Goal: Information Seeking & Learning: Check status

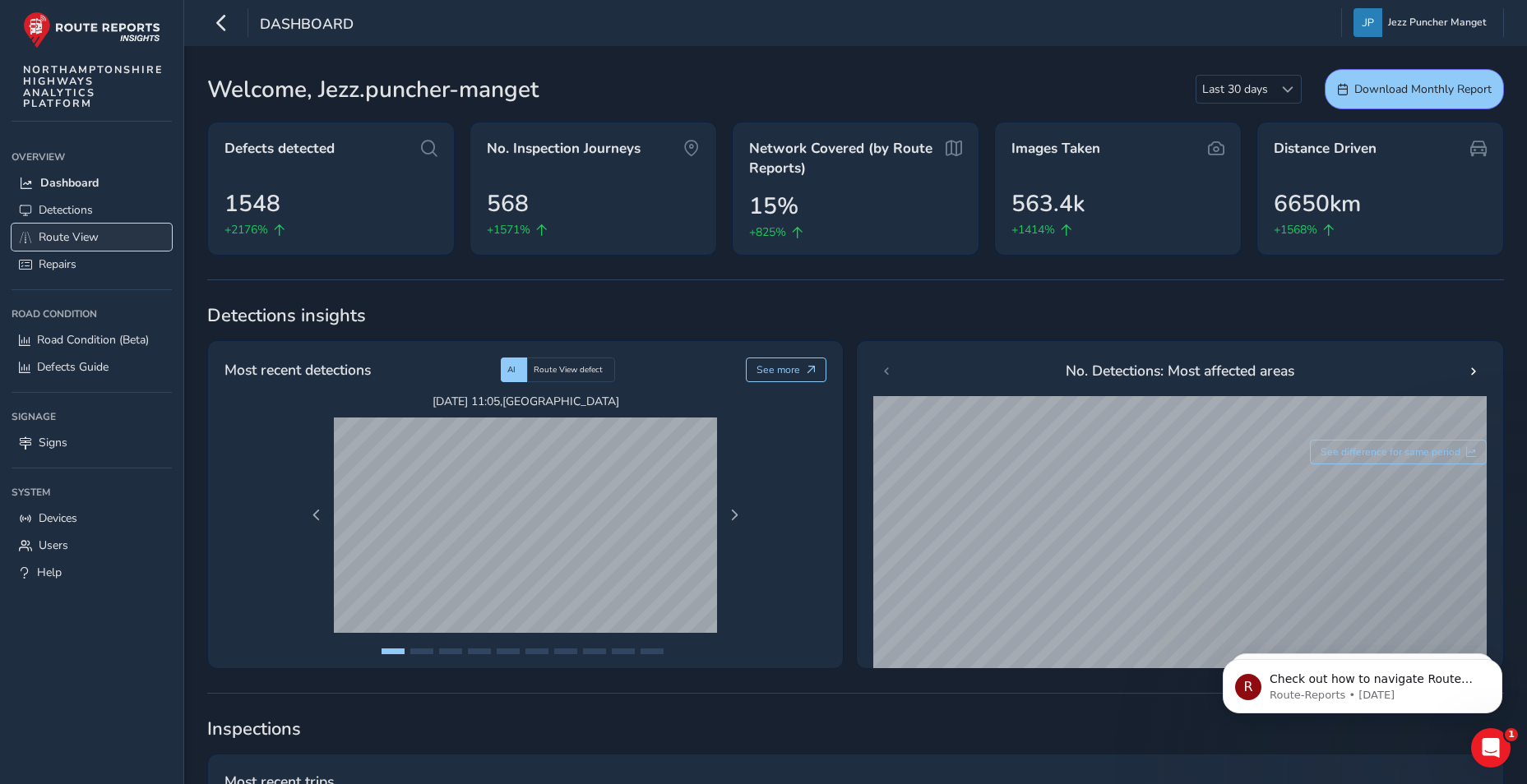
click at [50, 240] on span "Route View" at bounding box center [69, 237] width 60 height 16
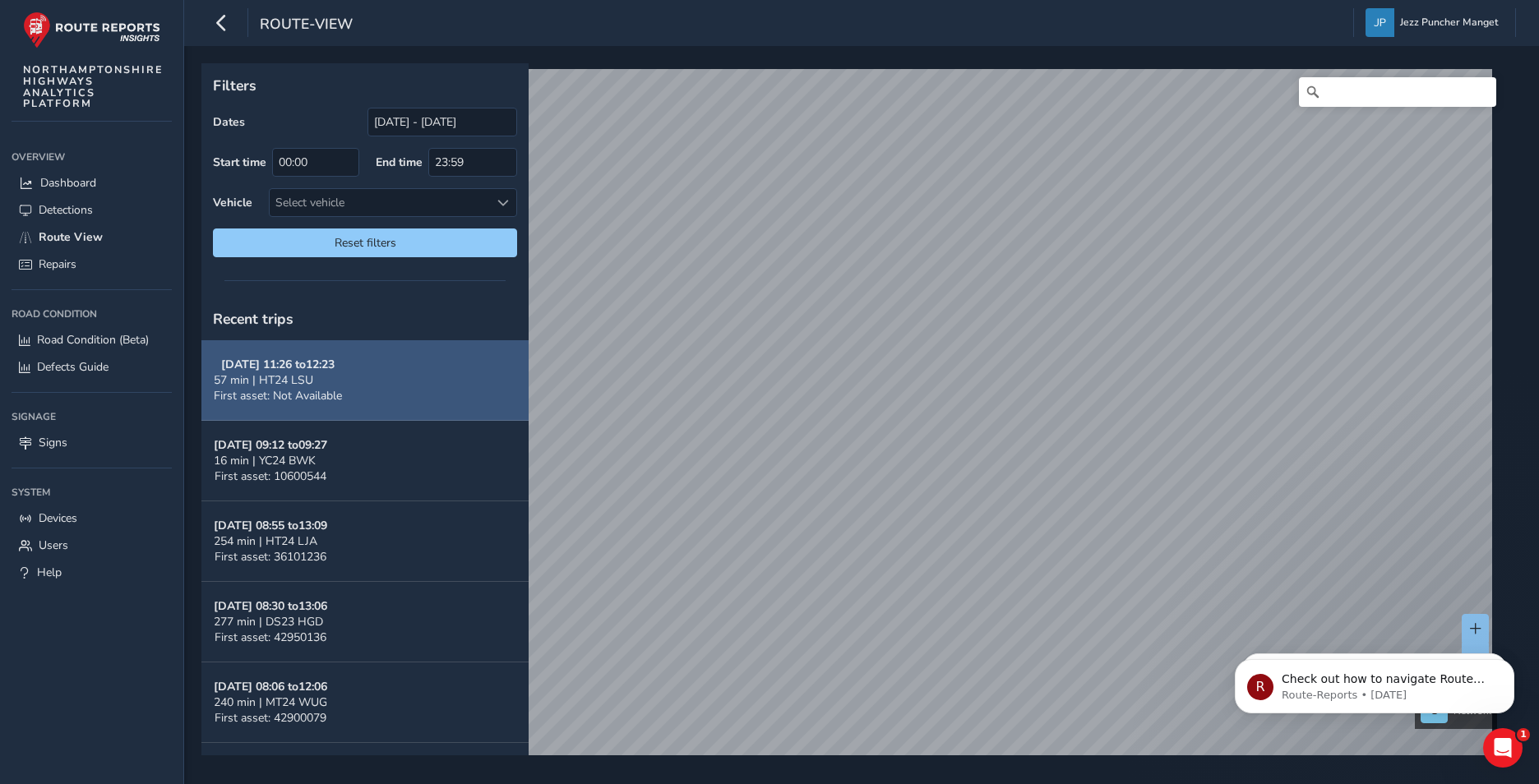
click at [346, 392] on button "[DATE] 11:26 to 12:23 57 min | HT24 LSU First asset: Not Available" at bounding box center [365, 380] width 327 height 81
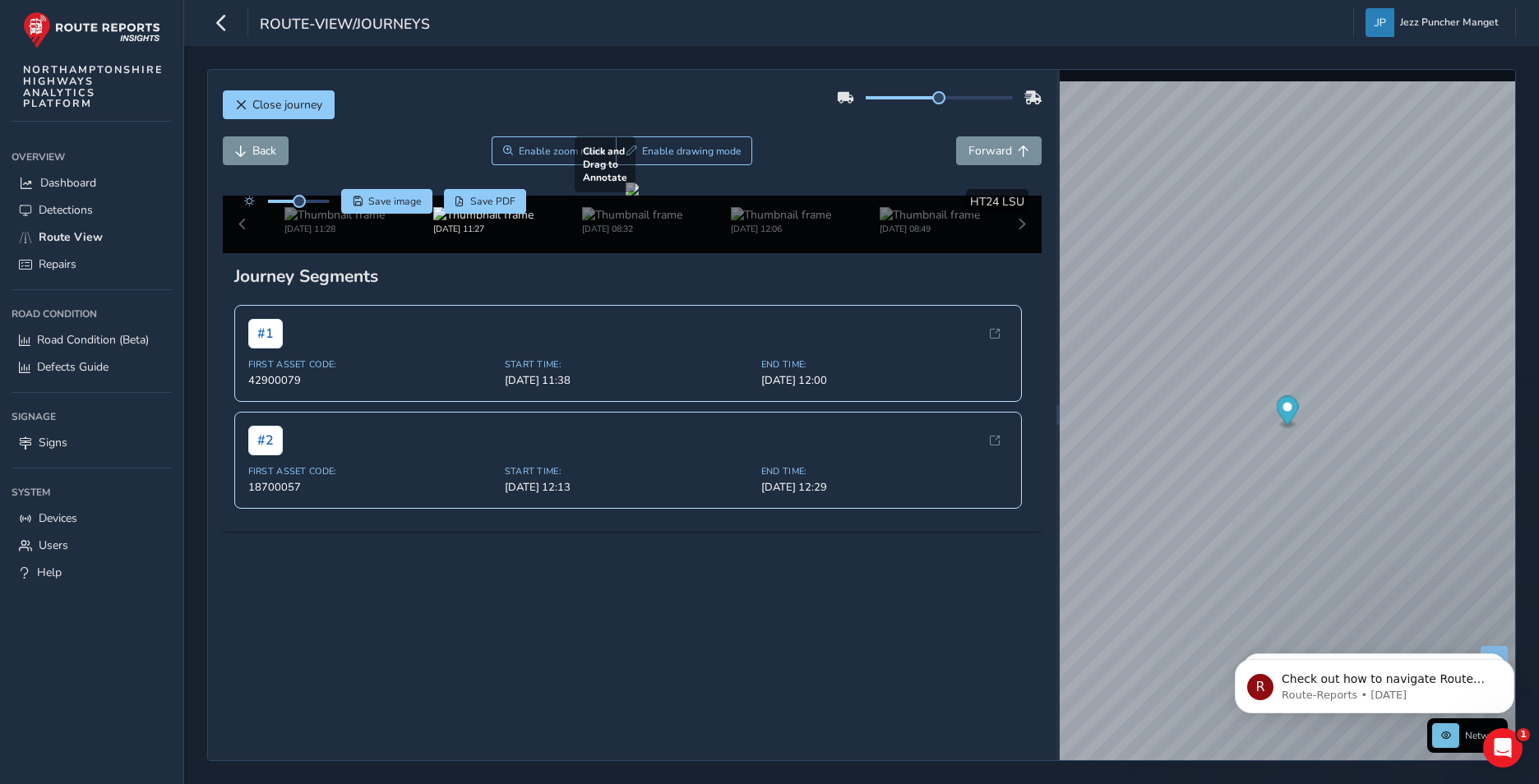
scroll to position [104, 0]
click at [1003, 253] on div "[DATE] 11:28 [DATE] 11:27 [DATE] 08:32 [DATE] 12:06 [DATE] 08:49" at bounding box center [632, 224] width 820 height 57
click at [1007, 253] on div "[DATE] 11:28 [DATE] 11:27 [DATE] 08:32 [DATE] 12:06 [DATE] 08:49" at bounding box center [632, 224] width 820 height 57
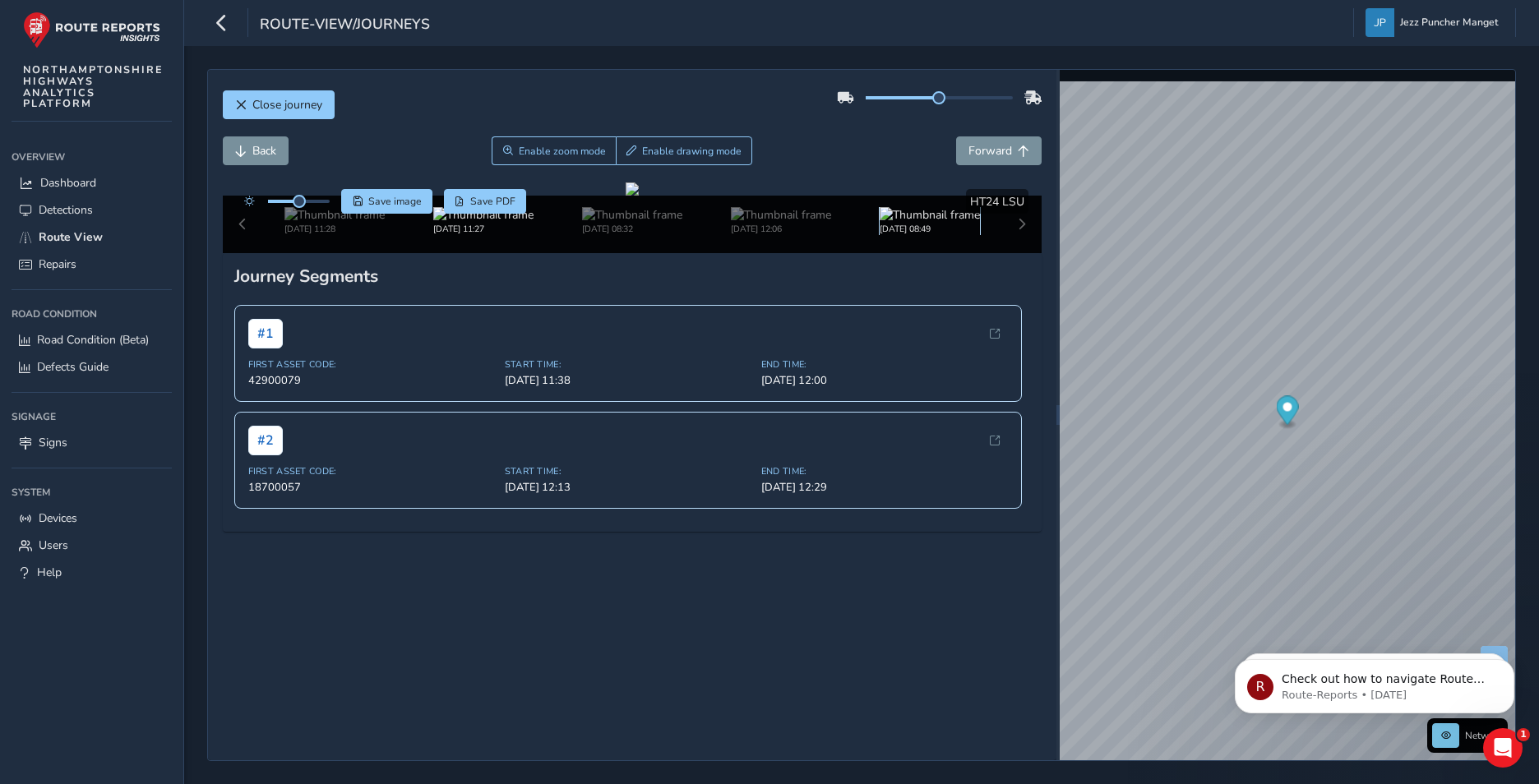
click at [910, 223] on img at bounding box center [929, 214] width 100 height 16
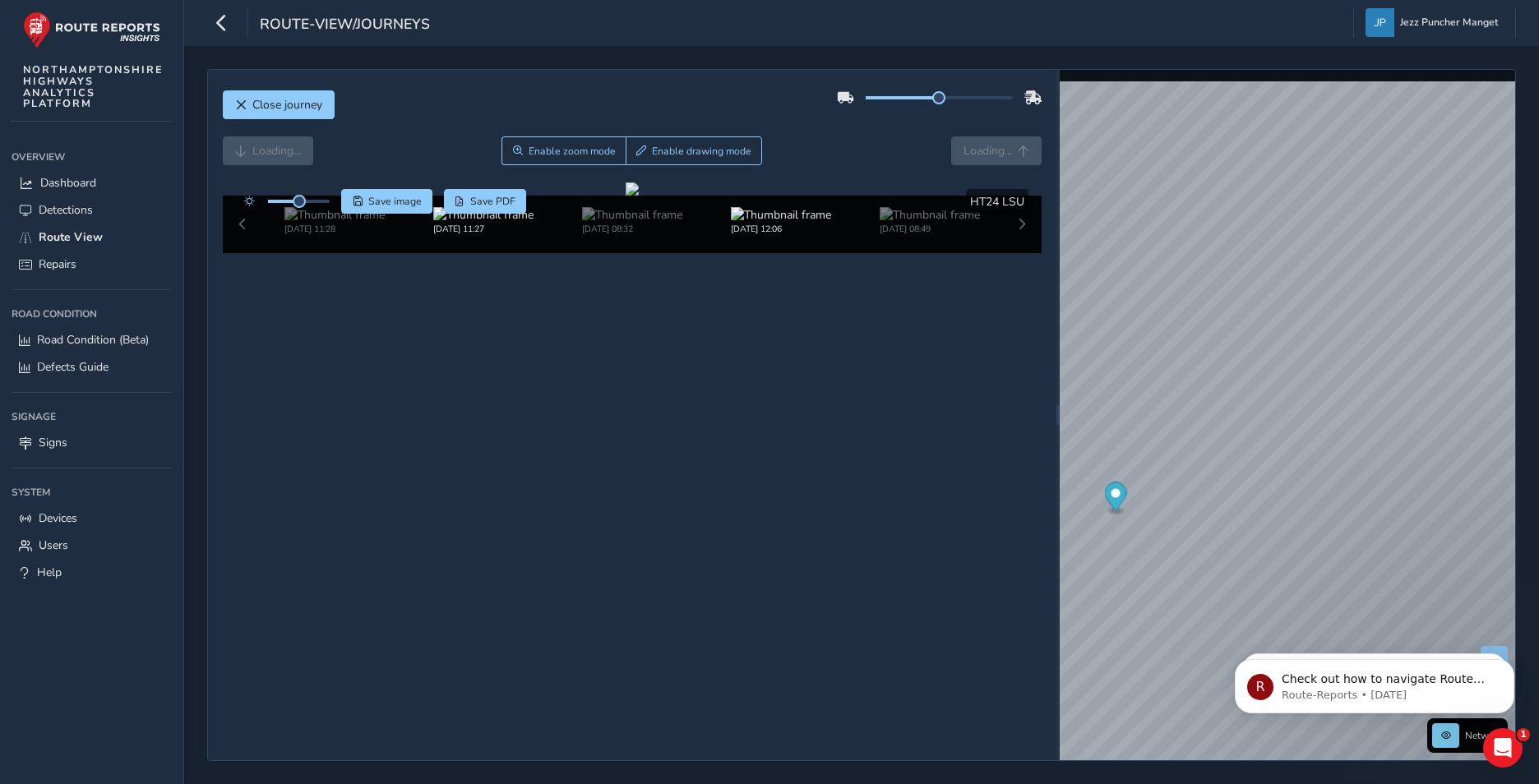
click at [715, 235] on div "[DATE] 12:06" at bounding box center [780, 221] width 149 height 28
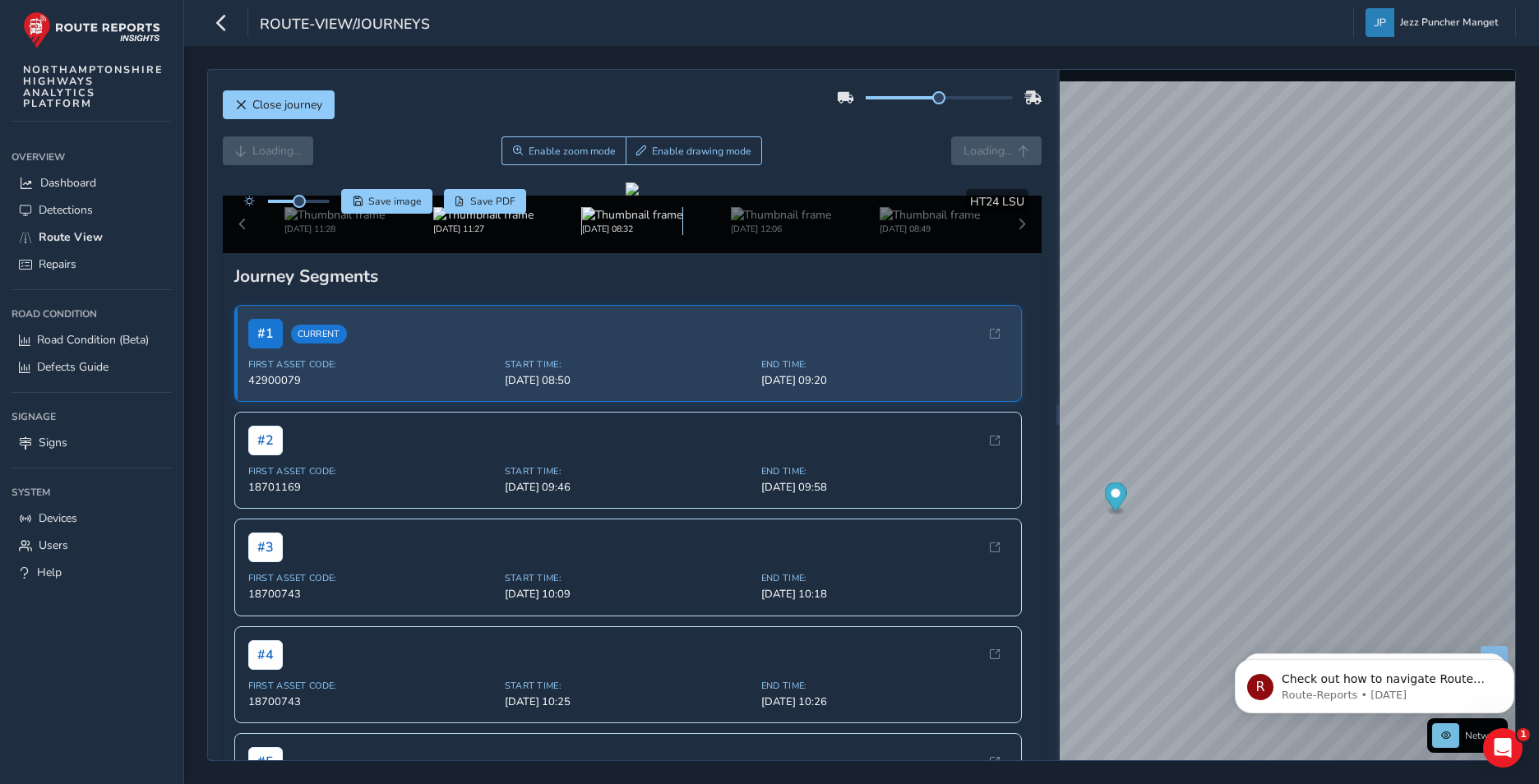
click at [659, 223] on img at bounding box center [632, 214] width 100 height 16
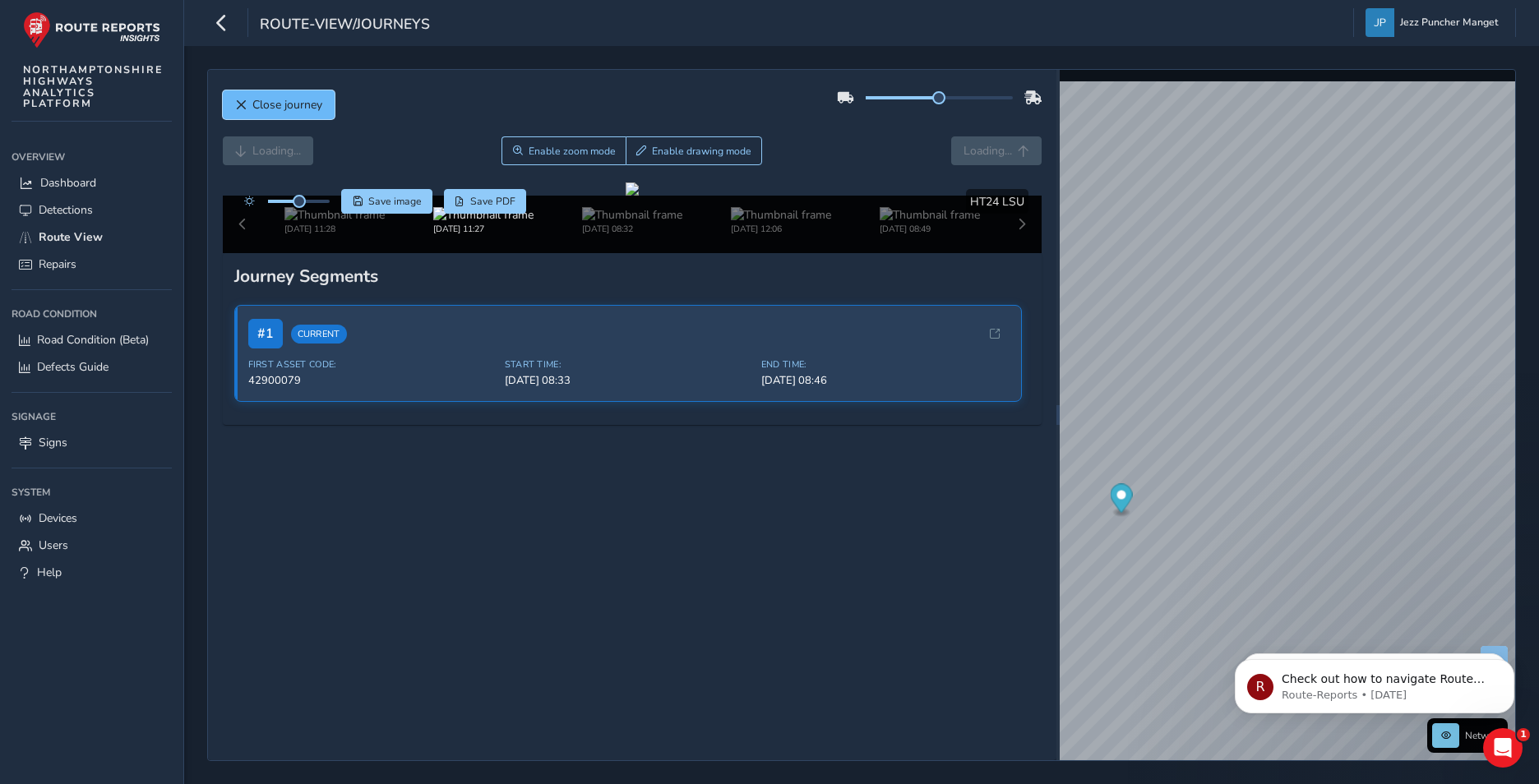
click at [283, 92] on button "Close journey" at bounding box center [278, 105] width 112 height 29
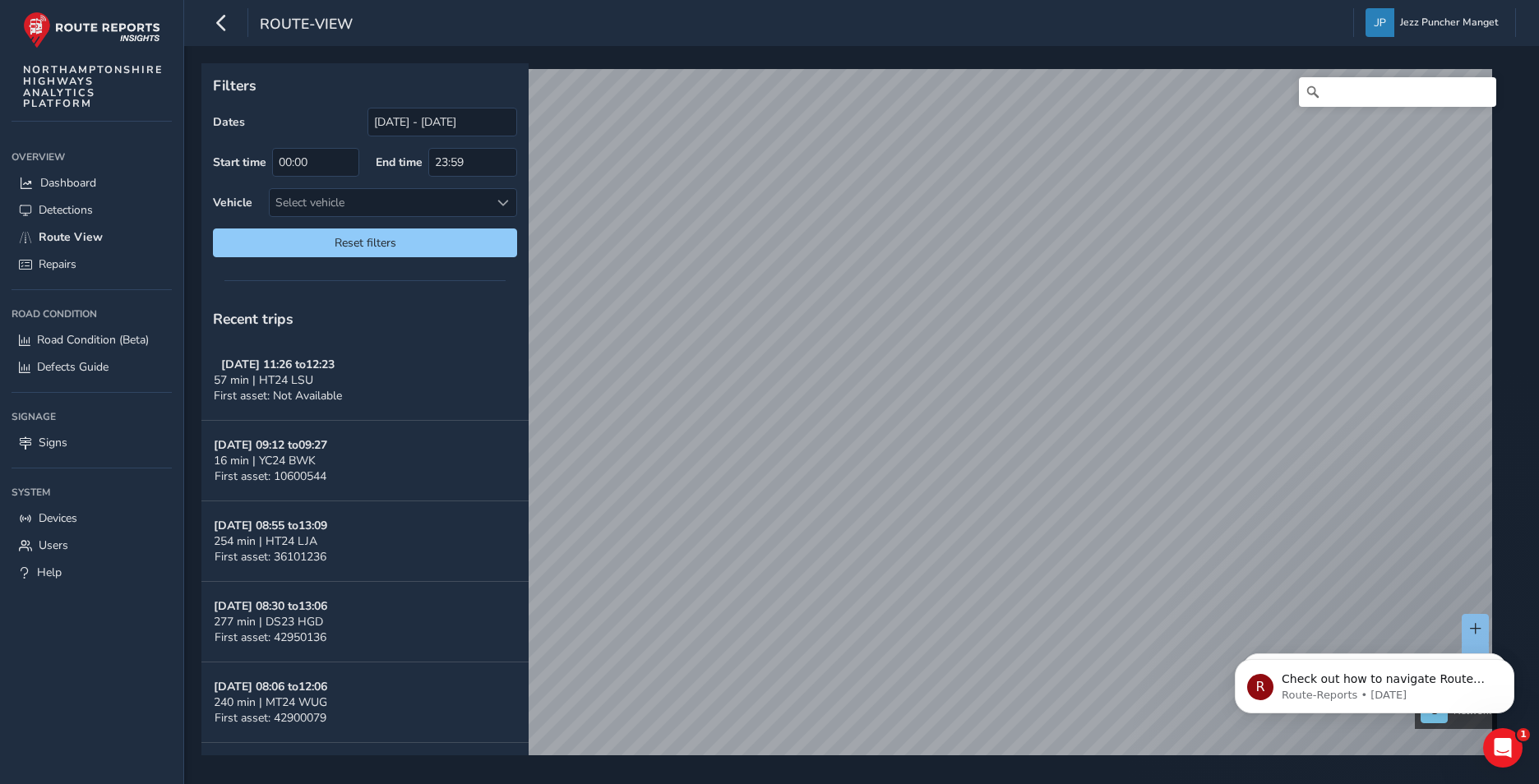
scroll to position [82, 0]
click at [406, 204] on div "Select vehicle" at bounding box center [380, 203] width 219 height 27
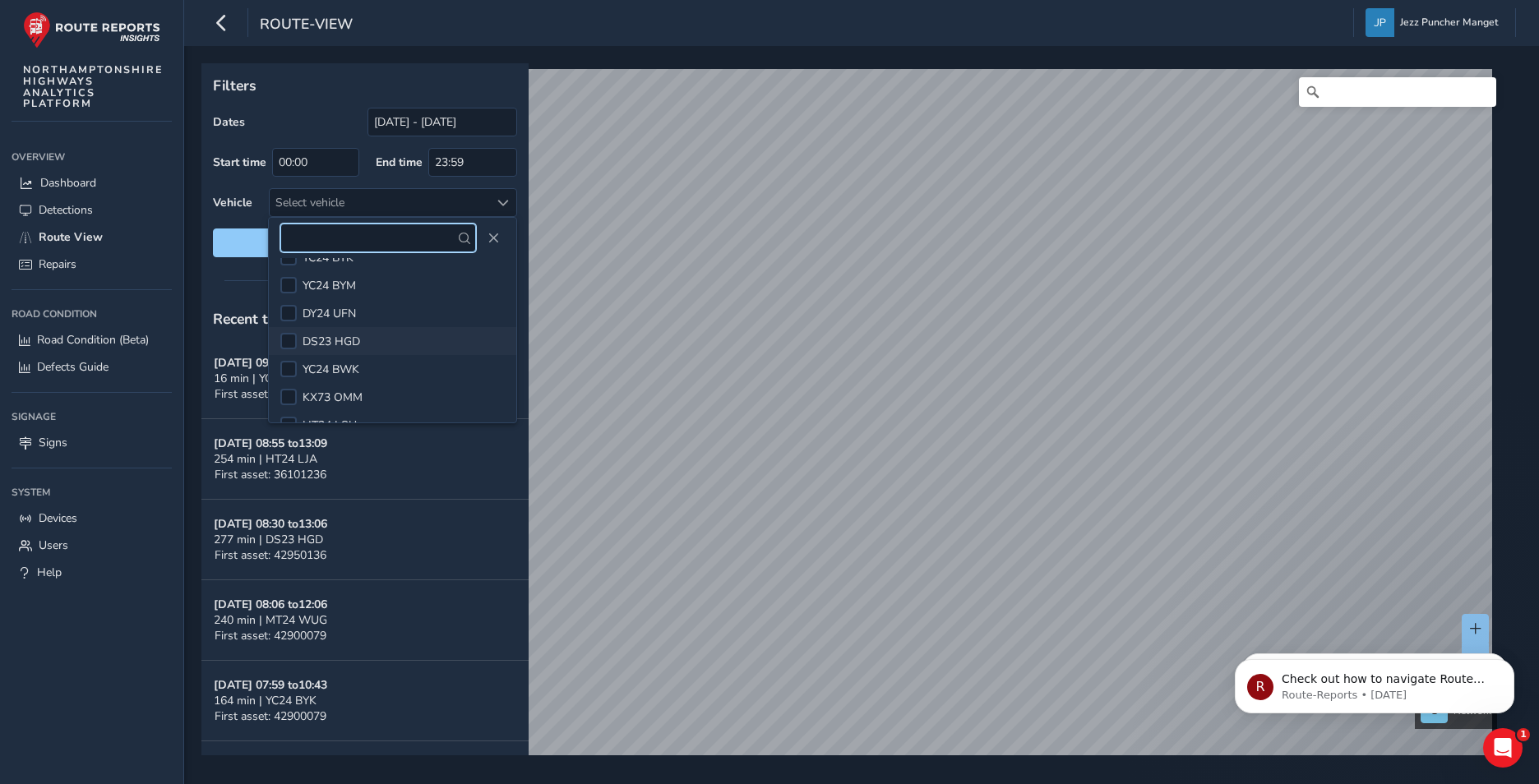
scroll to position [71, 0]
click at [328, 402] on span "HT24 LSU" at bounding box center [329, 403] width 54 height 16
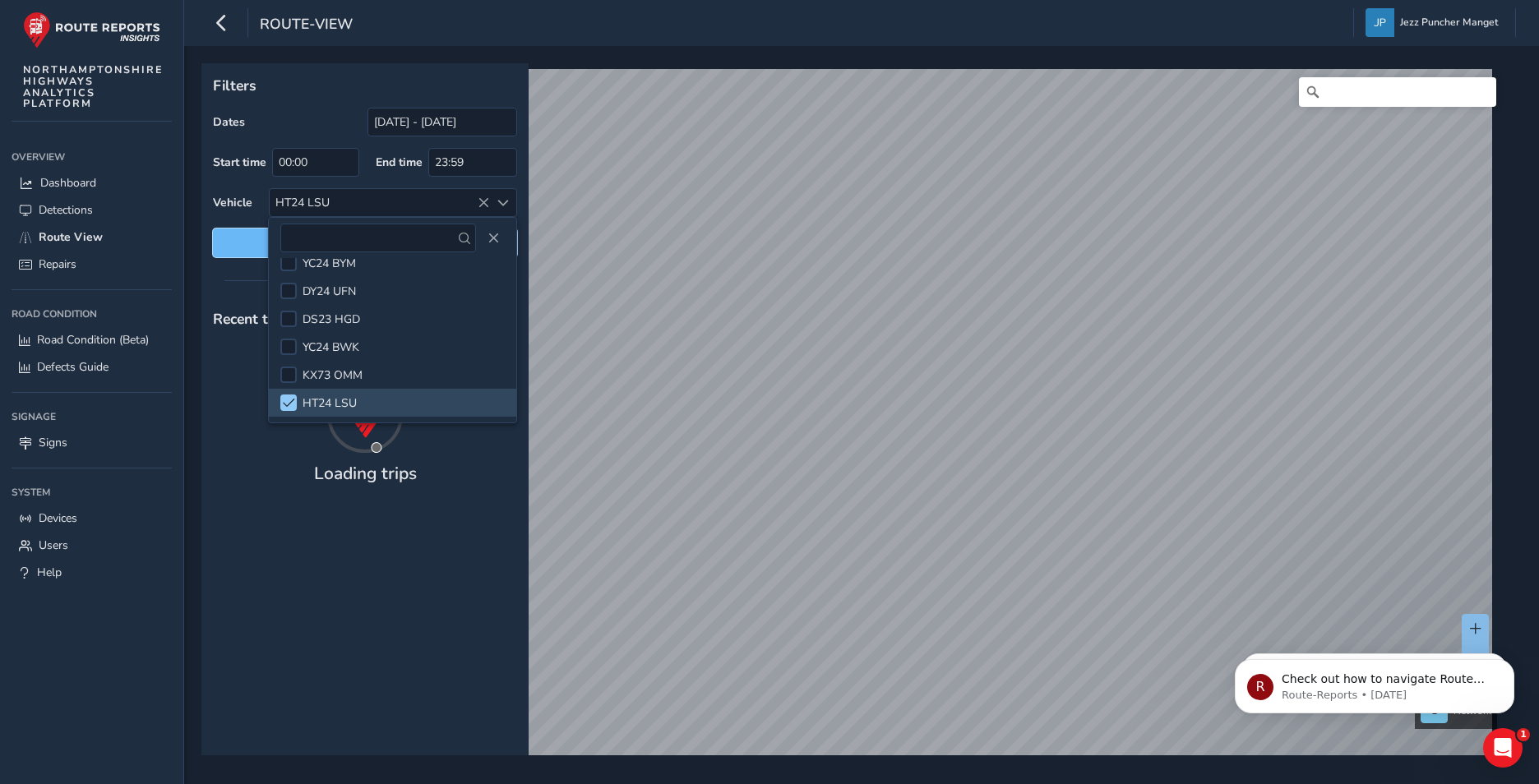
click at [265, 248] on span "Reset filters" at bounding box center [365, 243] width 279 height 16
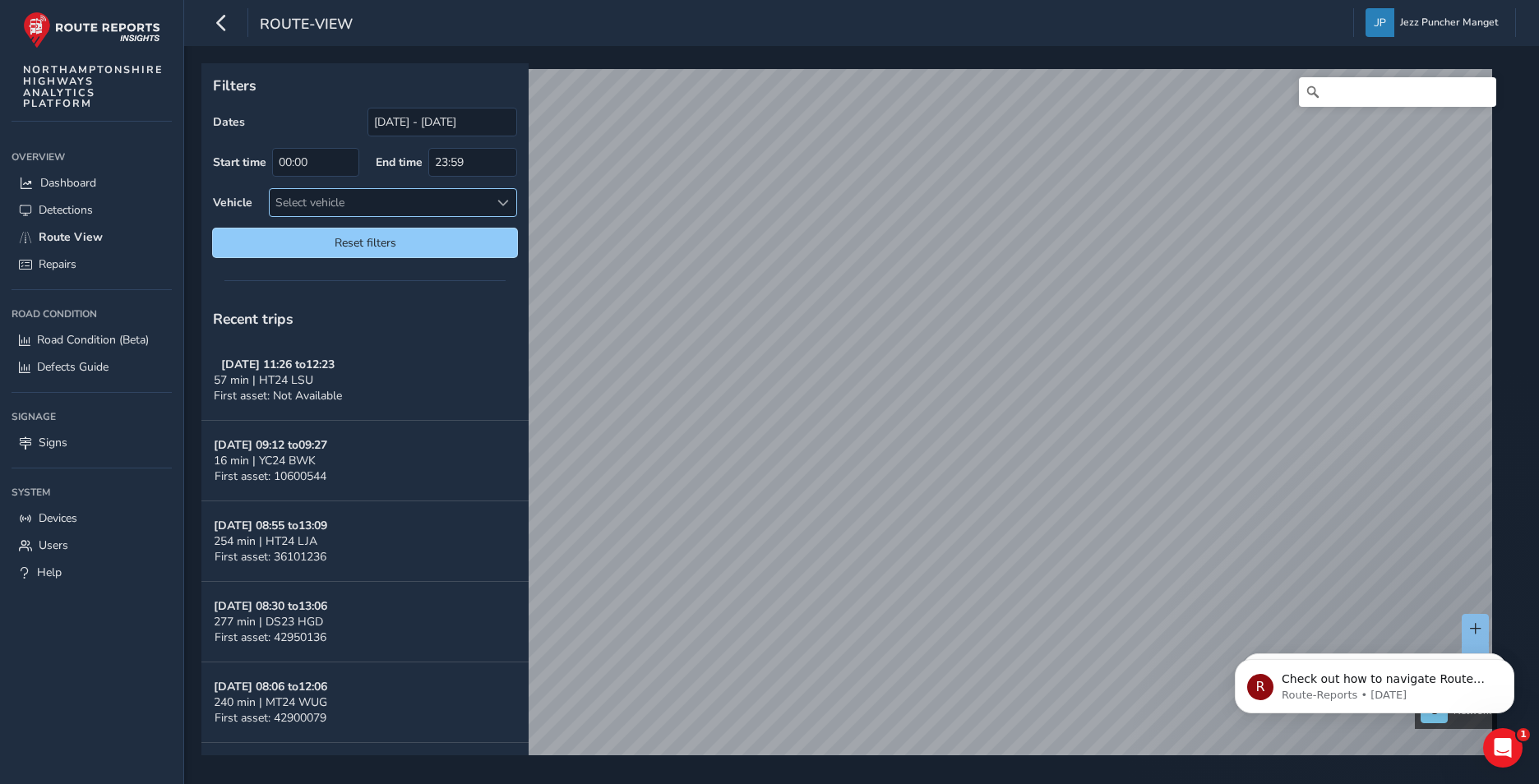
click at [361, 208] on div "Select vehicle" at bounding box center [380, 203] width 219 height 27
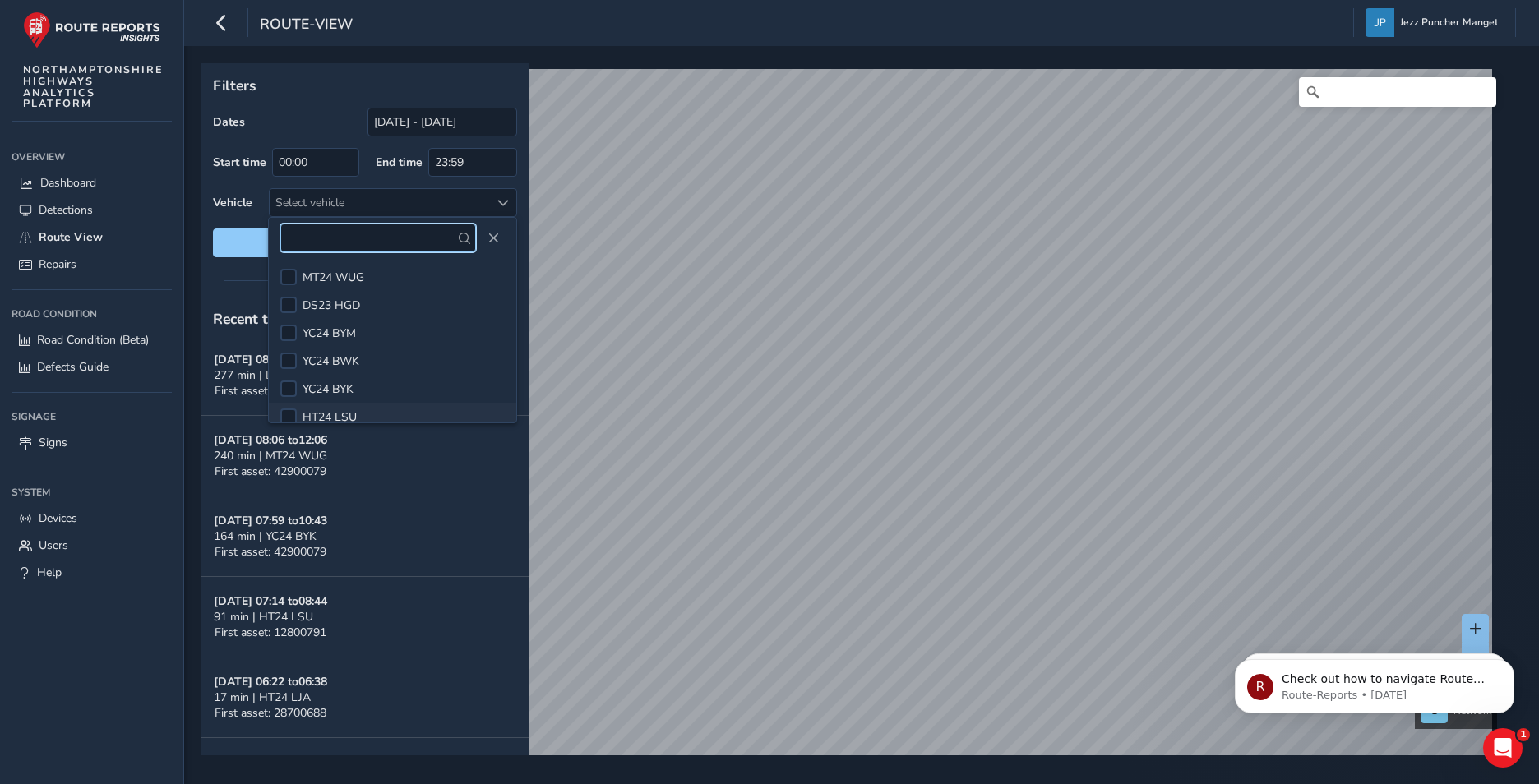
scroll to position [42, 0]
click at [380, 400] on li "HT24 LSU" at bounding box center [393, 403] width 248 height 28
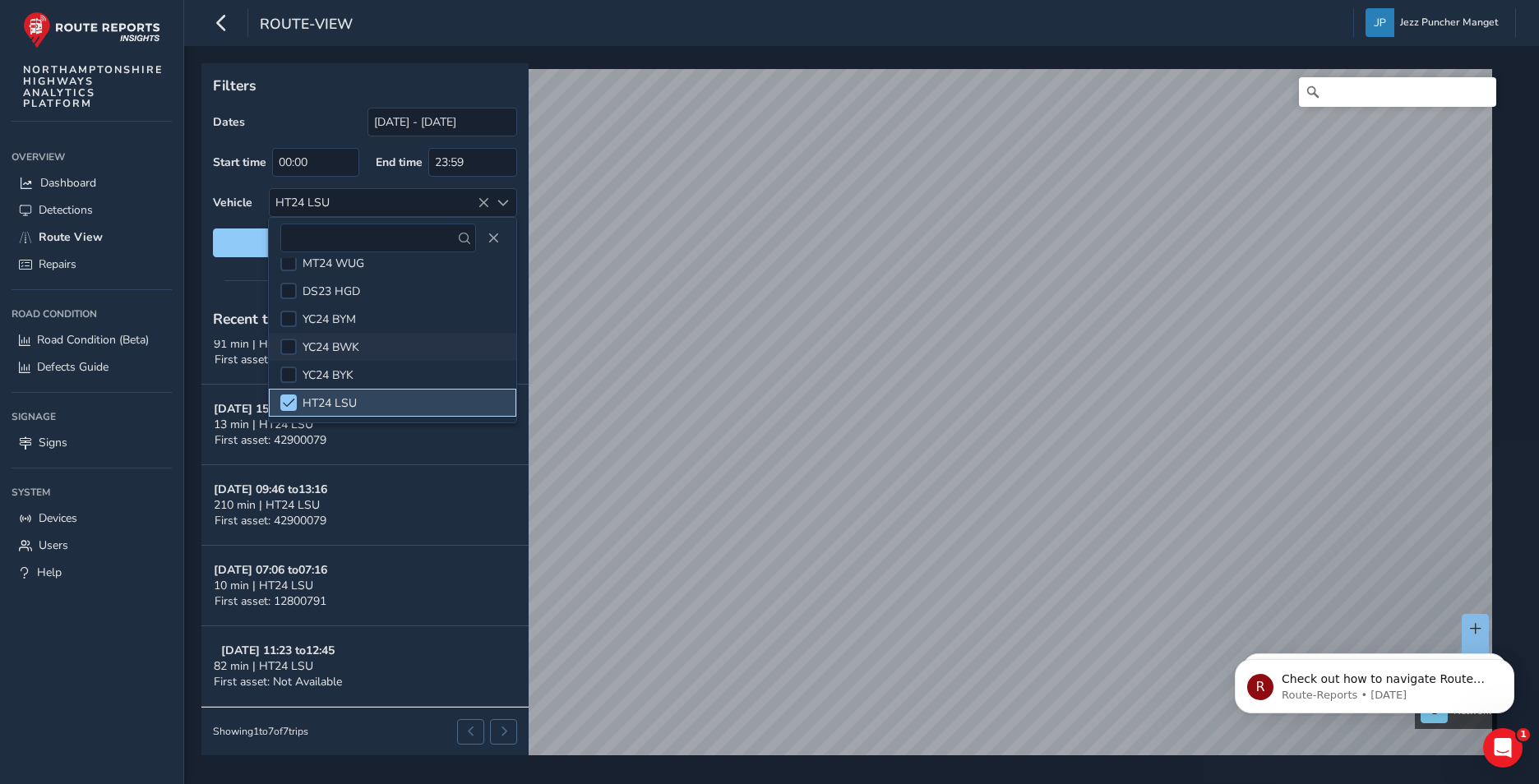
scroll to position [0, 0]
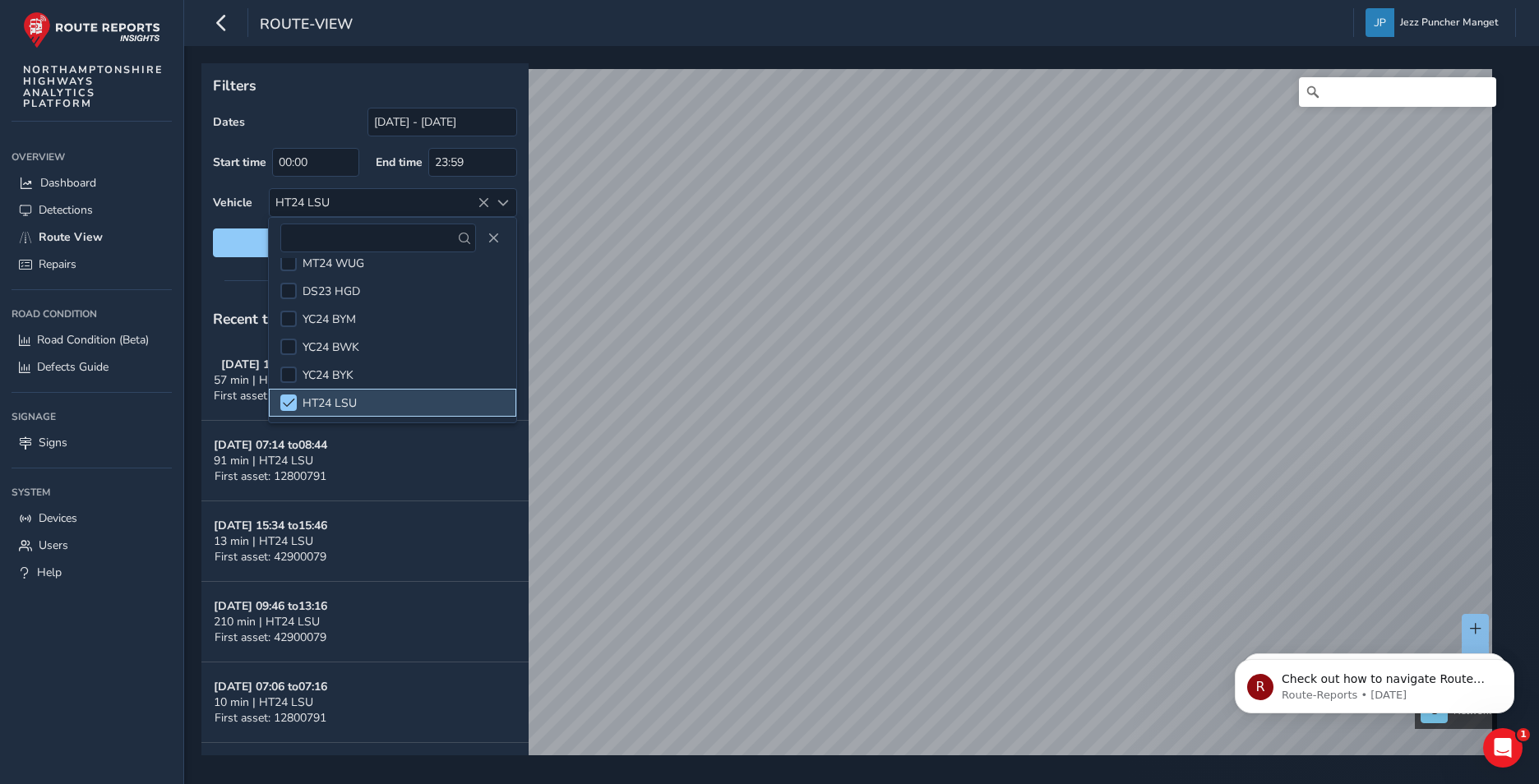
click at [340, 110] on div "Dates [DATE] - [DATE]" at bounding box center [365, 122] width 304 height 29
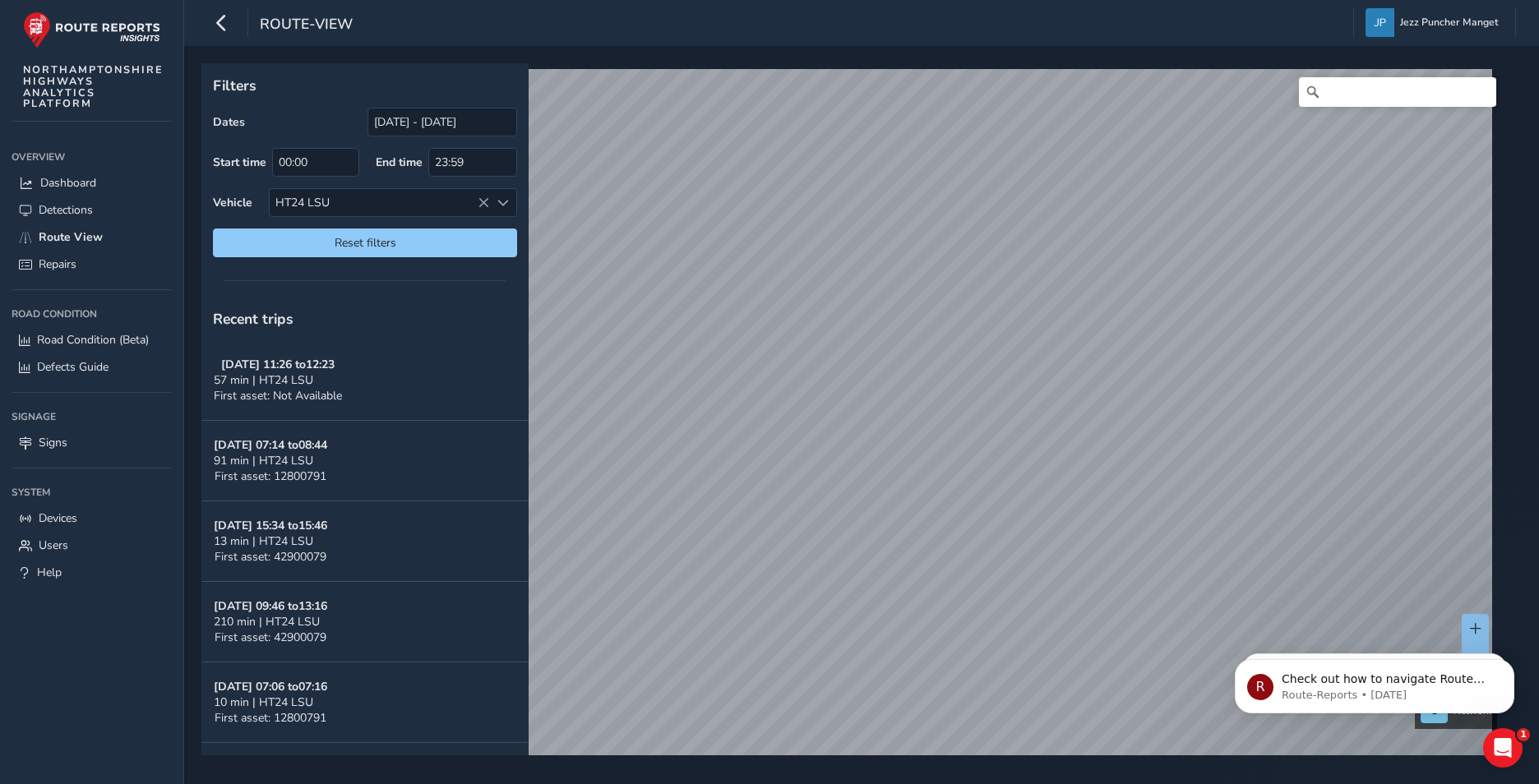
click at [879, 36] on div "route-view Jezz Puncher Manget Colour Scheme: Dark Dim Light Logout Filters Dat…" at bounding box center [861, 392] width 1355 height 784
click at [641, 182] on div "Filters Dates [DATE] - [DATE] Start time 00:00 End time 23:59 Vehicle HT24 LSU …" at bounding box center [855, 409] width 1308 height 692
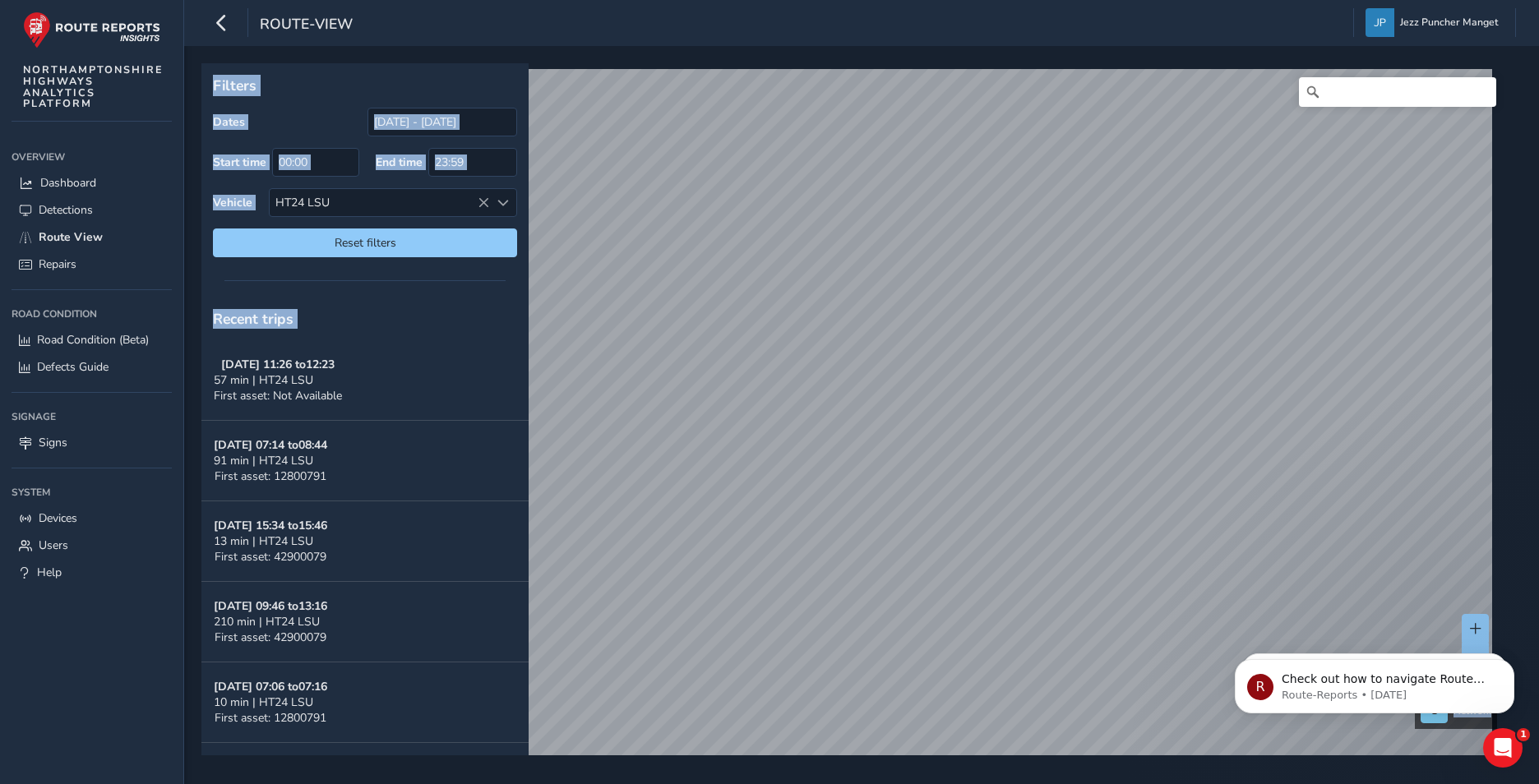
scroll to position [25, 0]
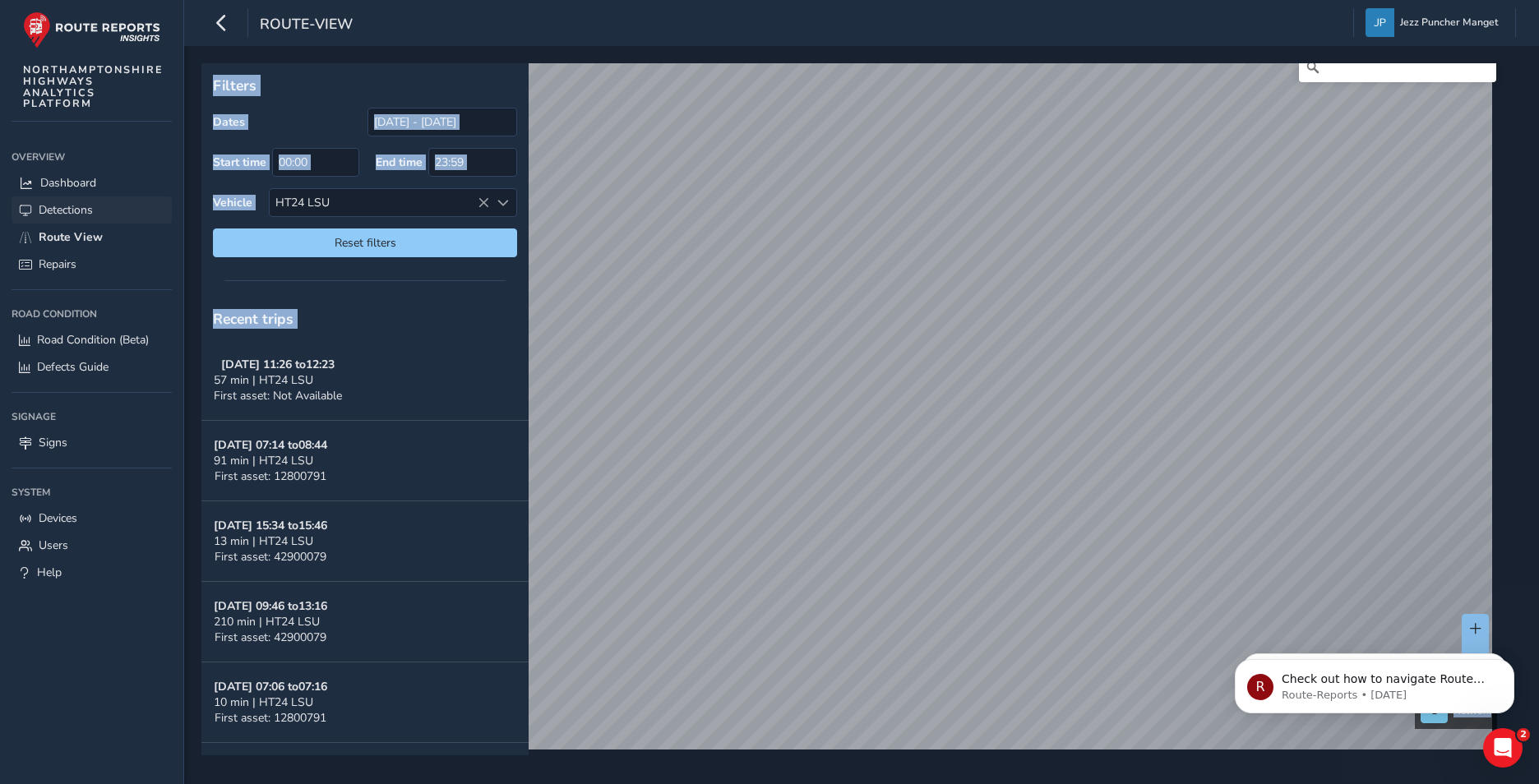
click at [79, 205] on span "Detections" at bounding box center [66, 209] width 54 height 16
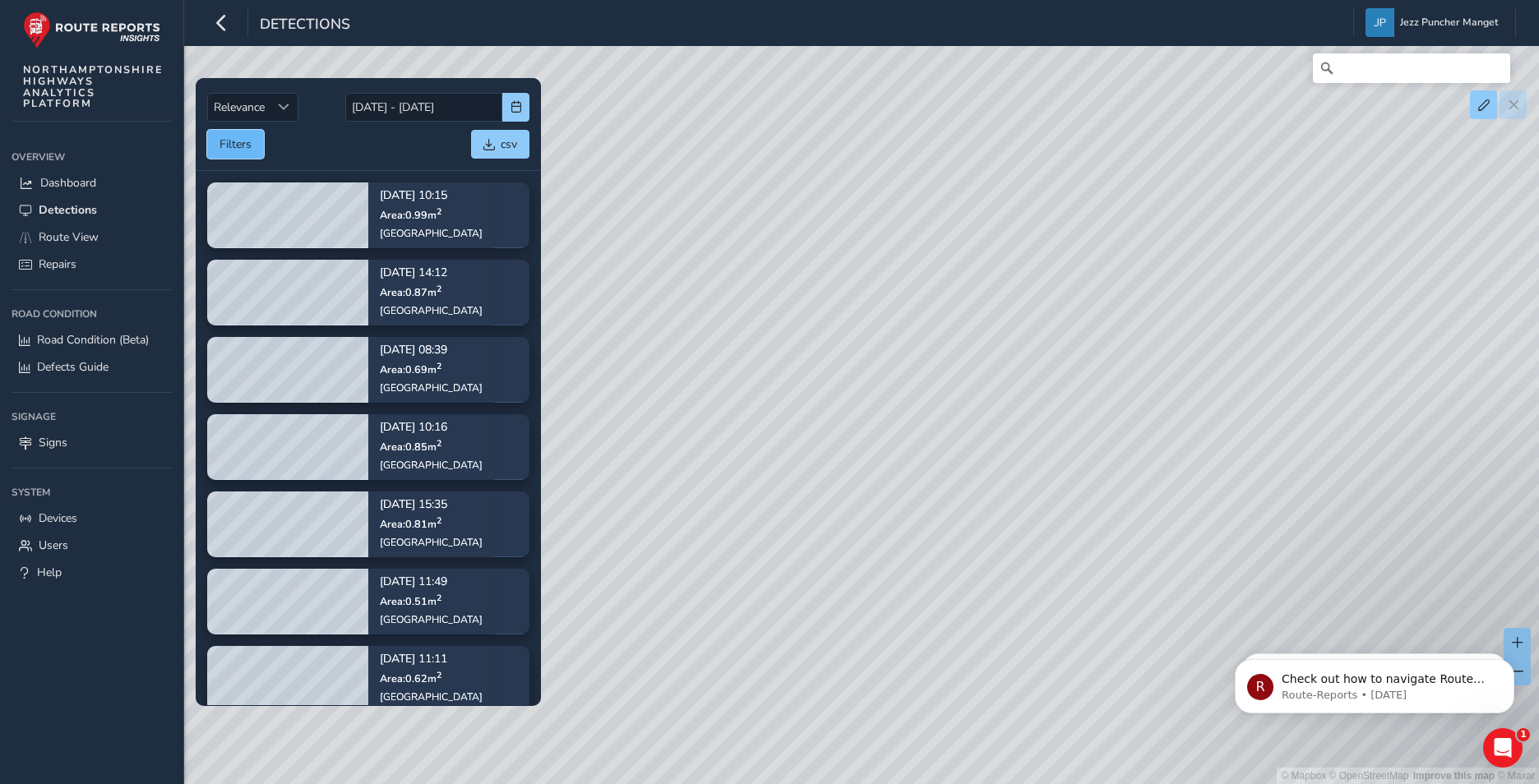
click at [256, 142] on button "Filters" at bounding box center [235, 144] width 56 height 29
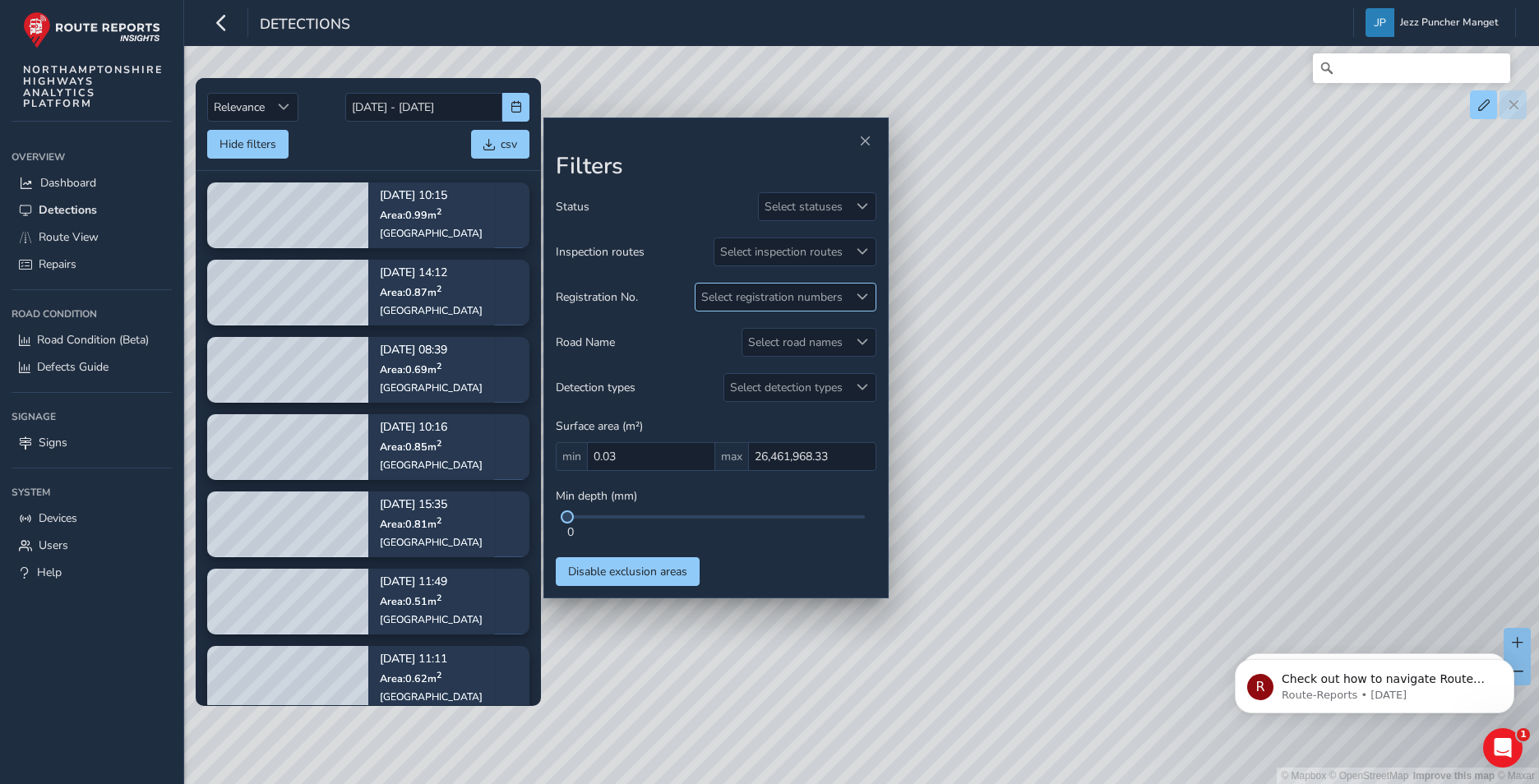
click at [729, 291] on div "Select registration numbers" at bounding box center [772, 296] width 153 height 27
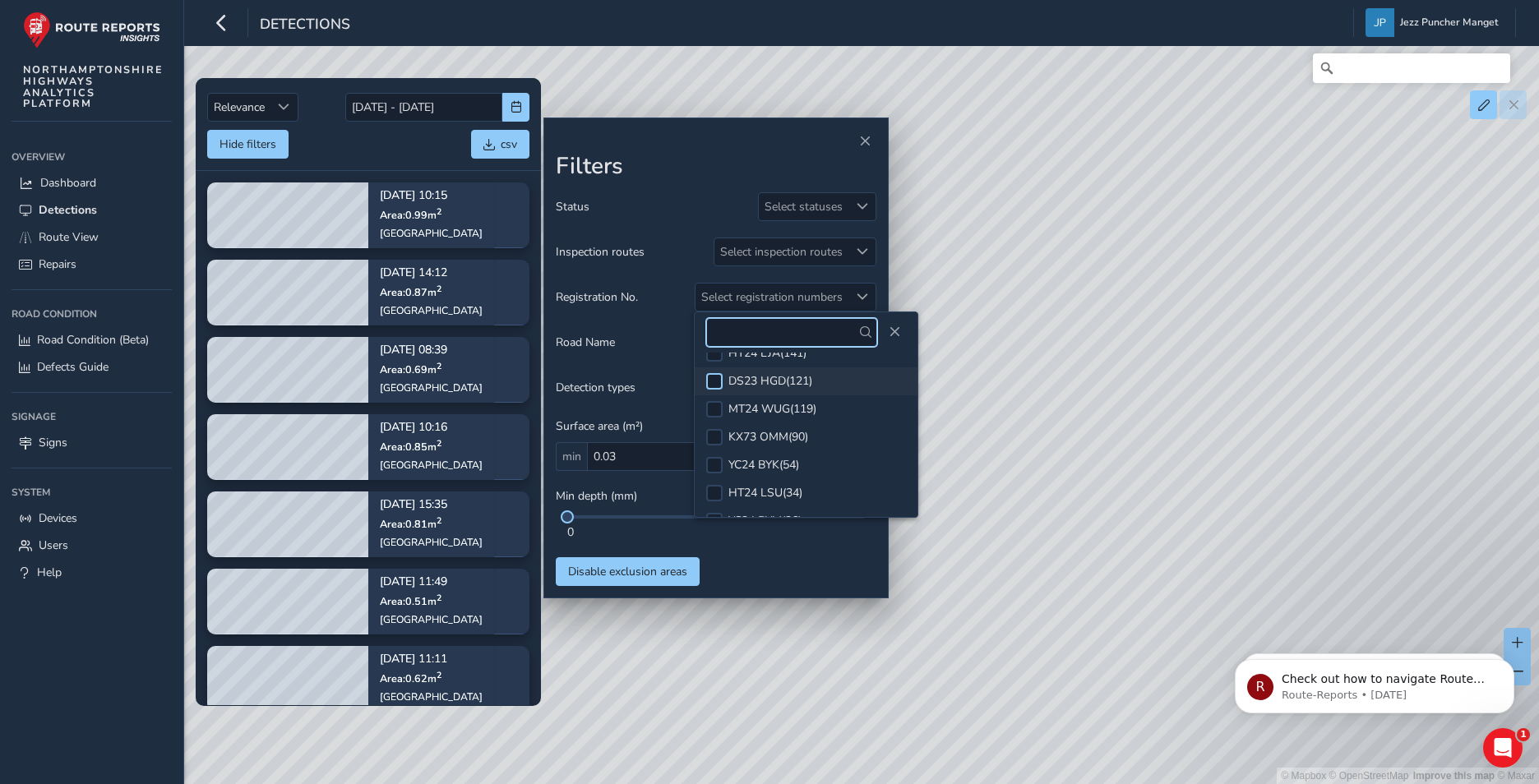
scroll to position [71, 0]
click at [724, 468] on li "HT24 LSU ( 34 )" at bounding box center [806, 469] width 223 height 28
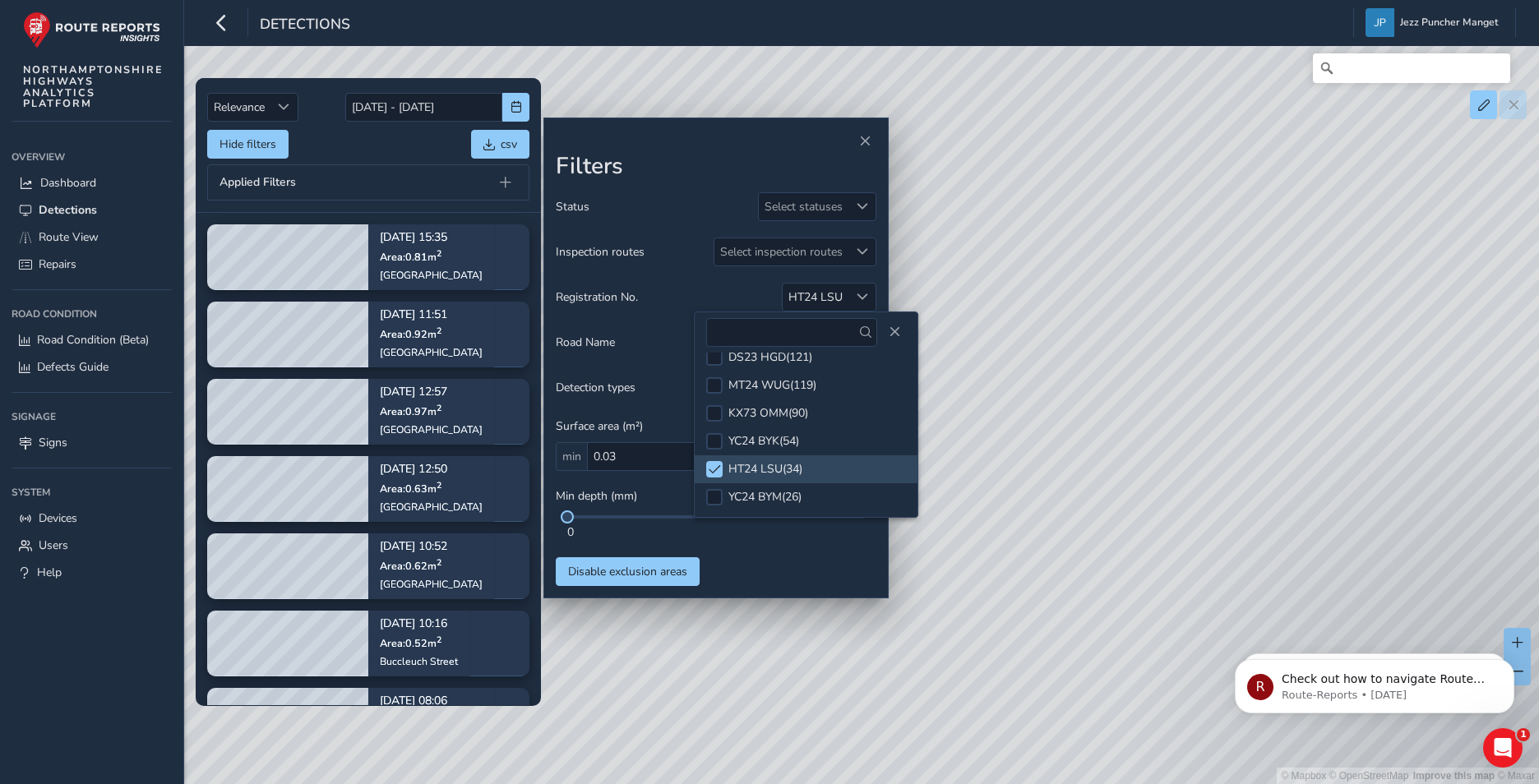
drag, startPoint x: 978, startPoint y: 380, endPoint x: 1074, endPoint y: 437, distance: 111.6
click at [1072, 438] on div "© Mapbox © OpenStreetMap Improve this map © Maxar" at bounding box center [769, 392] width 1539 height 784
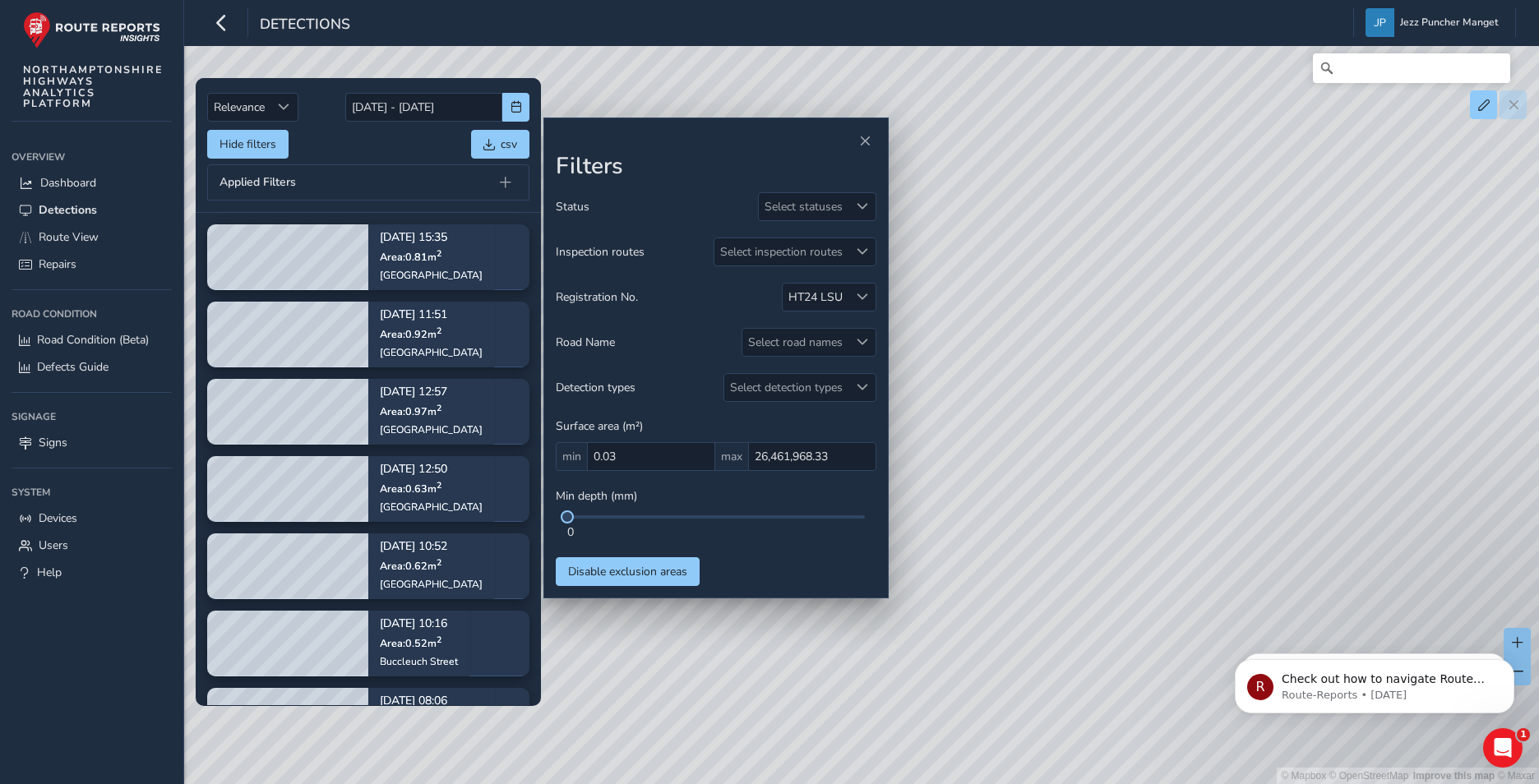
drag, startPoint x: 1139, startPoint y: 504, endPoint x: 803, endPoint y: 511, distance: 336.1
click at [803, 69] on div "Relevance Relevance [DATE] - [DATE] Hide filters csv Applied Filters [DATE] 15:…" at bounding box center [860, 69] width 1308 height 0
drag, startPoint x: 1034, startPoint y: 690, endPoint x: 1161, endPoint y: 734, distance: 134.4
click at [1131, 783] on html "Detections Jezz Puncher Manget Colour Scheme: Dark Dim Light Logout Relevance R…" at bounding box center [769, 392] width 1539 height 784
drag, startPoint x: 1078, startPoint y: 307, endPoint x: 1144, endPoint y: 826, distance: 523.2
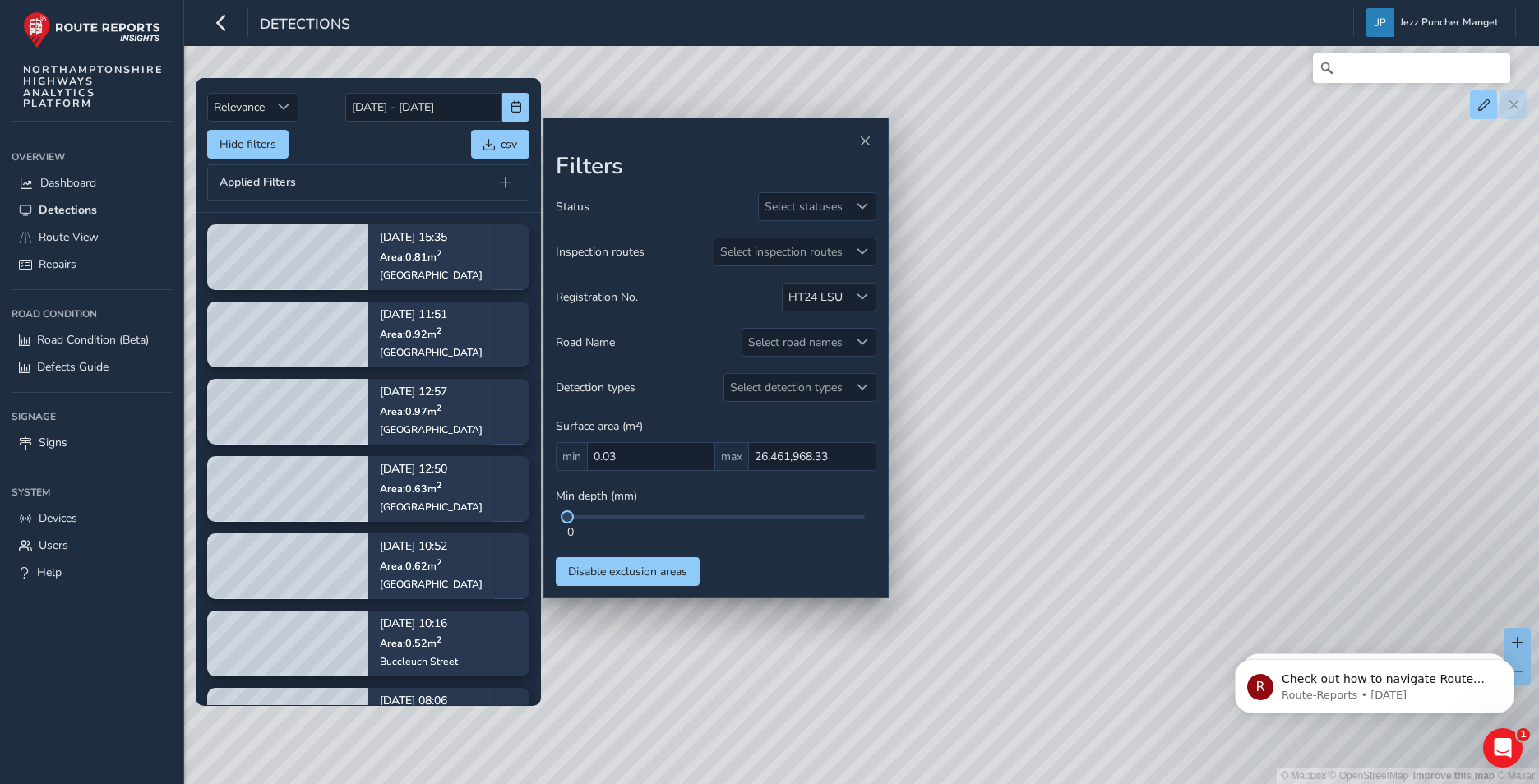
click at [1144, 783] on html "Detections Jezz Puncher Manget Colour Scheme: Dark Dim Light Logout Relevance R…" at bounding box center [769, 392] width 1539 height 784
drag, startPoint x: 1083, startPoint y: 283, endPoint x: 1283, endPoint y: 331, distance: 205.7
click at [1277, 331] on div "© Mapbox © OpenStreetMap Improve this map © Maxar" at bounding box center [769, 392] width 1539 height 784
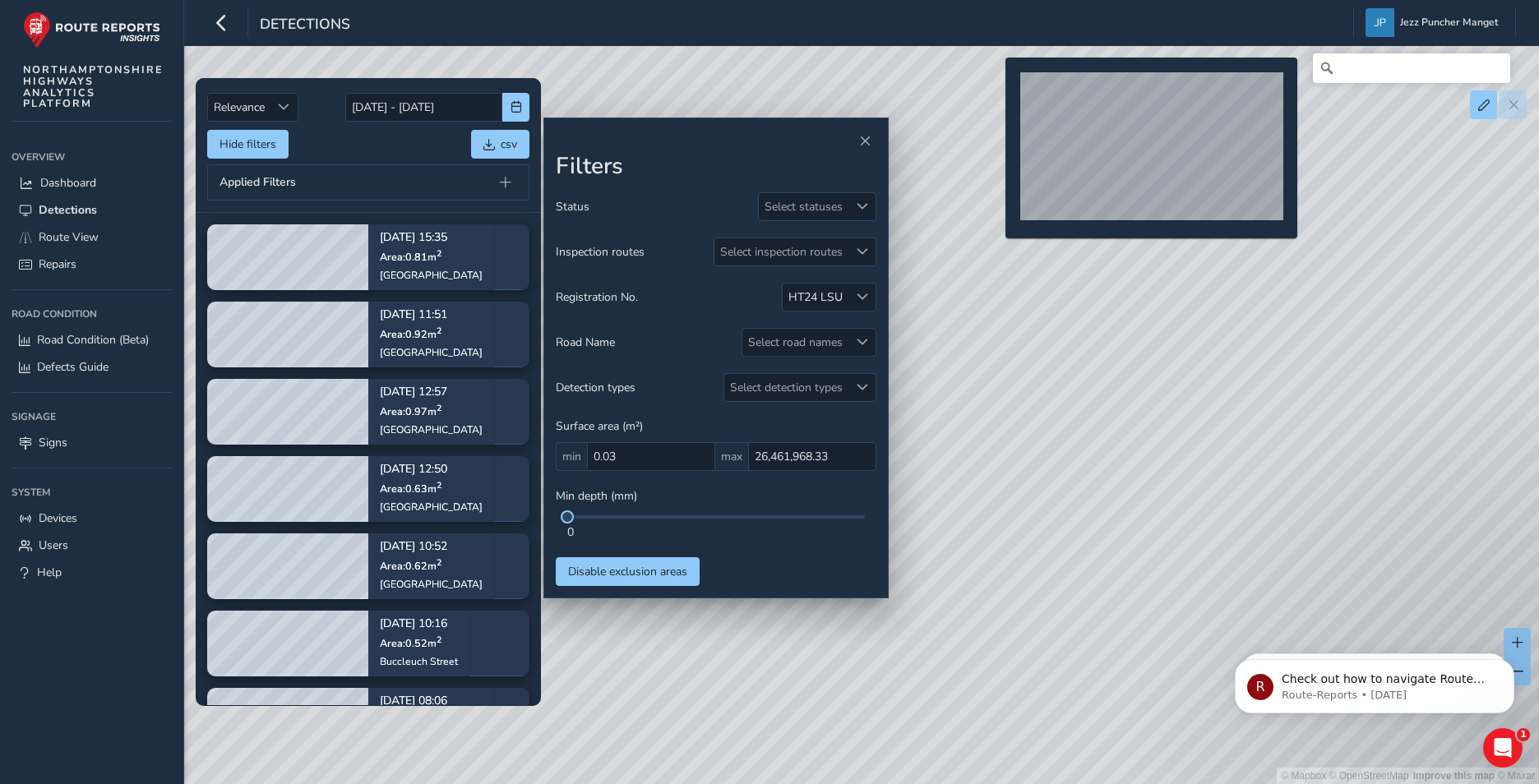
click at [995, 84] on div "© Mapbox © OpenStreetMap Improve this map © Maxar" at bounding box center [769, 392] width 1539 height 784
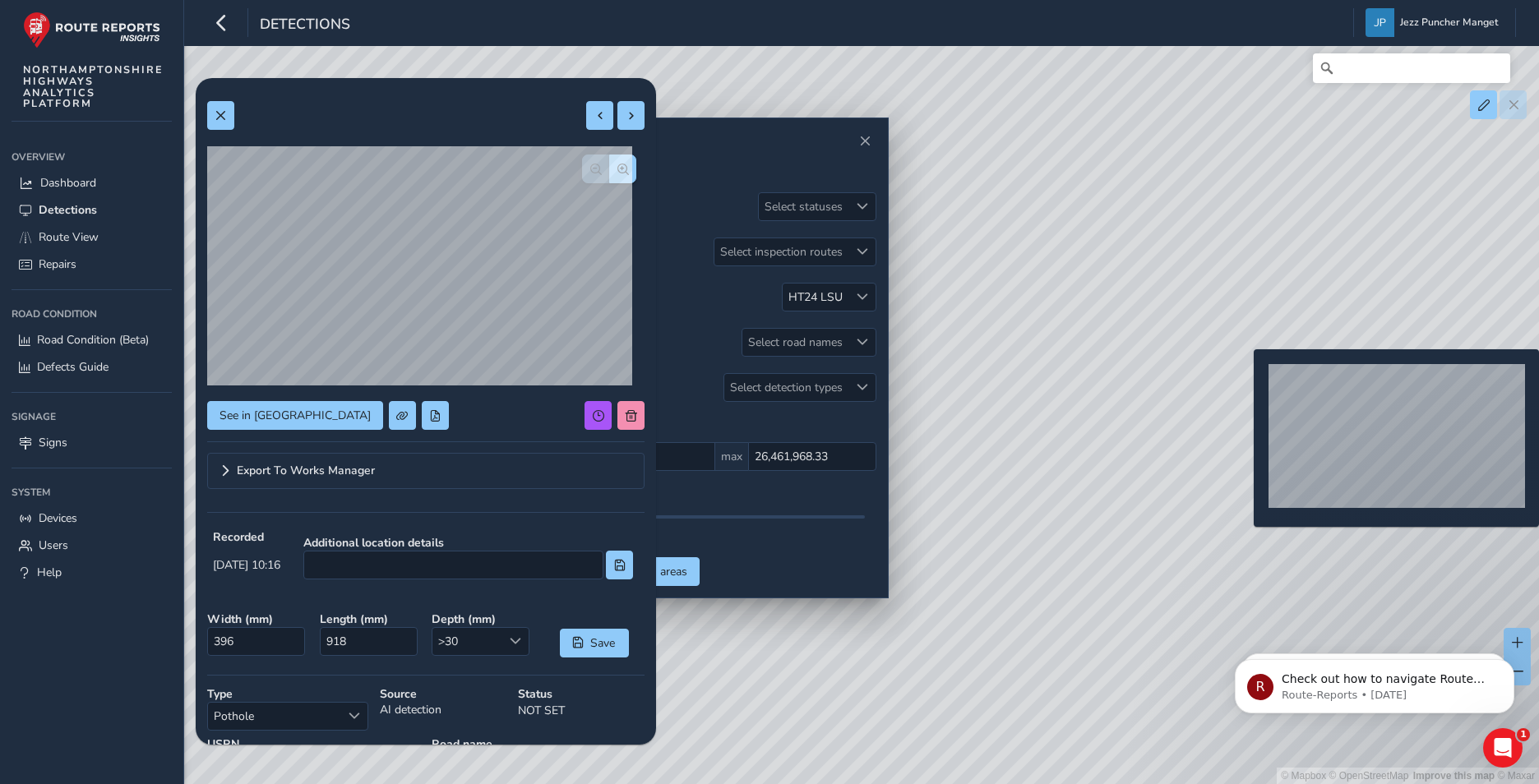
click at [1243, 375] on div "© Mapbox © OpenStreetMap Improve this map © Maxar" at bounding box center [769, 392] width 1539 height 784
type input "402"
type input "868"
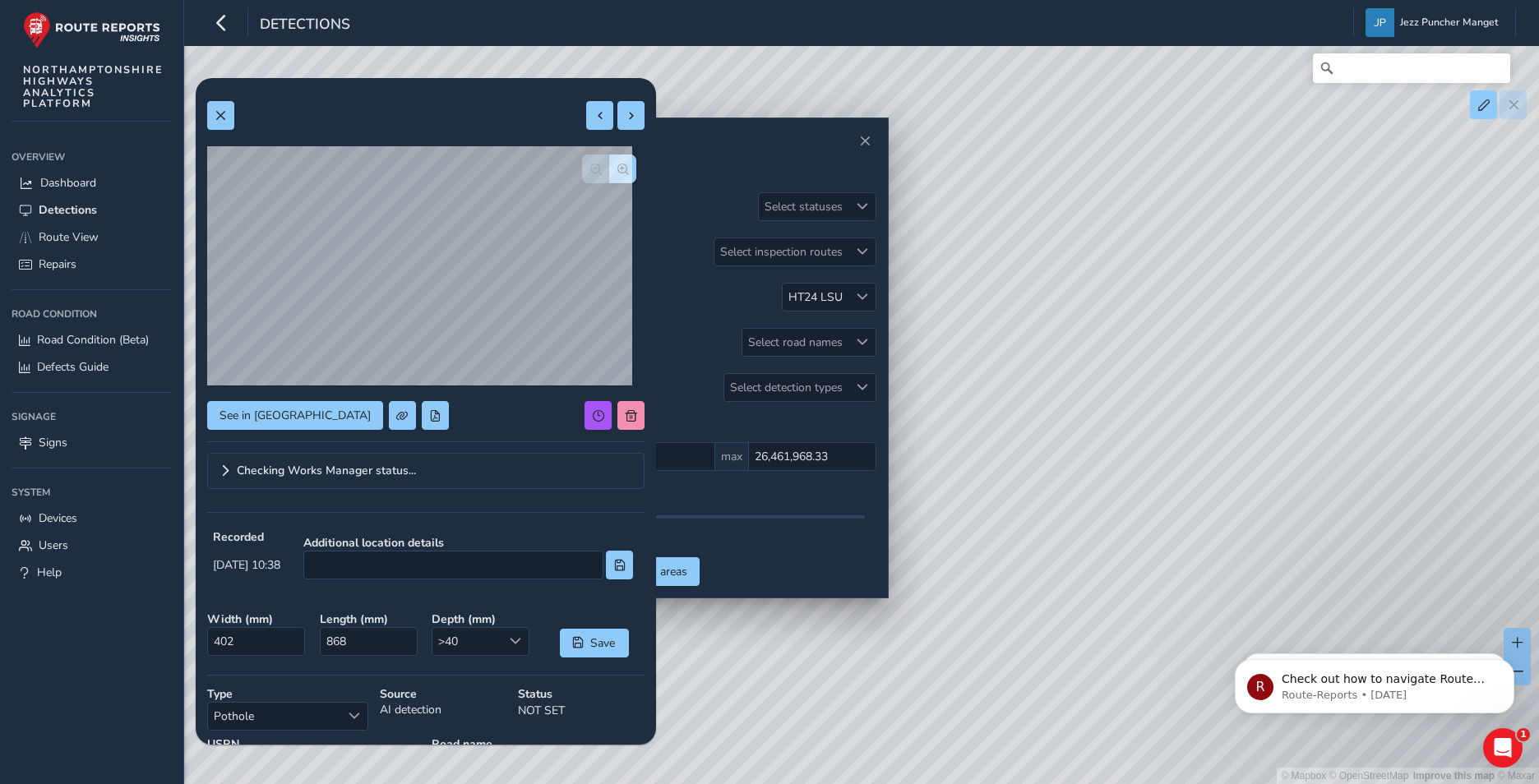
click at [1254, 365] on div "© Mapbox © OpenStreetMap Improve this map © Maxar" at bounding box center [769, 392] width 1539 height 784
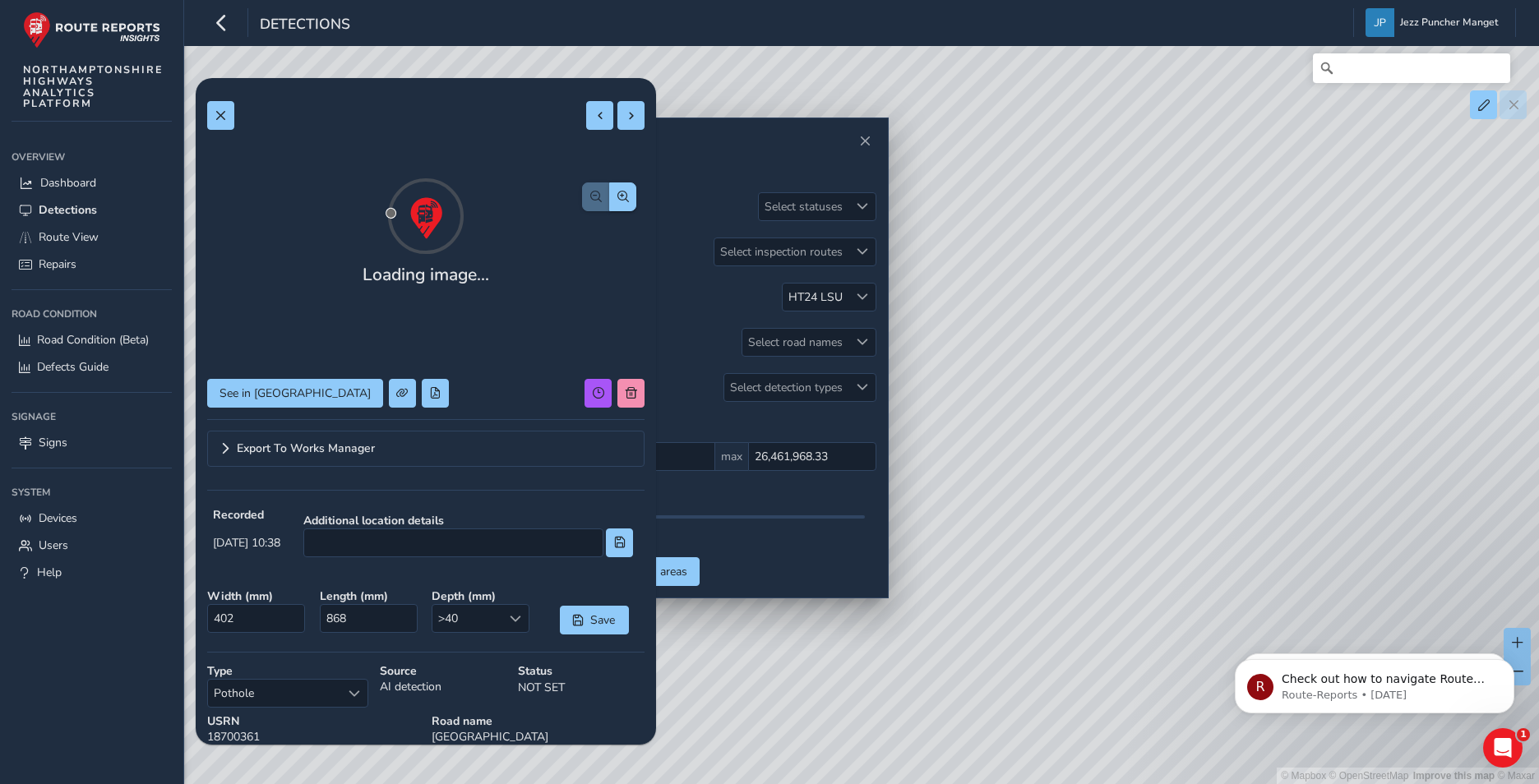
drag, startPoint x: 1318, startPoint y: 496, endPoint x: 1313, endPoint y: 416, distance: 80.2
click at [1313, 416] on div "© Mapbox © OpenStreetMap Improve this map © Maxar" at bounding box center [769, 392] width 1539 height 784
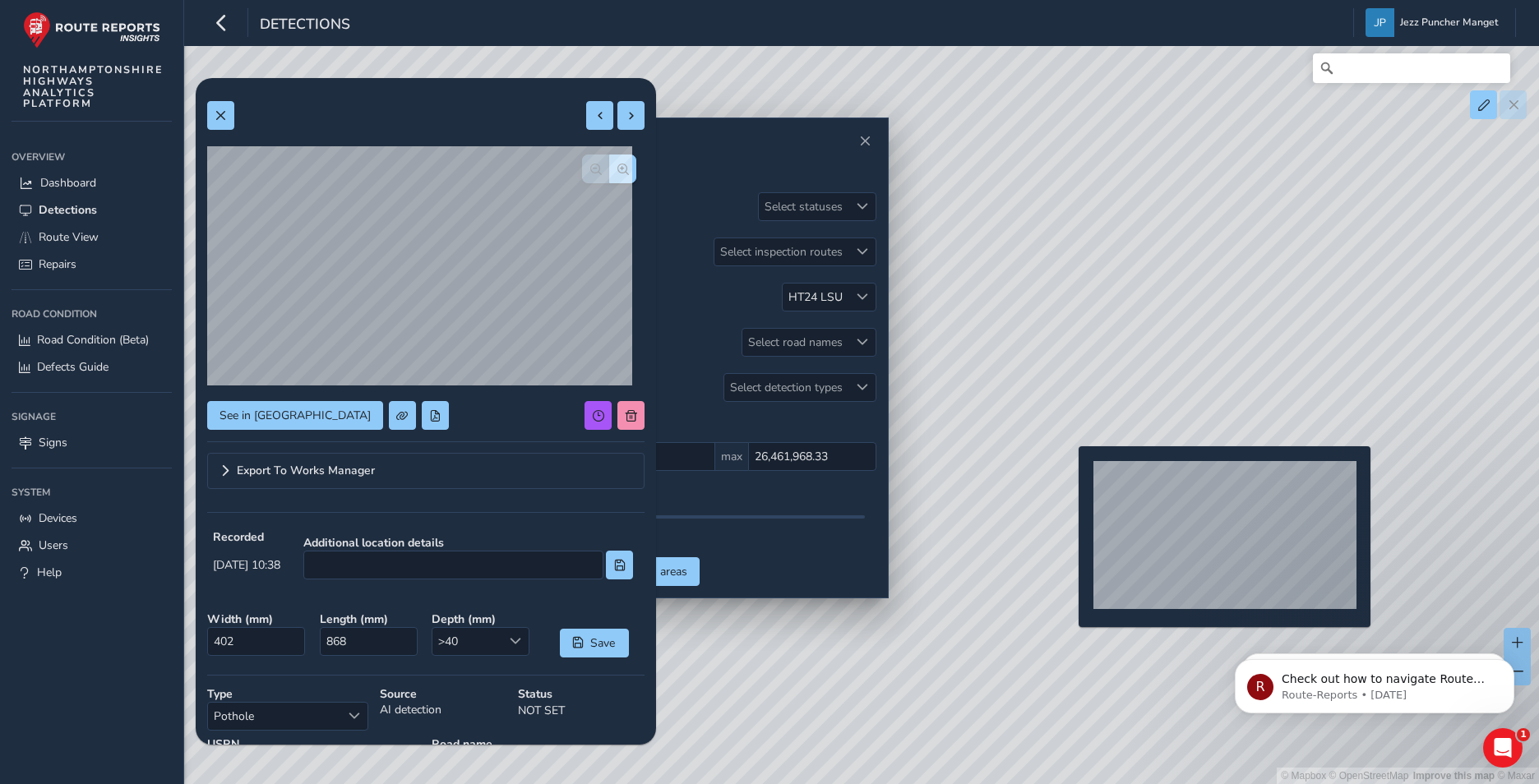
click at [1068, 473] on div "© Mapbox © OpenStreetMap Improve this map © Maxar" at bounding box center [769, 392] width 1539 height 784
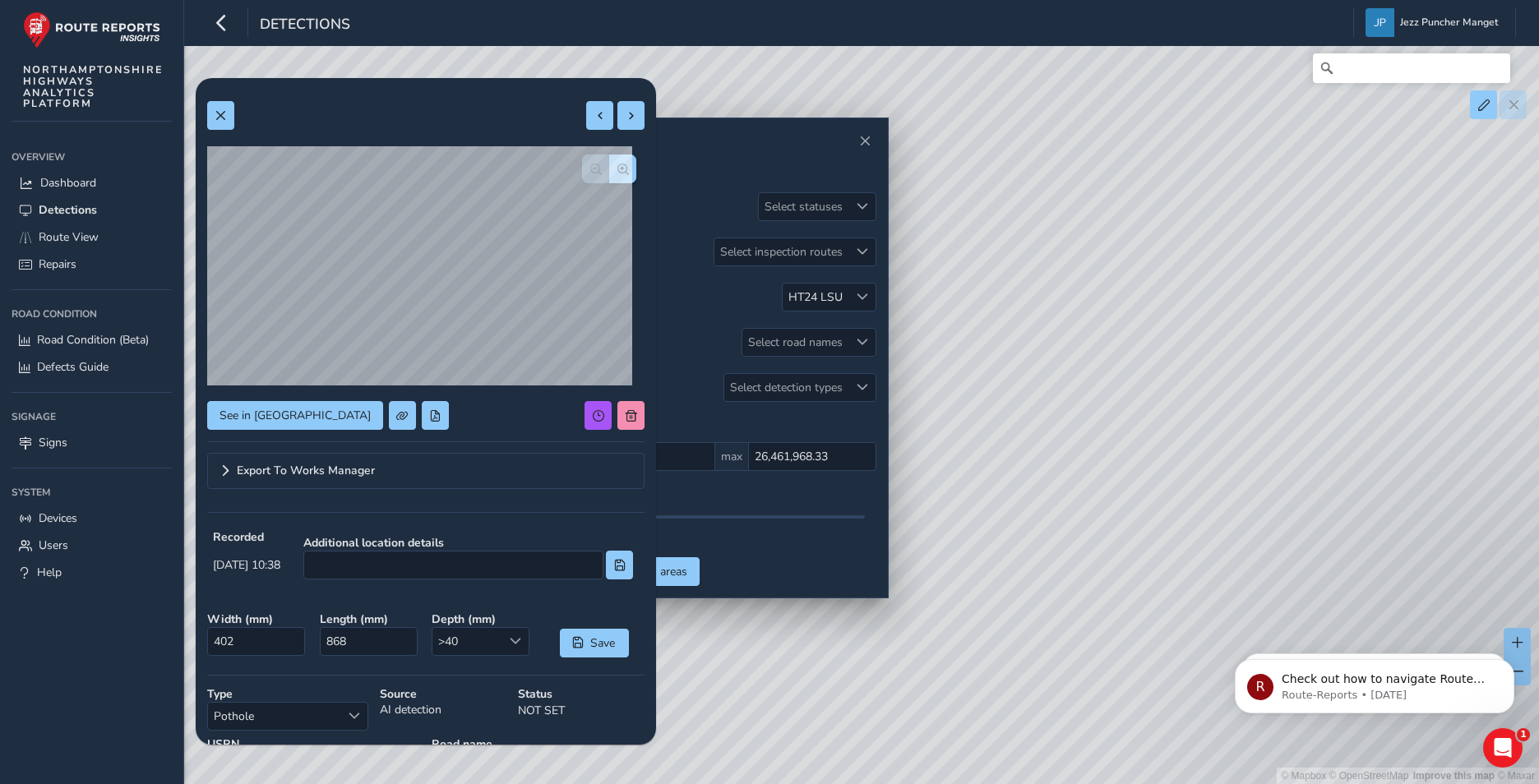
type input "350"
type input "956"
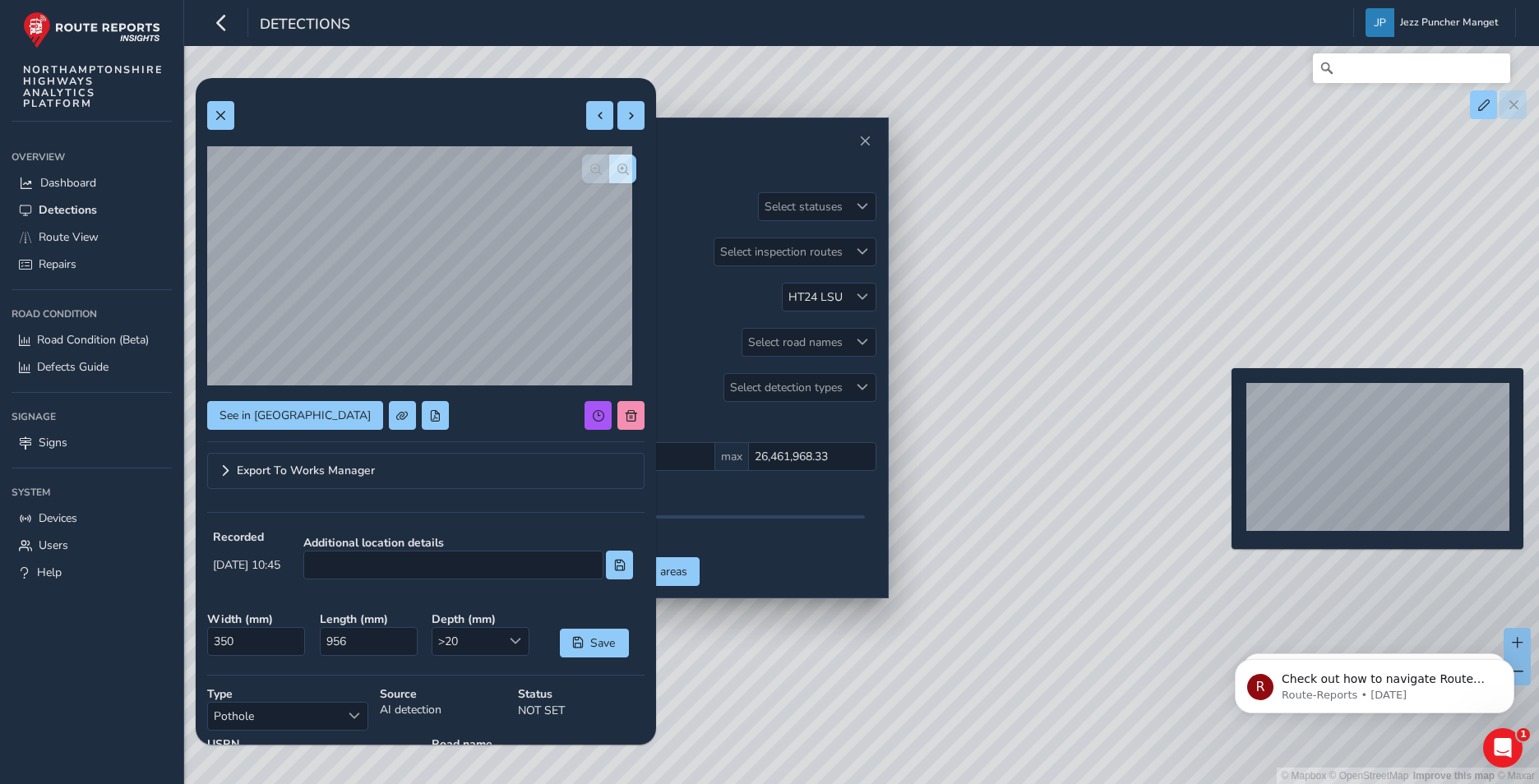
click at [1222, 394] on div "© Mapbox © OpenStreetMap Improve this map © Maxar" at bounding box center [769, 392] width 1539 height 784
type input "718"
type input "2056"
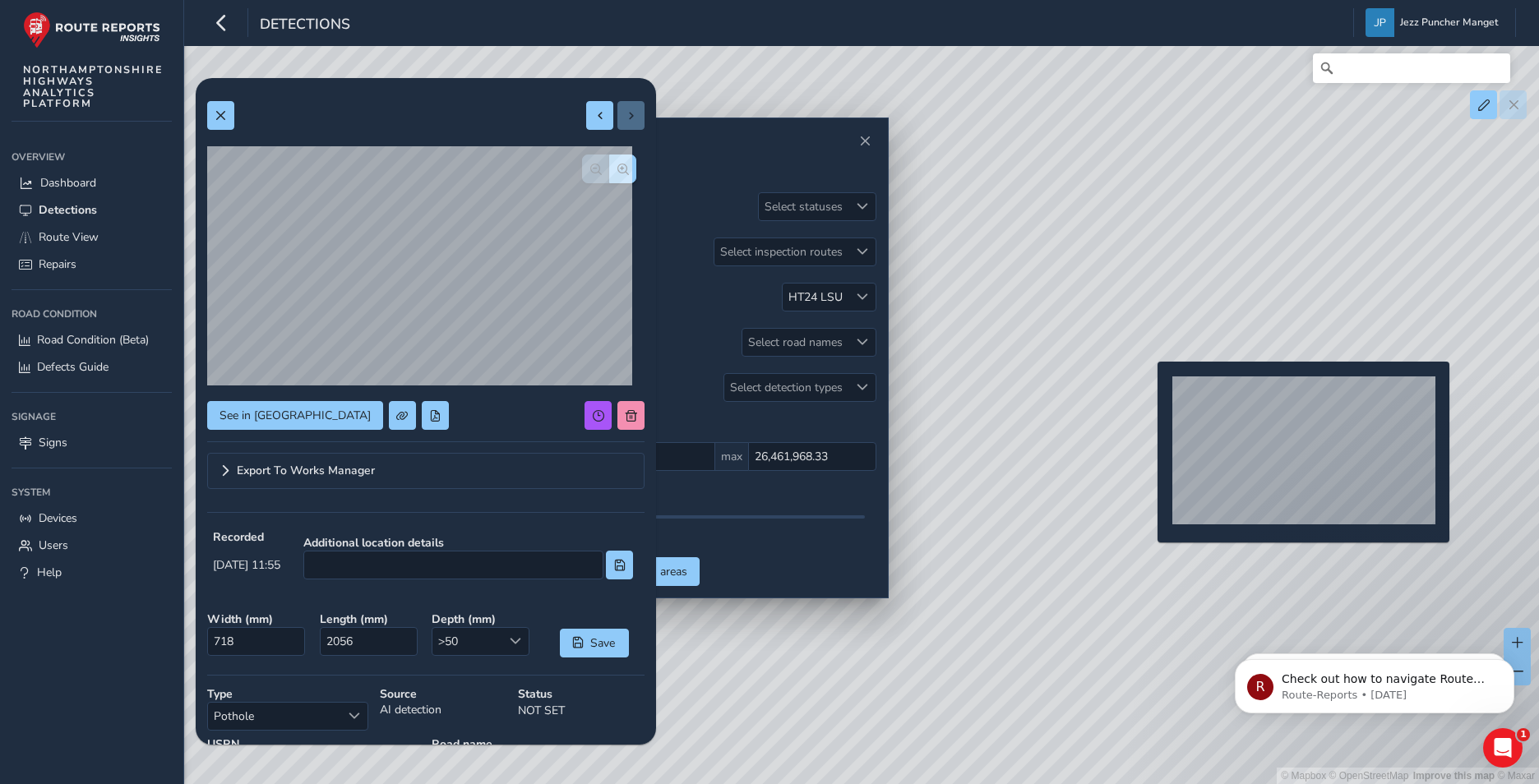
click at [1147, 388] on div "© Mapbox © OpenStreetMap Improve this map © Maxar" at bounding box center [769, 392] width 1539 height 784
type input "849"
type input "726"
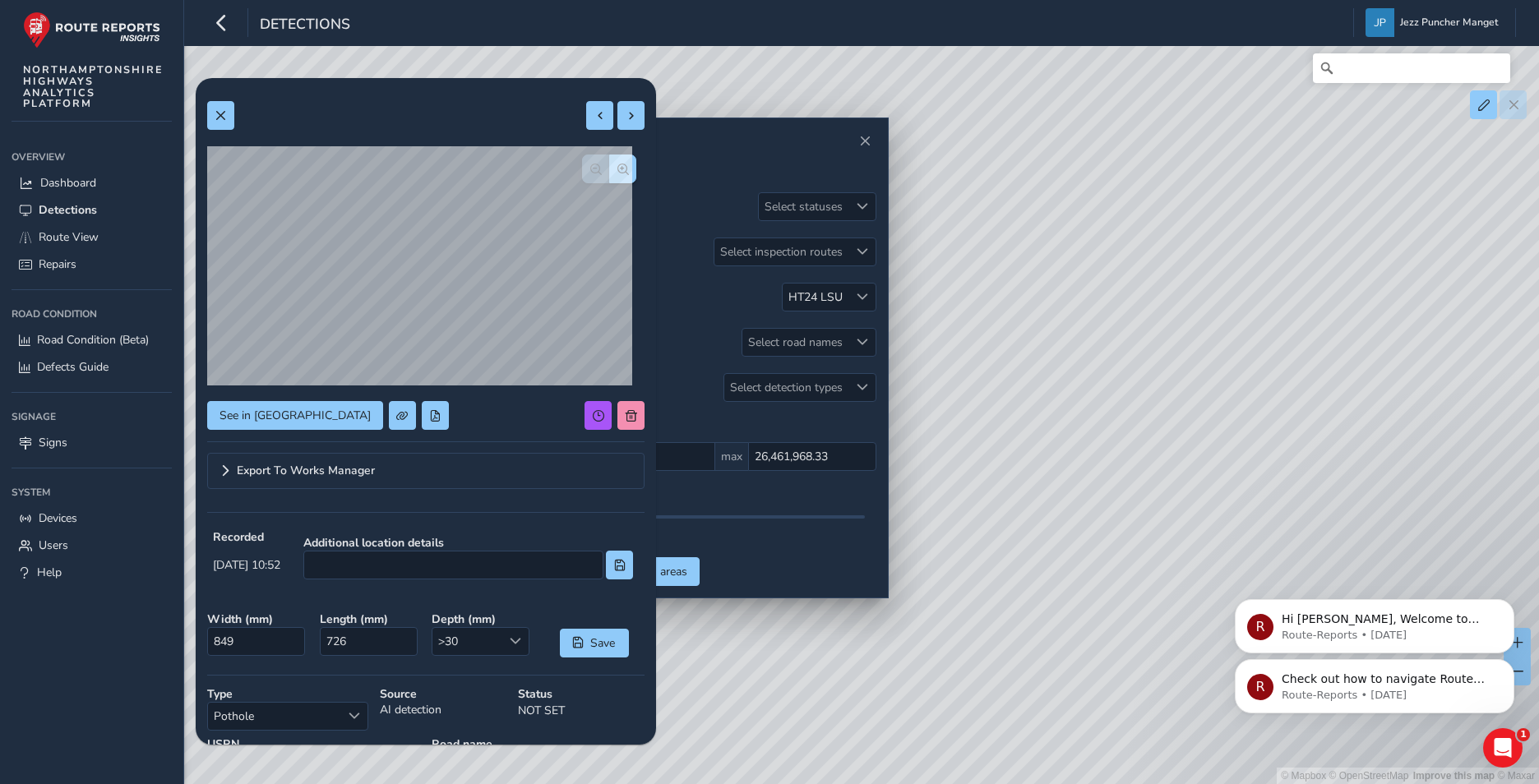
click at [1247, 560] on div "R Check out how to navigate Route View here! Route-Reports • [DATE] R Hi Jezz, …" at bounding box center [1375, 610] width 302 height 205
click at [1244, 560] on div "R Check out how to navigate Route View here! Route-Reports • [DATE] R Hi Jezz, …" at bounding box center [1375, 610] width 302 height 205
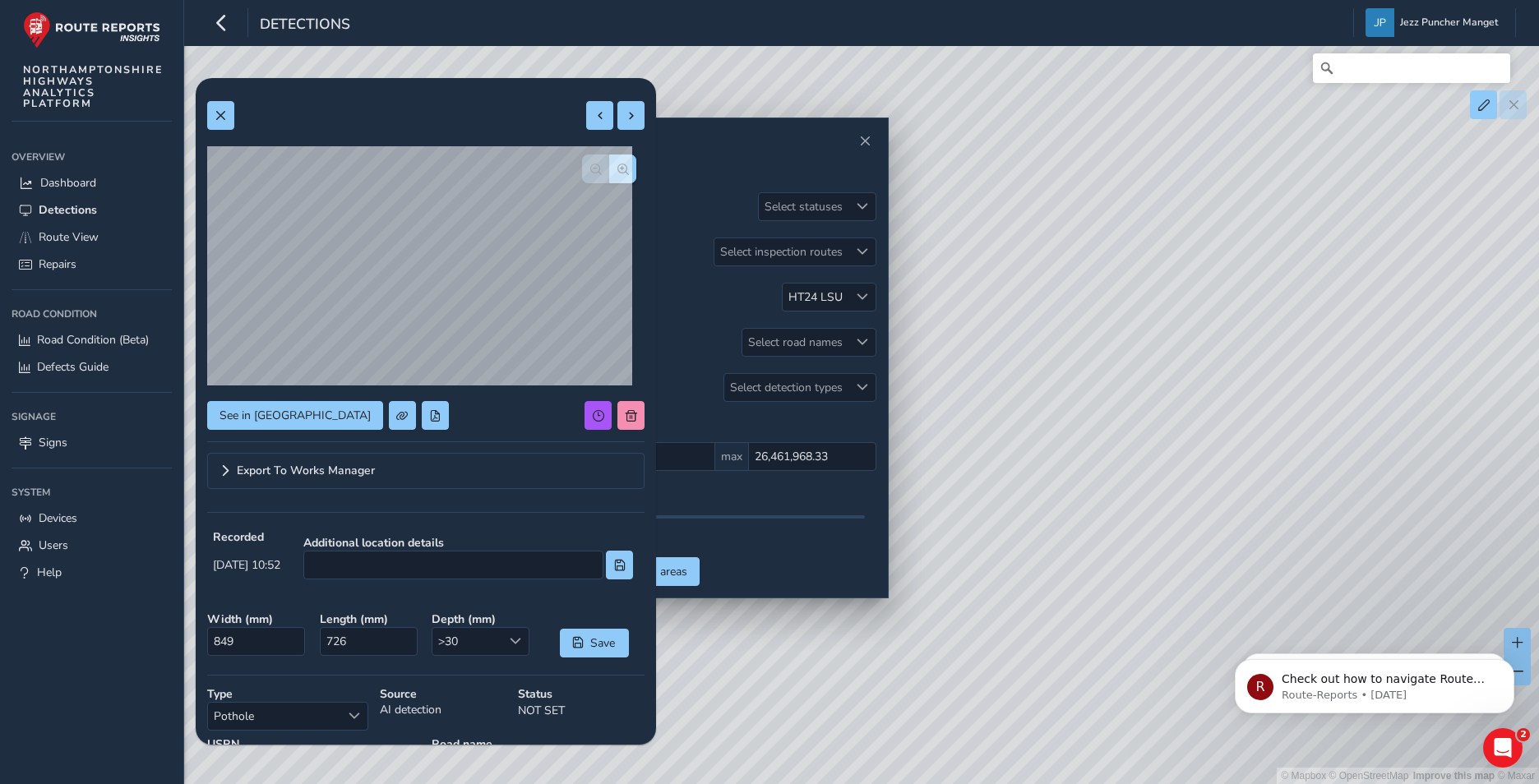
drag, startPoint x: 1265, startPoint y: 677, endPoint x: 1216, endPoint y: 448, distance: 234.2
click at [1216, 625] on html "R Check out how to navigate Route View here! Route-Reports • [DATE] R Hi Jezz, …" at bounding box center [1375, 682] width 329 height 115
drag, startPoint x: 1259, startPoint y: 622, endPoint x: 1218, endPoint y: 520, distance: 109.9
click at [1218, 520] on div "© Mapbox © OpenStreetMap Improve this map © Maxar" at bounding box center [769, 392] width 1539 height 784
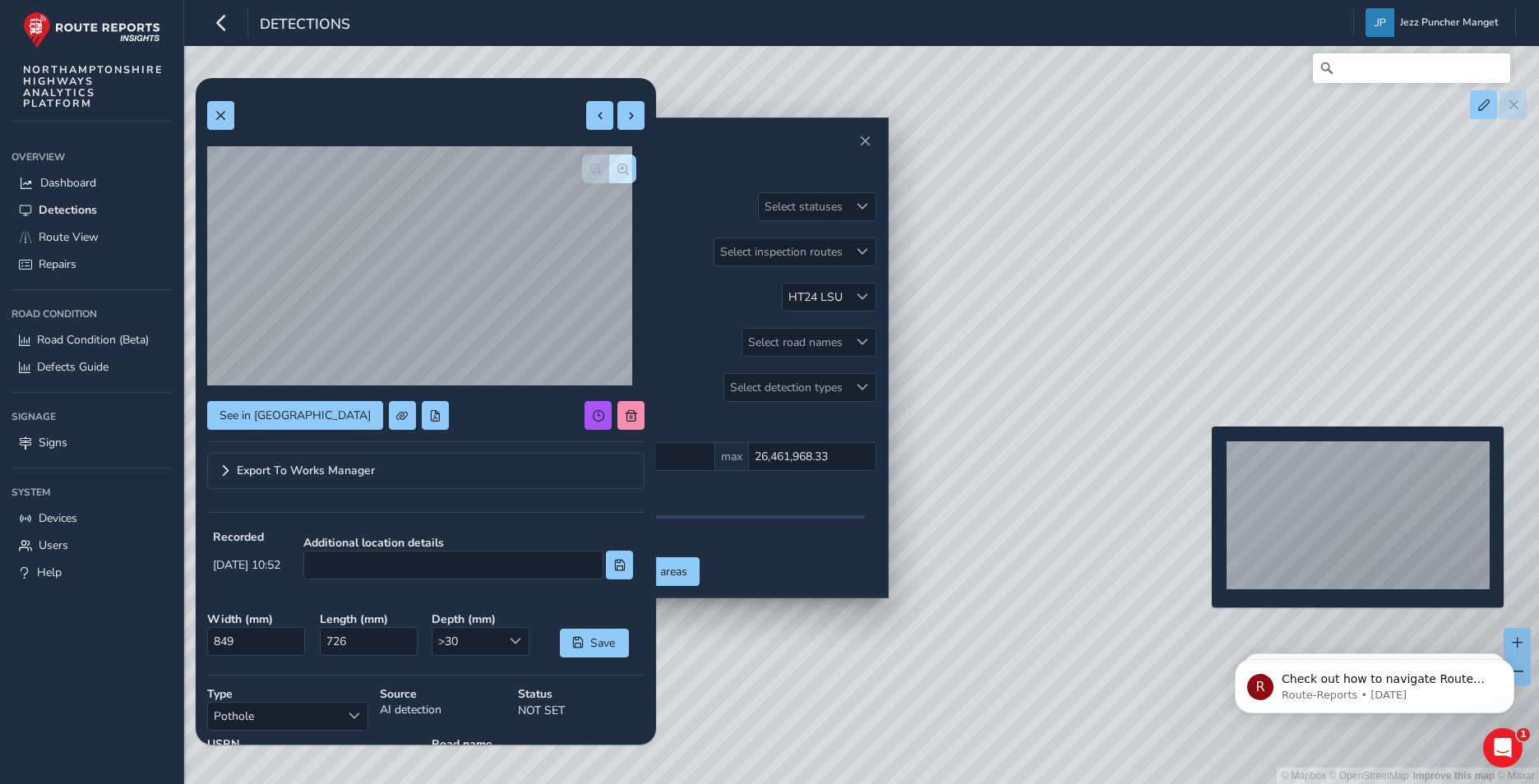
click at [1202, 453] on div "© Mapbox © OpenStreetMap Improve this map © Maxar" at bounding box center [769, 392] width 1539 height 784
type input "762"
type input "1206"
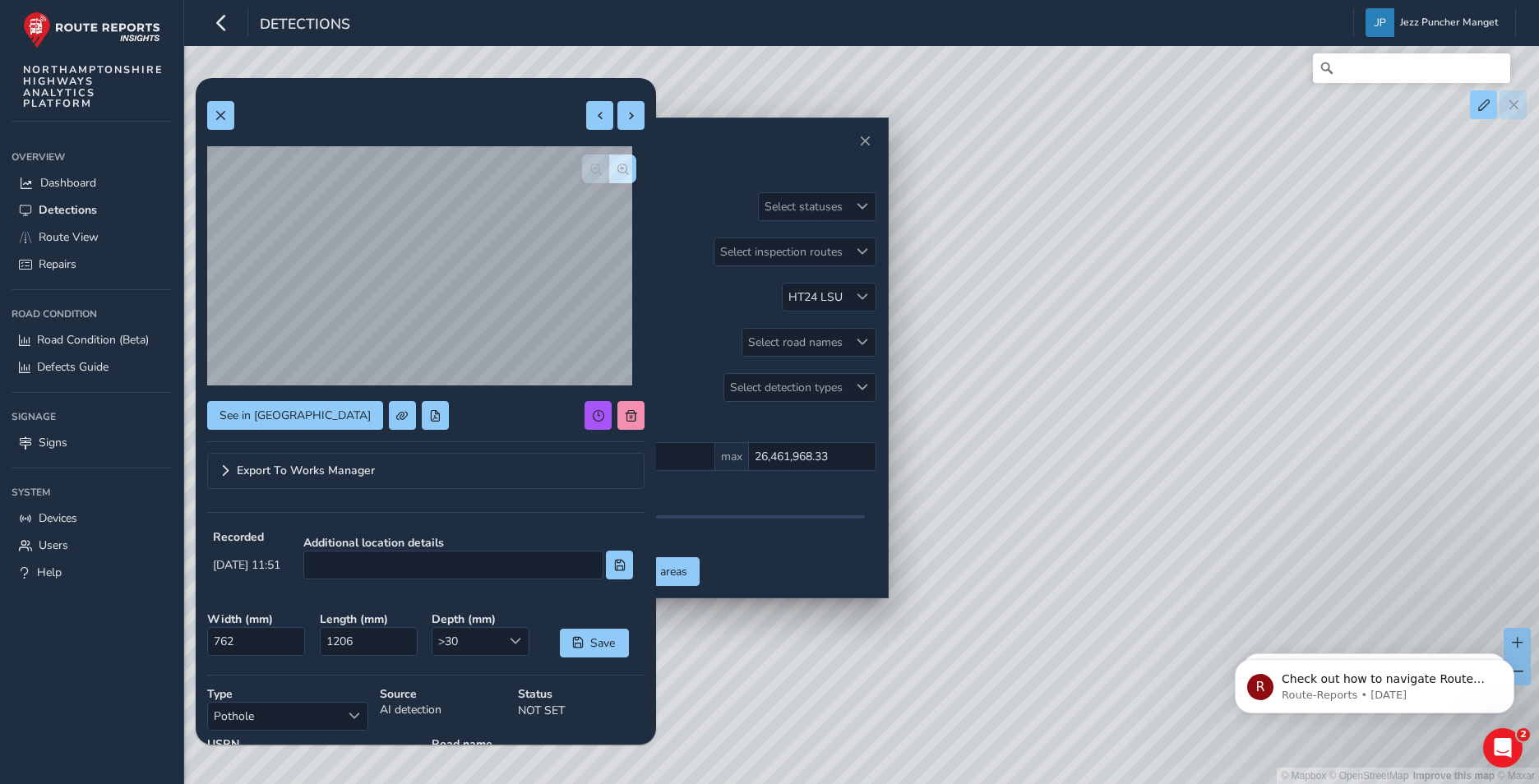
drag, startPoint x: 1380, startPoint y: 637, endPoint x: 1361, endPoint y: 587, distance: 53.5
click at [1361, 625] on html "R Check out how to navigate Route View here! Route-Reports • [DATE] R Hi Jezz, …" at bounding box center [1375, 682] width 329 height 115
drag, startPoint x: 1368, startPoint y: 583, endPoint x: 1191, endPoint y: 193, distance: 428.3
click at [1191, 193] on div "© Mapbox © OpenStreetMap Improve this map © Maxar" at bounding box center [769, 392] width 1539 height 784
drag, startPoint x: 1308, startPoint y: 390, endPoint x: 1119, endPoint y: 394, distance: 189.0
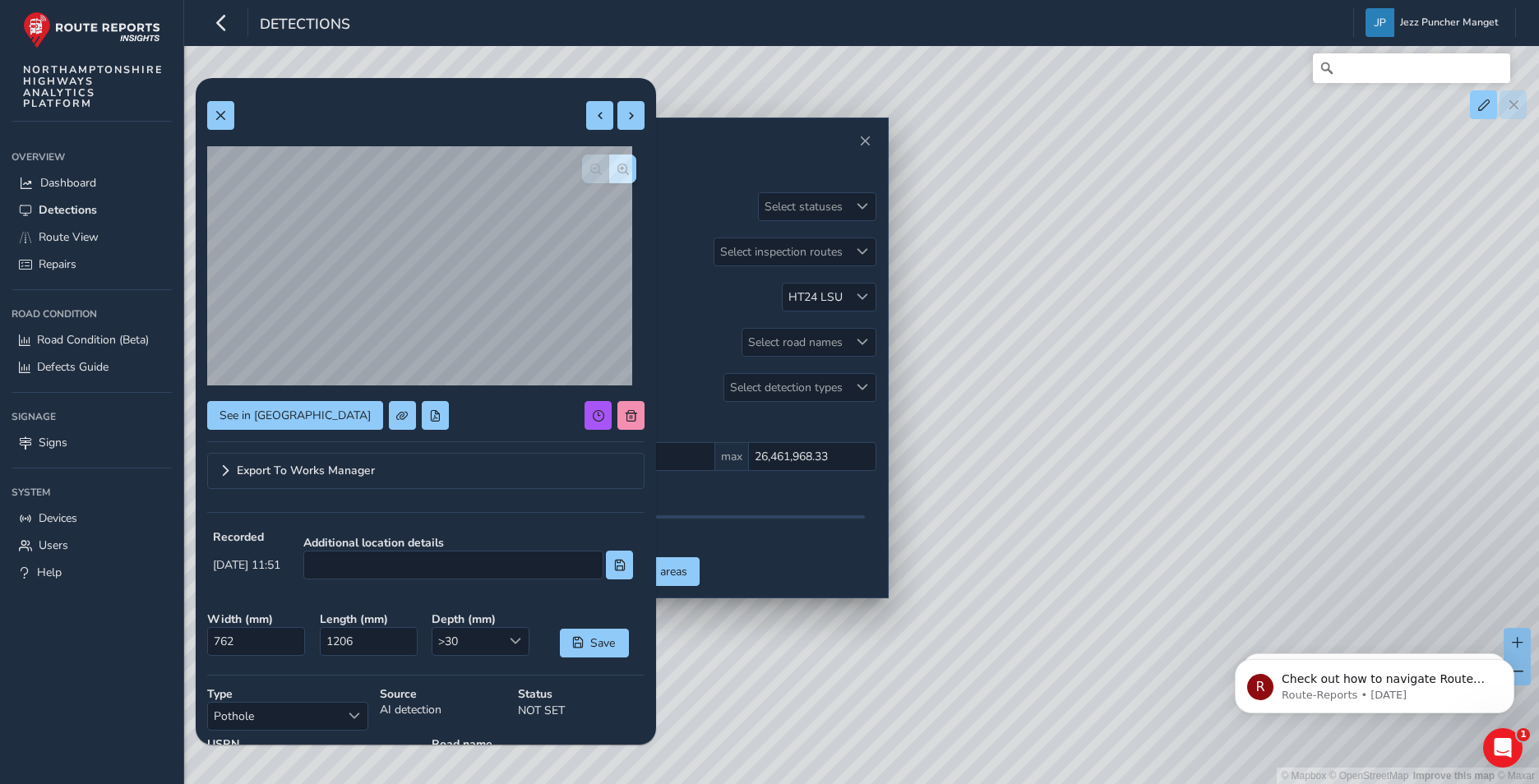
click at [1162, 543] on div "© Mapbox © OpenStreetMap Improve this map © Maxar" at bounding box center [769, 392] width 1539 height 784
drag, startPoint x: 1115, startPoint y: 666, endPoint x: 1140, endPoint y: 296, distance: 370.8
click at [1195, 277] on div "© Mapbox © OpenStreetMap Improve this map © Maxar" at bounding box center [769, 392] width 1539 height 784
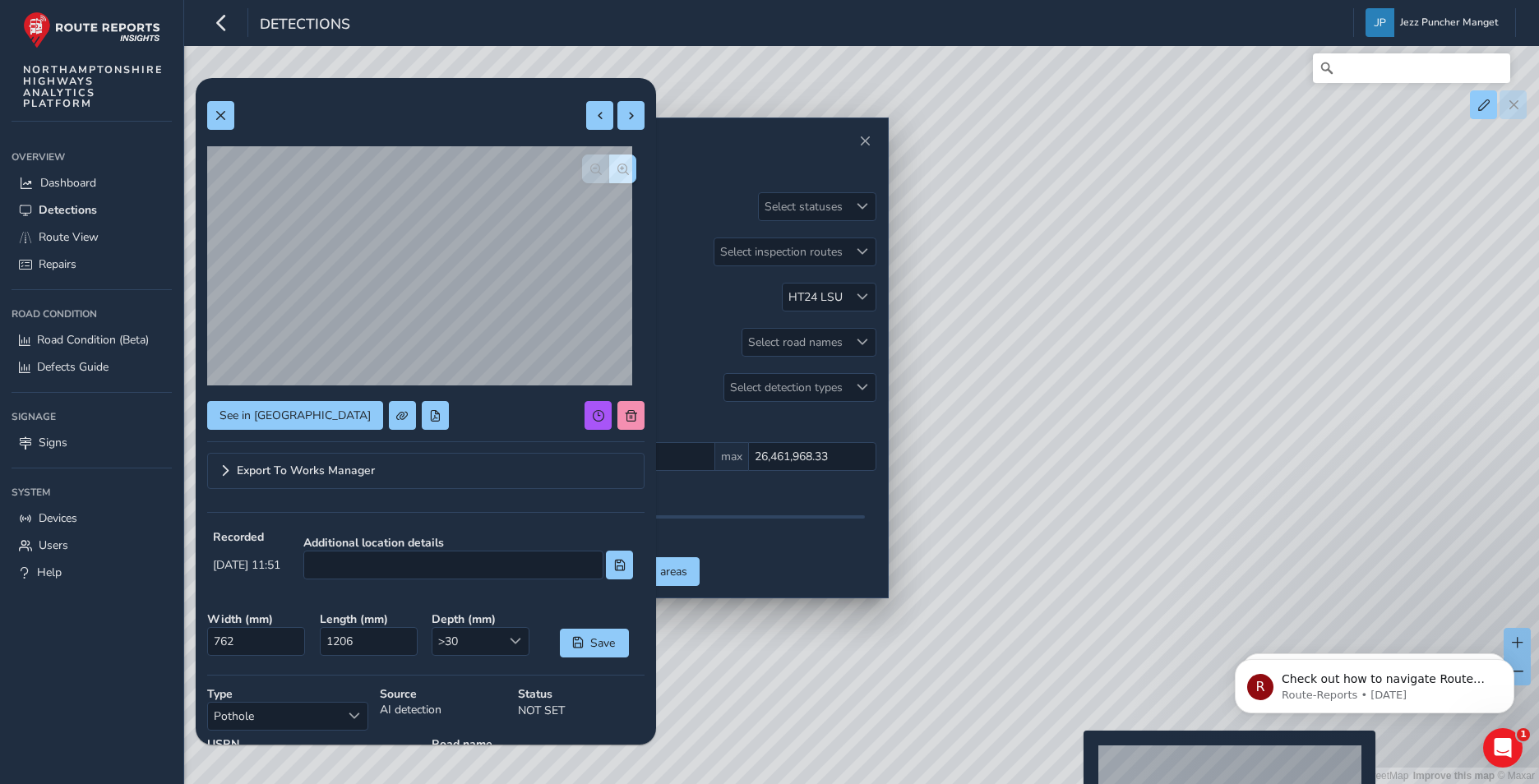
click at [1073, 757] on div "© Mapbox © OpenStreetMap Improve this map © Maxar" at bounding box center [769, 392] width 1539 height 784
type input "340"
type input "616"
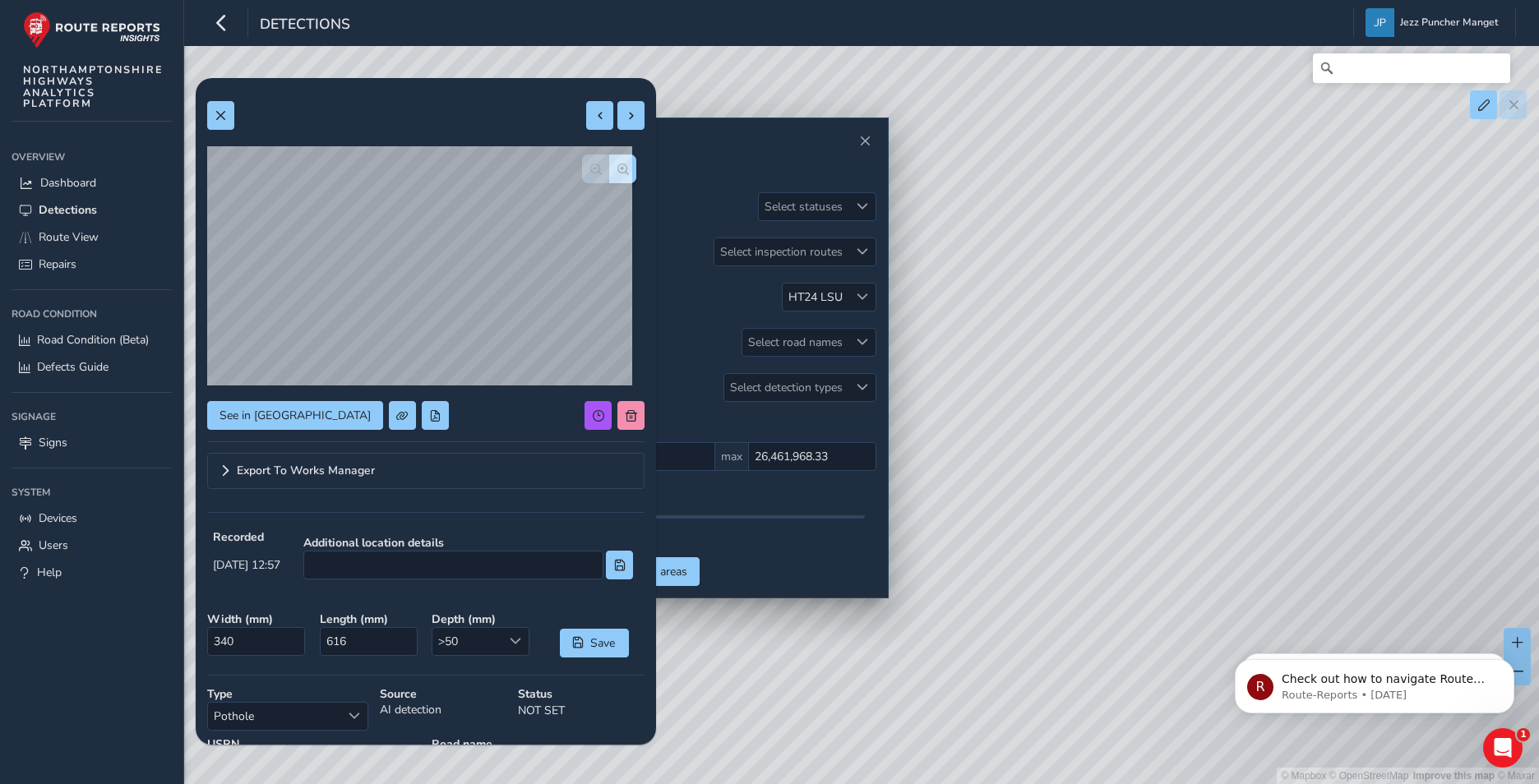
drag, startPoint x: 1071, startPoint y: 730, endPoint x: 1421, endPoint y: 118, distance: 705.0
click at [1420, 122] on div "© Mapbox © OpenStreetMap Improve this map © Maxar" at bounding box center [769, 392] width 1539 height 784
drag, startPoint x: 1297, startPoint y: 402, endPoint x: 1141, endPoint y: 701, distance: 337.2
click at [1141, 701] on div "© Mapbox © OpenStreetMap Improve this map © Maxar" at bounding box center [769, 392] width 1539 height 784
drag, startPoint x: 1233, startPoint y: 407, endPoint x: 1186, endPoint y: 481, distance: 87.7
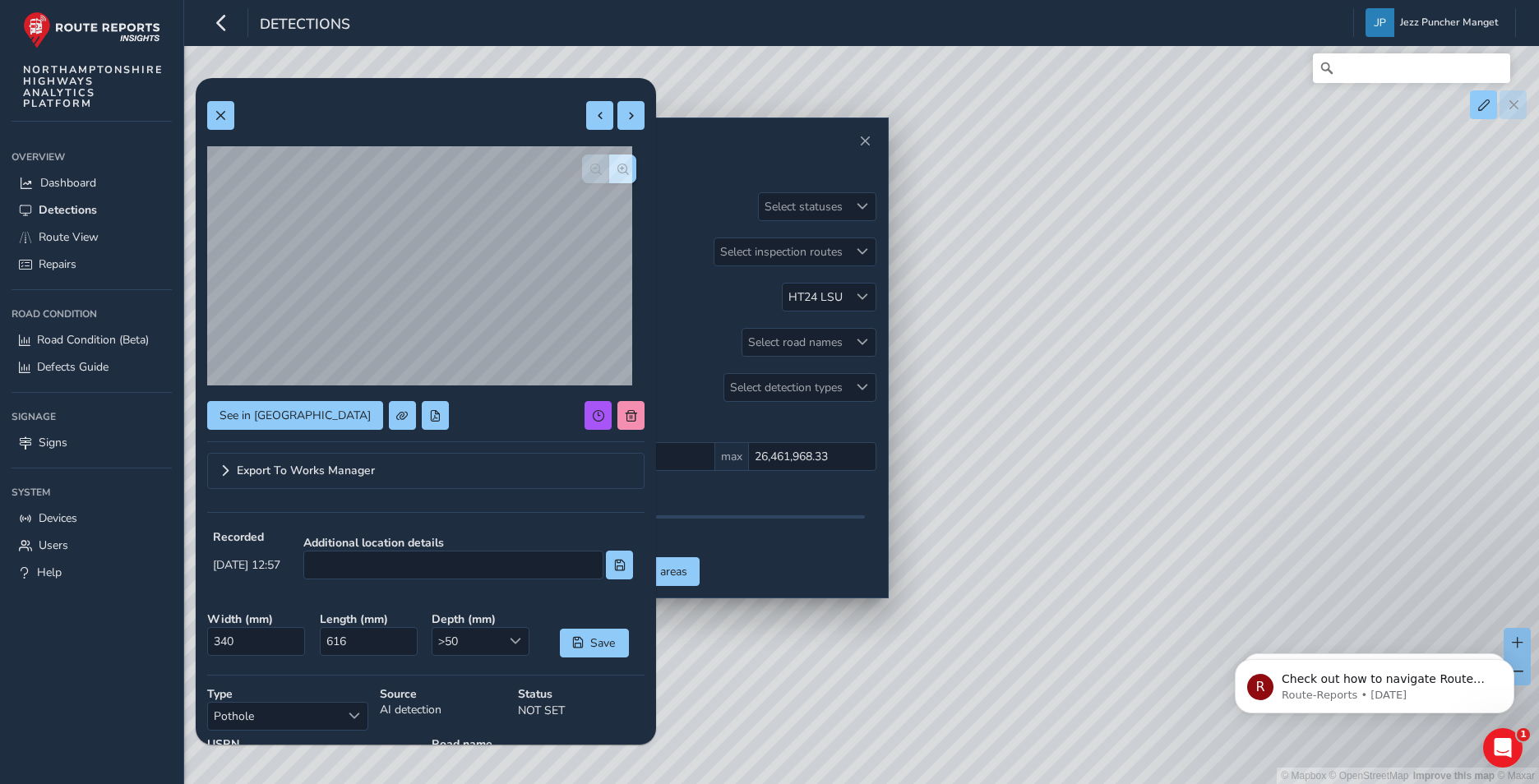
click at [1186, 481] on div "© Mapbox © OpenStreetMap Improve this map © Maxar" at bounding box center [769, 392] width 1539 height 784
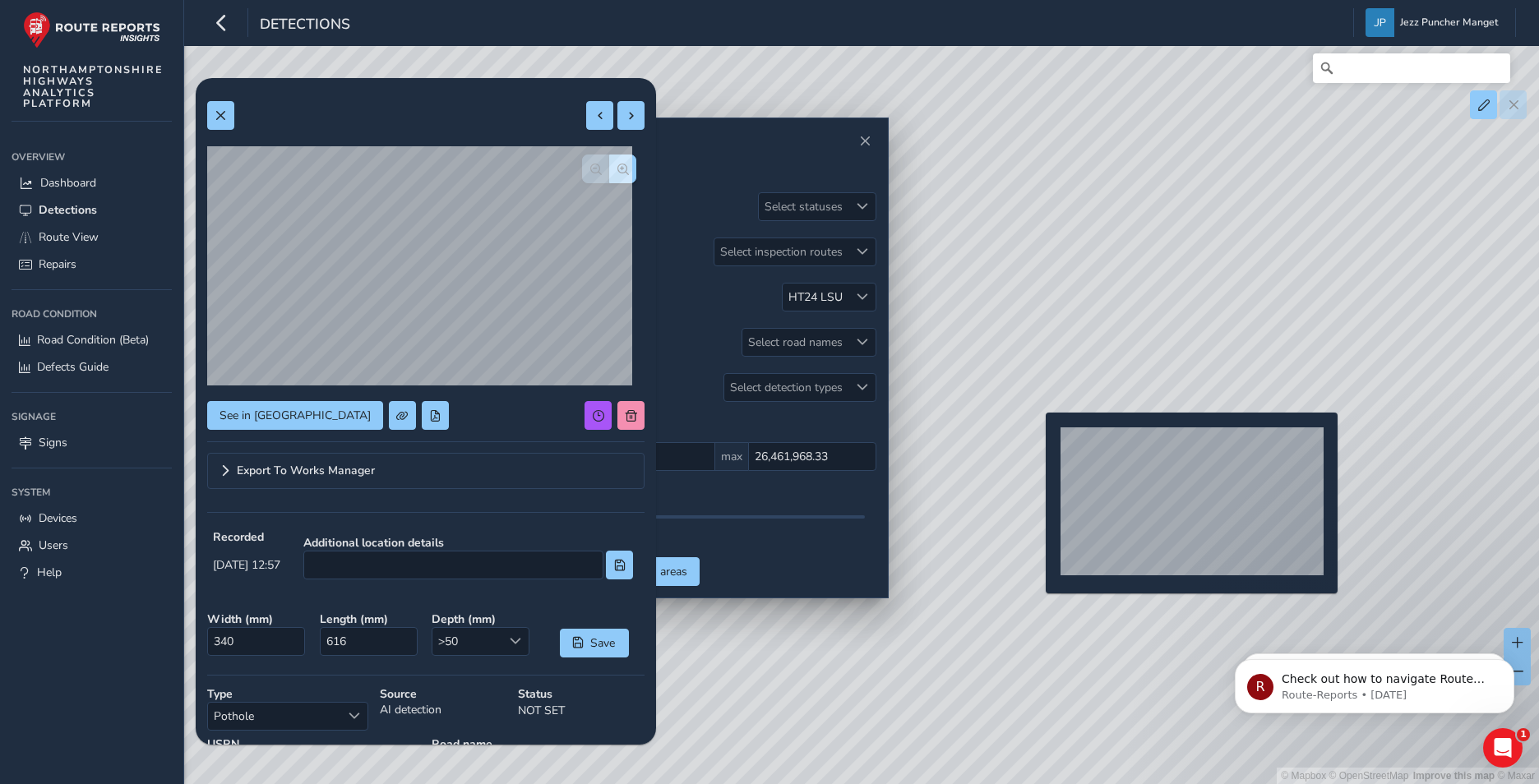
click at [1036, 439] on div "© Mapbox © OpenStreetMap Improve this map © Maxar" at bounding box center [769, 392] width 1539 height 784
type input "762"
type input "1206"
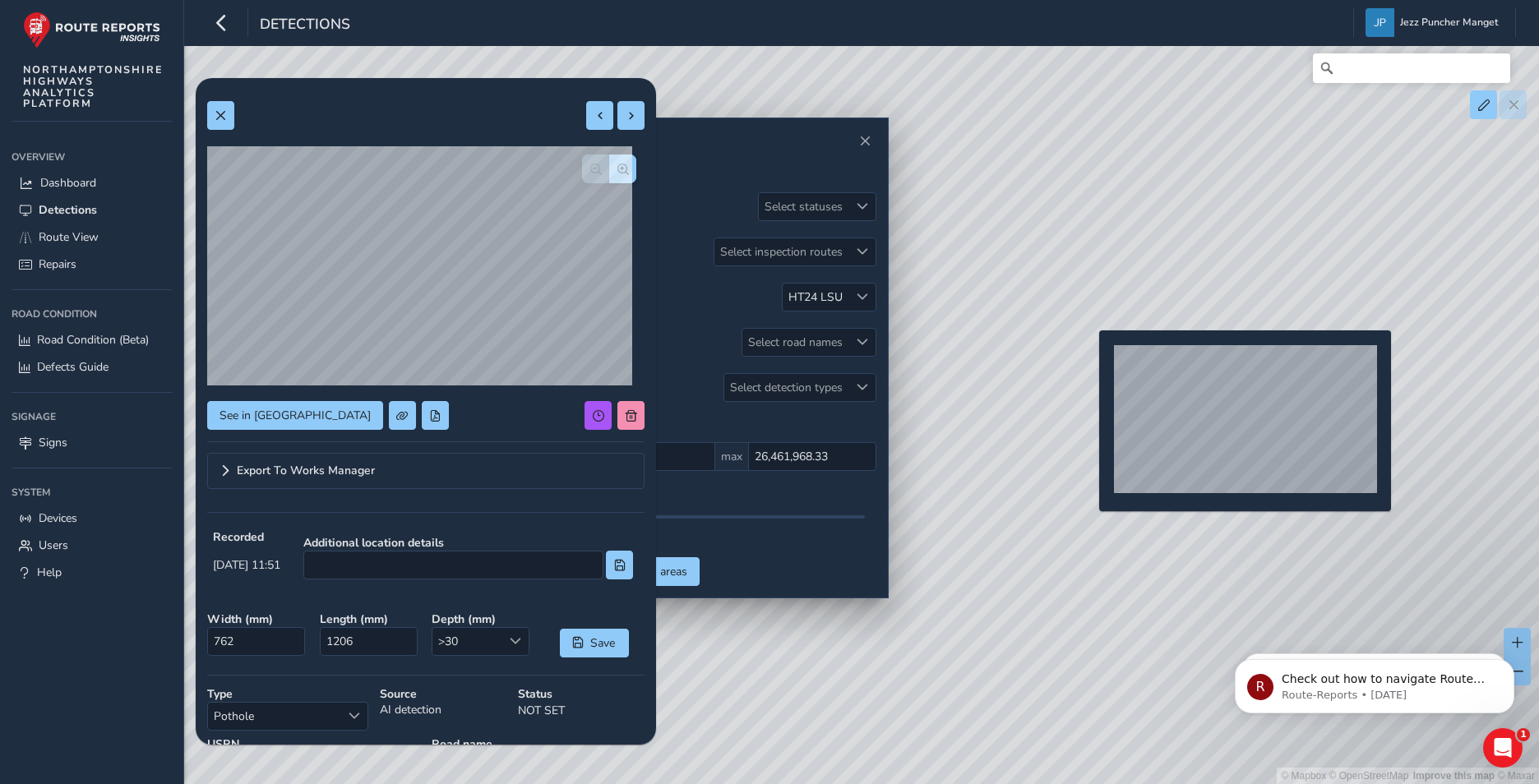
click at [1089, 356] on div "© Mapbox © OpenStreetMap Improve this map © Maxar" at bounding box center [769, 392] width 1539 height 784
type input "322"
type input "1060"
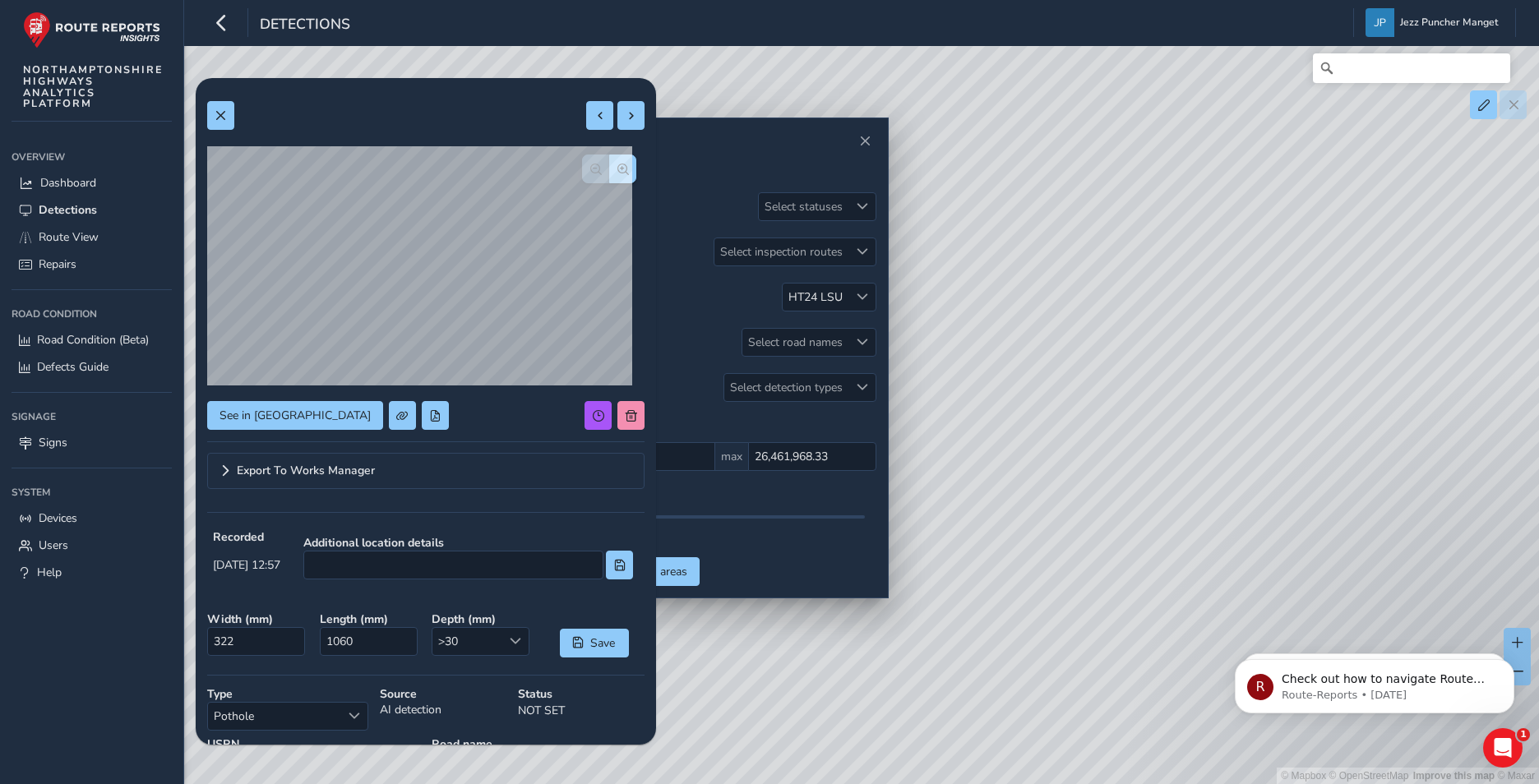
drag, startPoint x: 1046, startPoint y: 507, endPoint x: 1197, endPoint y: -61, distance: 587.7
click at [1197, 0] on html "Detections Jezz Puncher Manget Colour Scheme: Dark Dim Light Logout Relevance R…" at bounding box center [769, 392] width 1539 height 784
drag, startPoint x: 1140, startPoint y: 523, endPoint x: 1149, endPoint y: 43, distance: 480.1
click at [1150, 110] on div "© Mapbox © OpenStreetMap Improve this map © Maxar" at bounding box center [769, 392] width 1539 height 784
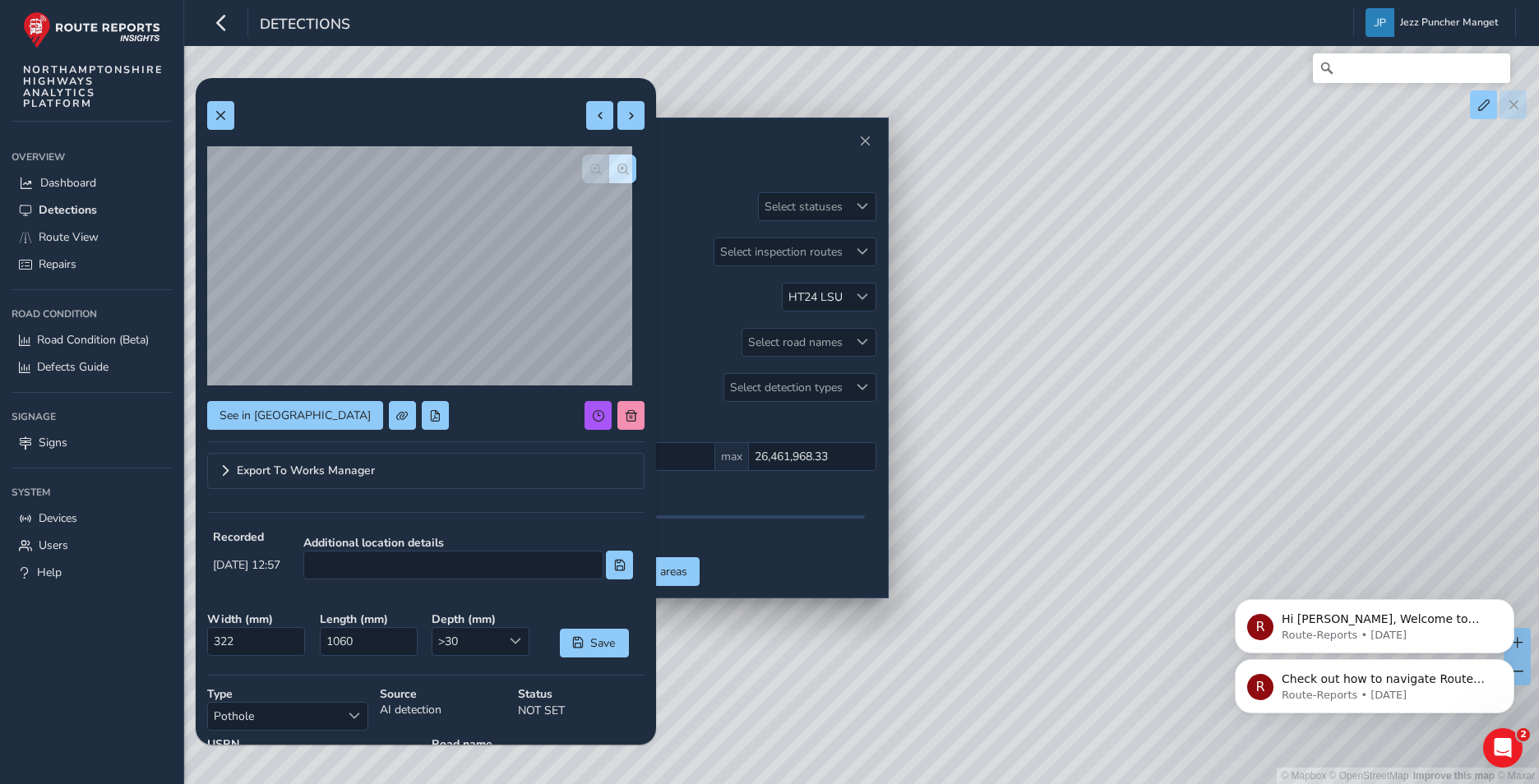
drag, startPoint x: 1294, startPoint y: 582, endPoint x: 1237, endPoint y: 507, distance: 94.2
click at [1238, 510] on div "R Check out how to navigate Route View here! Route-Reports • [DATE] R Hi Jezz, …" at bounding box center [1375, 610] width 302 height 205
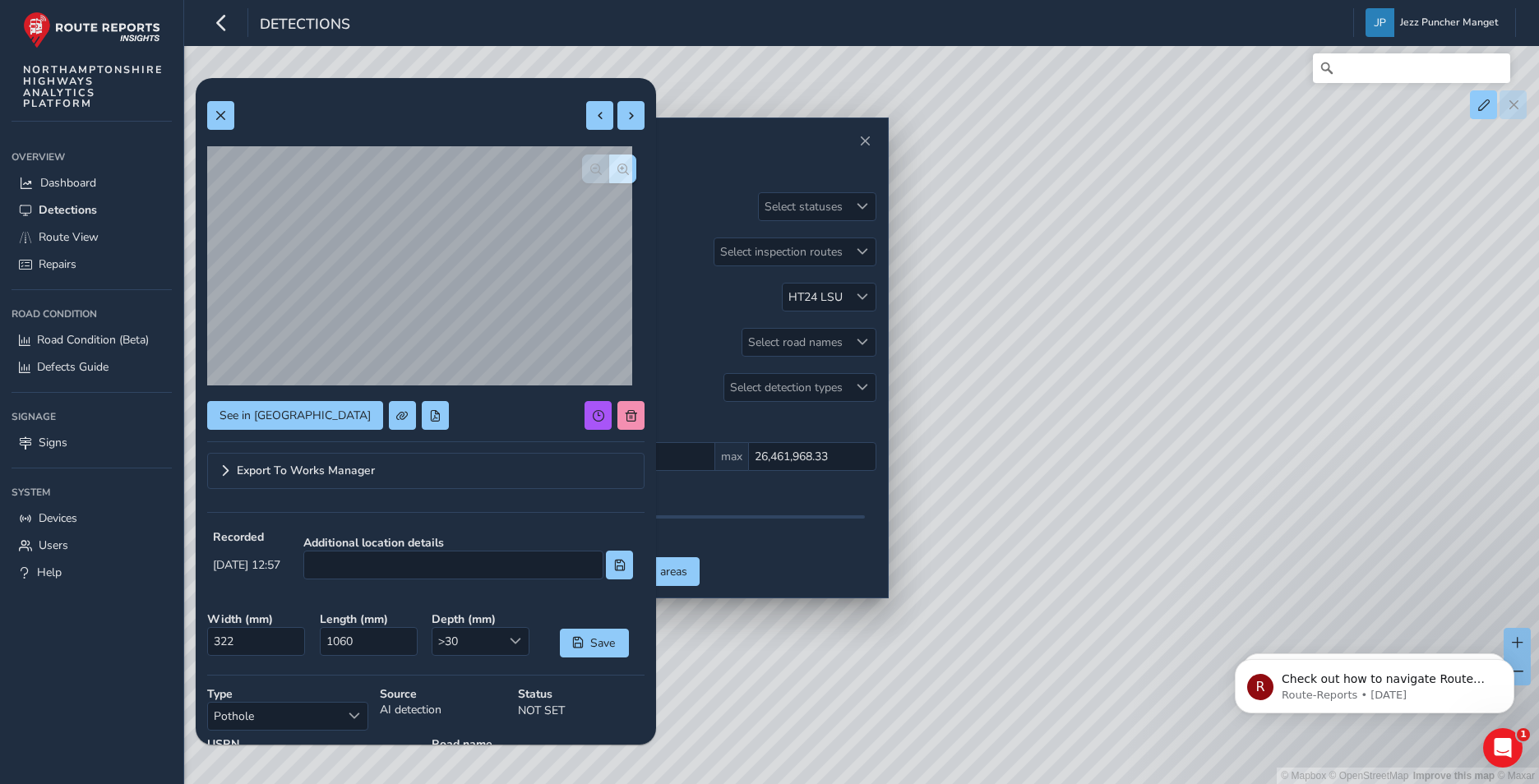
drag, startPoint x: 1250, startPoint y: 488, endPoint x: 1164, endPoint y: 113, distance: 384.7
click at [1162, 129] on div "© Mapbox © OpenStreetMap Improve this map © Maxar" at bounding box center [769, 392] width 1539 height 784
drag, startPoint x: 1257, startPoint y: 654, endPoint x: 1140, endPoint y: 309, distance: 364.3
click at [1210, 625] on html "R Check out how to navigate Route View here! Route-Reports • [DATE] R Hi Jezz, …" at bounding box center [1375, 682] width 329 height 115
drag, startPoint x: 1175, startPoint y: 570, endPoint x: 1106, endPoint y: 149, distance: 426.6
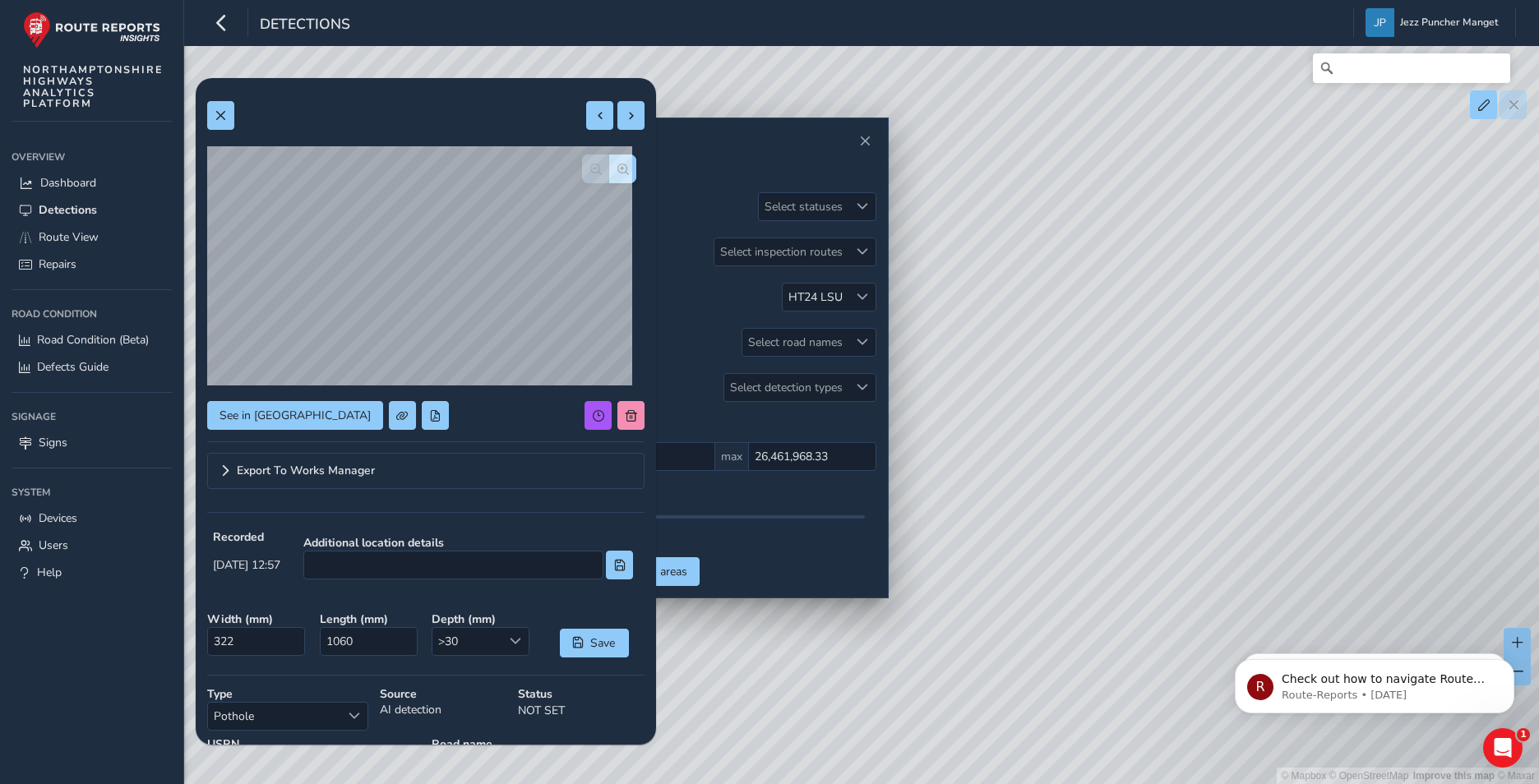
click at [1106, 149] on div "© Mapbox © OpenStreetMap Improve this map © Maxar" at bounding box center [769, 392] width 1539 height 784
drag, startPoint x: 1121, startPoint y: 229, endPoint x: 1053, endPoint y: 399, distance: 183.1
click at [1053, 399] on div "© Mapbox © OpenStreetMap Improve this map © Maxar" at bounding box center [769, 392] width 1539 height 784
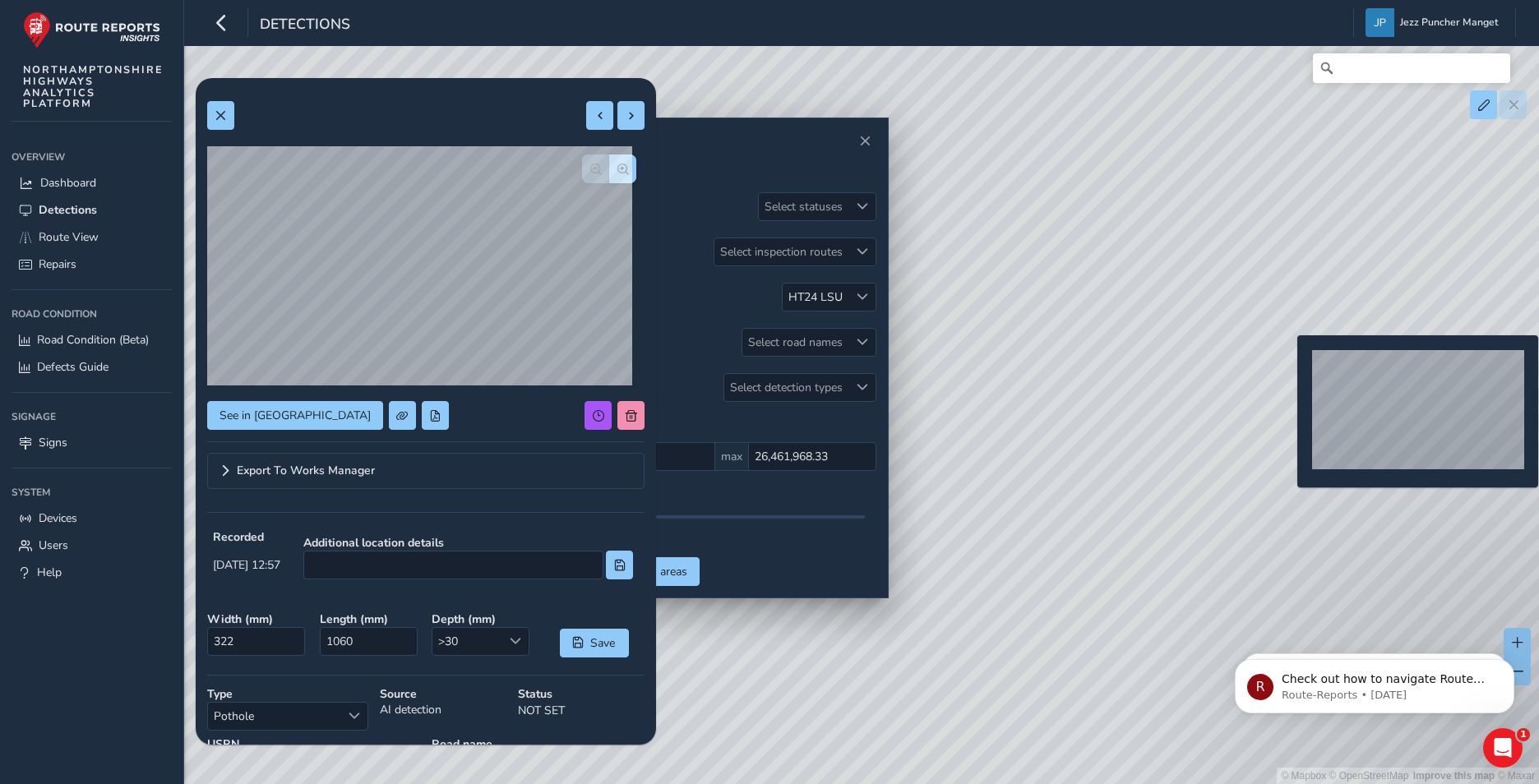
click at [1287, 361] on div "© Mapbox © OpenStreetMap Improve this map © Maxar" at bounding box center [769, 392] width 1539 height 784
type input "282"
type input "571"
click at [1287, 364] on div "© Mapbox © OpenStreetMap Improve this map © Maxar" at bounding box center [769, 392] width 1539 height 784
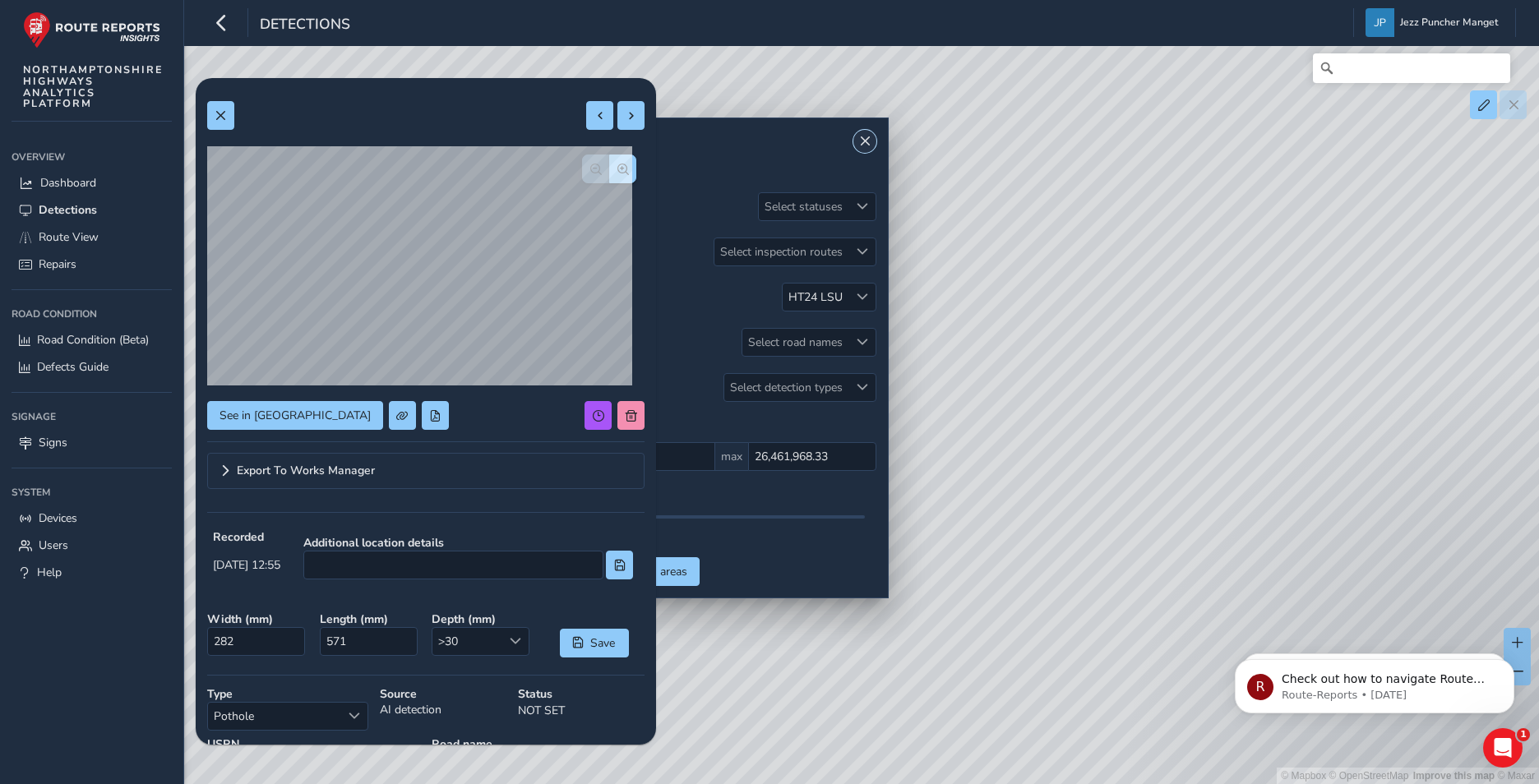
click at [870, 151] on button "Close" at bounding box center [865, 141] width 23 height 23
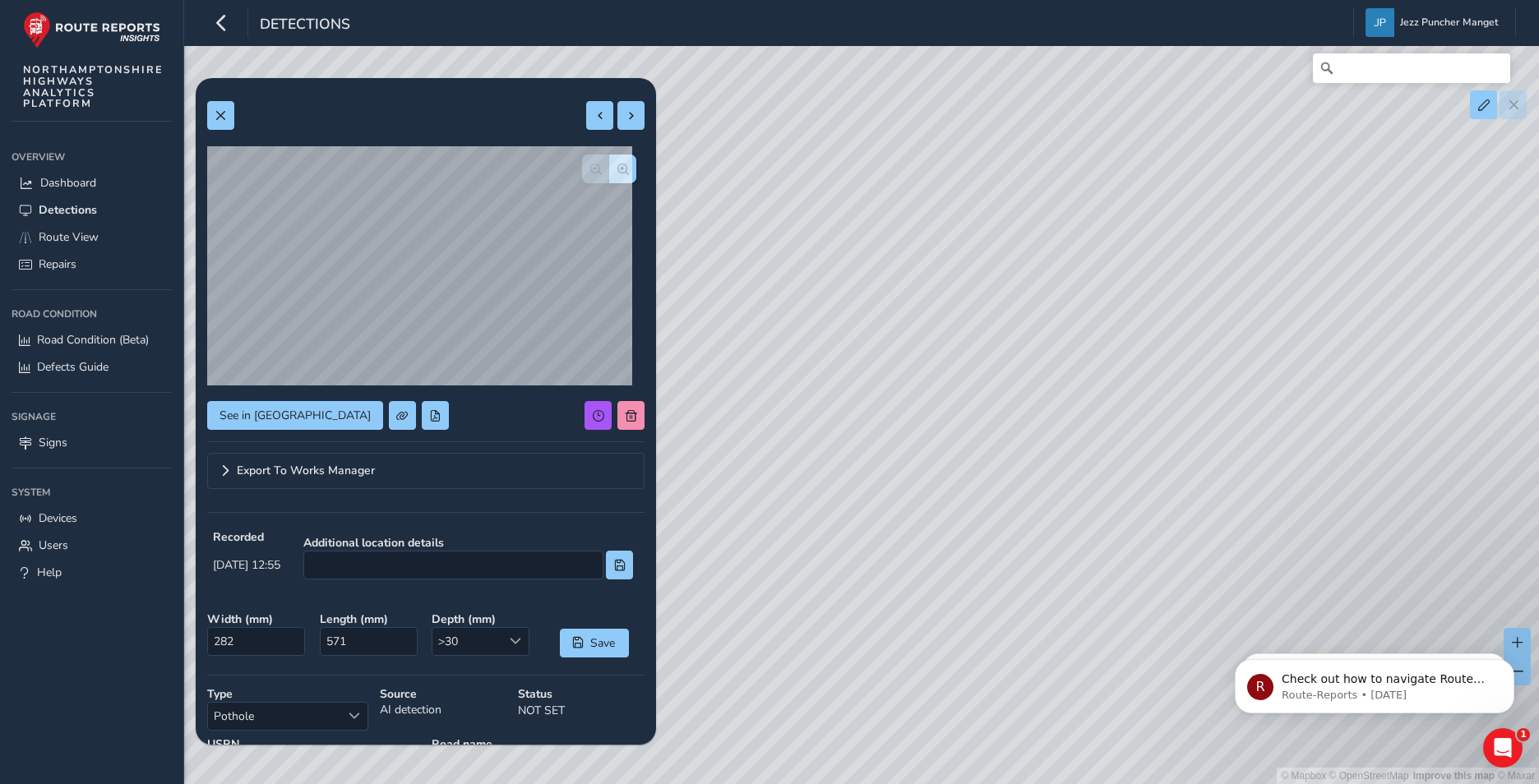
click at [890, 252] on div "© Mapbox © OpenStreetMap Improve this map © Maxar" at bounding box center [769, 392] width 1539 height 784
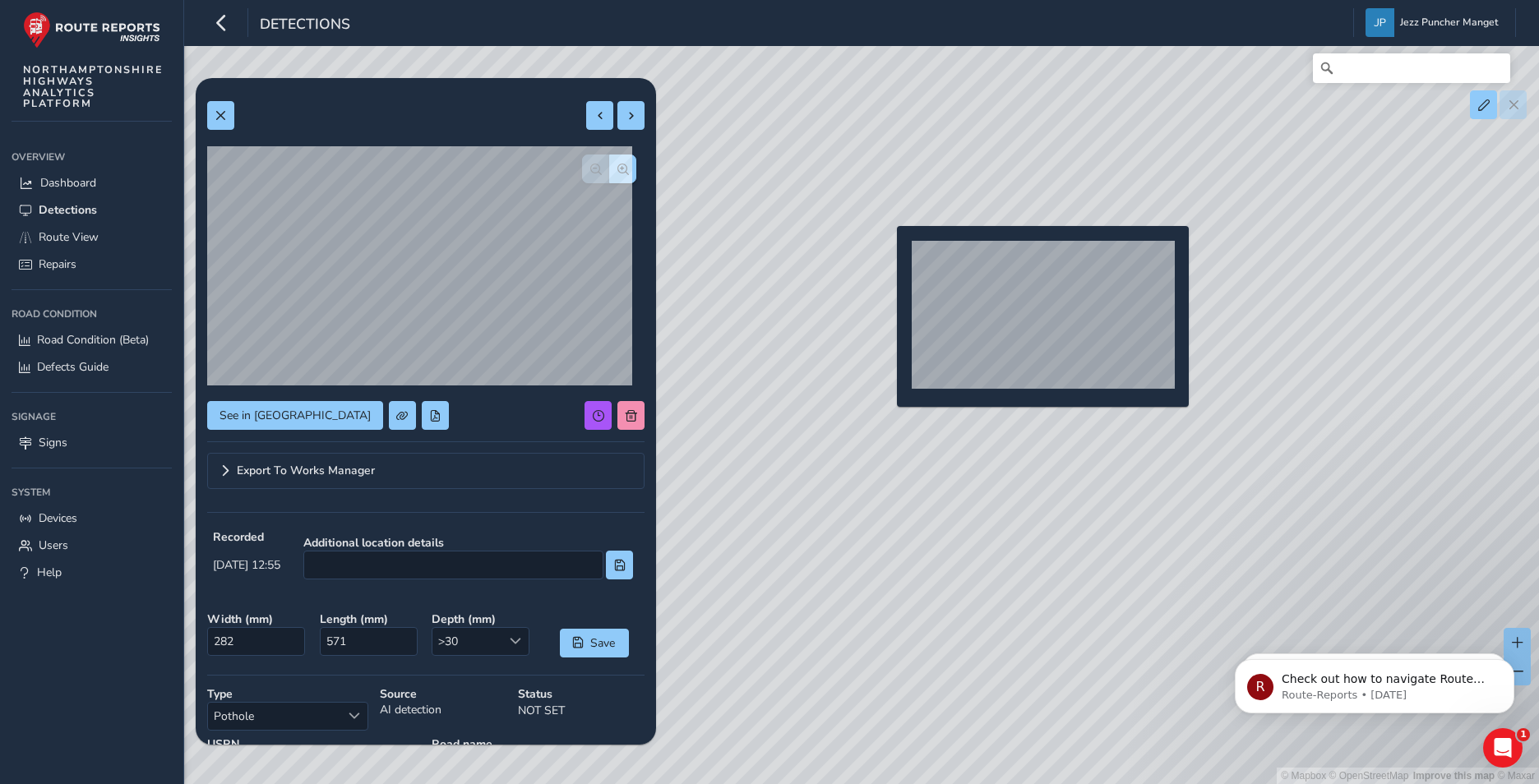
click at [887, 252] on div "© Mapbox © OpenStreetMap Improve this map © Maxar" at bounding box center [769, 392] width 1539 height 784
type input "730"
type input "4485"
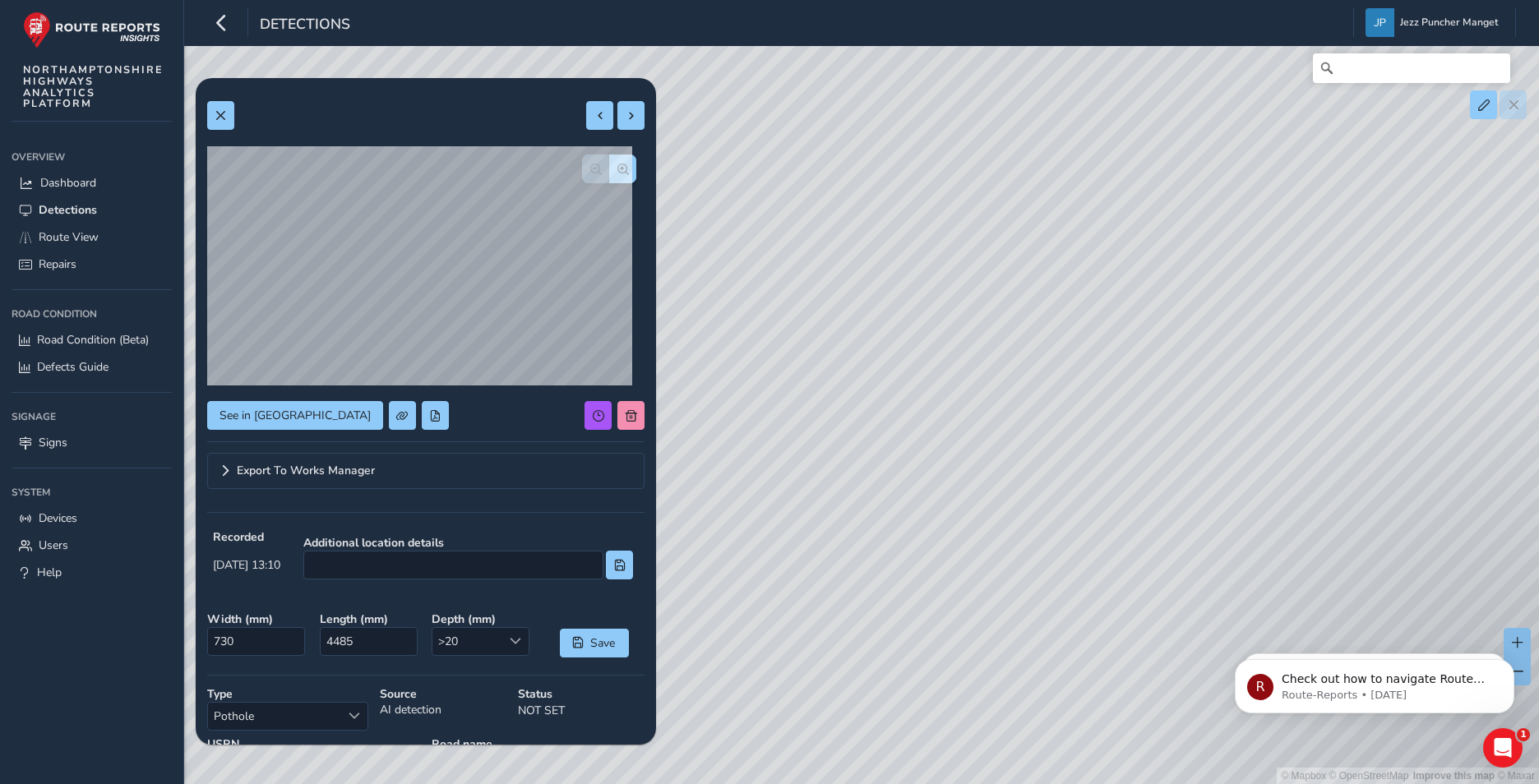
drag, startPoint x: 1182, startPoint y: 281, endPoint x: 940, endPoint y: 487, distance: 317.8
click at [940, 487] on div "© Mapbox © OpenStreetMap Improve this map © Maxar" at bounding box center [769, 392] width 1539 height 784
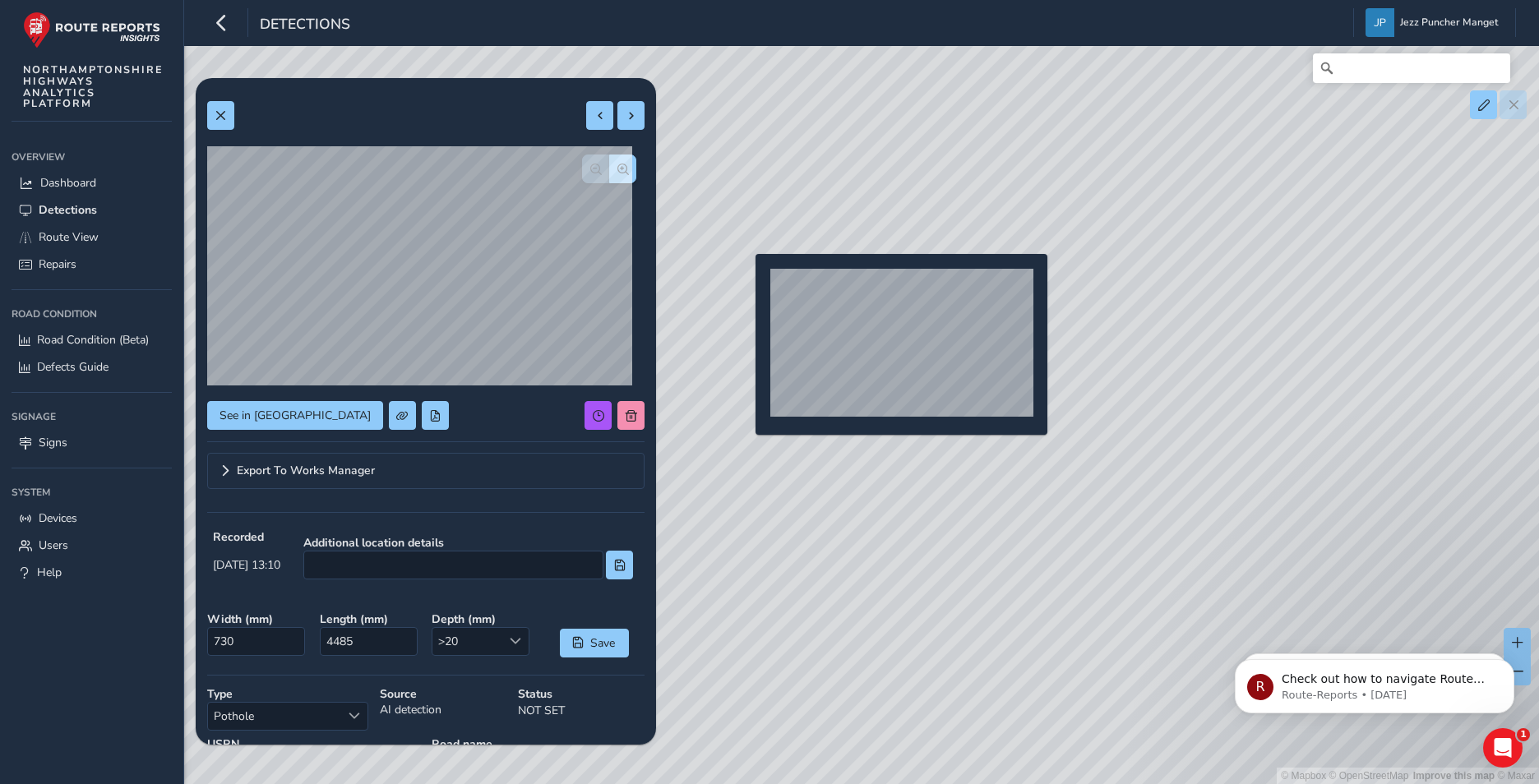
click at [747, 358] on div "© Mapbox © OpenStreetMap Improve this map © Maxar" at bounding box center [769, 392] width 1539 height 784
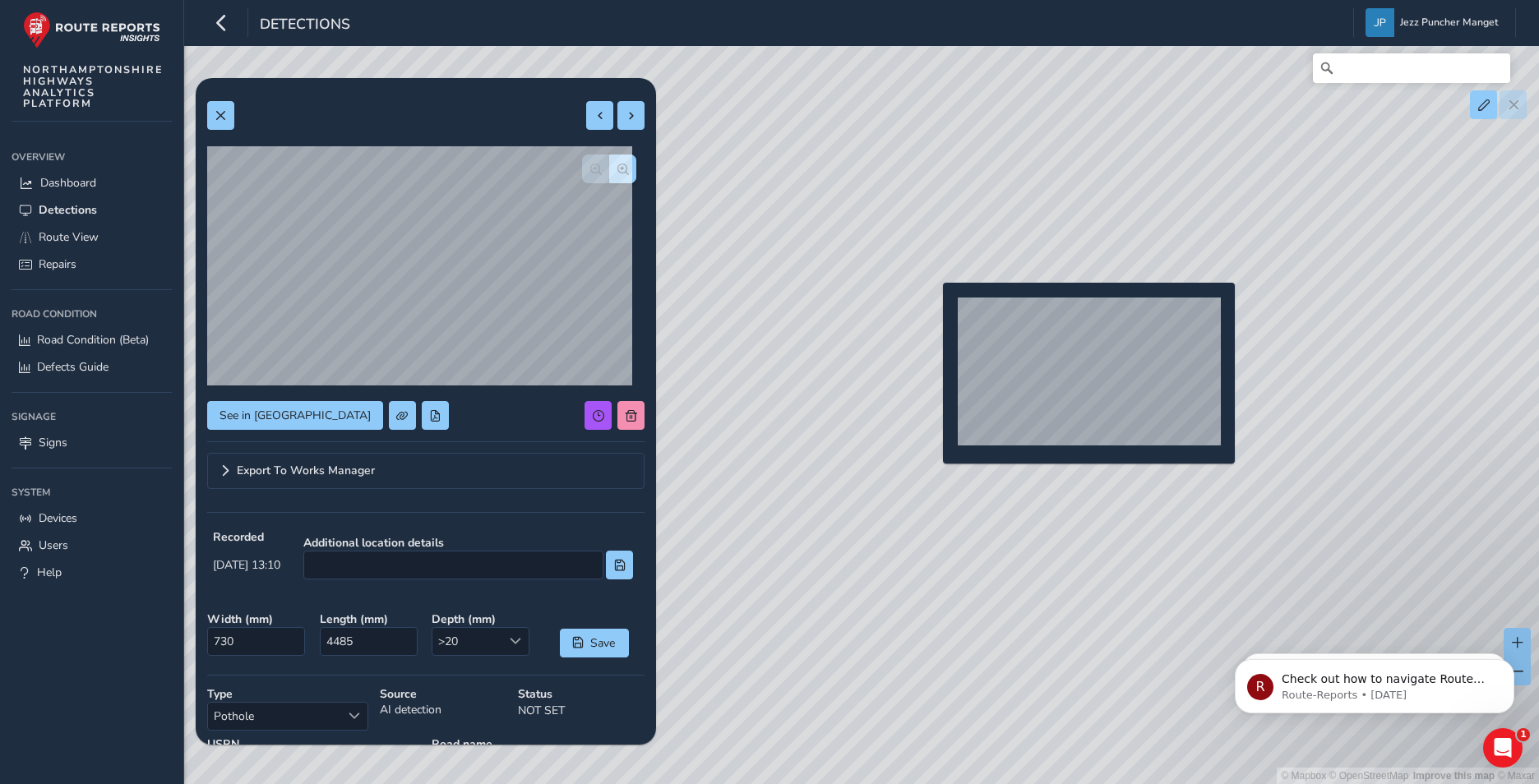
click at [933, 309] on div "© Mapbox © OpenStreetMap Improve this map © Maxar" at bounding box center [769, 392] width 1539 height 784
type input "287"
type input "412"
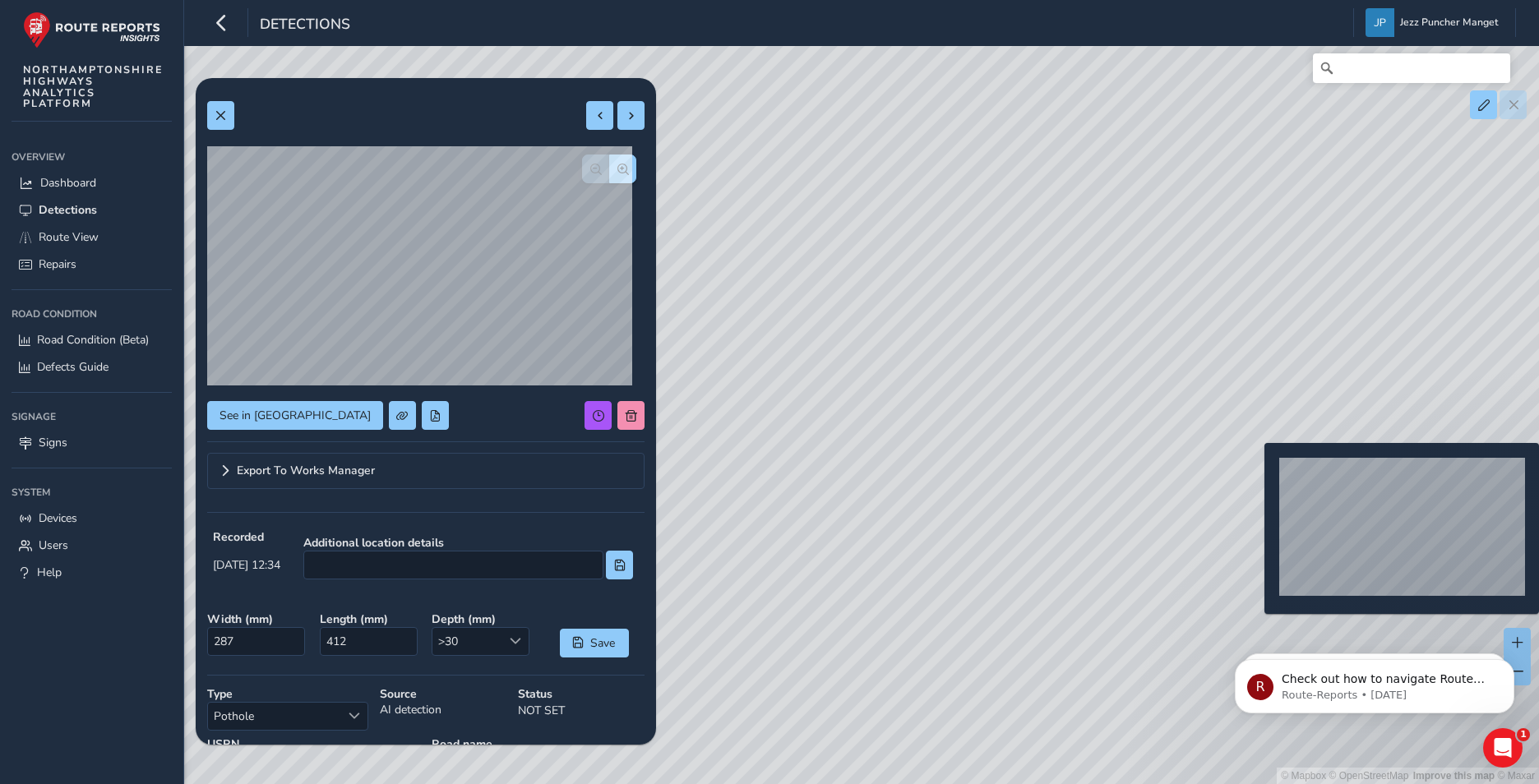
drag, startPoint x: 1255, startPoint y: 469, endPoint x: 824, endPoint y: 579, distance: 444.8
click at [813, 620] on div "© Mapbox © OpenStreetMap Improve this map © Maxar" at bounding box center [769, 392] width 1539 height 784
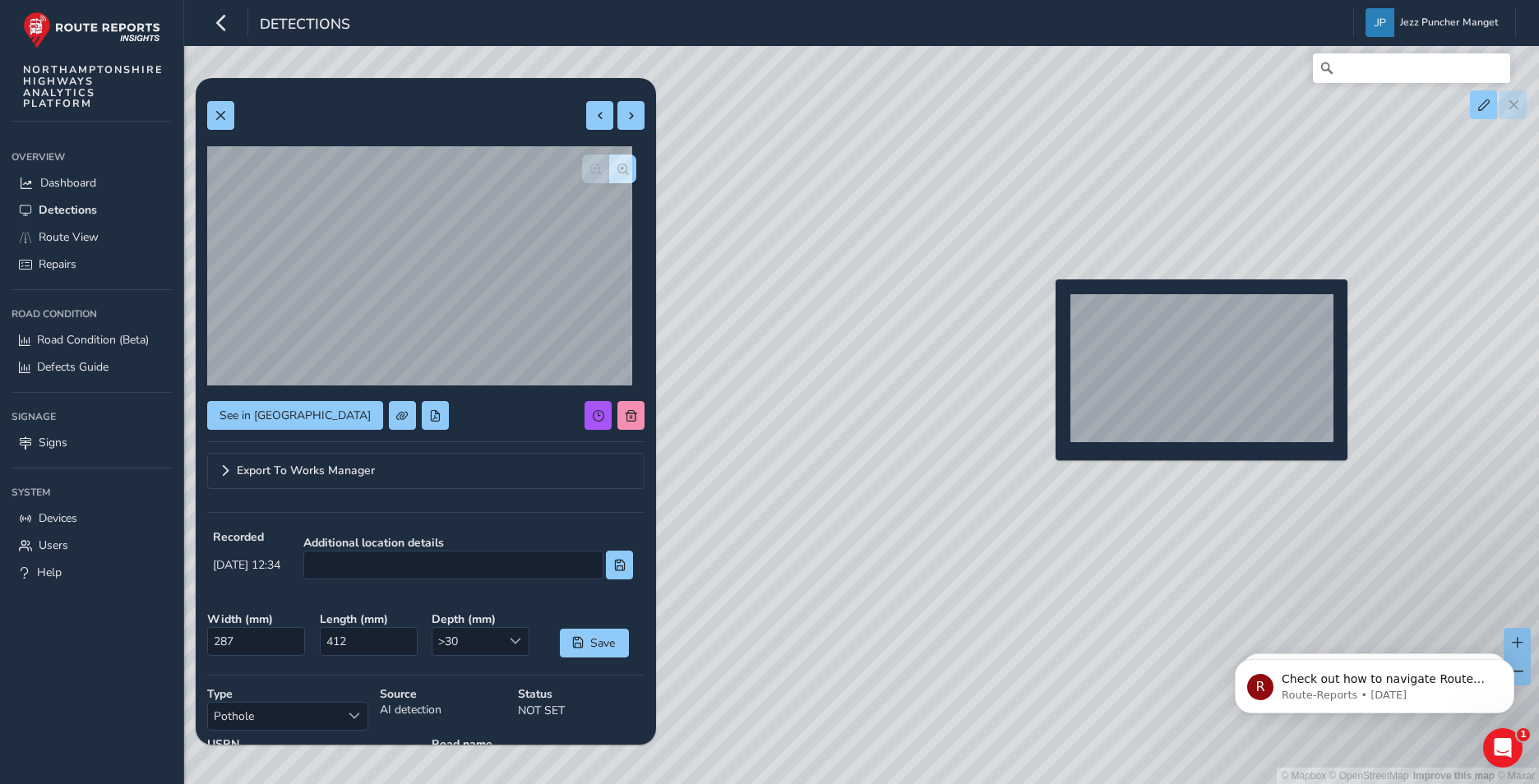
click at [1046, 306] on div "© Mapbox © OpenStreetMap Improve this map © Maxar" at bounding box center [769, 392] width 1539 height 784
type input "882"
type input "4210"
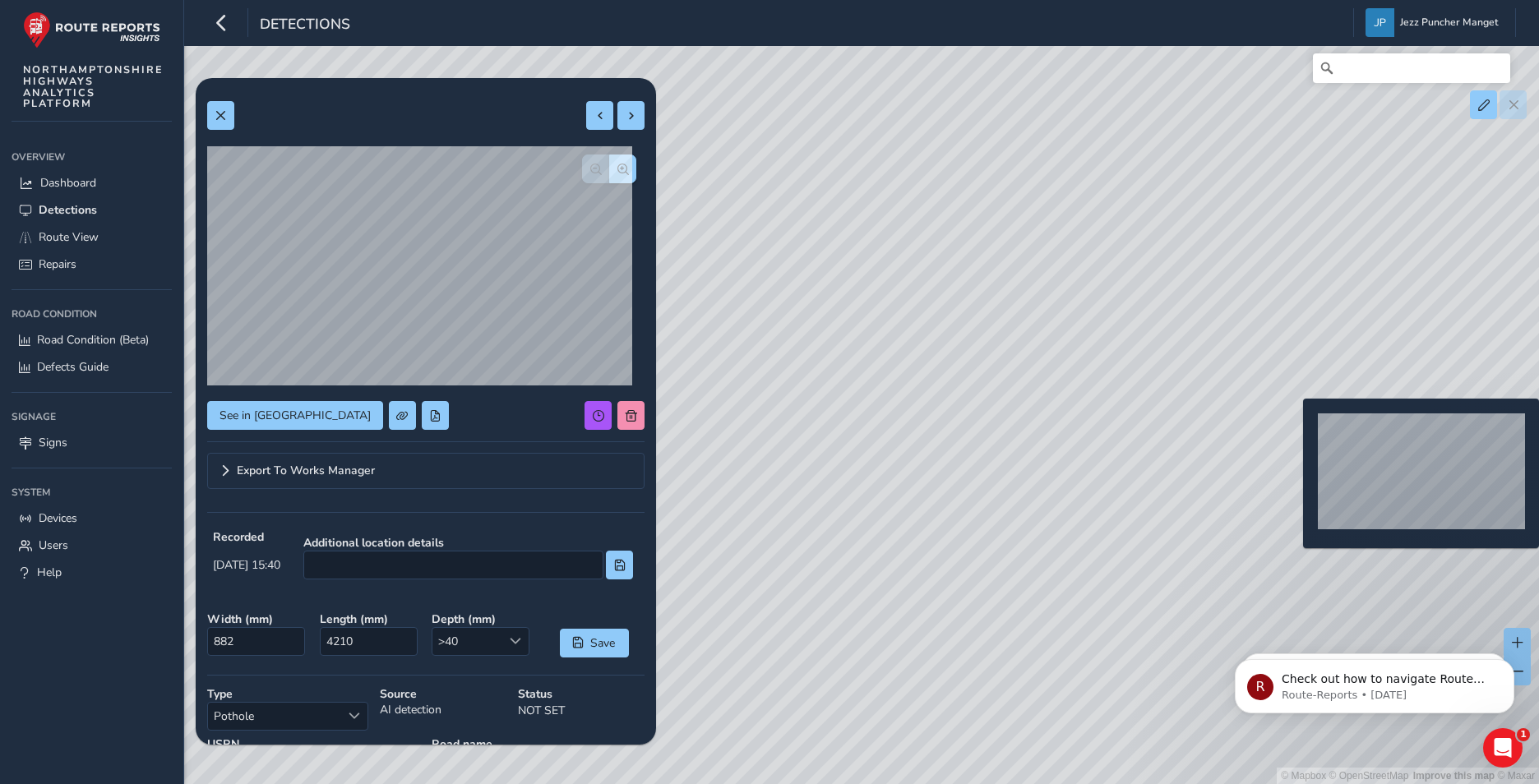
click at [1293, 425] on div "© Mapbox © OpenStreetMap Improve this map © Maxar" at bounding box center [769, 392] width 1539 height 784
type input "658"
type input "3198"
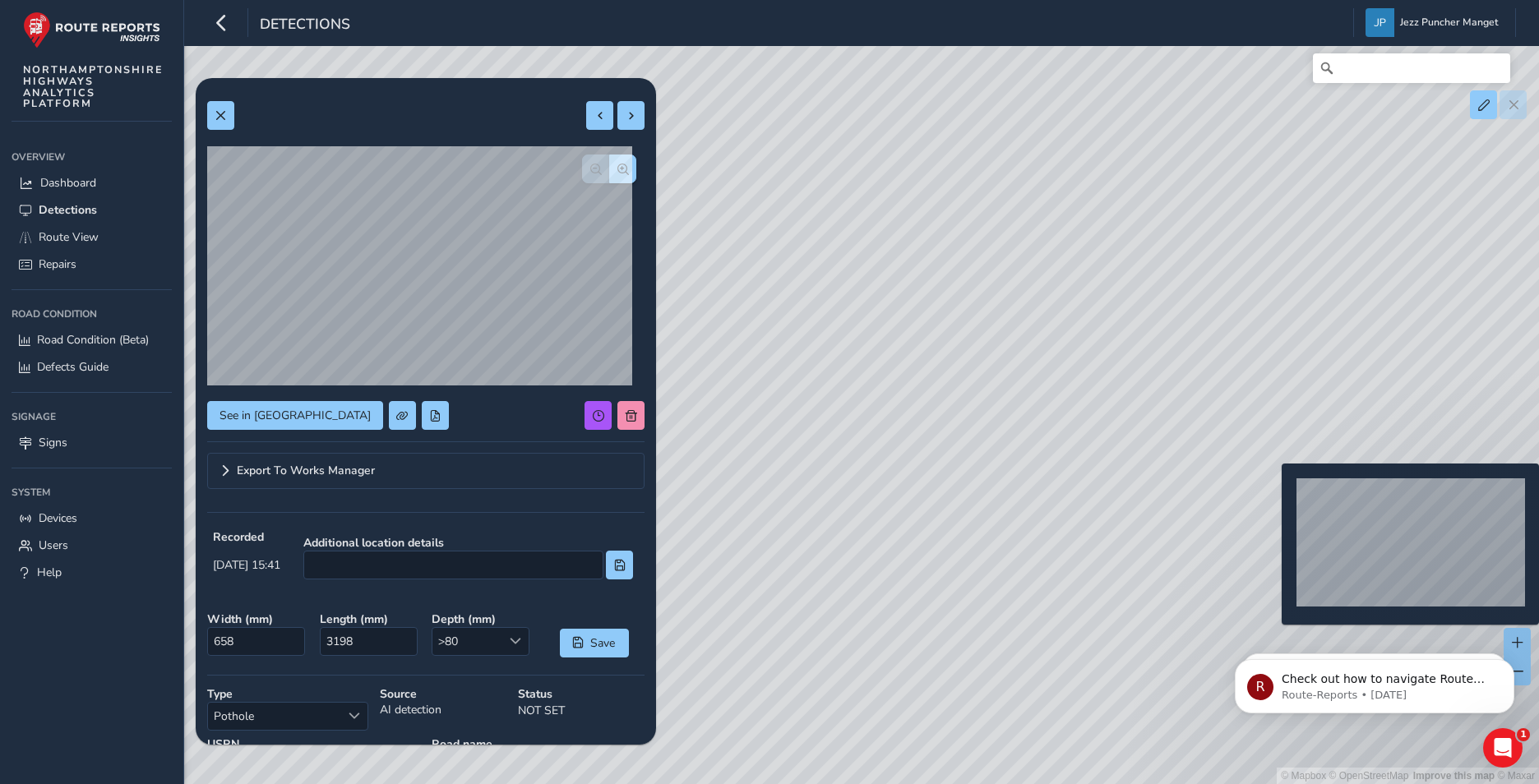
click at [1272, 490] on div "© Mapbox © OpenStreetMap Improve this map © Maxar" at bounding box center [769, 392] width 1539 height 784
type input "560"
type input "649"
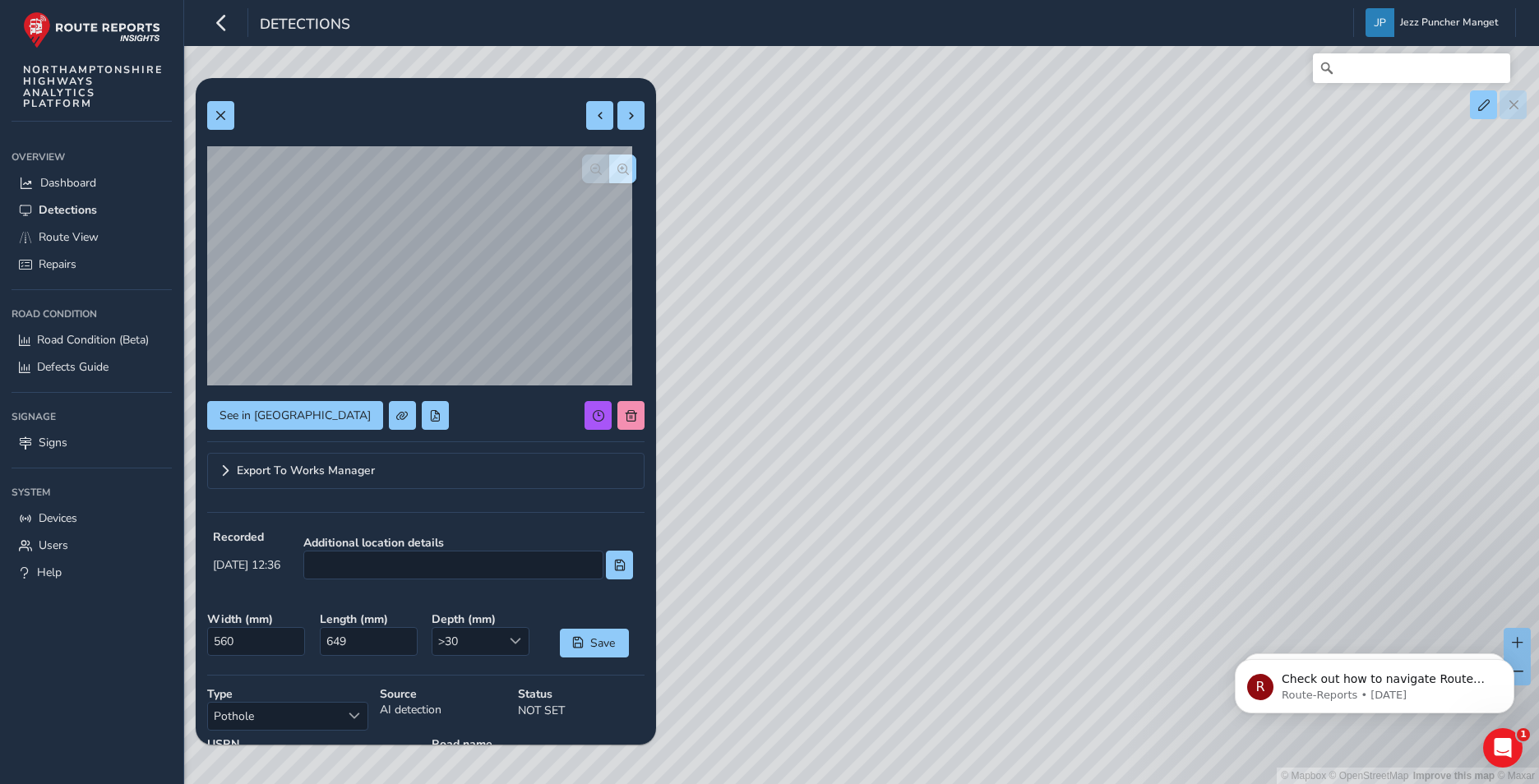
drag, startPoint x: 1291, startPoint y: 468, endPoint x: 1139, endPoint y: 483, distance: 152.7
click at [1115, 530] on div "© Mapbox © OpenStreetMap Improve this map © Maxar" at bounding box center [769, 392] width 1539 height 784
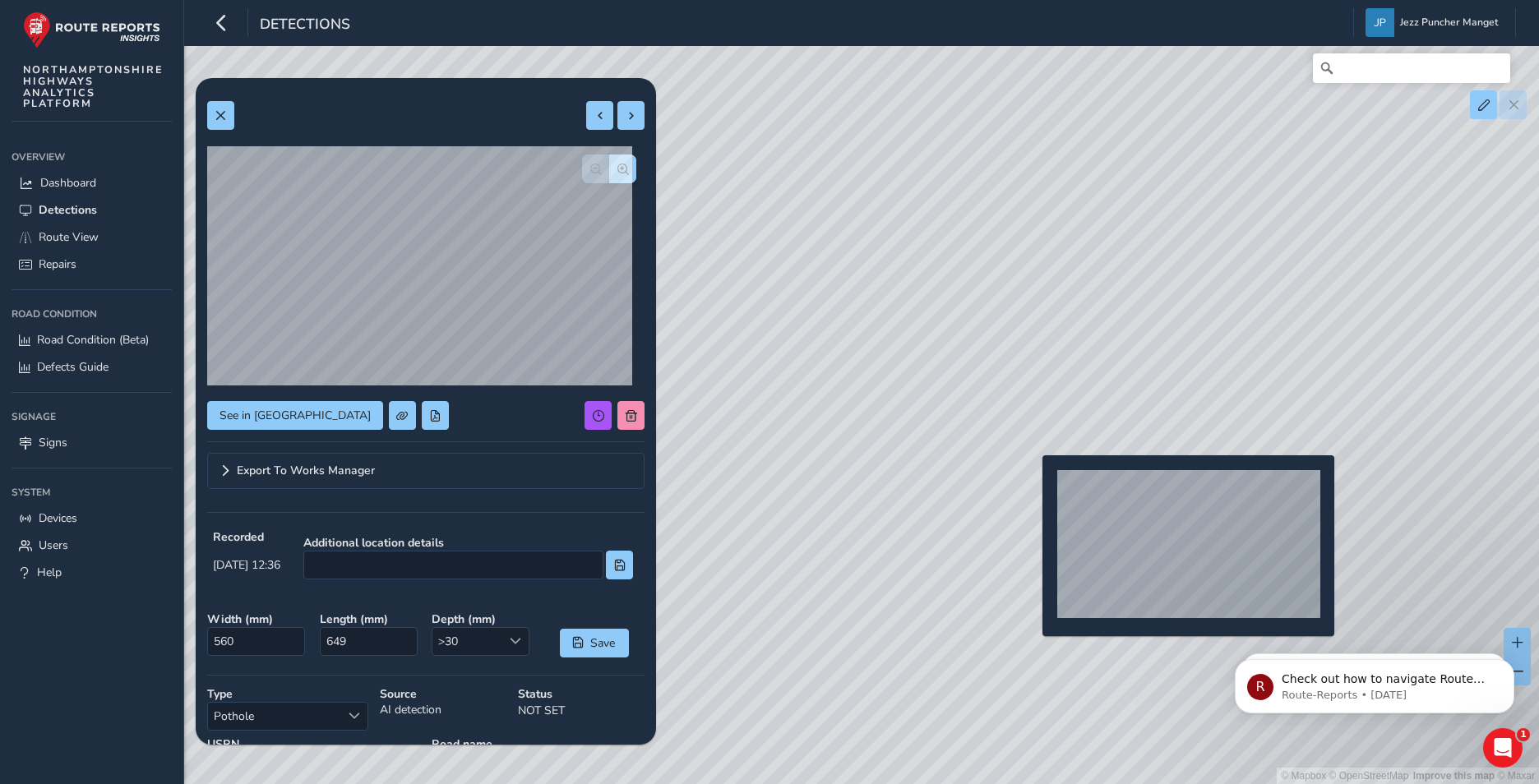
click at [1032, 482] on div "© Mapbox © OpenStreetMap Improve this map © Maxar" at bounding box center [769, 392] width 1539 height 784
type input "569"
type input "865"
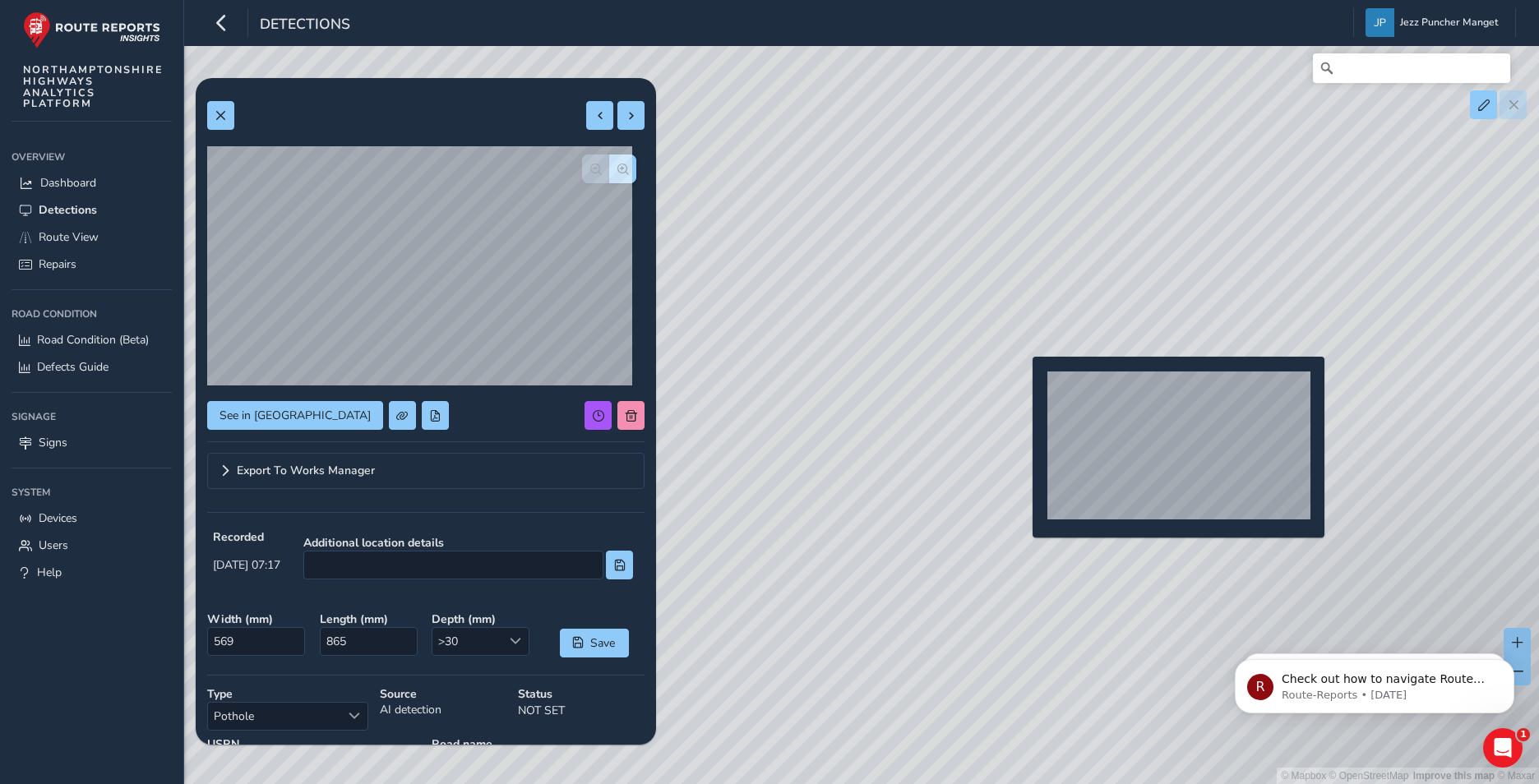
click at [1023, 382] on div "© Mapbox © OpenStreetMap Improve this map © Maxar" at bounding box center [769, 392] width 1539 height 784
type input "560"
type input "649"
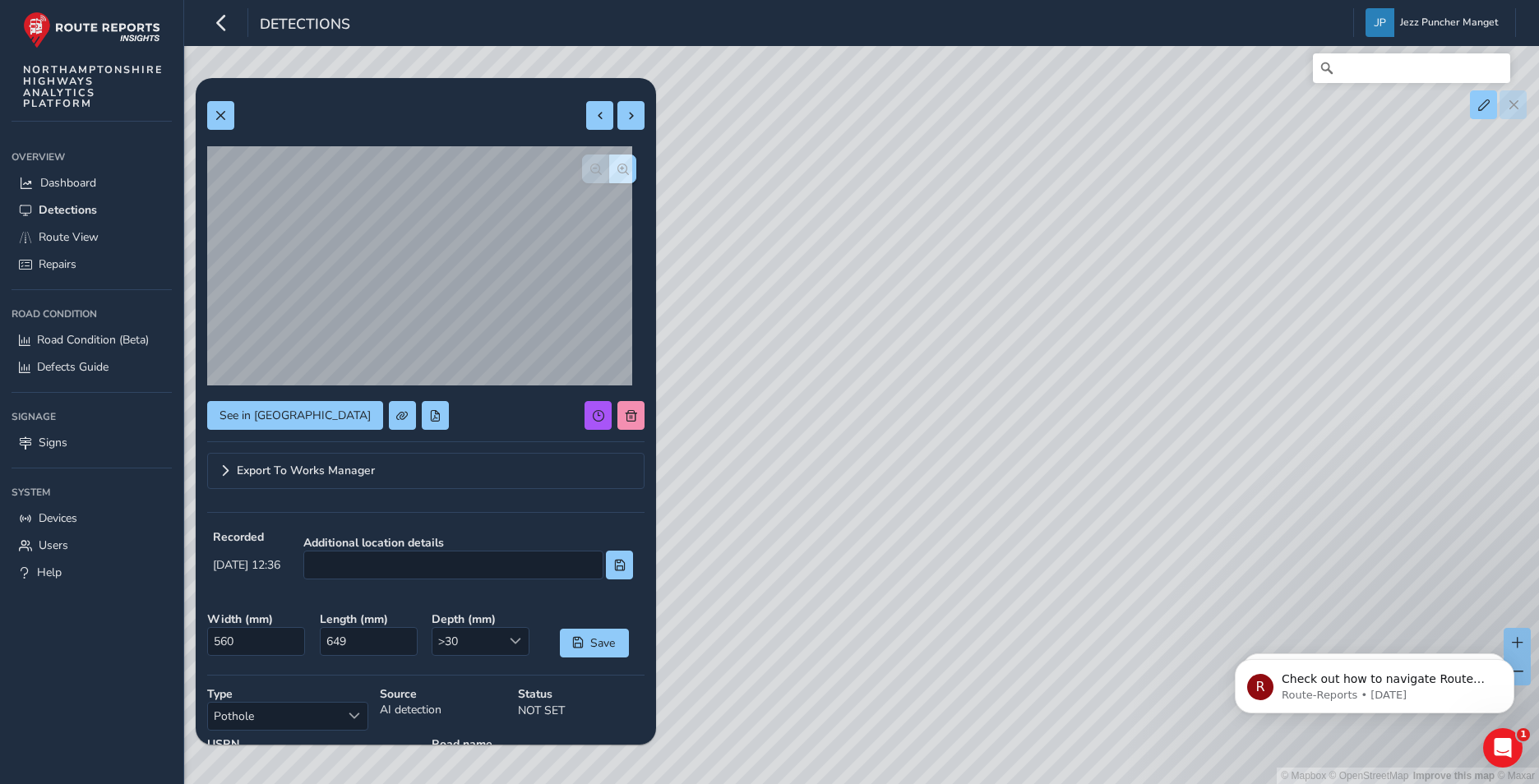
click at [1024, 384] on div "© Mapbox © OpenStreetMap Improve this map © Maxar" at bounding box center [769, 392] width 1539 height 784
click at [1008, 385] on div "© Mapbox © OpenStreetMap Improve this map © Maxar" at bounding box center [769, 392] width 1539 height 784
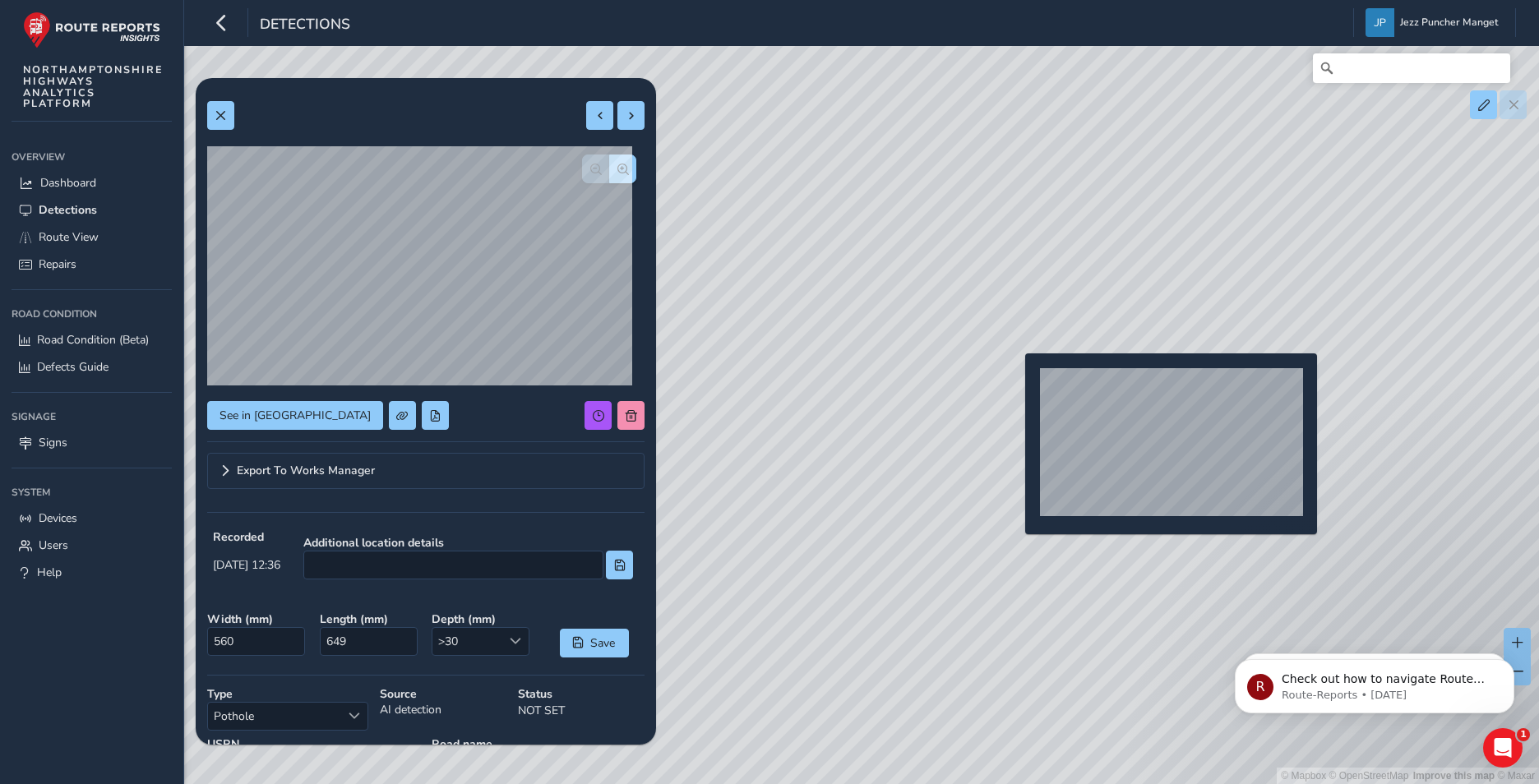
click at [1015, 380] on div "© Mapbox © OpenStreetMap Improve this map © Maxar" at bounding box center [769, 392] width 1539 height 784
type input "569"
type input "865"
click at [1018, 380] on div "© Mapbox © OpenStreetMap Improve this map © Maxar" at bounding box center [769, 392] width 1539 height 784
type input "560"
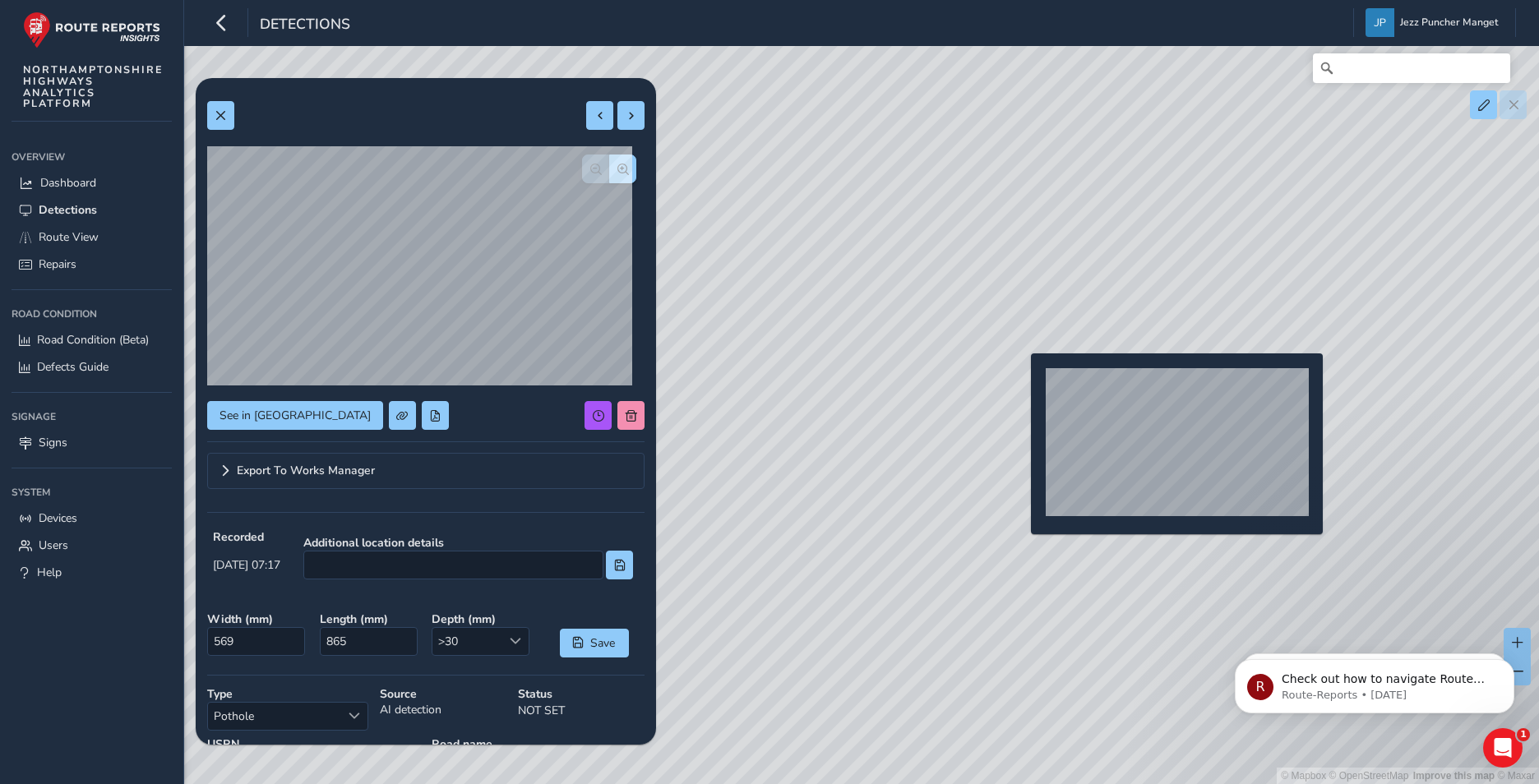
type input "649"
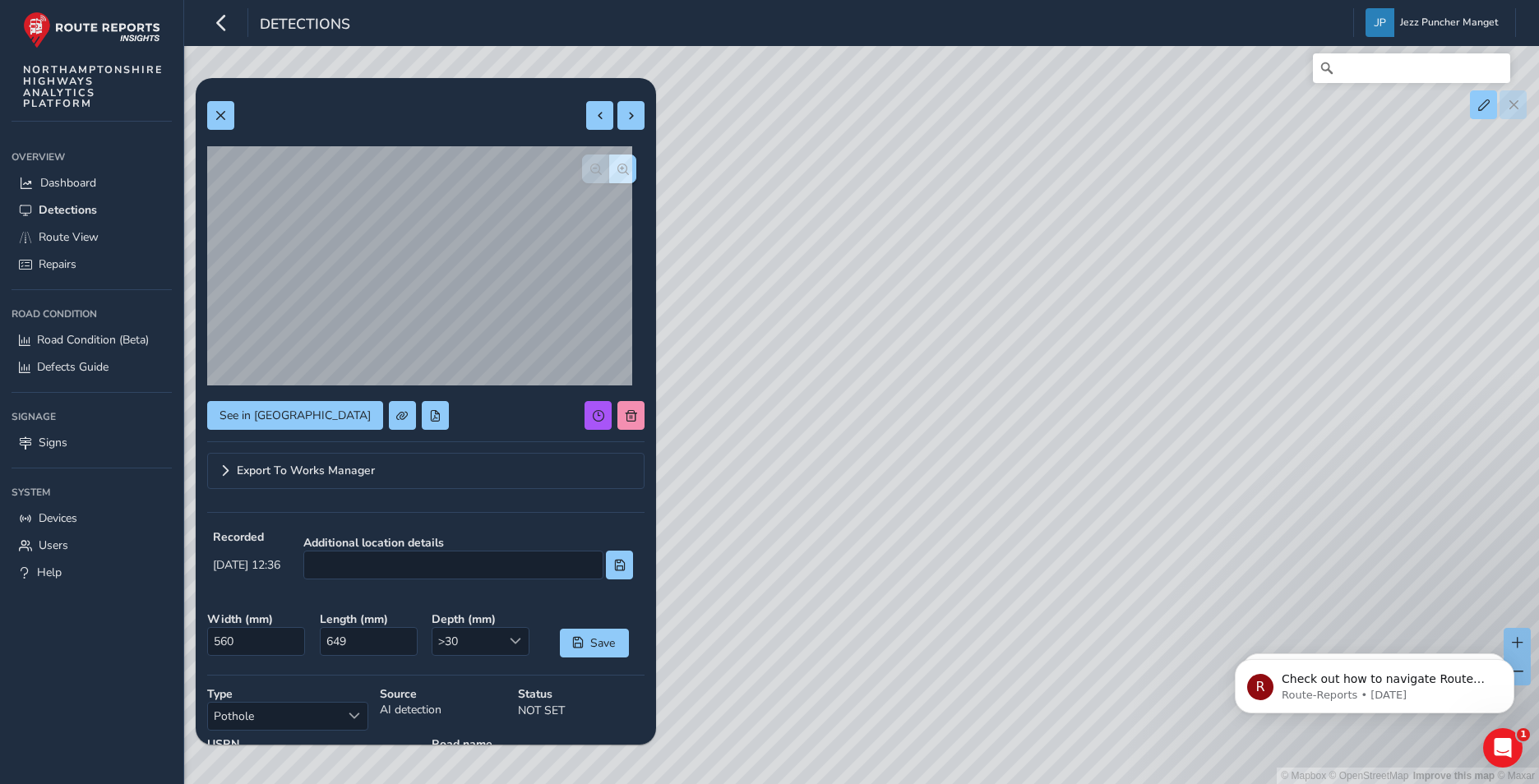
click at [1049, 385] on div "© Mapbox © OpenStreetMap Improve this map © Maxar" at bounding box center [769, 392] width 1539 height 784
drag, startPoint x: 1105, startPoint y: 408, endPoint x: 636, endPoint y: 610, distance: 510.7
click at [640, 69] on div "Relevance Relevance [DATE] - [DATE] Filters csv Applied Filters [DATE] 15:35 Ar…" at bounding box center [860, 69] width 1308 height 0
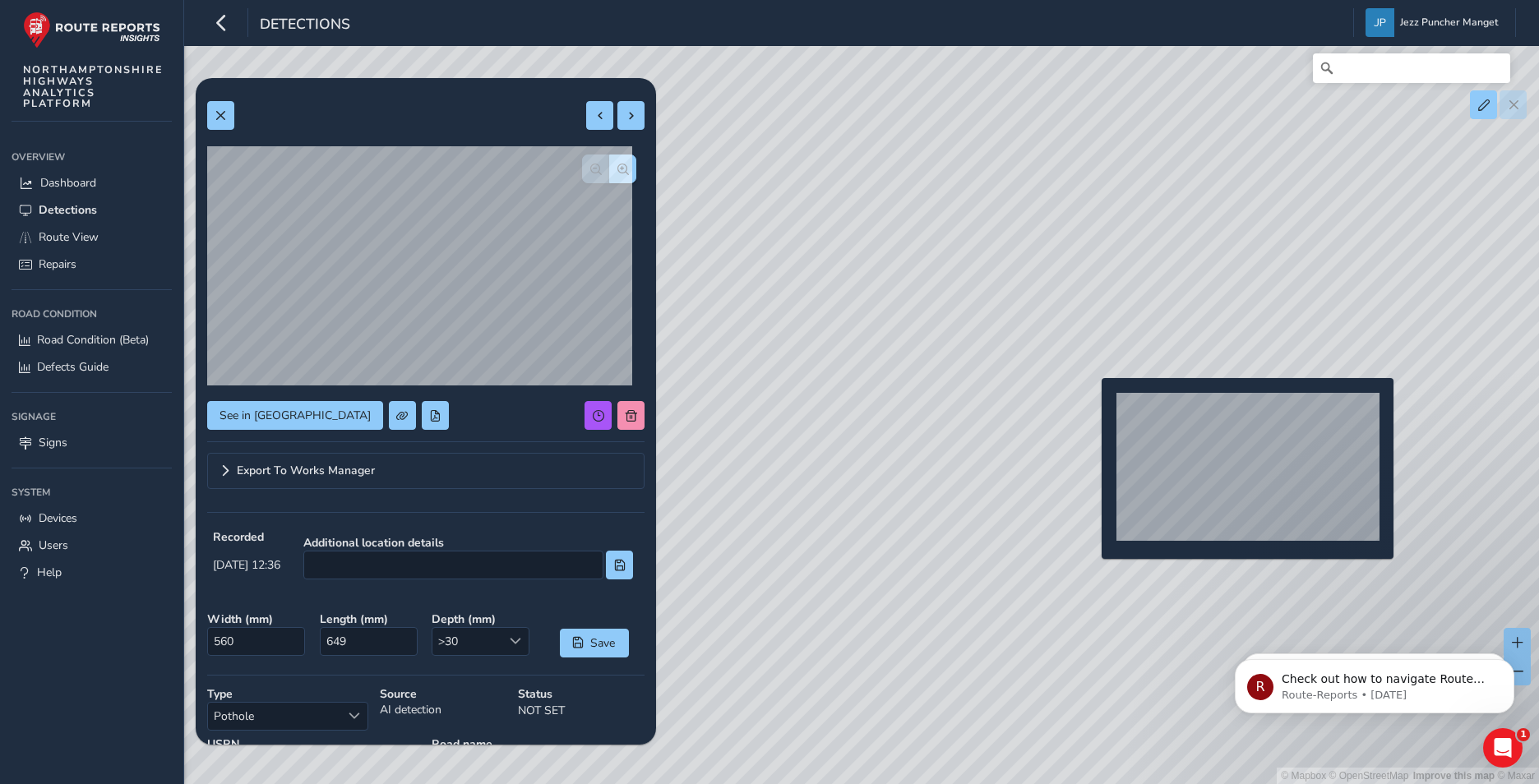
click at [1091, 404] on div "© Mapbox © OpenStreetMap Improve this map © Maxar" at bounding box center [769, 392] width 1539 height 784
type input "1973"
type input "17290"
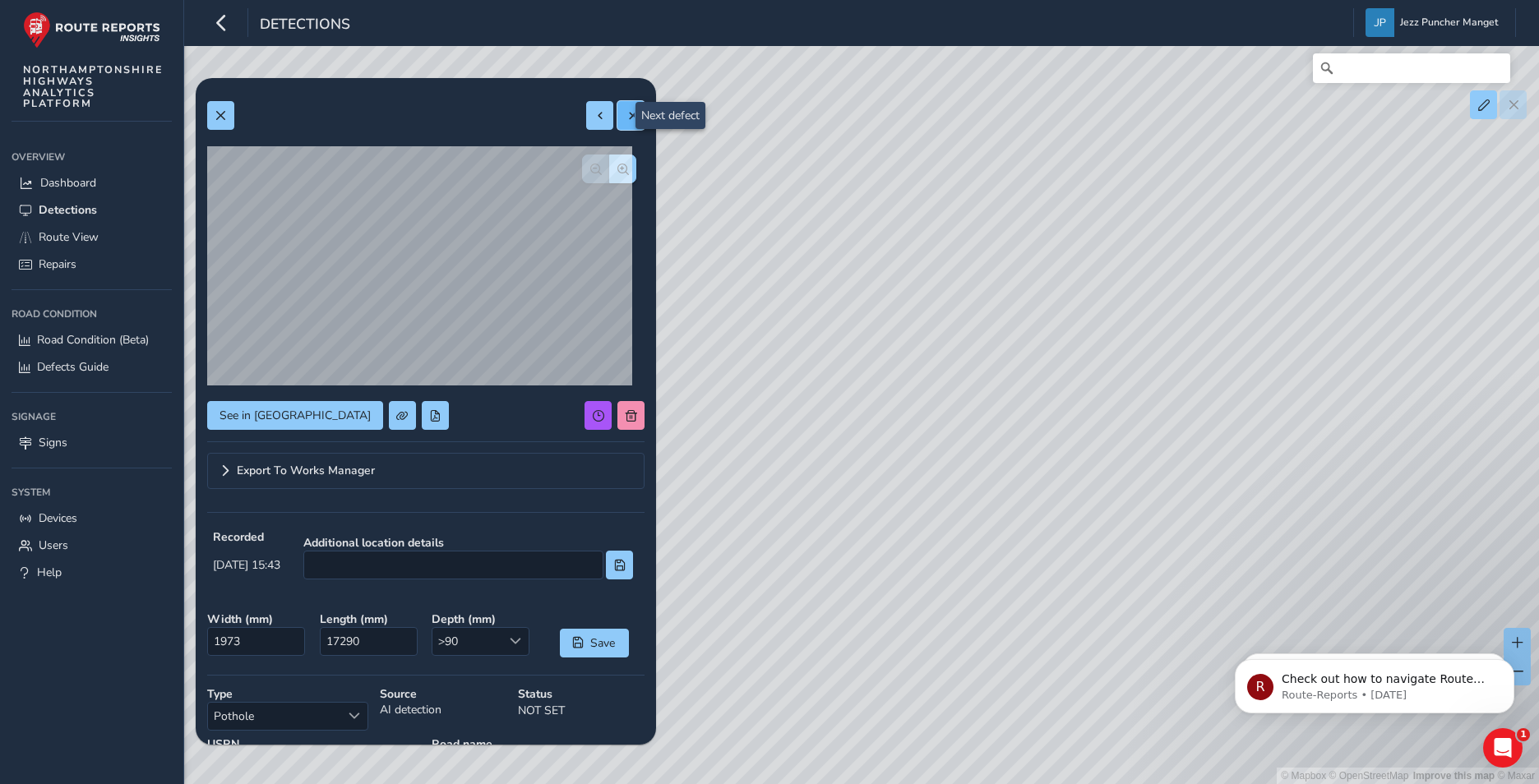
click at [625, 116] on span at bounding box center [631, 116] width 12 height 12
type input "317"
type input "789"
click at [586, 114] on button at bounding box center [600, 115] width 27 height 29
type input "1973"
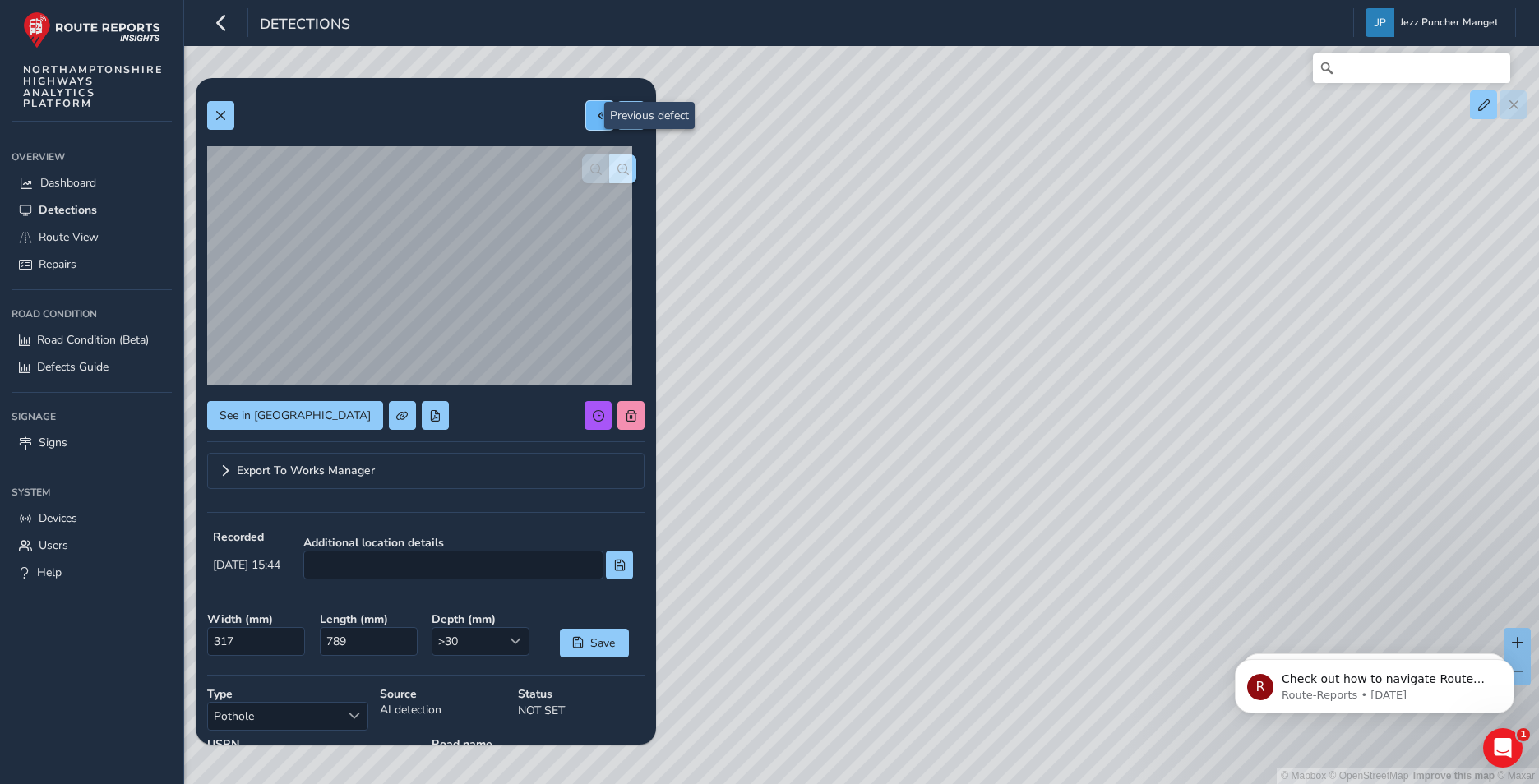
type input "17290"
click at [344, 394] on div "See in Route View Export To Works Manager Recorded [DATE] 15:43 Additional loca…" at bounding box center [425, 492] width 437 height 805
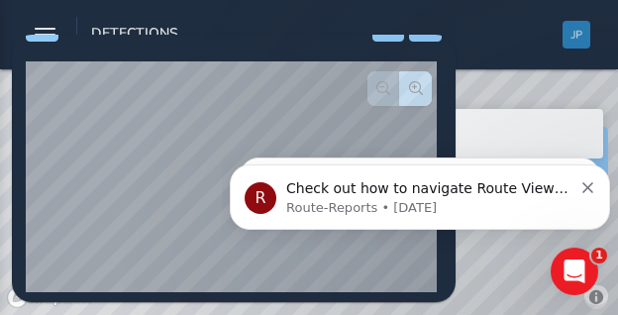
scroll to position [99, 0]
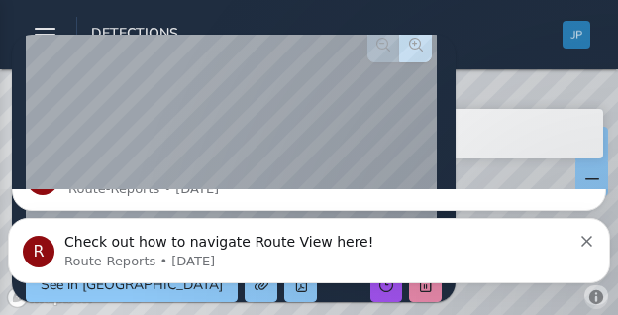
click at [594, 188] on html "R Check out how to navigate Route View here! Route-Reports • [DATE] R Hi Jezz, …" at bounding box center [309, 251] width 618 height 126
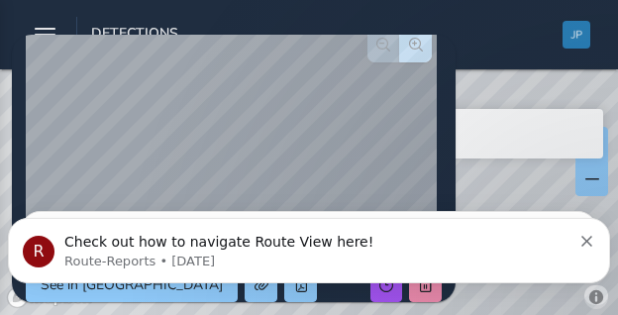
click at [578, 227] on div "R Check out how to navigate Route View here! Route-Reports • [DATE]" at bounding box center [309, 249] width 602 height 65
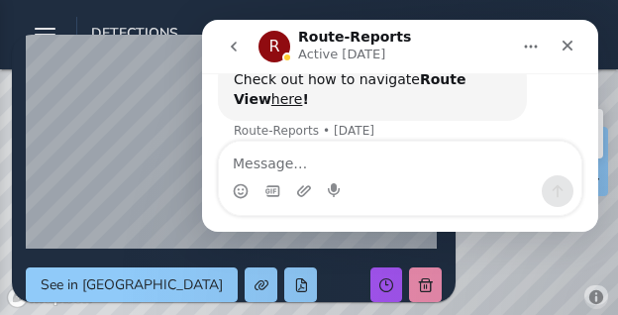
scroll to position [76, 0]
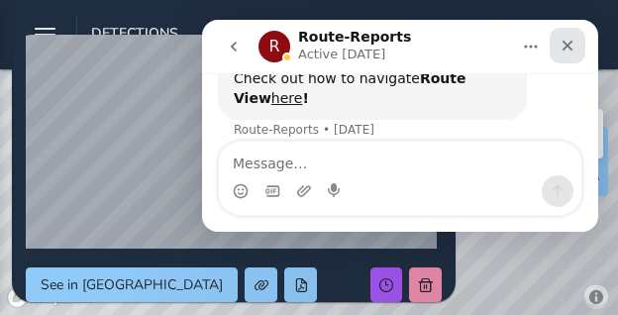
click at [583, 49] on div "Close" at bounding box center [567, 46] width 36 height 36
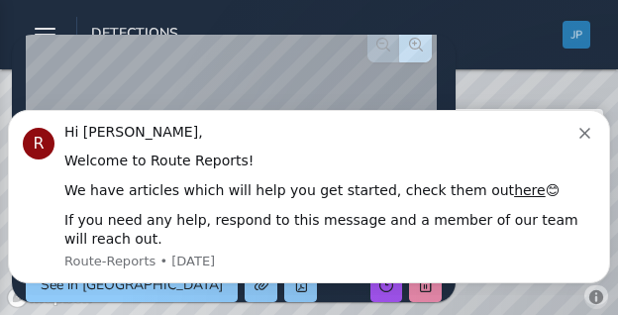
click at [578, 138] on div "Hi [PERSON_NAME]," at bounding box center [321, 133] width 515 height 20
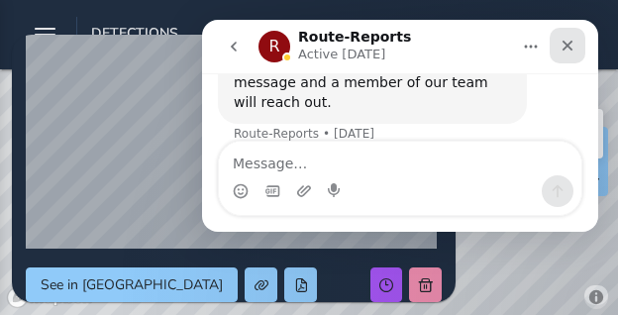
scroll to position [223, 0]
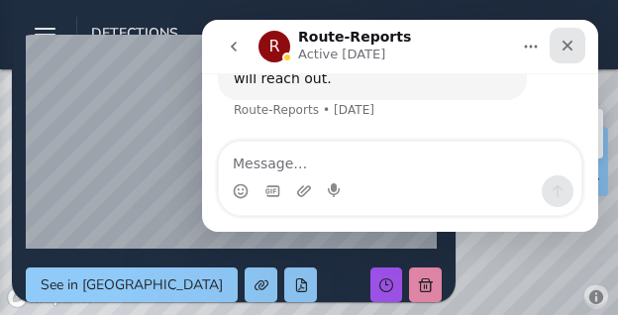
click at [576, 55] on div "Close" at bounding box center [567, 46] width 36 height 36
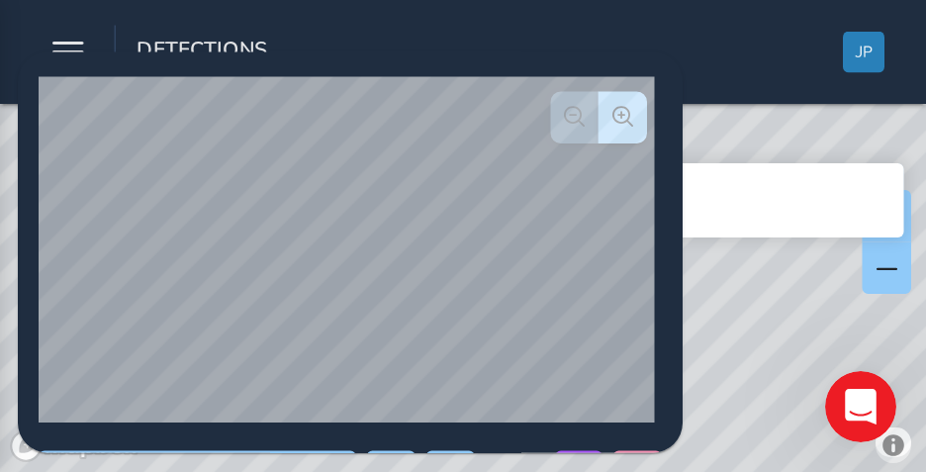
scroll to position [99, 0]
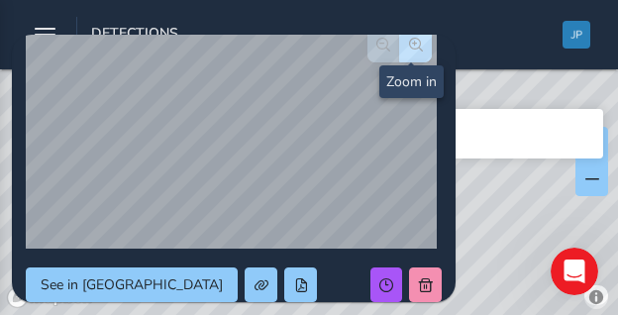
click at [415, 44] on span "button" at bounding box center [416, 45] width 14 height 14
click at [414, 45] on span "button" at bounding box center [416, 45] width 14 height 14
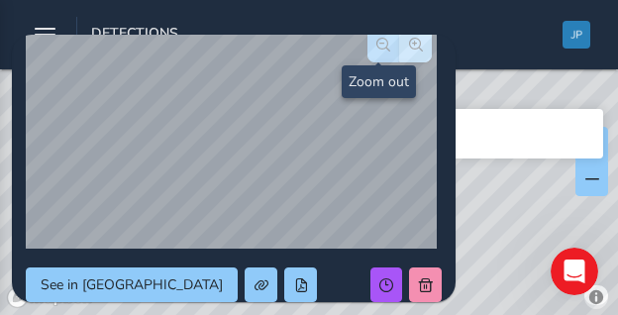
click at [385, 47] on button "button" at bounding box center [383, 45] width 33 height 35
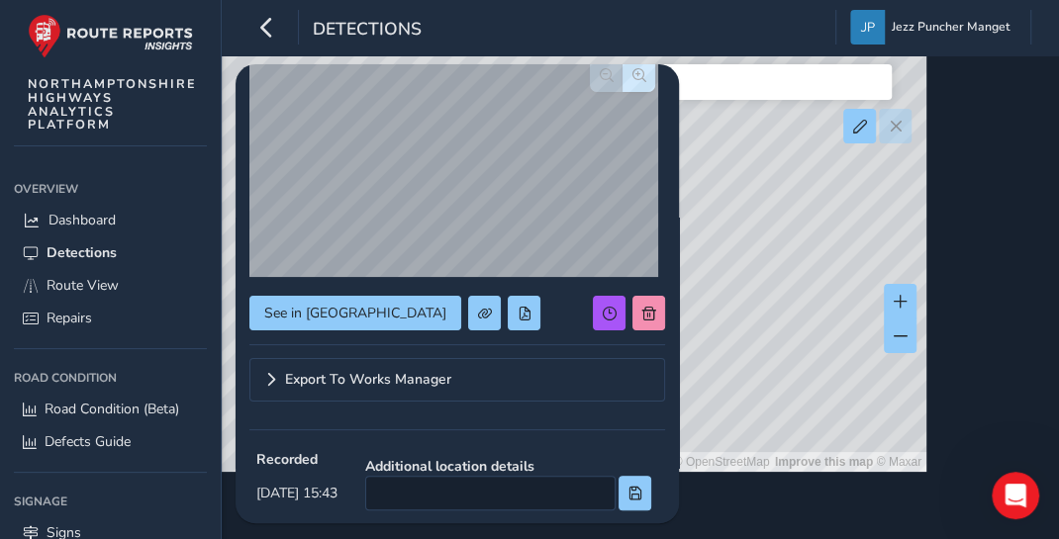
scroll to position [0, 0]
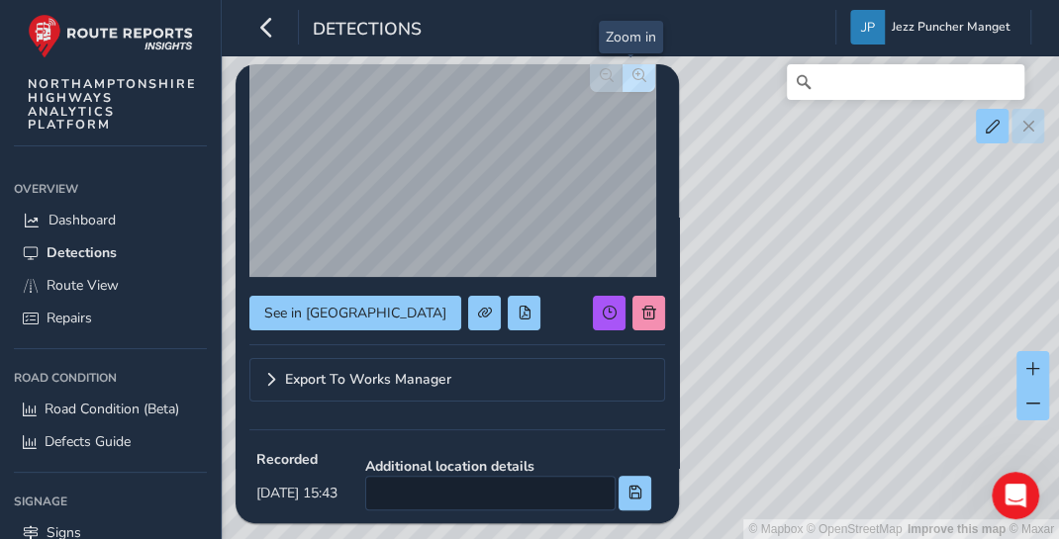
click at [632, 75] on span "button" at bounding box center [639, 75] width 14 height 14
click at [600, 76] on span "button" at bounding box center [607, 75] width 14 height 14
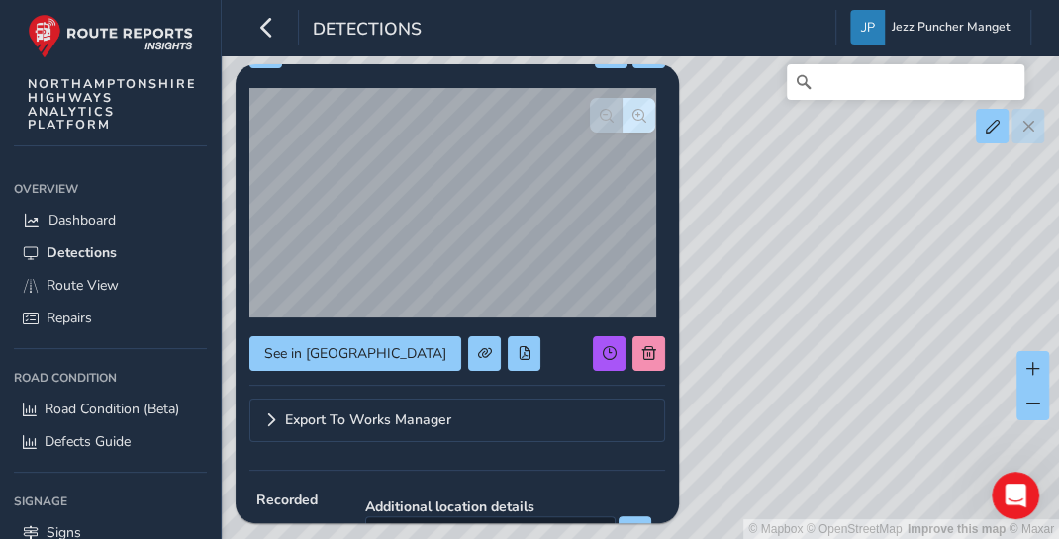
scroll to position [42, 0]
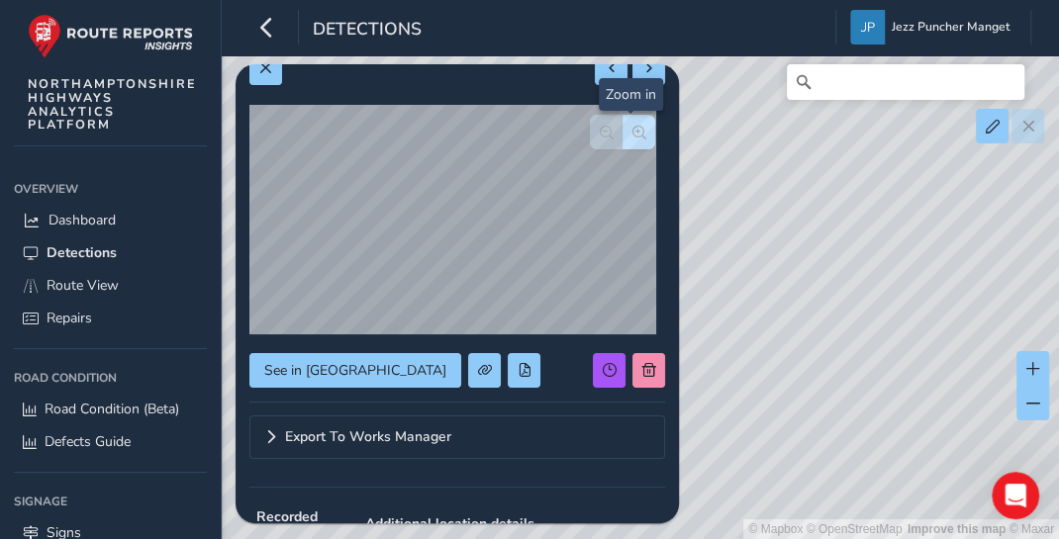
click at [632, 137] on span "button" at bounding box center [639, 133] width 14 height 14
click at [602, 134] on span "button" at bounding box center [607, 133] width 14 height 14
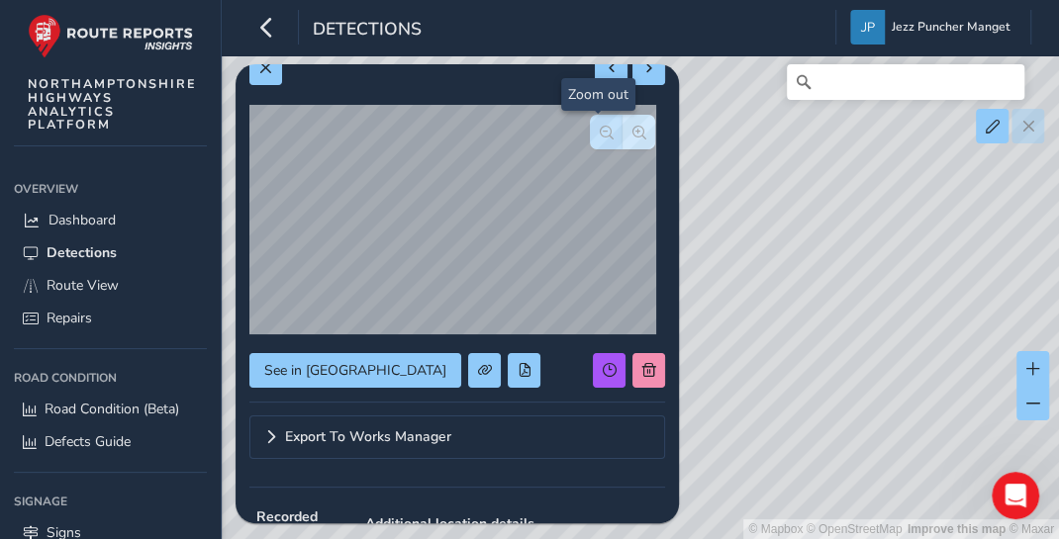
click at [602, 134] on span "button" at bounding box center [607, 133] width 14 height 14
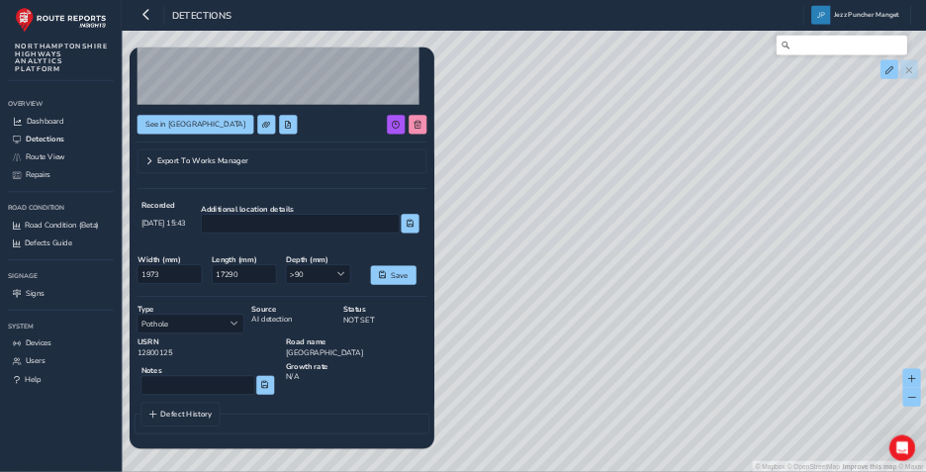
scroll to position [0, 0]
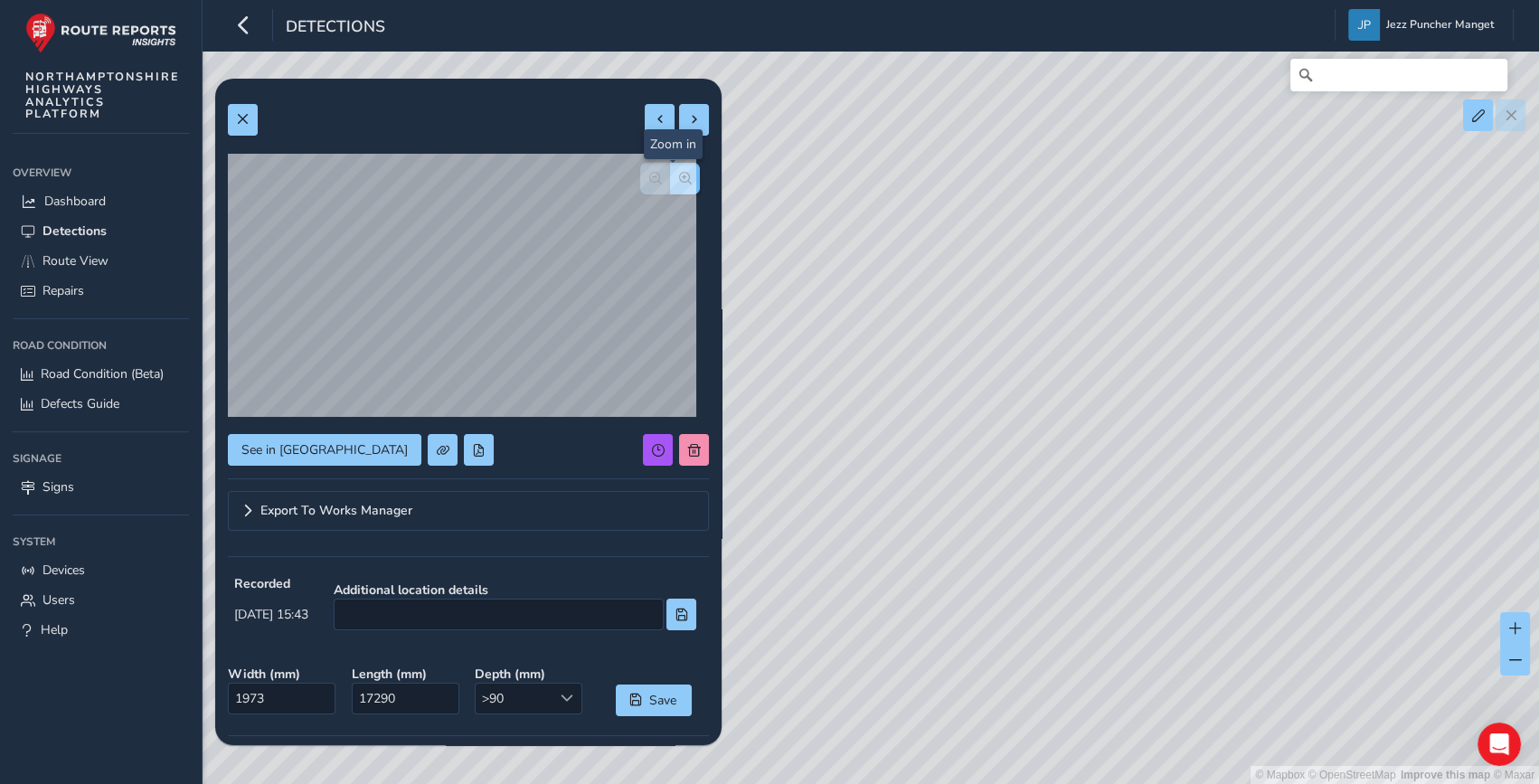
click at [679, 175] on span "button" at bounding box center [685, 178] width 13 height 13
click at [652, 182] on button "button" at bounding box center [655, 178] width 30 height 32
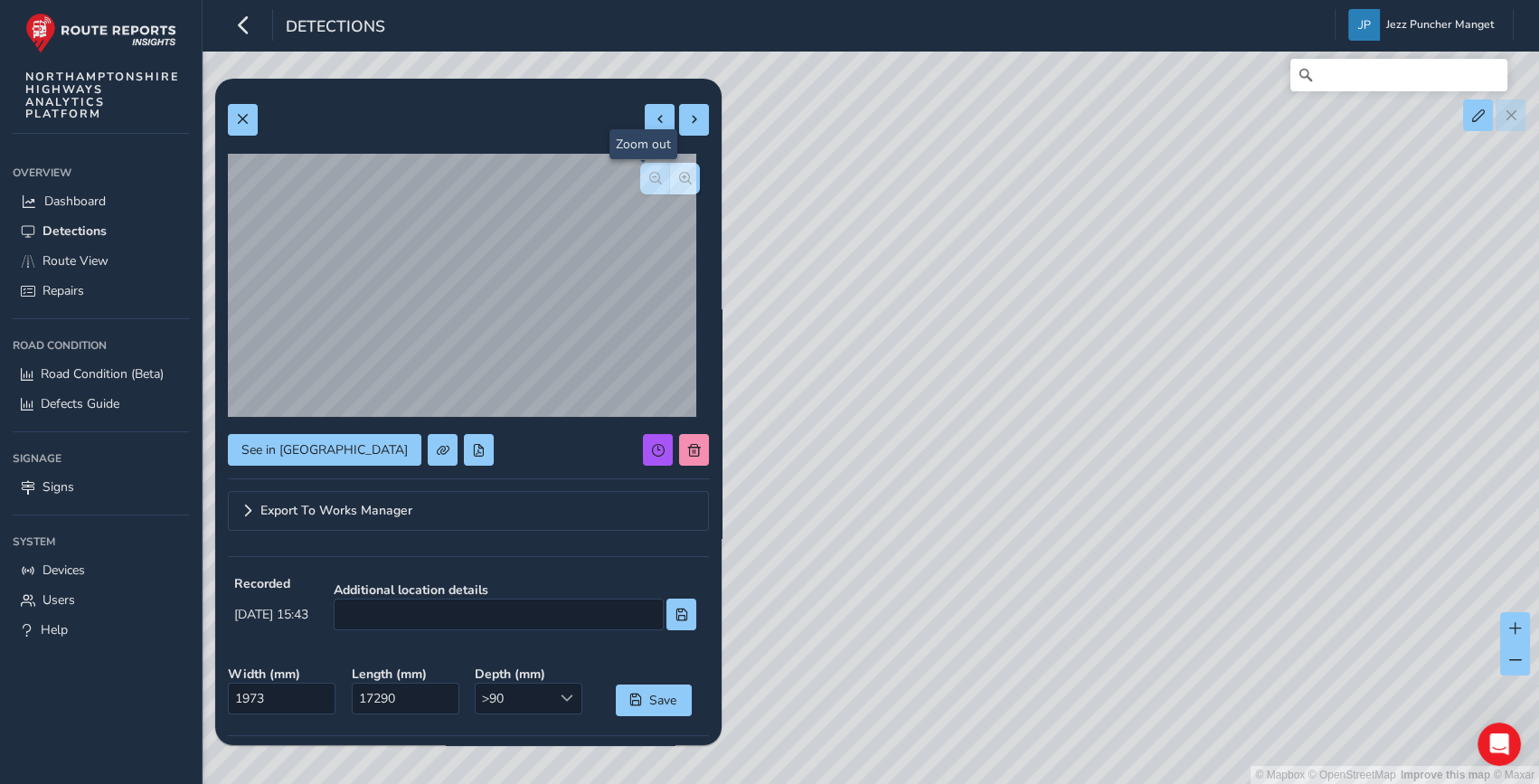
click at [652, 182] on button "button" at bounding box center [655, 178] width 30 height 32
click at [651, 182] on div at bounding box center [670, 178] width 59 height 32
drag, startPoint x: 1079, startPoint y: 378, endPoint x: 1072, endPoint y: 358, distance: 21.2
click at [1072, 358] on div "© Mapbox © OpenStreetMap Improve this map © Maxar" at bounding box center [770, 392] width 1539 height 784
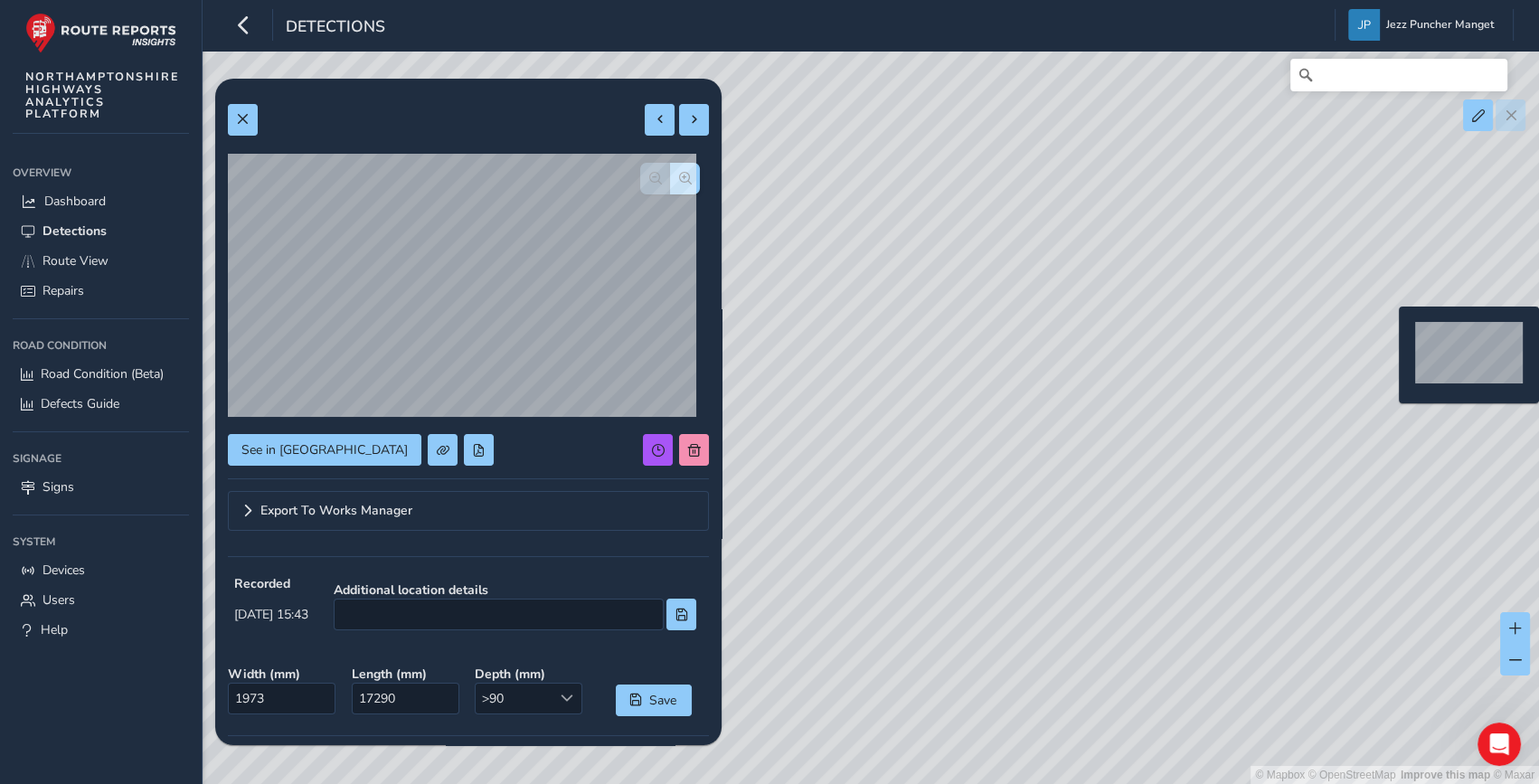
click at [1390, 337] on div "© Mapbox © OpenStreetMap Improve this map © Maxar" at bounding box center [770, 392] width 1539 height 784
type input "828"
type input "1747"
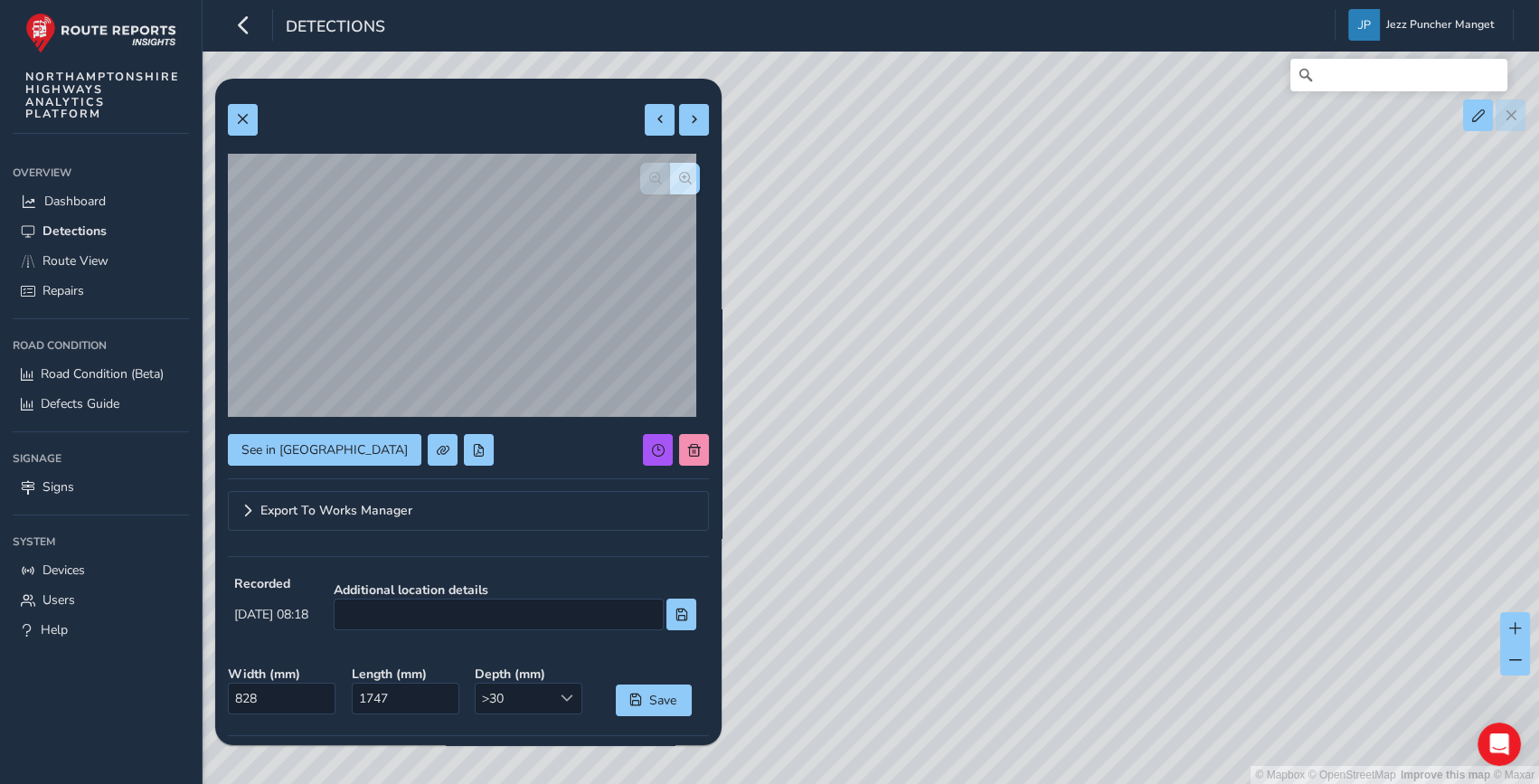
drag, startPoint x: 1430, startPoint y: 470, endPoint x: 1203, endPoint y: 477, distance: 227.1
click at [1203, 477] on div "© Mapbox © OpenStreetMap Improve this map © Maxar" at bounding box center [770, 392] width 1539 height 784
click at [1278, 390] on div "© Mapbox © OpenStreetMap Improve this map © Maxar" at bounding box center [770, 392] width 1539 height 784
click at [1277, 388] on div "© Mapbox © OpenStreetMap Improve this map © Maxar" at bounding box center [770, 392] width 1539 height 784
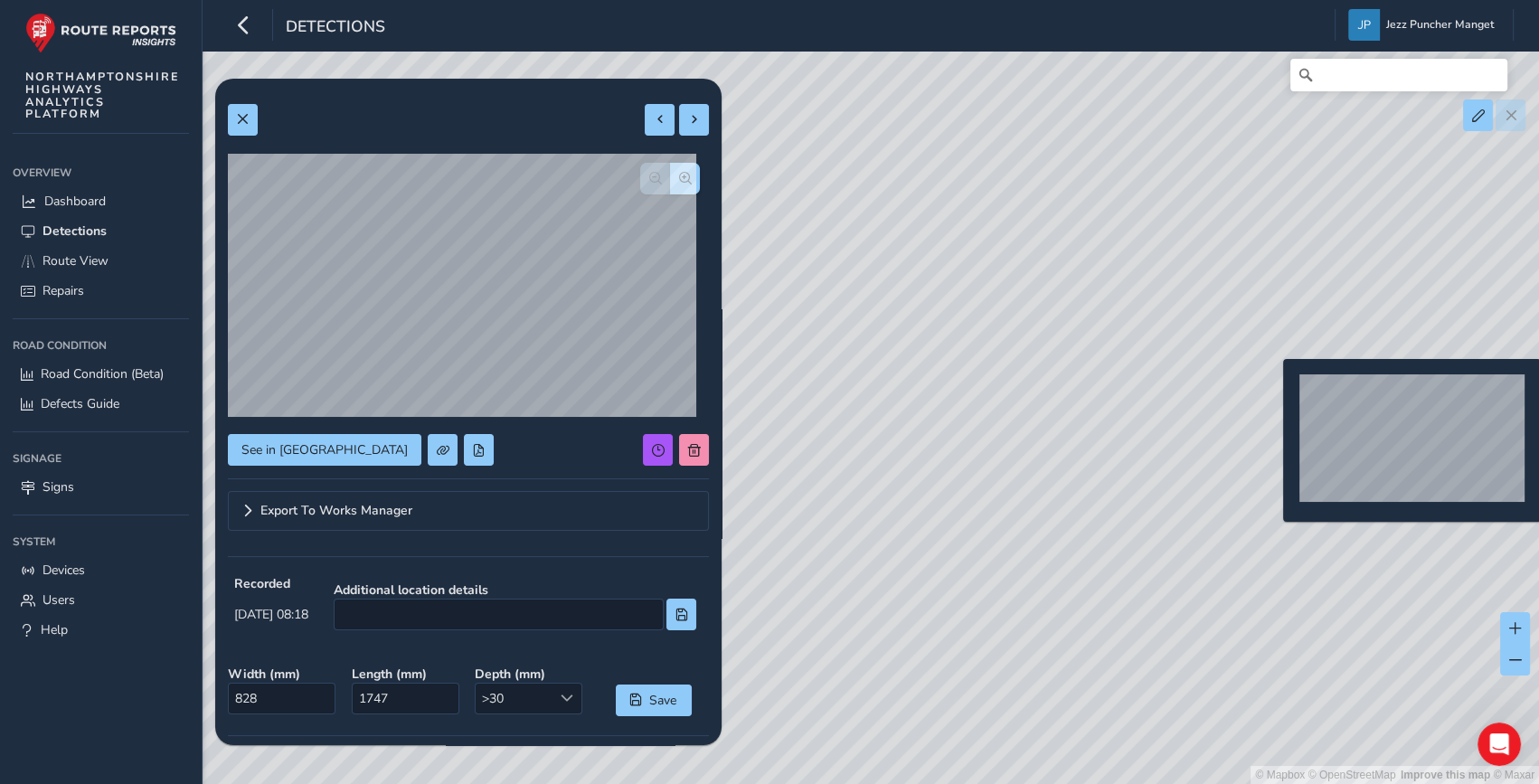
click at [1270, 388] on div "© Mapbox © OpenStreetMap Improve this map © Maxar" at bounding box center [770, 392] width 1539 height 784
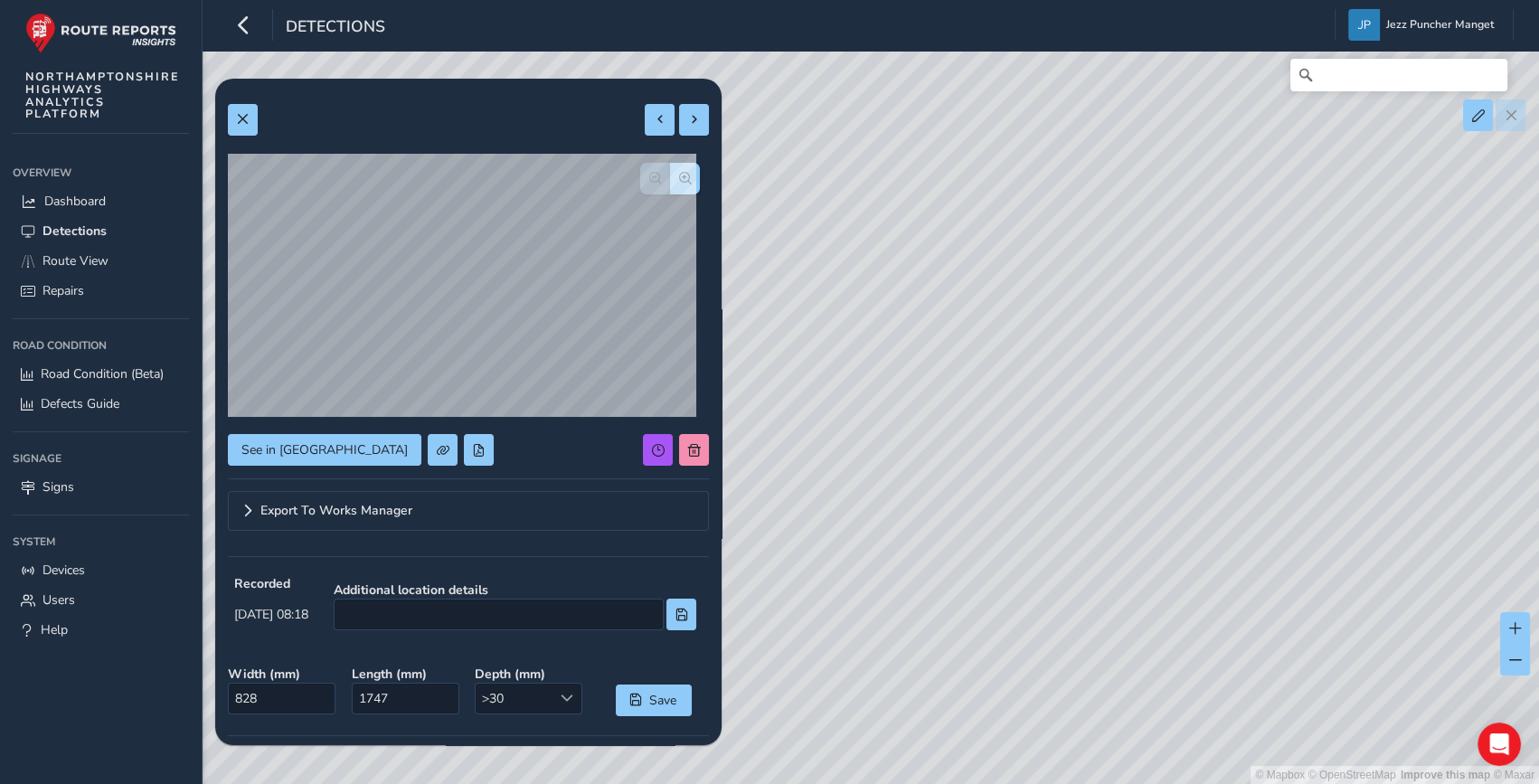
drag, startPoint x: 986, startPoint y: 366, endPoint x: 1221, endPoint y: 366, distance: 235.0
click at [1221, 366] on div "© Mapbox © OpenStreetMap Improve this map © Maxar" at bounding box center [770, 392] width 1539 height 784
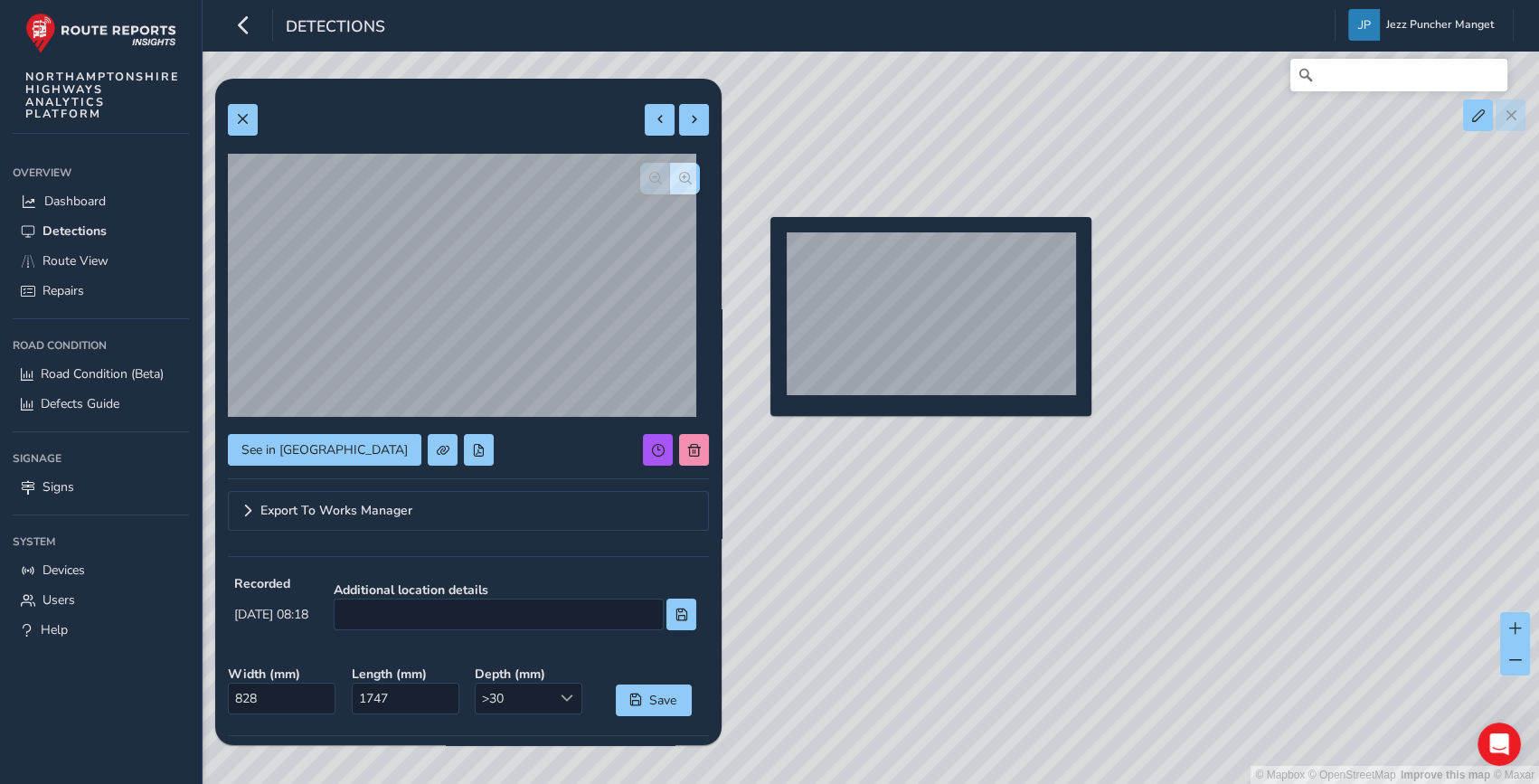
click at [760, 244] on div "© Mapbox © OpenStreetMap Improve this map © Maxar" at bounding box center [770, 392] width 1539 height 784
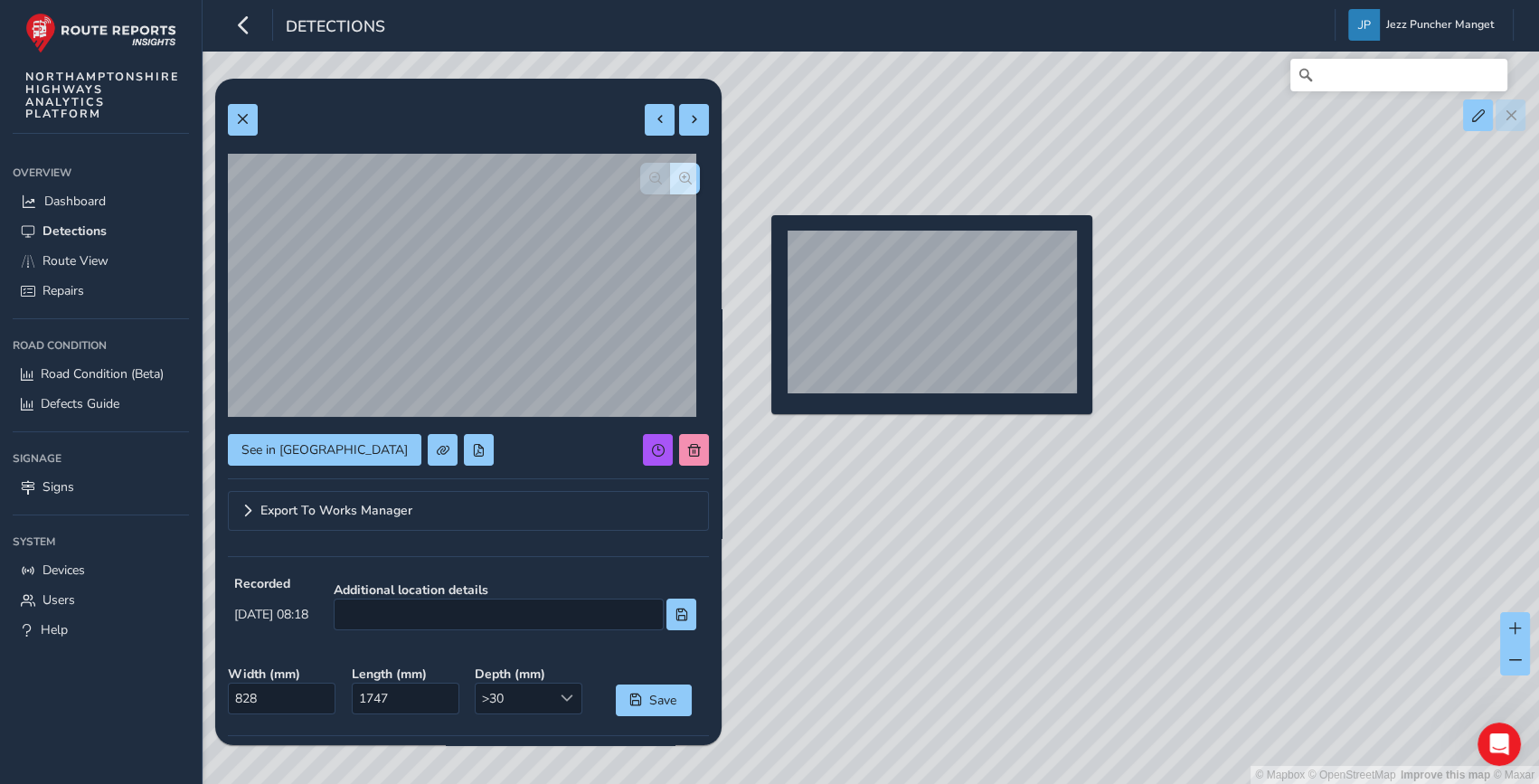
type input "226"
type input "398"
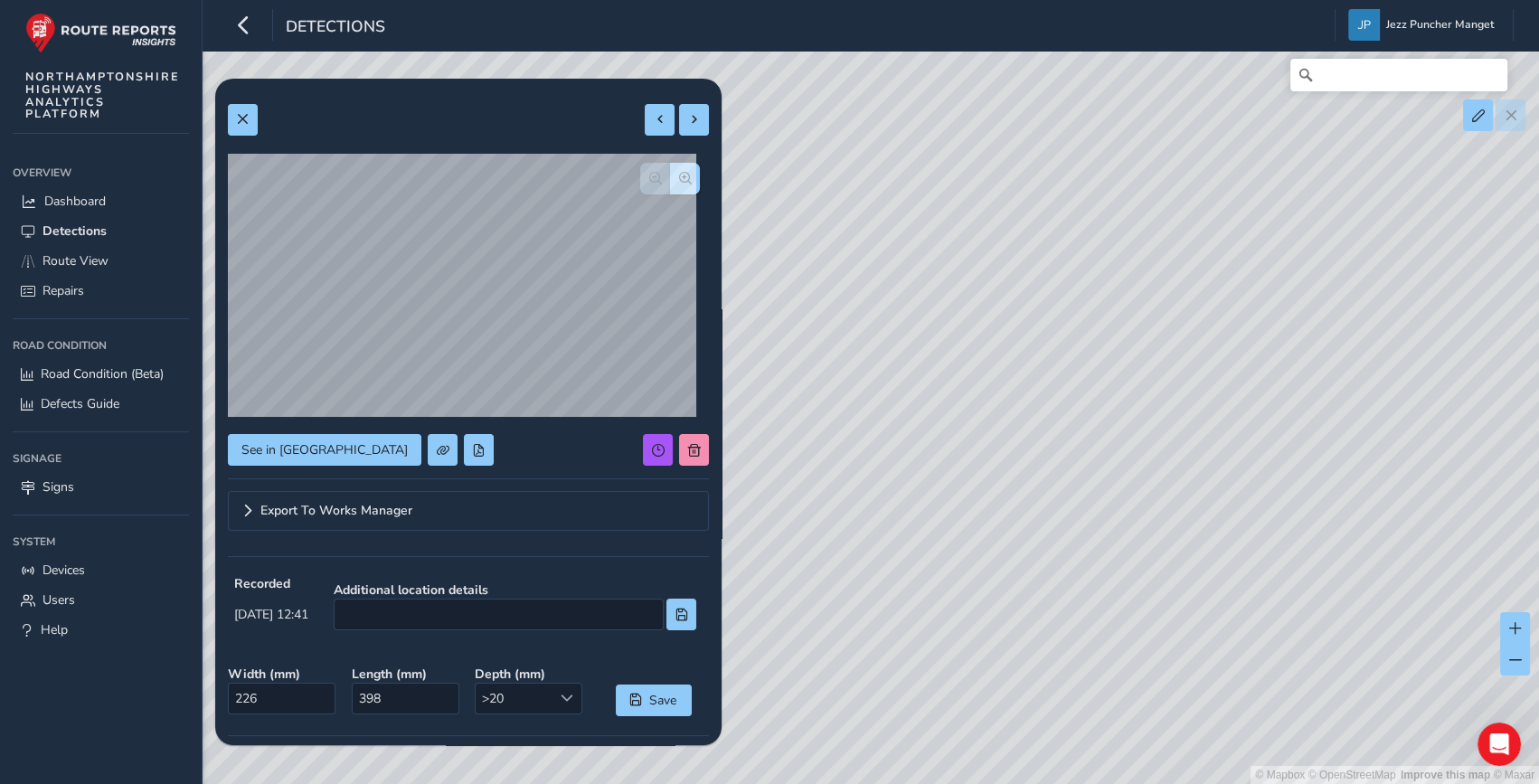
drag, startPoint x: 878, startPoint y: 280, endPoint x: 1229, endPoint y: 504, distance: 416.4
click at [1192, 503] on div "© Mapbox © OpenStreetMap Improve this map © Maxar" at bounding box center [770, 392] width 1539 height 784
drag, startPoint x: 921, startPoint y: 387, endPoint x: 1198, endPoint y: 447, distance: 283.4
click at [1198, 447] on div "© Mapbox © OpenStreetMap Improve this map © Maxar" at bounding box center [770, 392] width 1539 height 784
drag, startPoint x: 745, startPoint y: 238, endPoint x: 928, endPoint y: 280, distance: 187.8
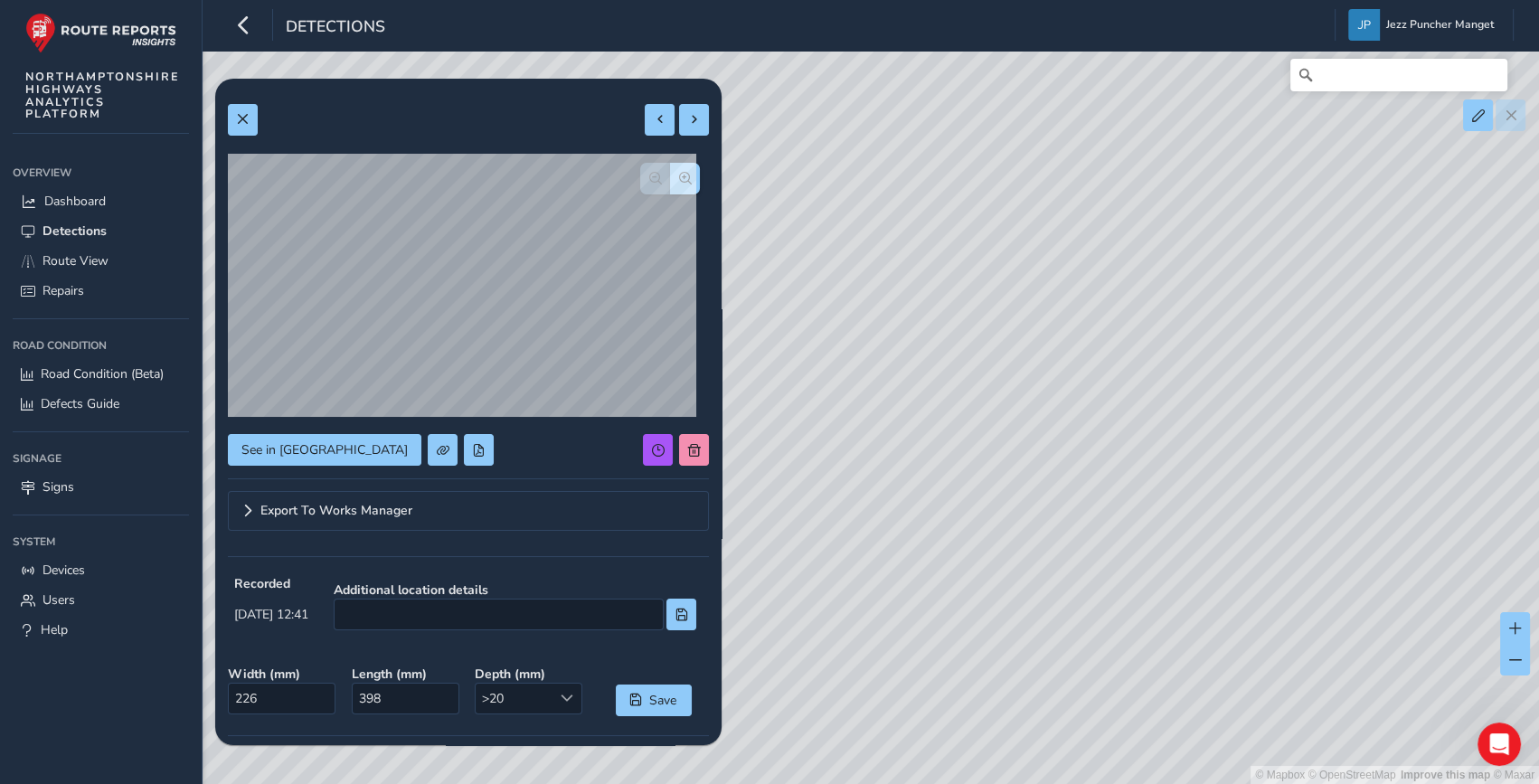
click at [928, 280] on div "© Mapbox © OpenStreetMap Improve this map © Maxar" at bounding box center [770, 392] width 1539 height 784
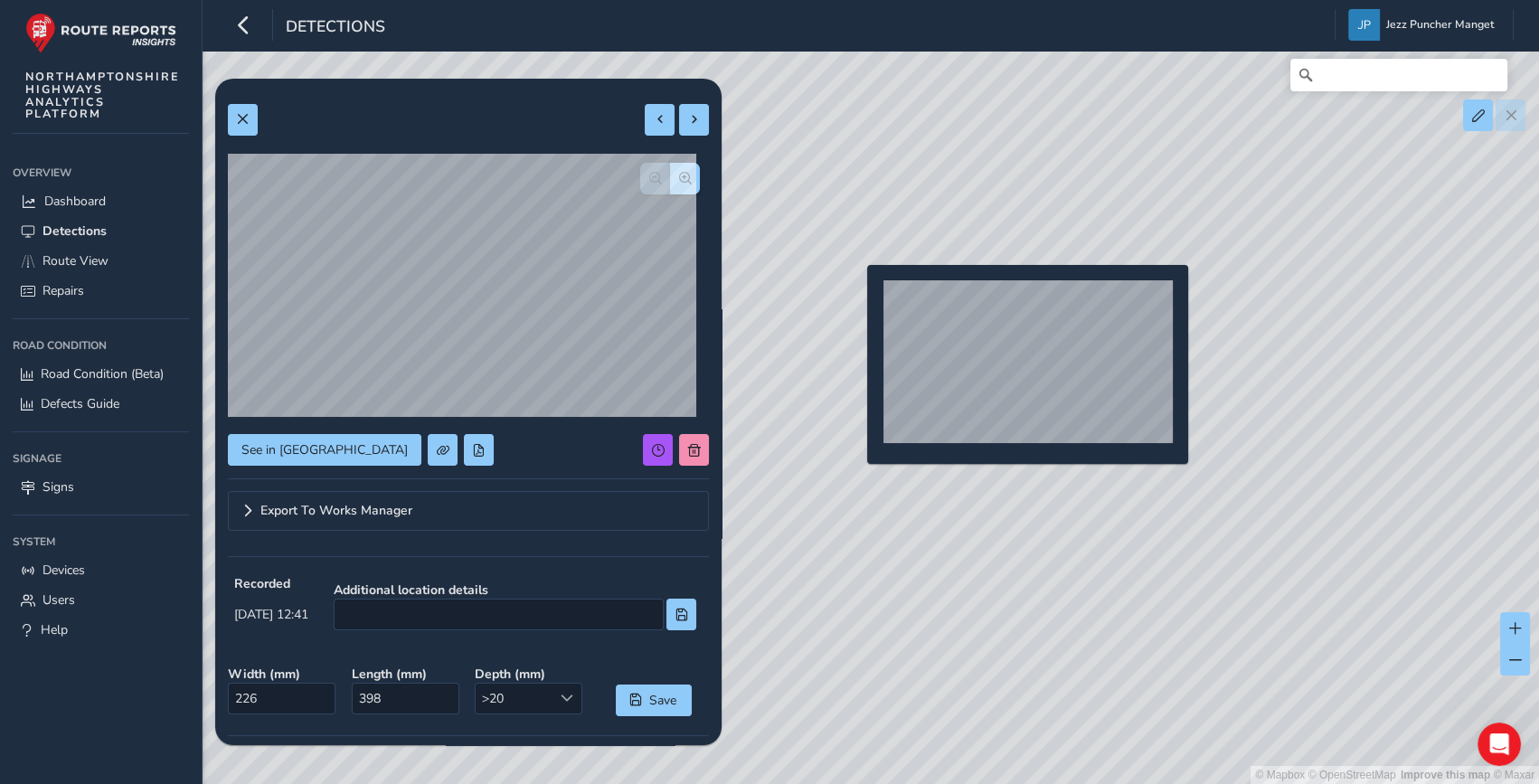
click at [856, 294] on div "© Mapbox © OpenStreetMap Improve this map © Maxar" at bounding box center [770, 392] width 1539 height 784
type input "570"
type input "2049"
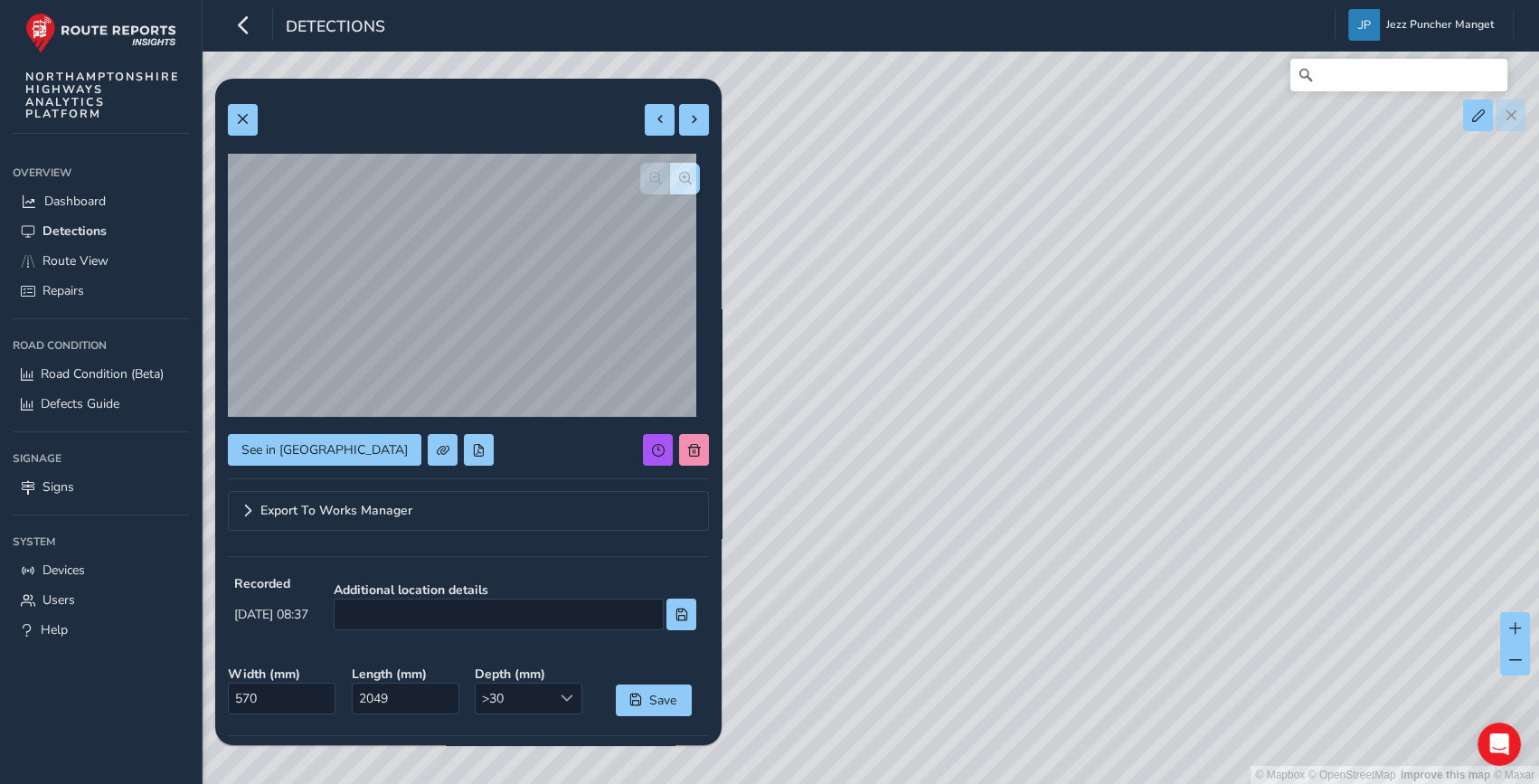
click at [804, 76] on div "Relevance Relevance [DATE] - [DATE] Filters csv Applied Filters See in Route Vi…" at bounding box center [870, 76] width 1286 height 0
drag, startPoint x: 1022, startPoint y: 344, endPoint x: 1293, endPoint y: 388, distance: 274.5
click at [1336, 393] on div "© Mapbox © OpenStreetMap Improve this map © Maxar" at bounding box center [770, 392] width 1539 height 784
drag, startPoint x: 903, startPoint y: 382, endPoint x: 1054, endPoint y: 431, distance: 158.8
click at [1069, 528] on div "© Mapbox © OpenStreetMap Improve this map © Maxar" at bounding box center [770, 392] width 1539 height 784
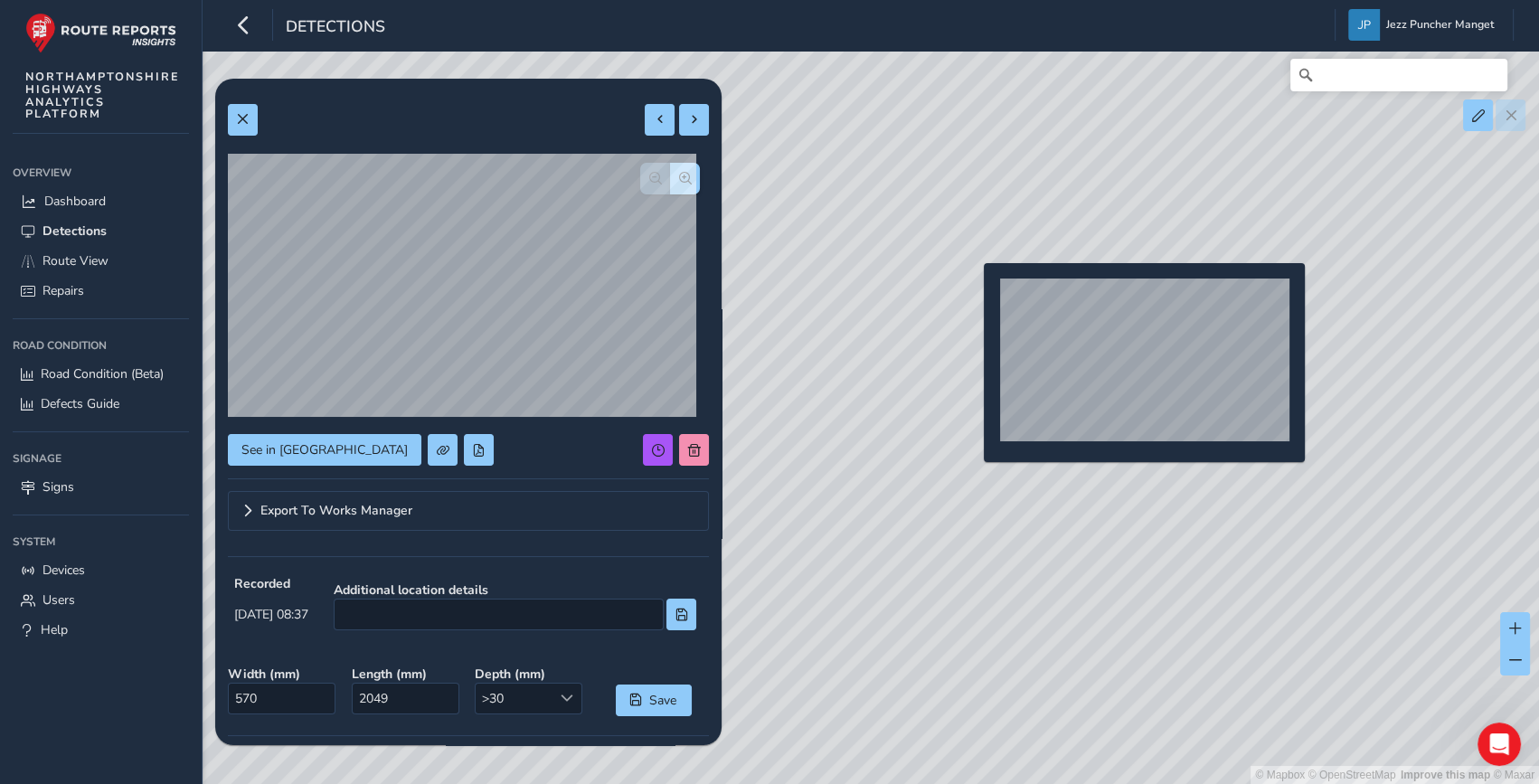
click at [973, 292] on div "© Mapbox © OpenStreetMap Improve this map © Maxar" at bounding box center [770, 392] width 1539 height 784
type input "718"
type input "2056"
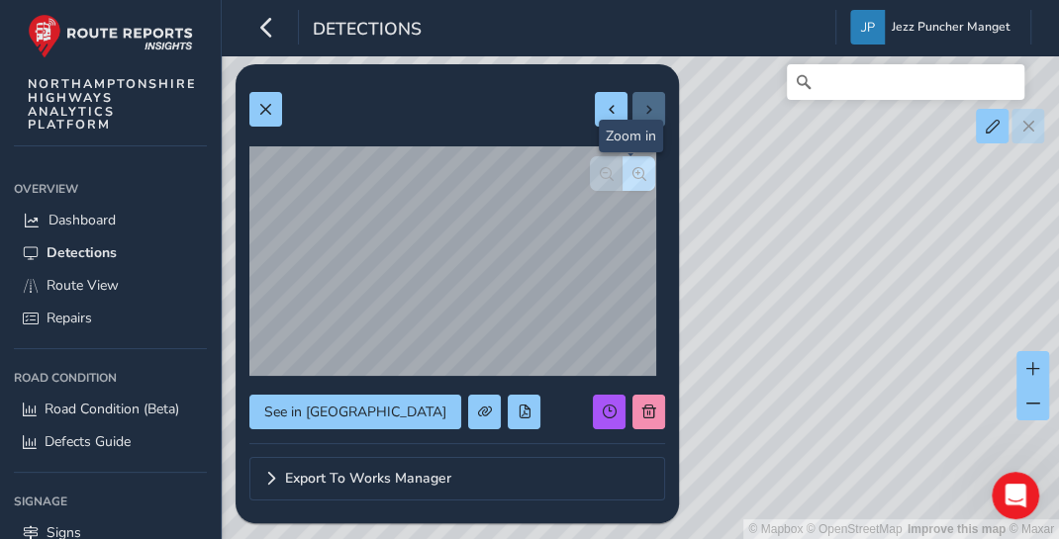
click at [633, 175] on span "button" at bounding box center [639, 174] width 14 height 14
click at [613, 178] on button "button" at bounding box center [606, 173] width 33 height 35
click at [643, 179] on button "button" at bounding box center [638, 173] width 33 height 35
click at [638, 181] on button "button" at bounding box center [638, 173] width 33 height 35
click at [607, 175] on button "button" at bounding box center [606, 173] width 33 height 35
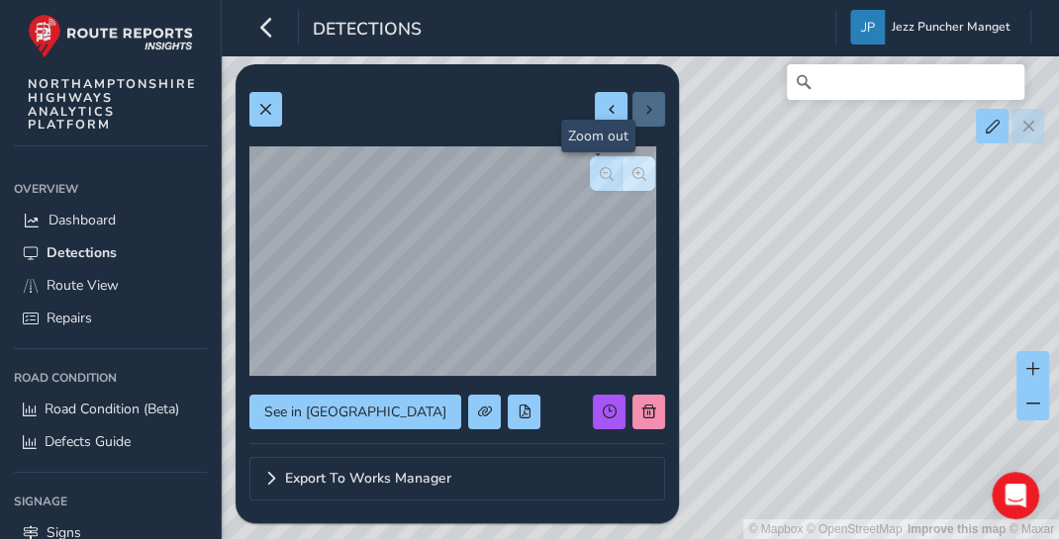
click at [607, 175] on button "button" at bounding box center [606, 173] width 33 height 35
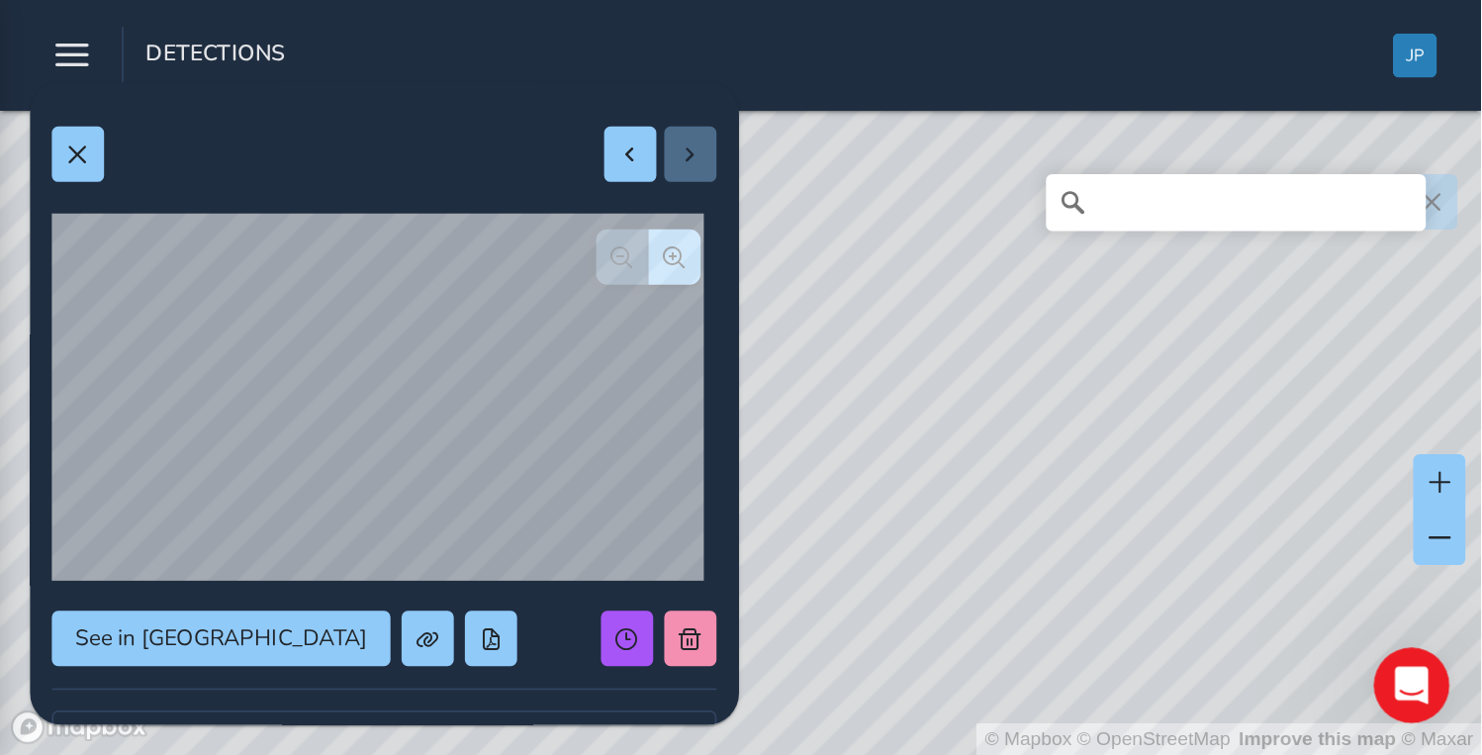
scroll to position [65, 0]
drag, startPoint x: 578, startPoint y: 349, endPoint x: 616, endPoint y: 287, distance: 72.8
click at [610, 274] on div "© Mapbox © OpenStreetMap Improve this map © Maxar" at bounding box center [463, 236] width 926 height 472
drag, startPoint x: 709, startPoint y: 329, endPoint x: 688, endPoint y: 299, distance: 36.2
click at [688, 299] on div "© Mapbox © OpenStreetMap Improve this map © Maxar" at bounding box center [463, 236] width 926 height 472
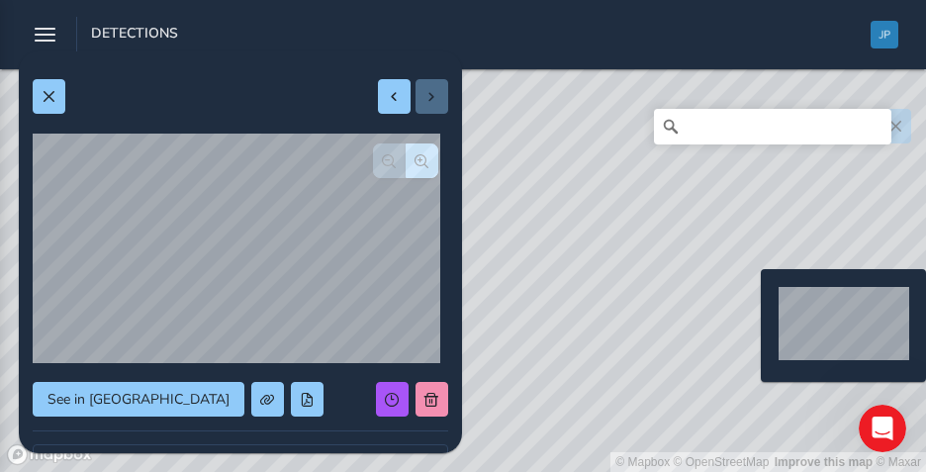
click at [748, 301] on div "© Mapbox © OpenStreetMap Improve this map © Maxar" at bounding box center [463, 236] width 926 height 472
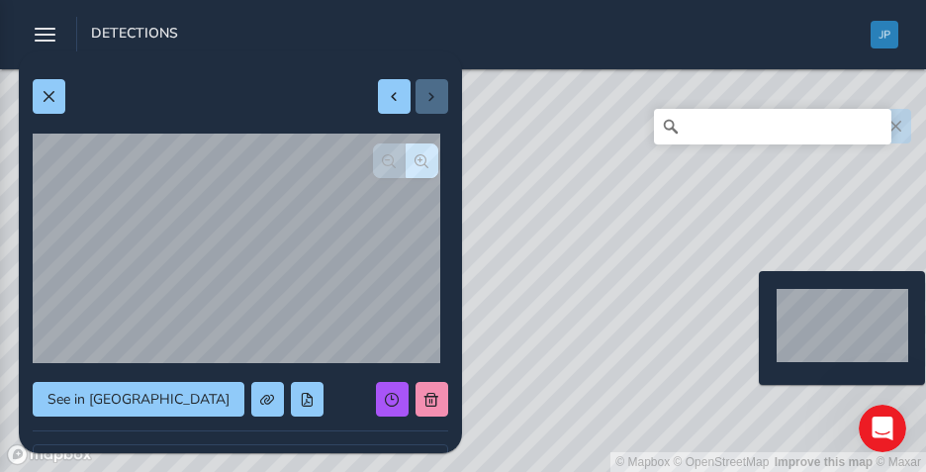
type input "287"
type input "412"
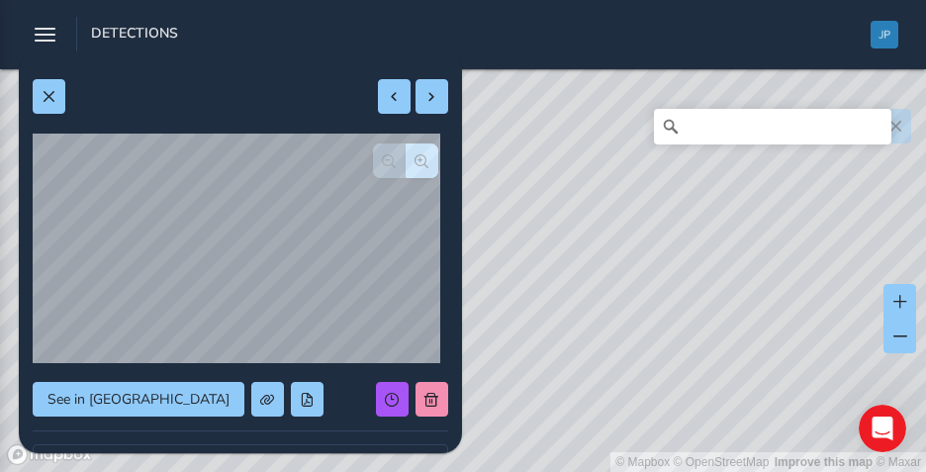
drag, startPoint x: 666, startPoint y: 364, endPoint x: 701, endPoint y: 235, distance: 134.2
click at [701, 235] on div "© Mapbox © OpenStreetMap Improve this map © Maxar" at bounding box center [463, 236] width 926 height 472
drag, startPoint x: 687, startPoint y: 331, endPoint x: 720, endPoint y: 235, distance: 101.7
click at [718, 240] on div "© Mapbox © OpenStreetMap Improve this map © Maxar" at bounding box center [463, 236] width 926 height 472
drag, startPoint x: 710, startPoint y: 275, endPoint x: 590, endPoint y: 362, distance: 148.1
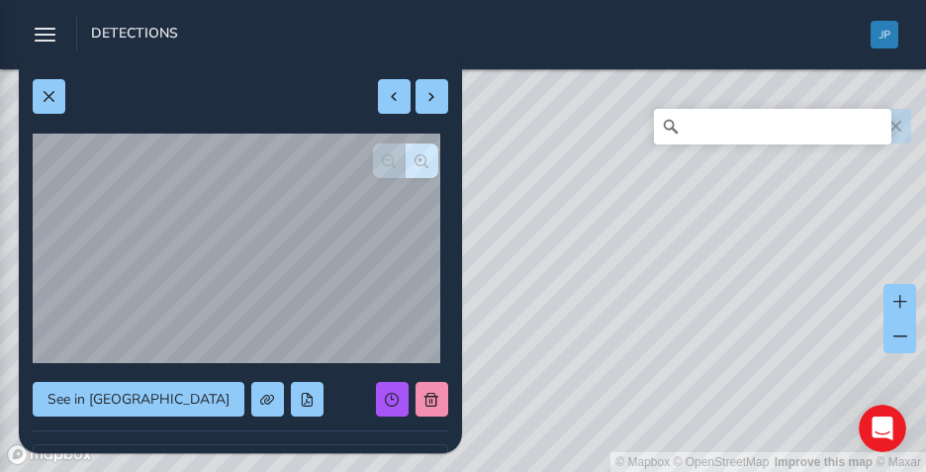
click at [590, 362] on div "© Mapbox © OpenStreetMap Improve this map © Maxar" at bounding box center [463, 236] width 926 height 472
drag, startPoint x: 764, startPoint y: 384, endPoint x: 724, endPoint y: 240, distance: 148.9
click at [724, 240] on div "© Mapbox © OpenStreetMap Improve this map © Maxar" at bounding box center [463, 236] width 926 height 472
click at [748, 312] on div "© Mapbox © OpenStreetMap Improve this map © Maxar" at bounding box center [463, 236] width 926 height 472
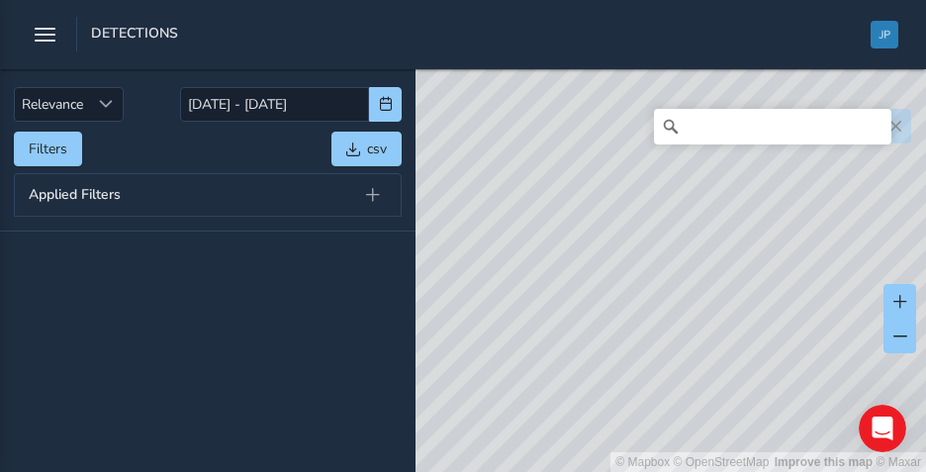
drag, startPoint x: 468, startPoint y: 202, endPoint x: 486, endPoint y: 243, distance: 45.2
click at [486, 243] on div "© Mapbox © OpenStreetMap Improve this map © Maxar" at bounding box center [463, 236] width 926 height 472
drag, startPoint x: 436, startPoint y: 223, endPoint x: 716, endPoint y: 284, distance: 286.7
click at [743, 294] on div "© Mapbox © OpenStreetMap Improve this map © Maxar" at bounding box center [463, 236] width 926 height 472
drag, startPoint x: 540, startPoint y: 330, endPoint x: 574, endPoint y: 207, distance: 127.2
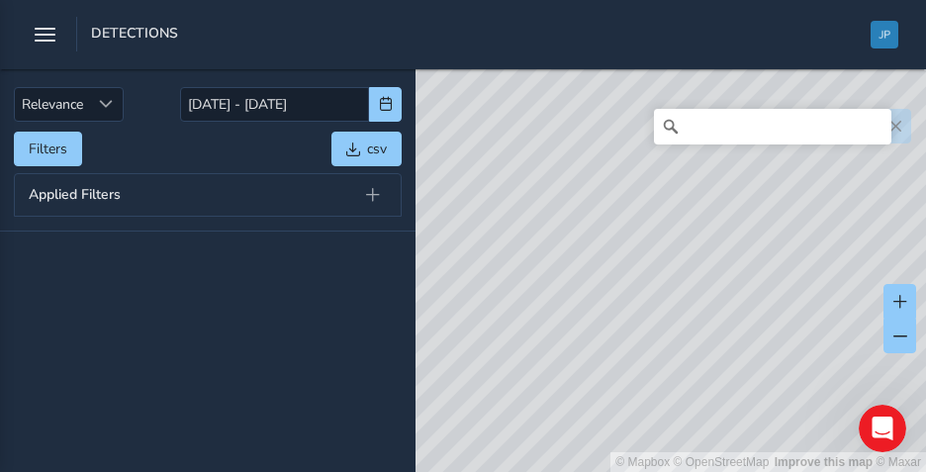
click at [574, 207] on div "© Mapbox © OpenStreetMap Improve this map © Maxar" at bounding box center [463, 236] width 926 height 472
drag, startPoint x: 602, startPoint y: 326, endPoint x: 615, endPoint y: 240, distance: 86.1
click at [615, 240] on div "© Mapbox © OpenStreetMap Improve this map © Maxar" at bounding box center [463, 236] width 926 height 472
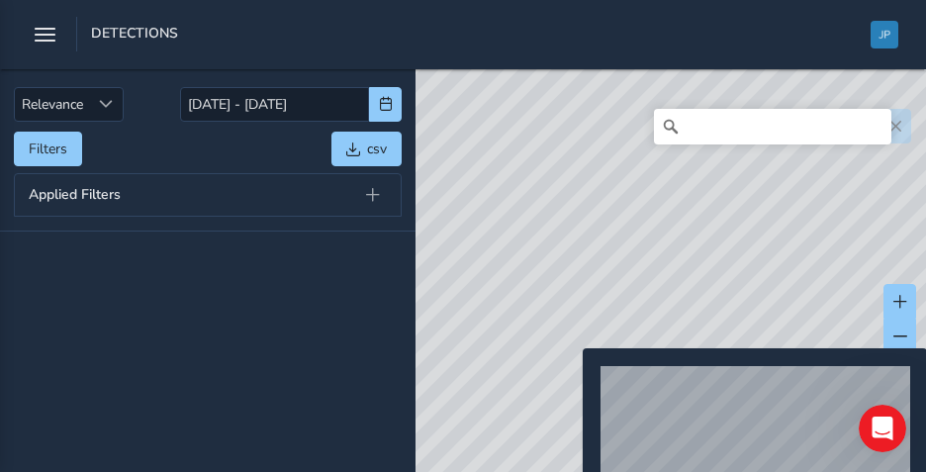
click at [571, 380] on div "© Mapbox © OpenStreetMap Improve this map © Maxar" at bounding box center [463, 236] width 926 height 472
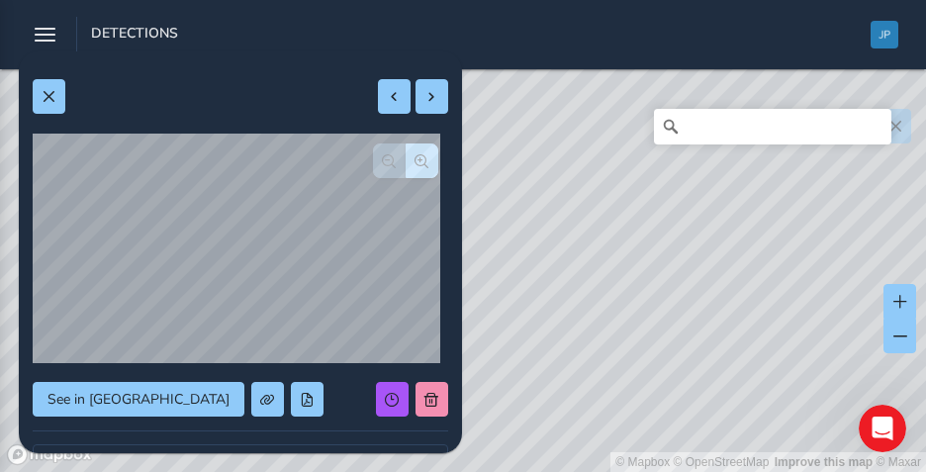
drag, startPoint x: 704, startPoint y: 297, endPoint x: 696, endPoint y: 182, distance: 115.1
click at [704, 170] on div "© Mapbox © OpenStreetMap Improve this map © Maxar" at bounding box center [463, 236] width 926 height 472
drag, startPoint x: 637, startPoint y: 313, endPoint x: 619, endPoint y: 332, distance: 25.9
click at [619, 332] on div "© Mapbox © OpenStreetMap Improve this map © Maxar" at bounding box center [463, 236] width 926 height 472
drag, startPoint x: 632, startPoint y: 223, endPoint x: 628, endPoint y: 248, distance: 26.0
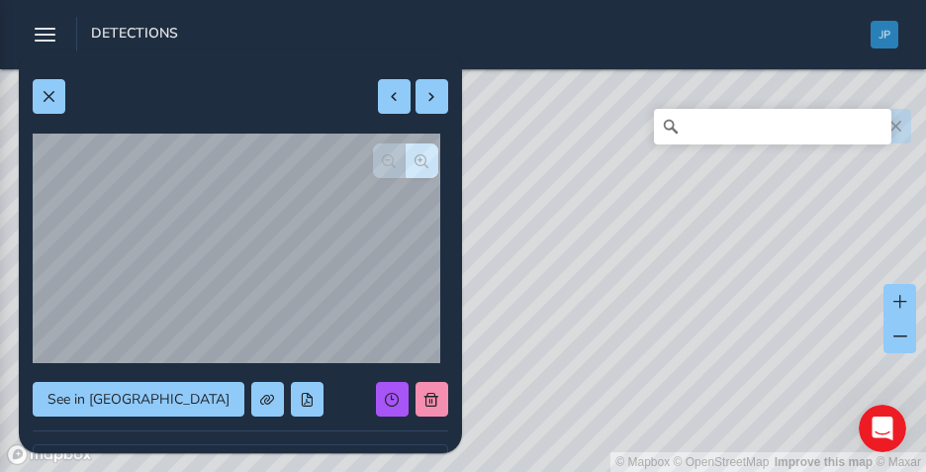
click at [628, 248] on div "© Mapbox © OpenStreetMap Improve this map © Maxar" at bounding box center [463, 236] width 926 height 472
click at [713, 233] on div "© Mapbox © OpenStreetMap Improve this map © Maxar" at bounding box center [463, 236] width 926 height 472
type input "570"
type input "2049"
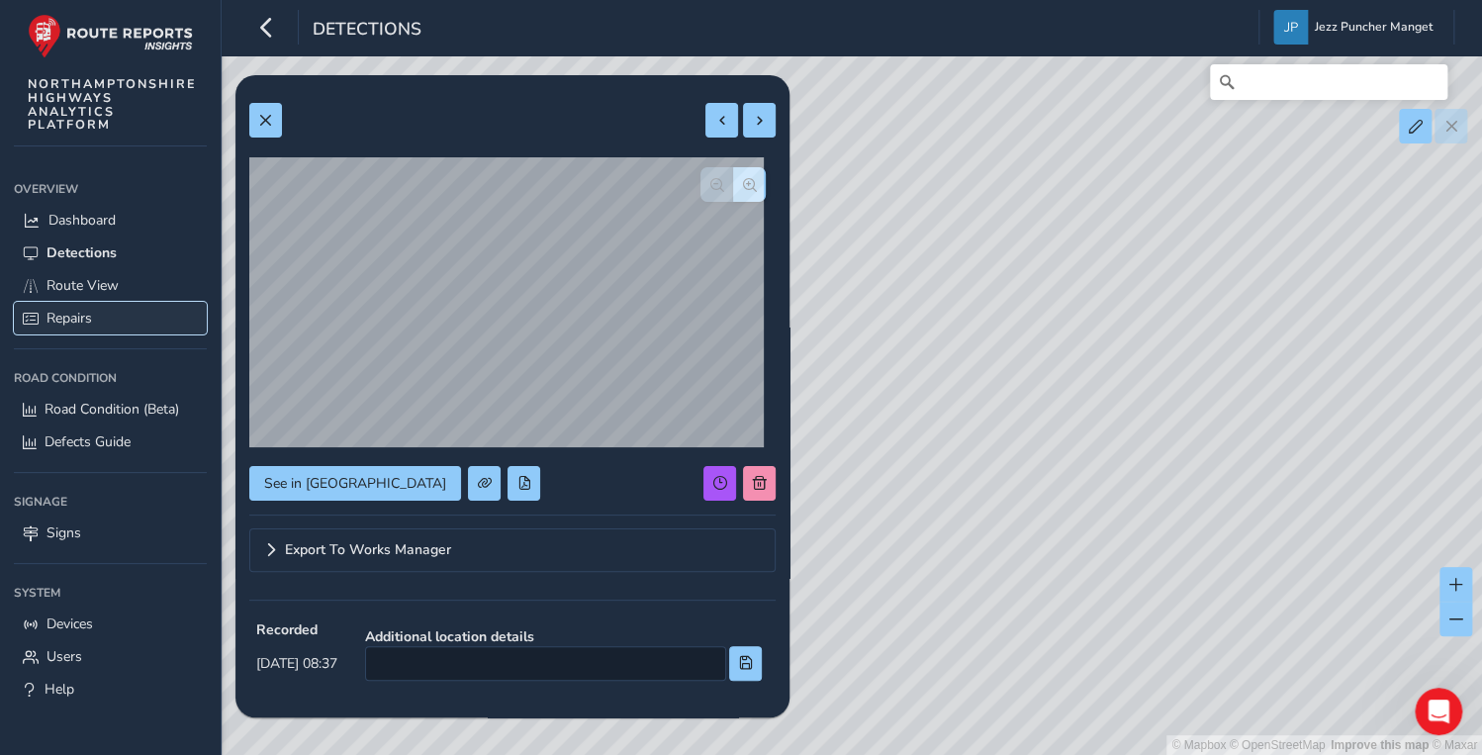
click at [76, 303] on link "Repairs" at bounding box center [110, 318] width 193 height 33
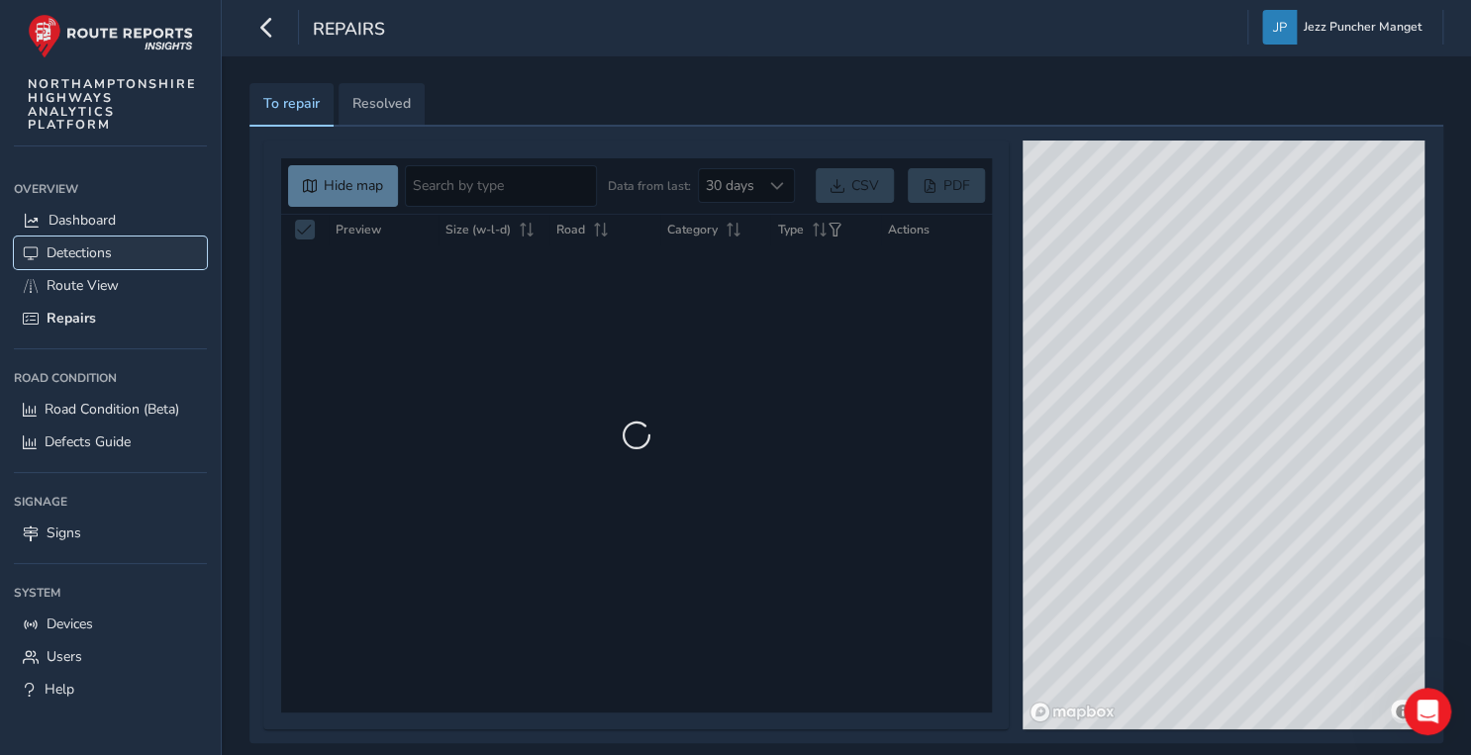
click at [135, 262] on link "Detections" at bounding box center [110, 253] width 193 height 33
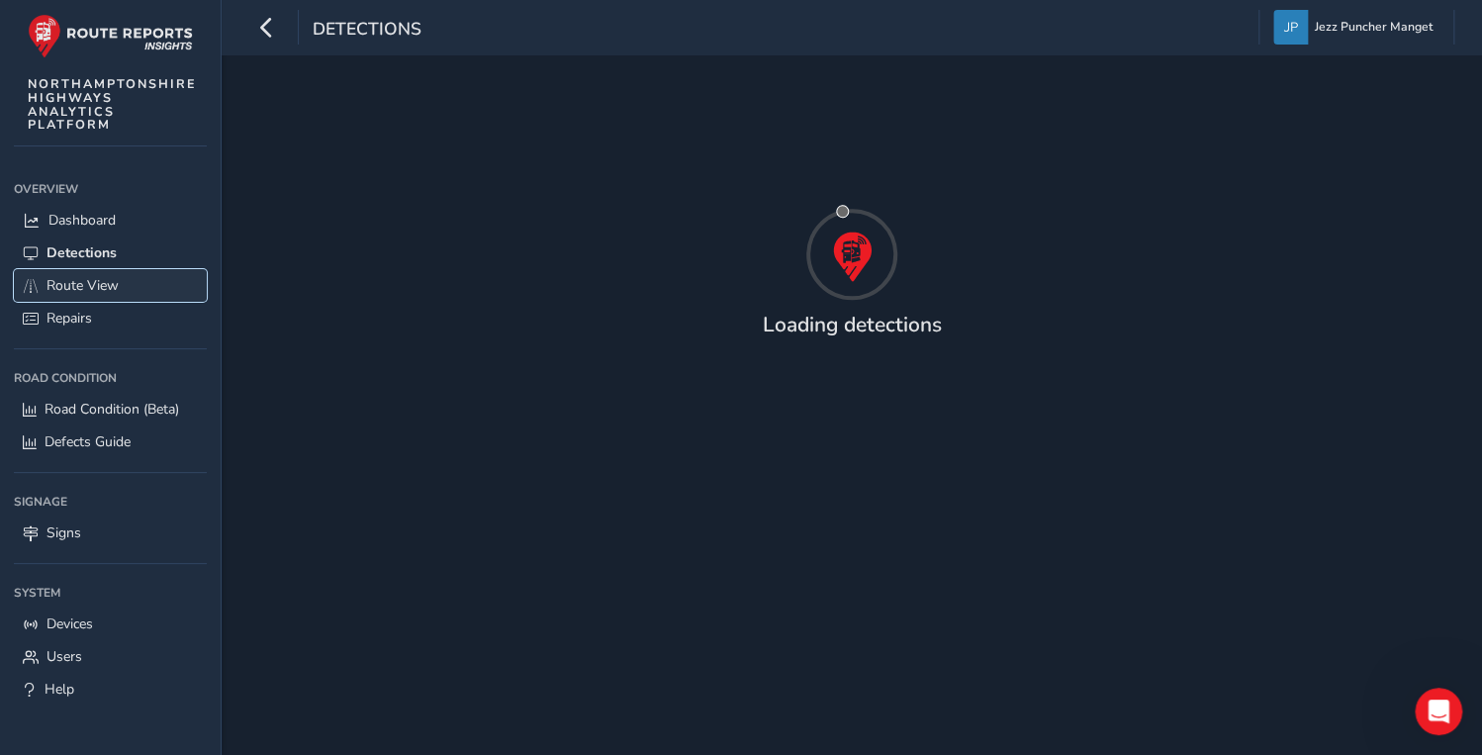
click at [107, 285] on span "Route View" at bounding box center [83, 285] width 72 height 19
click at [90, 320] on span "Repairs" at bounding box center [70, 318] width 46 height 19
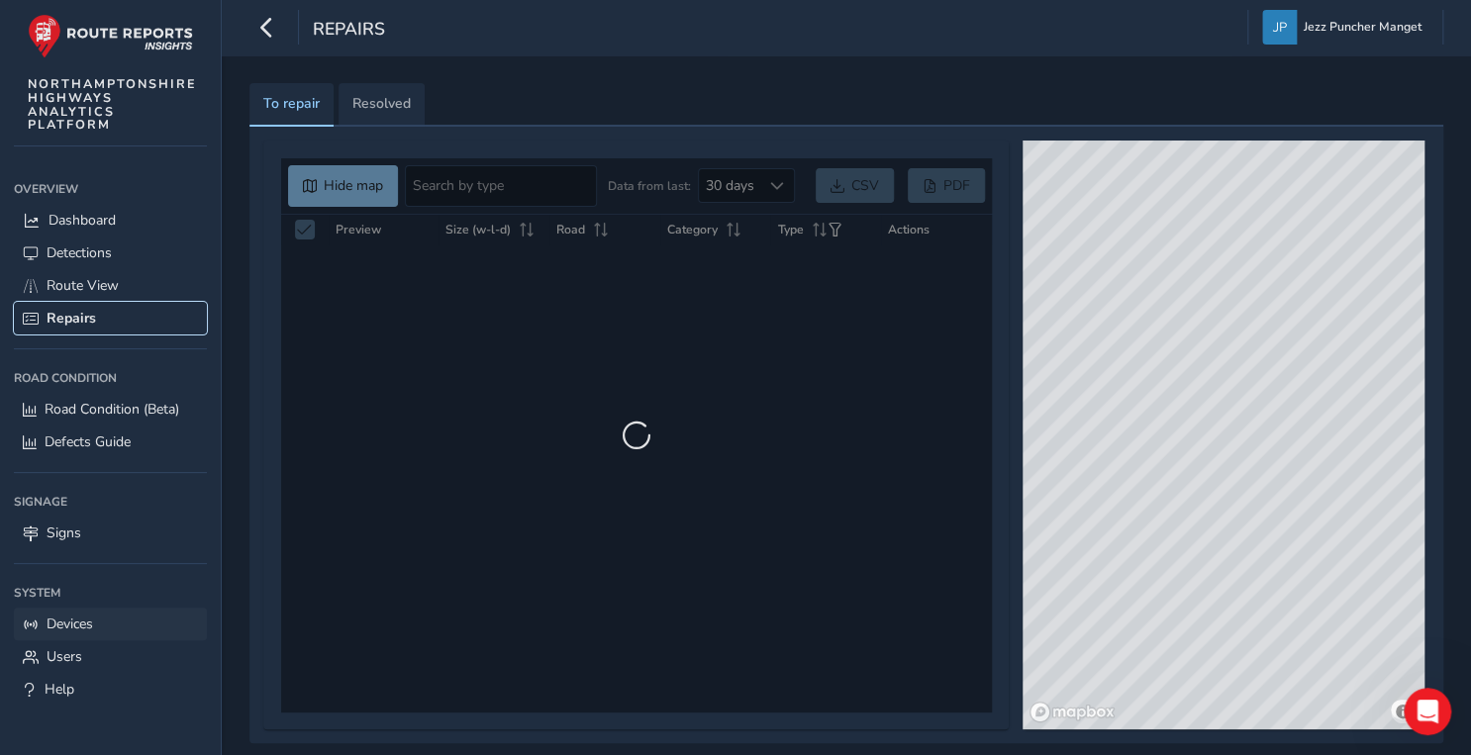
scroll to position [1, 0]
click at [66, 630] on span "Devices" at bounding box center [70, 623] width 47 height 19
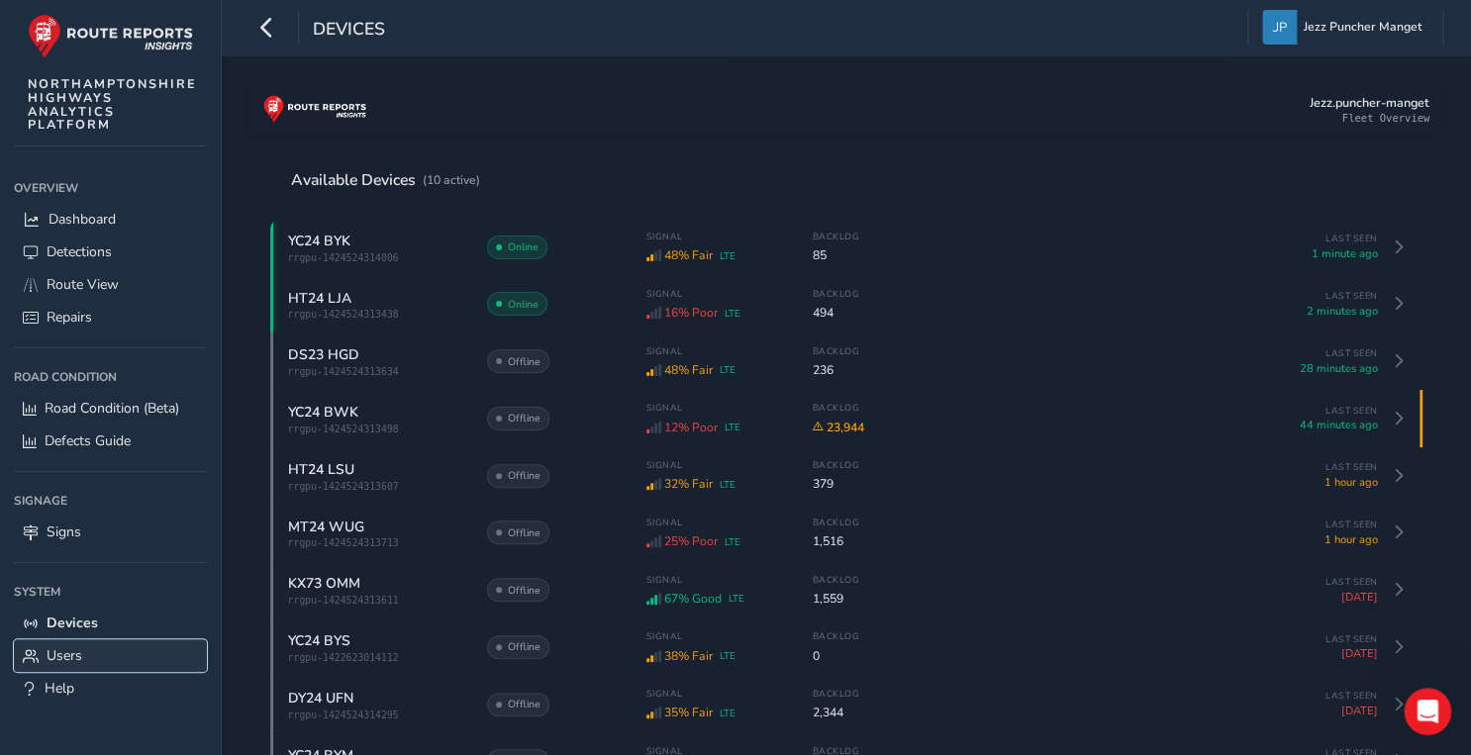
click at [36, 641] on link "Users" at bounding box center [110, 655] width 193 height 33
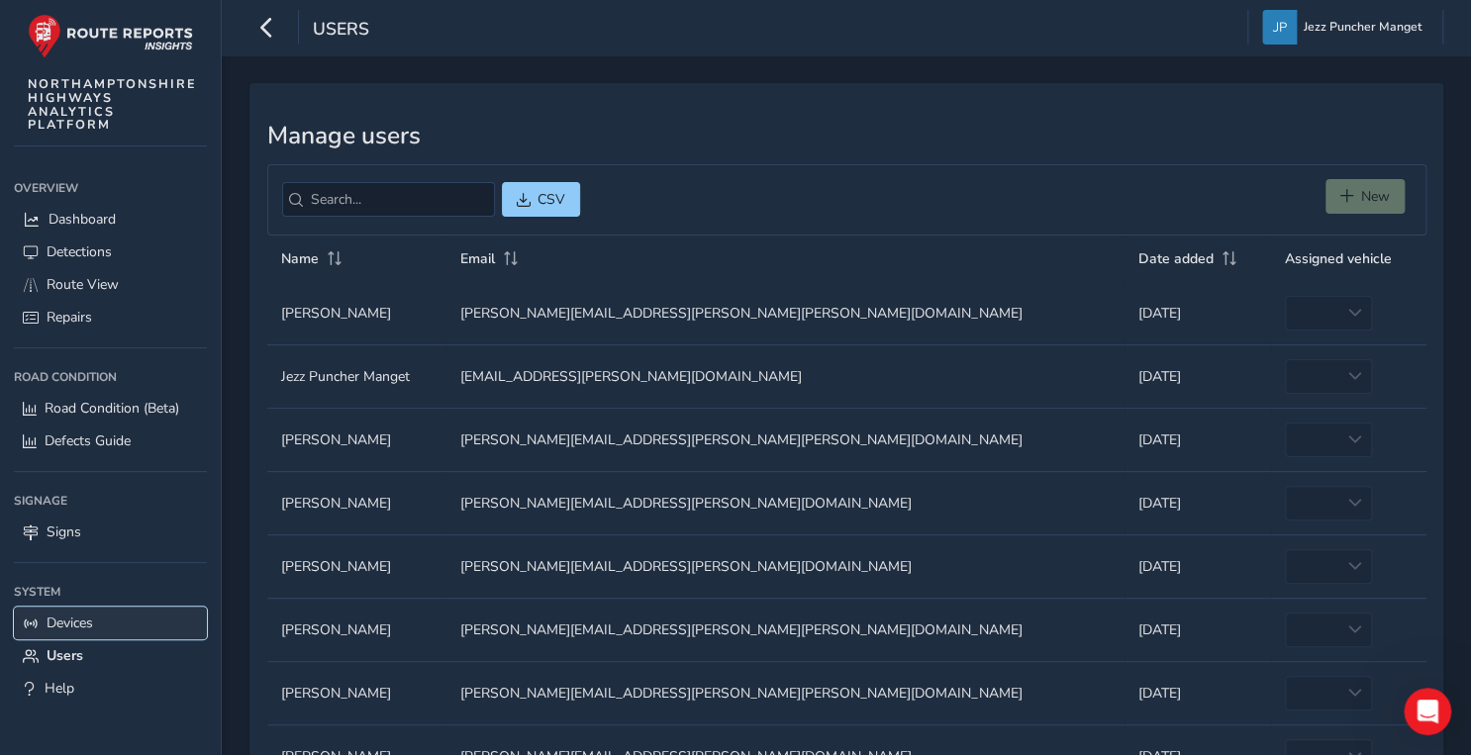
click at [45, 607] on link "Devices" at bounding box center [110, 623] width 193 height 33
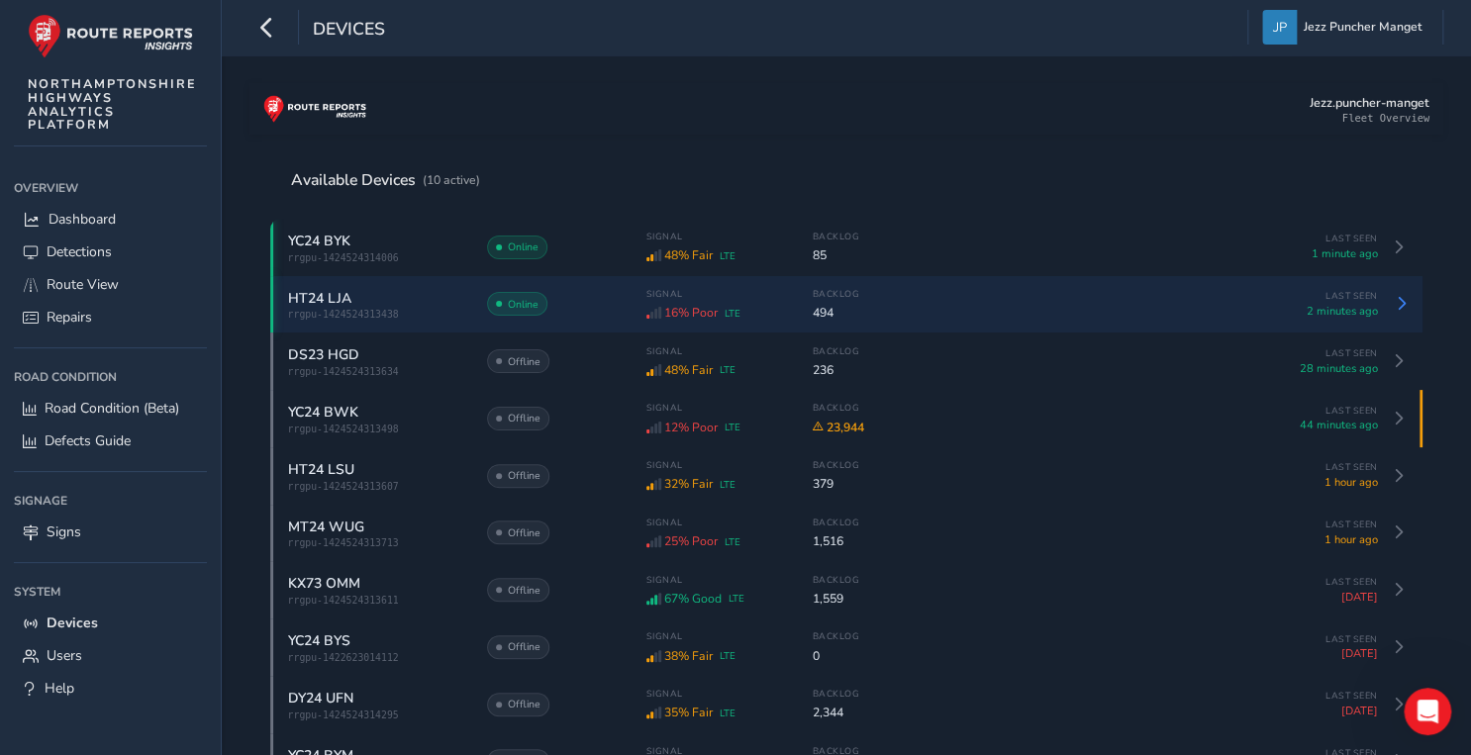
click at [1349, 322] on div "HT24 LJA rrgpu-1424524313438 Online Signal 16% Poor LTE Backlog 494 Last Seen 2…" at bounding box center [846, 304] width 1152 height 57
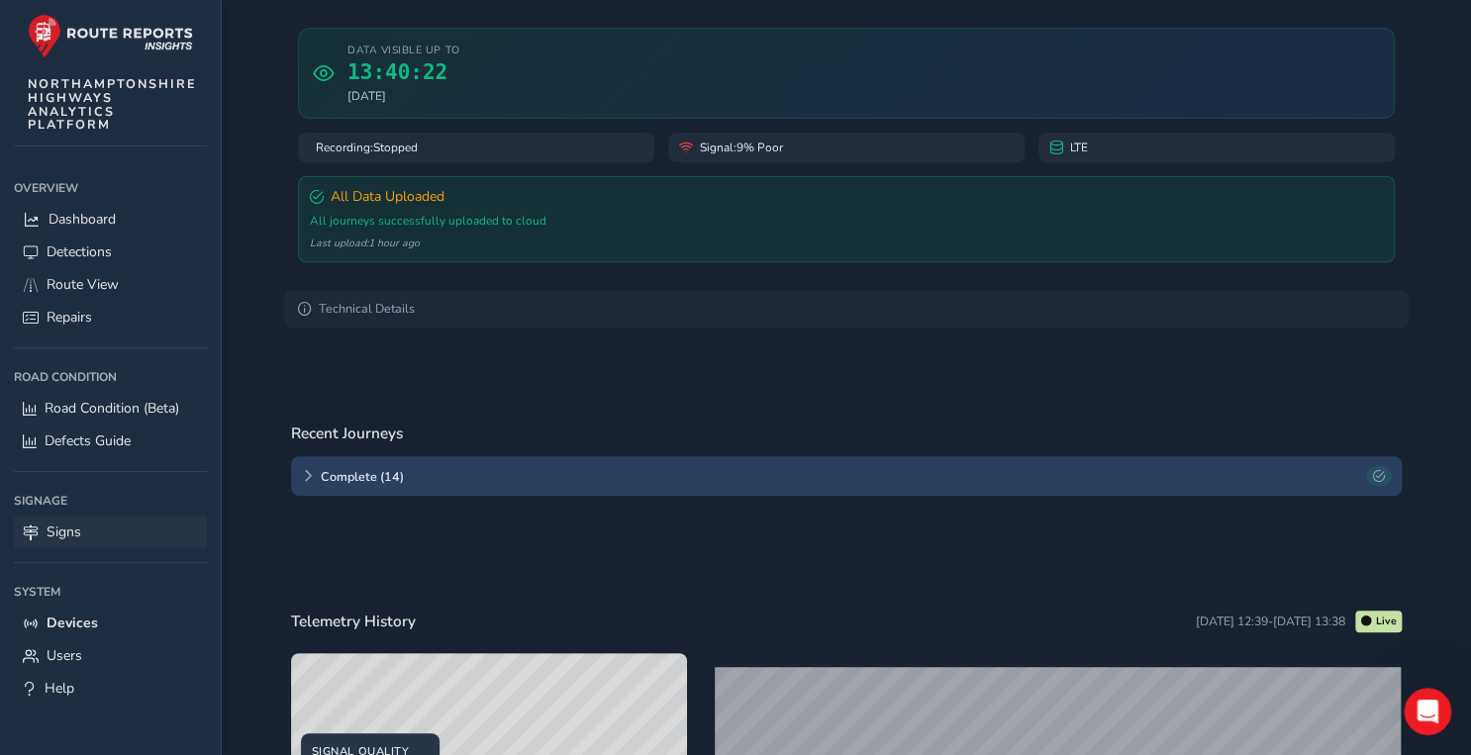
scroll to position [475, 0]
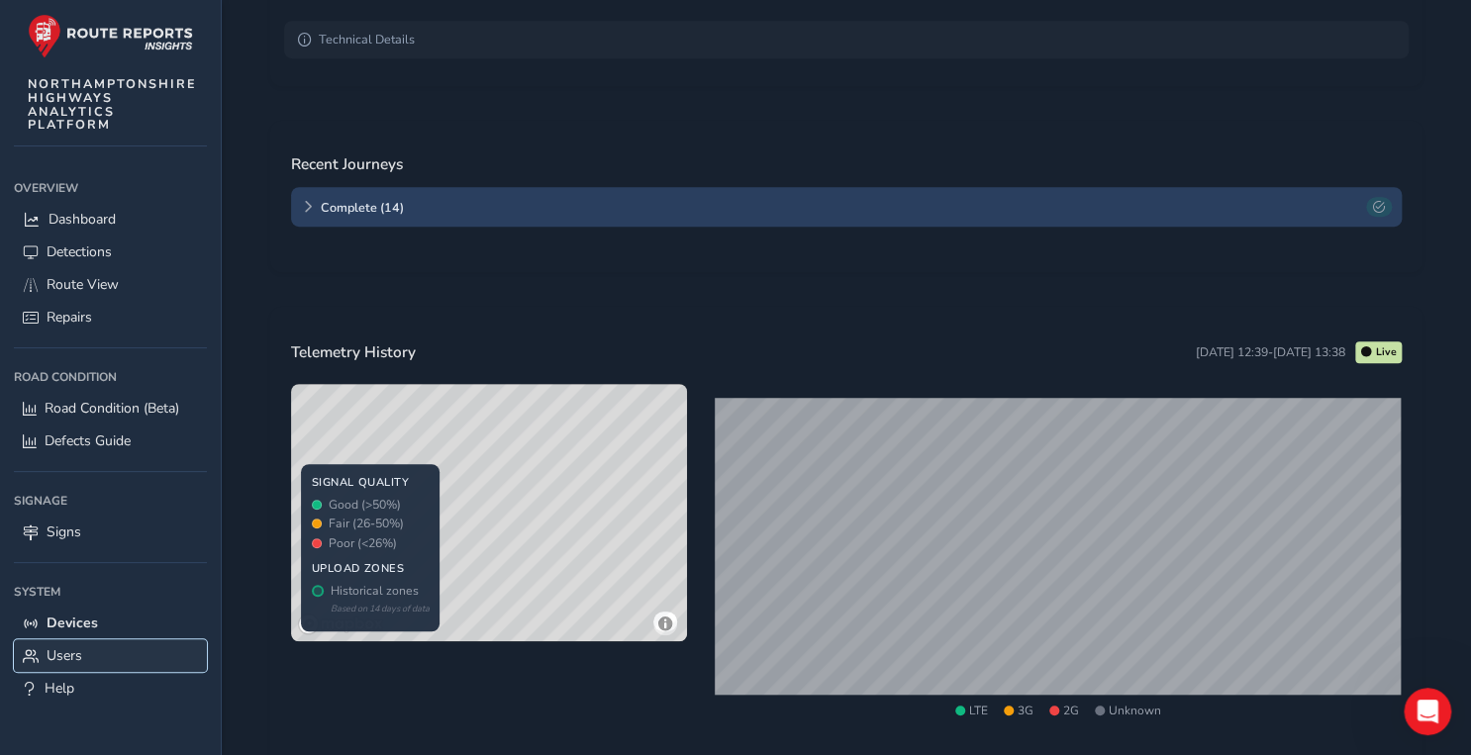
click at [74, 643] on link "Users" at bounding box center [110, 655] width 193 height 33
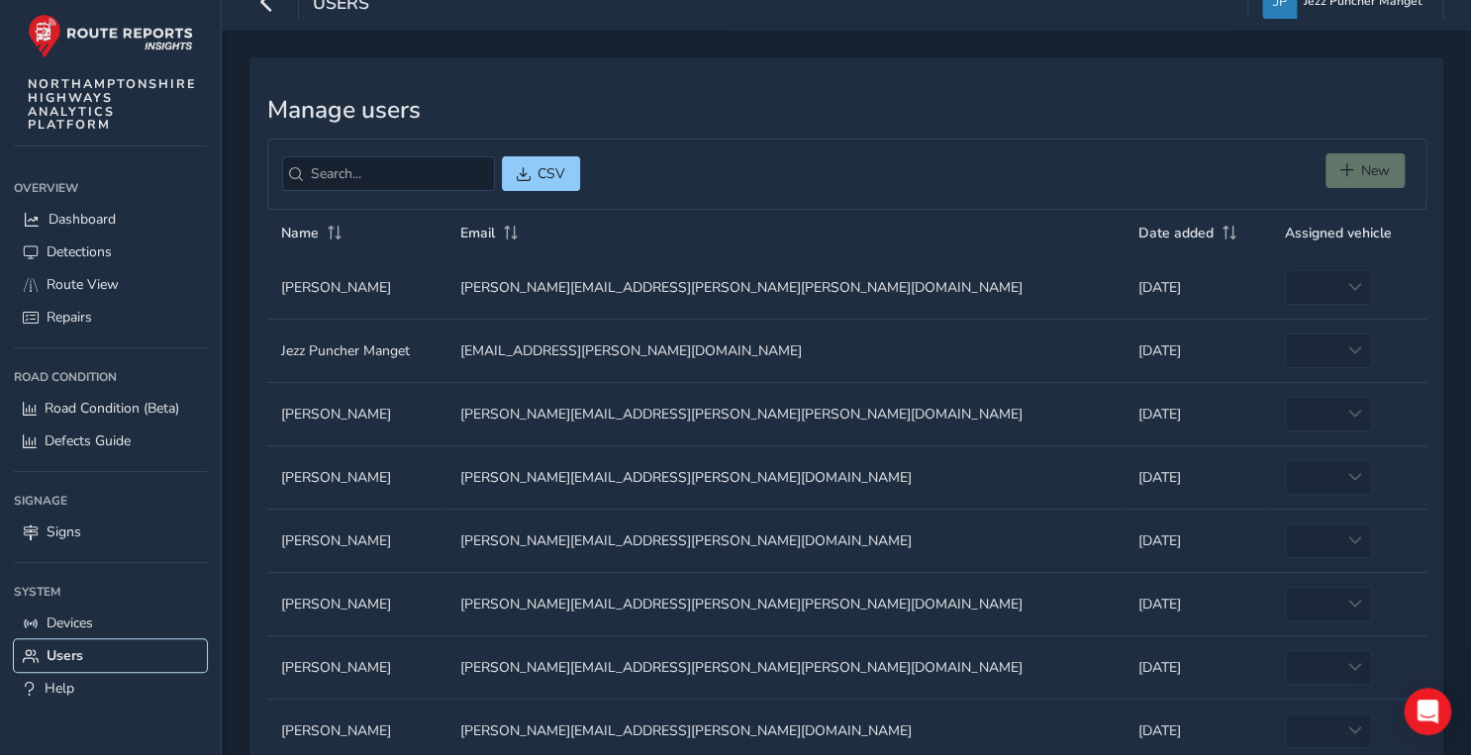
scroll to position [20, 0]
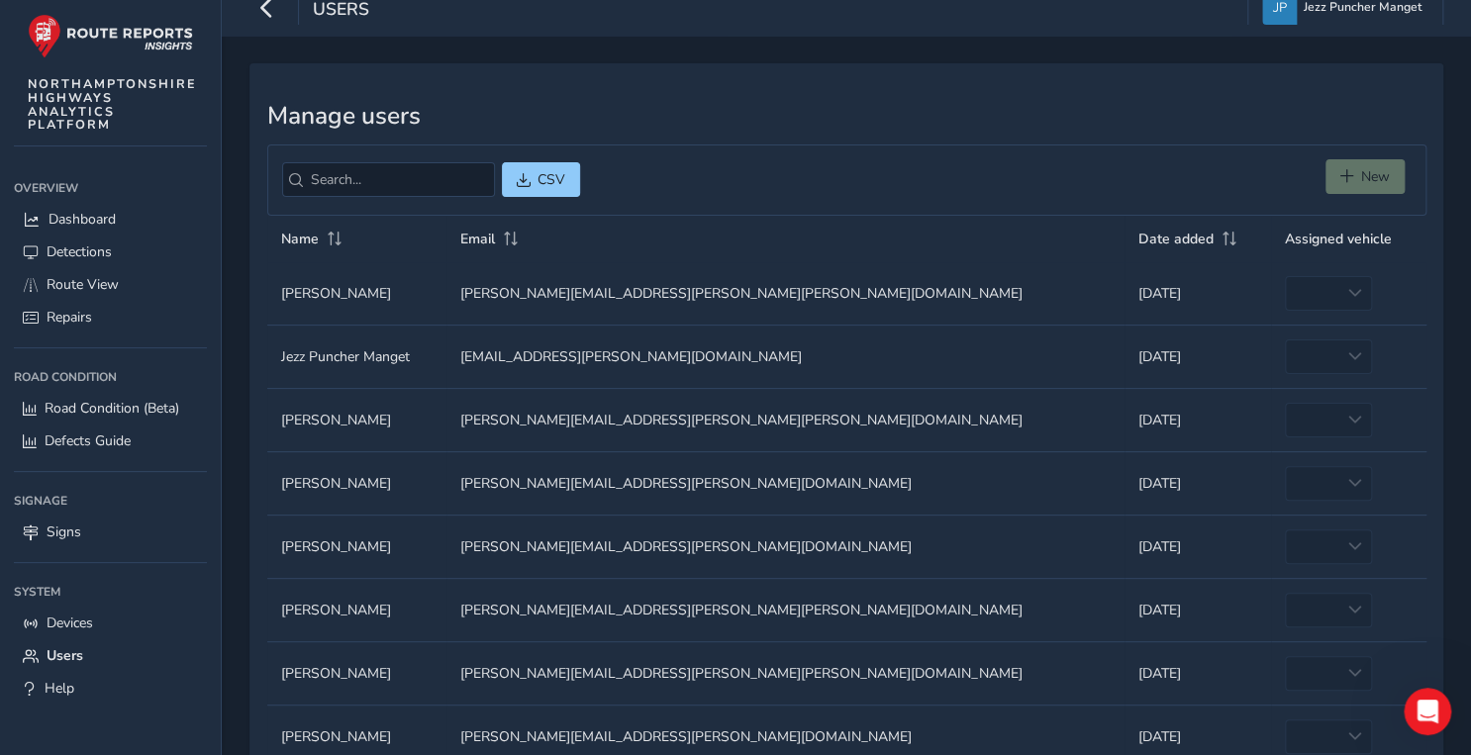
click at [1271, 352] on td "Assigned vehicle empty" at bounding box center [1348, 356] width 154 height 63
click at [1271, 363] on td "Assigned vehicle empty" at bounding box center [1348, 356] width 154 height 63
click at [1271, 356] on td "Assigned vehicle empty" at bounding box center [1348, 356] width 154 height 63
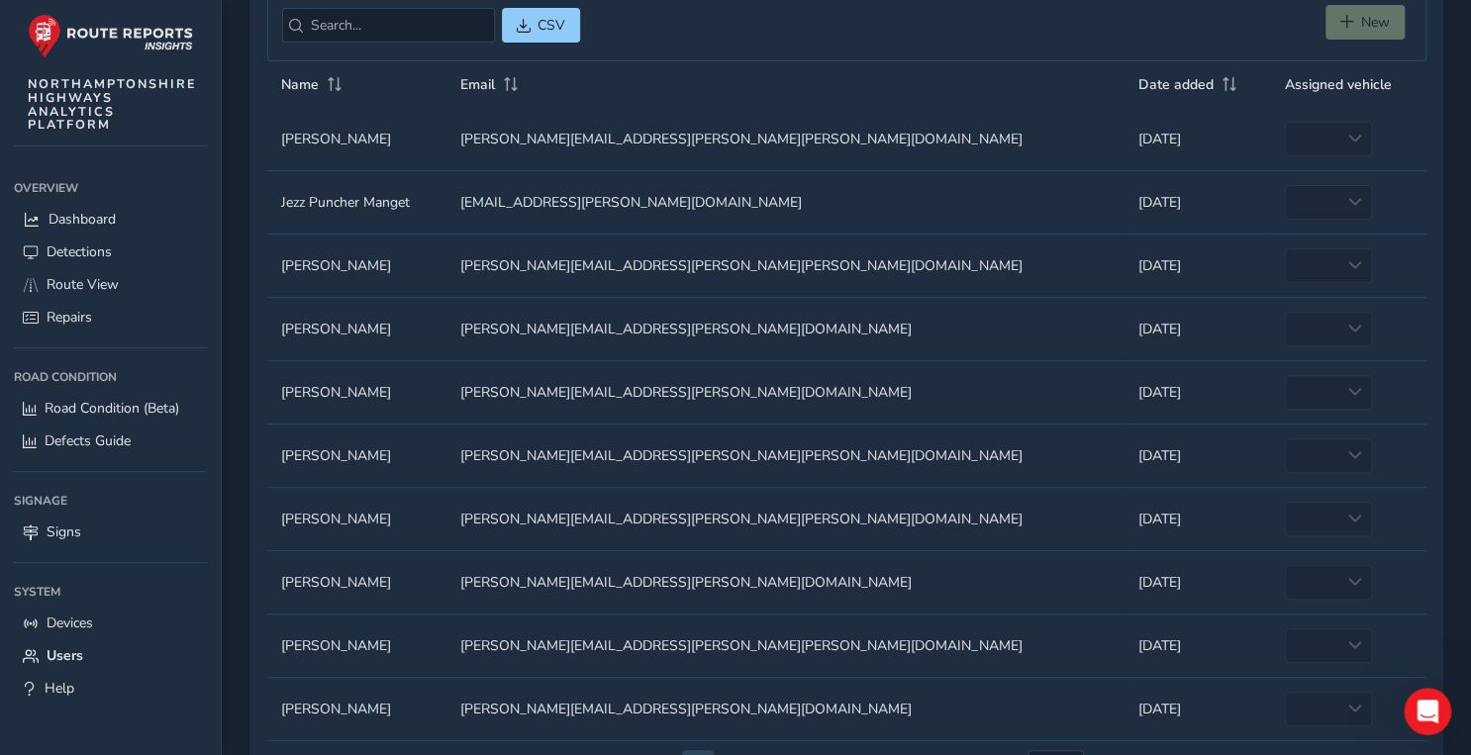
scroll to position [257, 0]
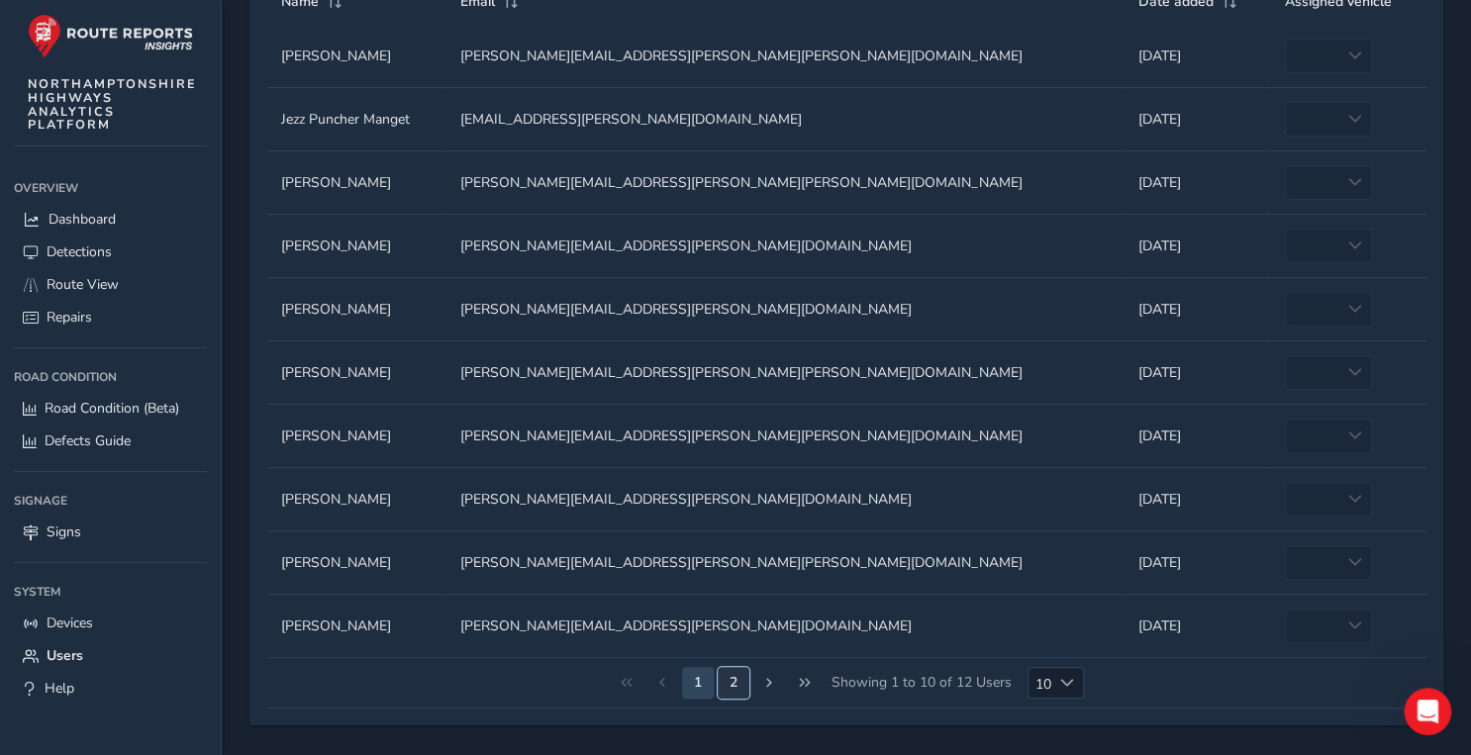
click at [722, 675] on button "2" at bounding box center [733, 683] width 32 height 32
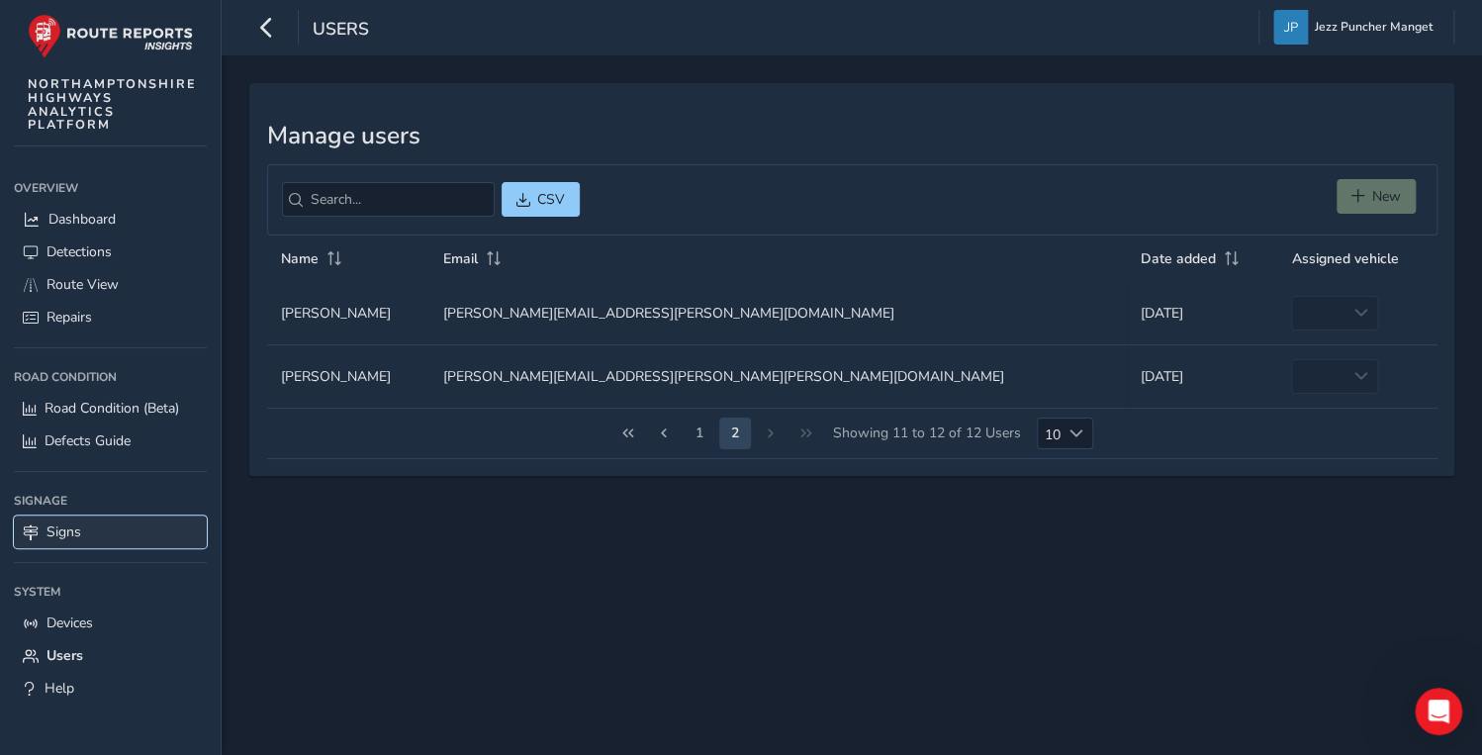
click at [67, 522] on link "Signs" at bounding box center [110, 532] width 193 height 33
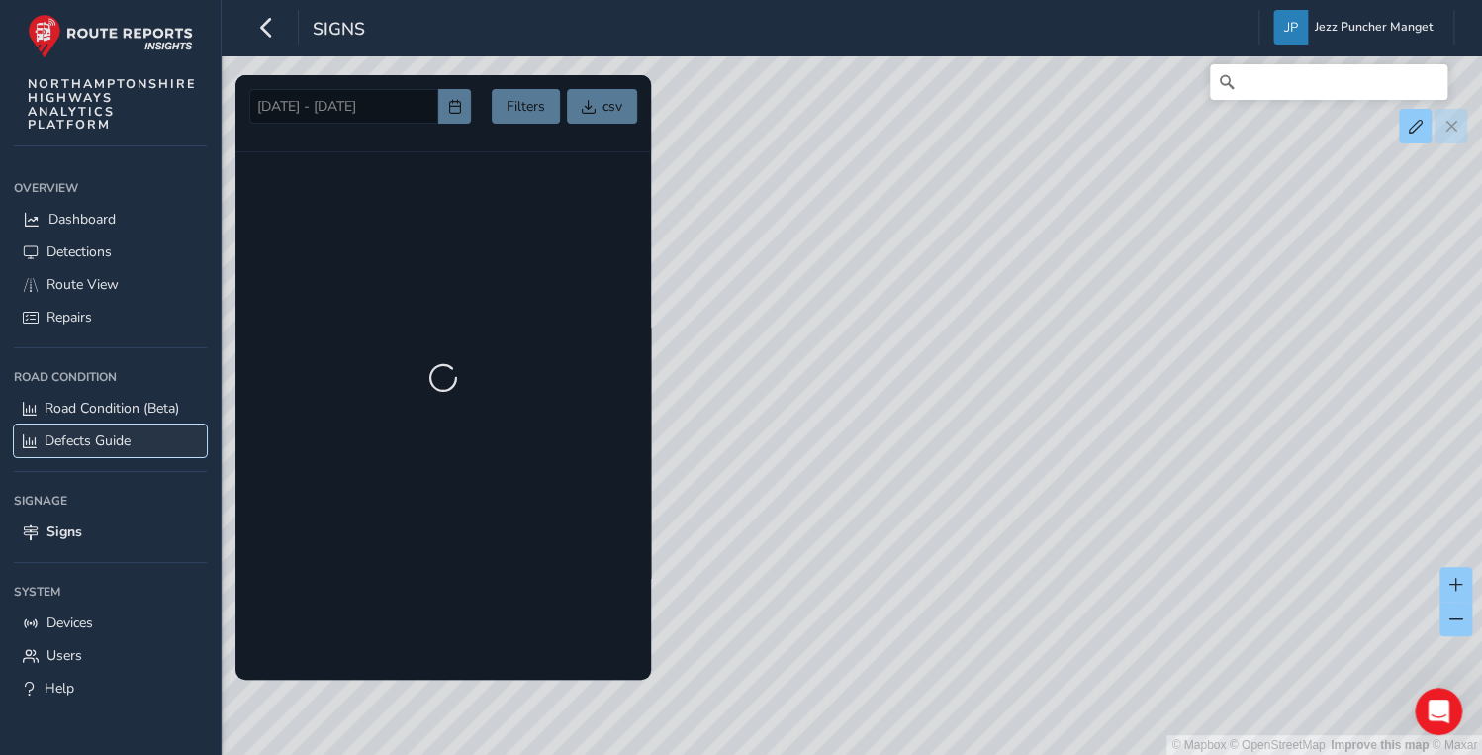
click at [63, 428] on link "Defects Guide" at bounding box center [110, 441] width 193 height 33
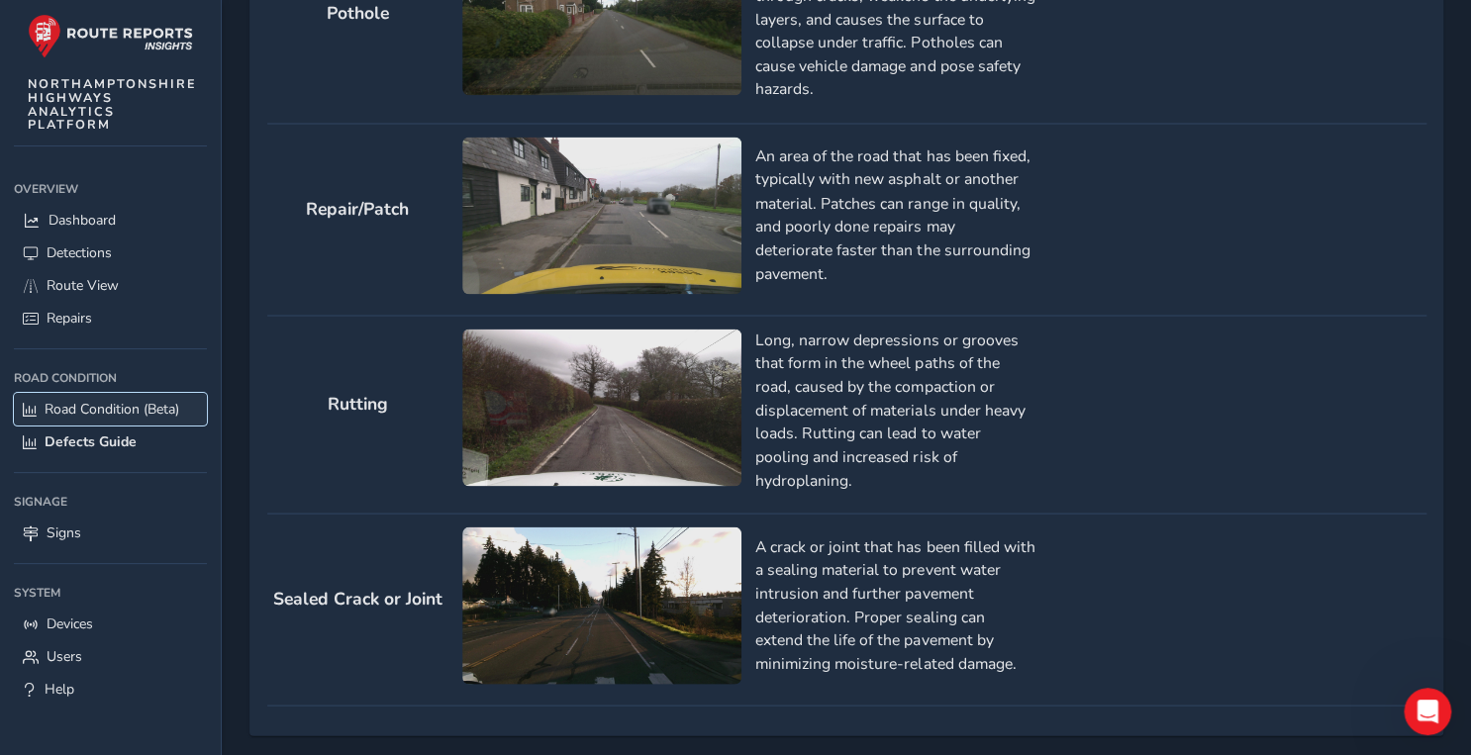
click at [87, 411] on span "Road Condition (Beta)" at bounding box center [112, 409] width 135 height 19
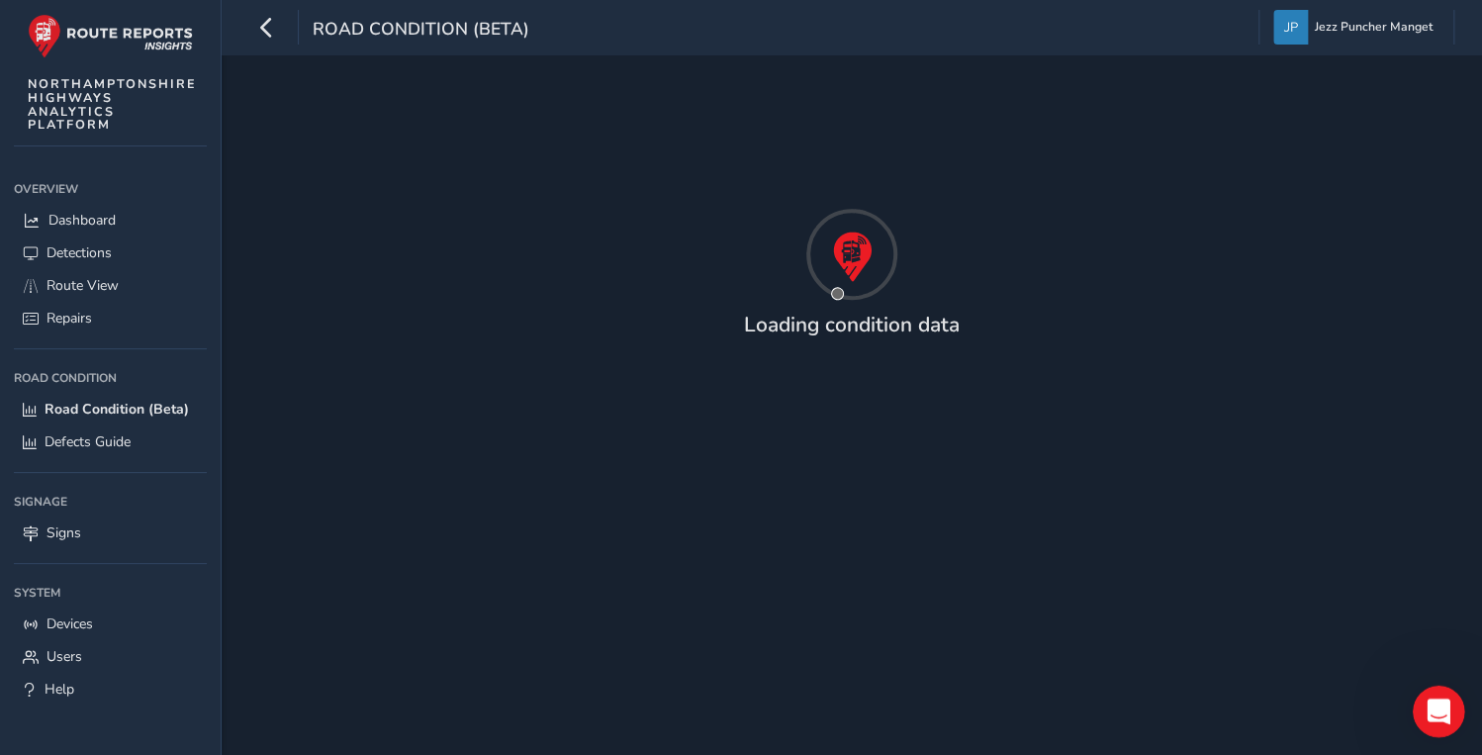
click at [1433, 704] on icon "Open Intercom Messenger" at bounding box center [1436, 709] width 33 height 33
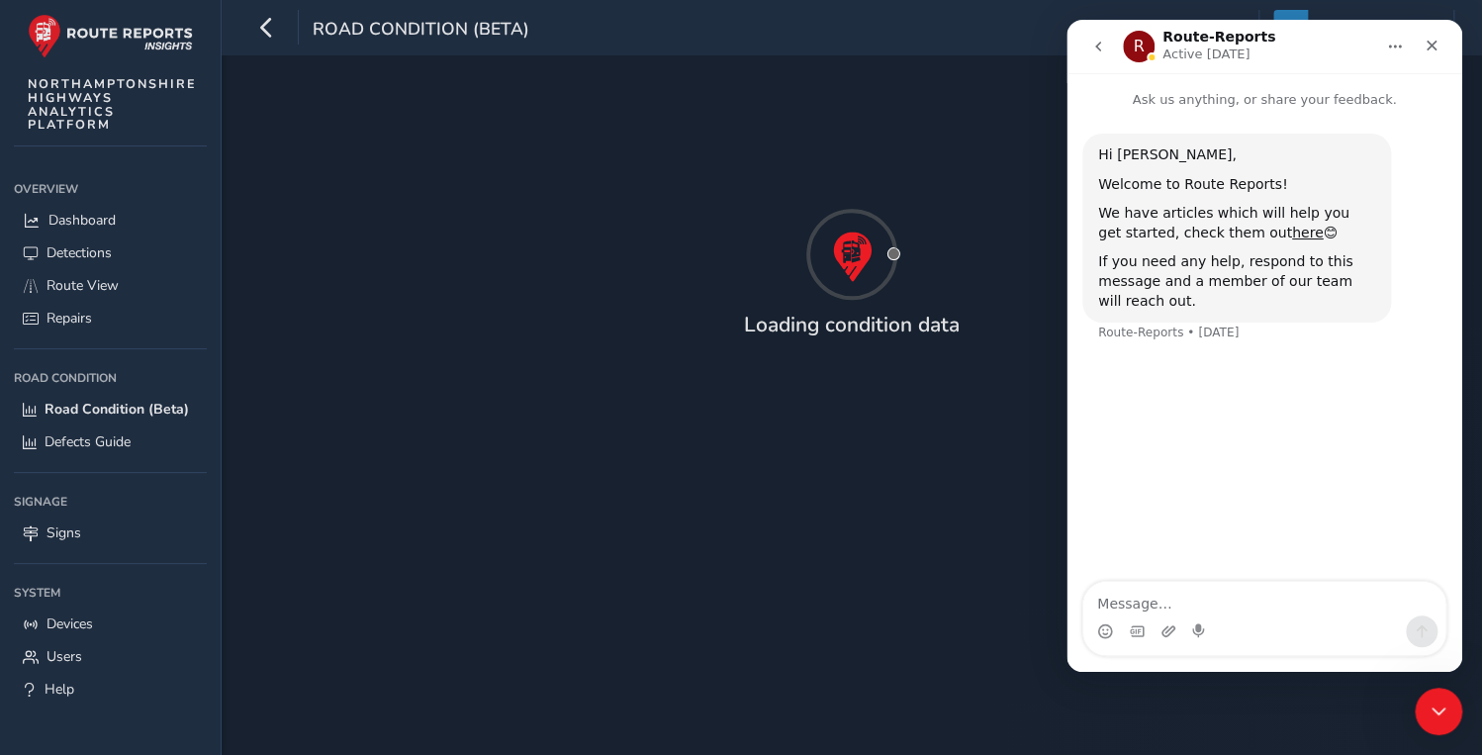
click at [1166, 602] on textarea "Message…" at bounding box center [1265, 599] width 362 height 34
click at [107, 238] on link "Detections" at bounding box center [110, 253] width 193 height 33
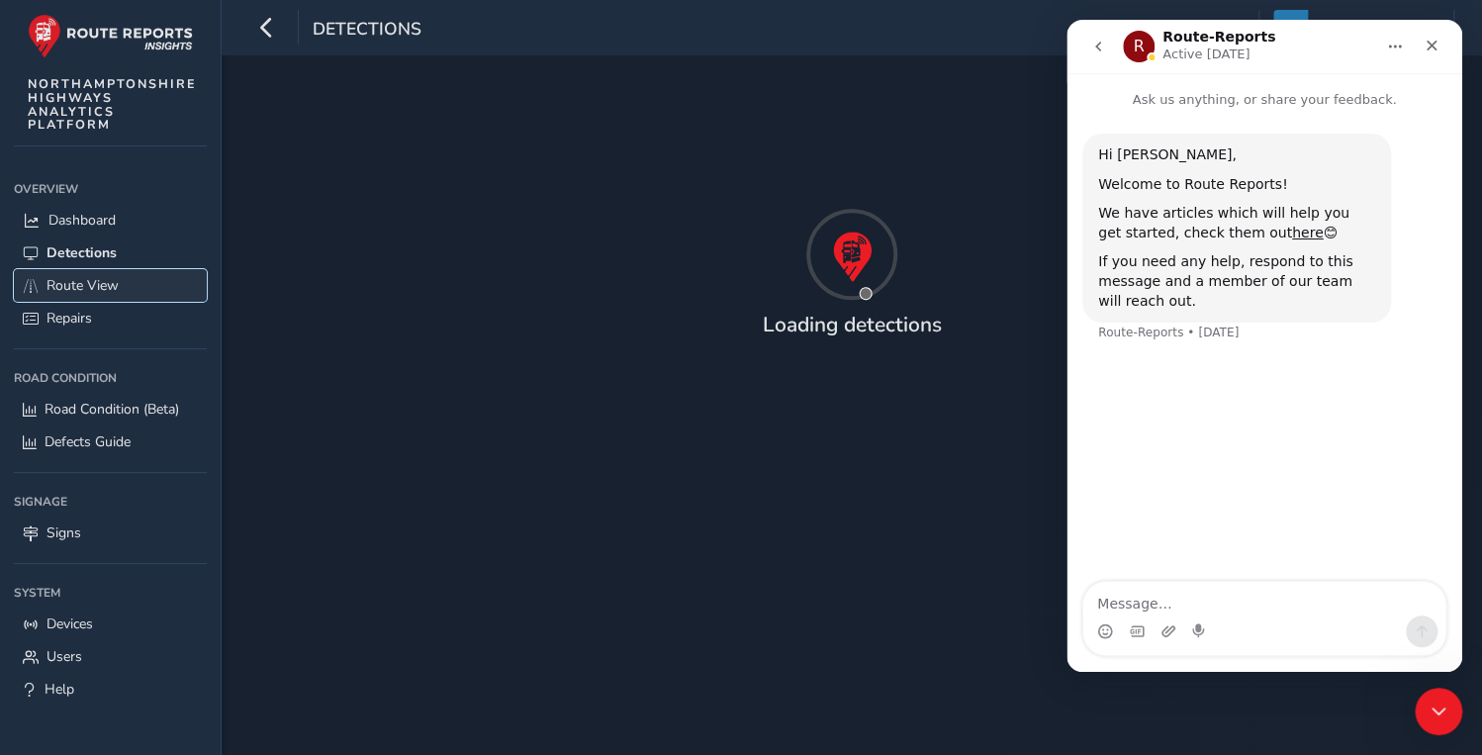
click at [78, 273] on link "Route View" at bounding box center [110, 285] width 193 height 33
click at [1424, 43] on icon "Close" at bounding box center [1432, 46] width 16 height 16
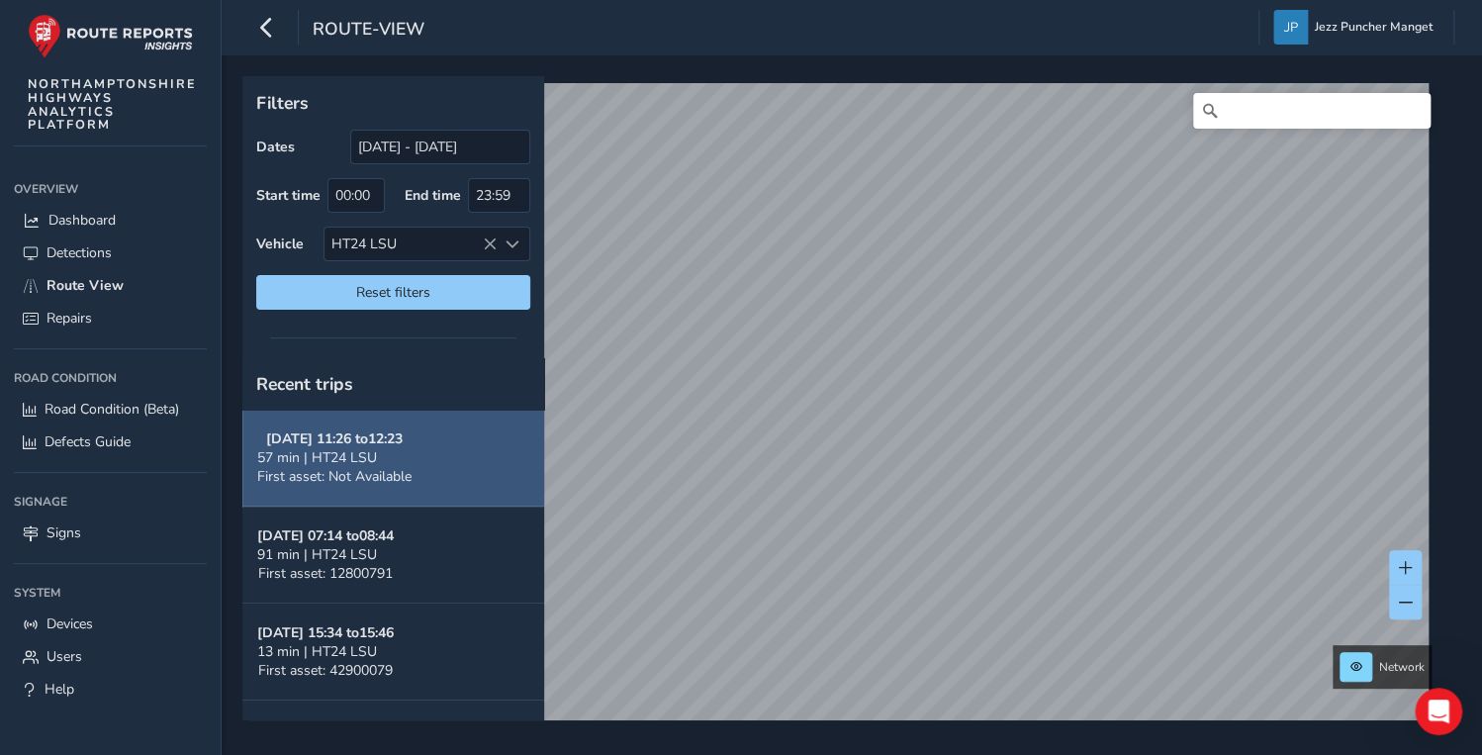
click at [388, 470] on span "First asset: Not Available" at bounding box center [334, 476] width 154 height 19
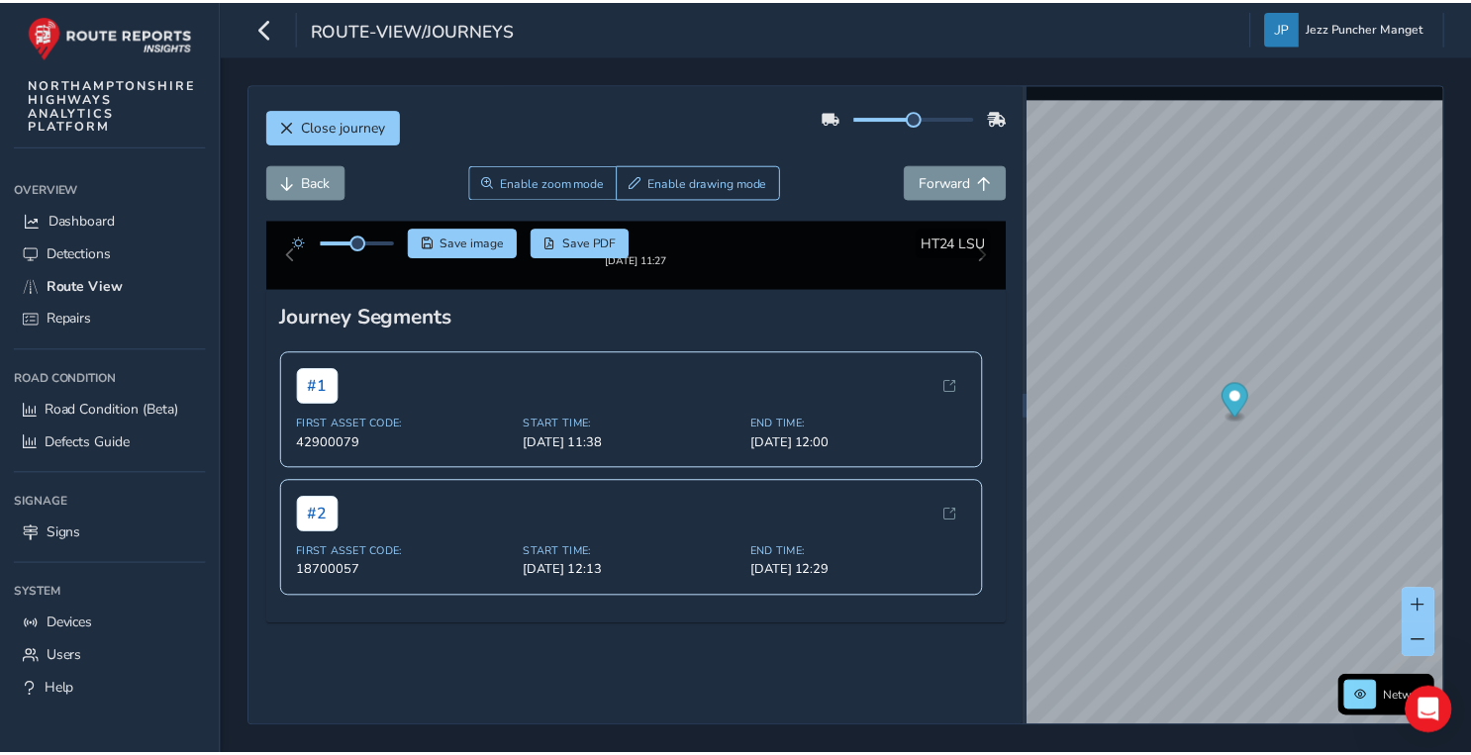
scroll to position [158, 0]
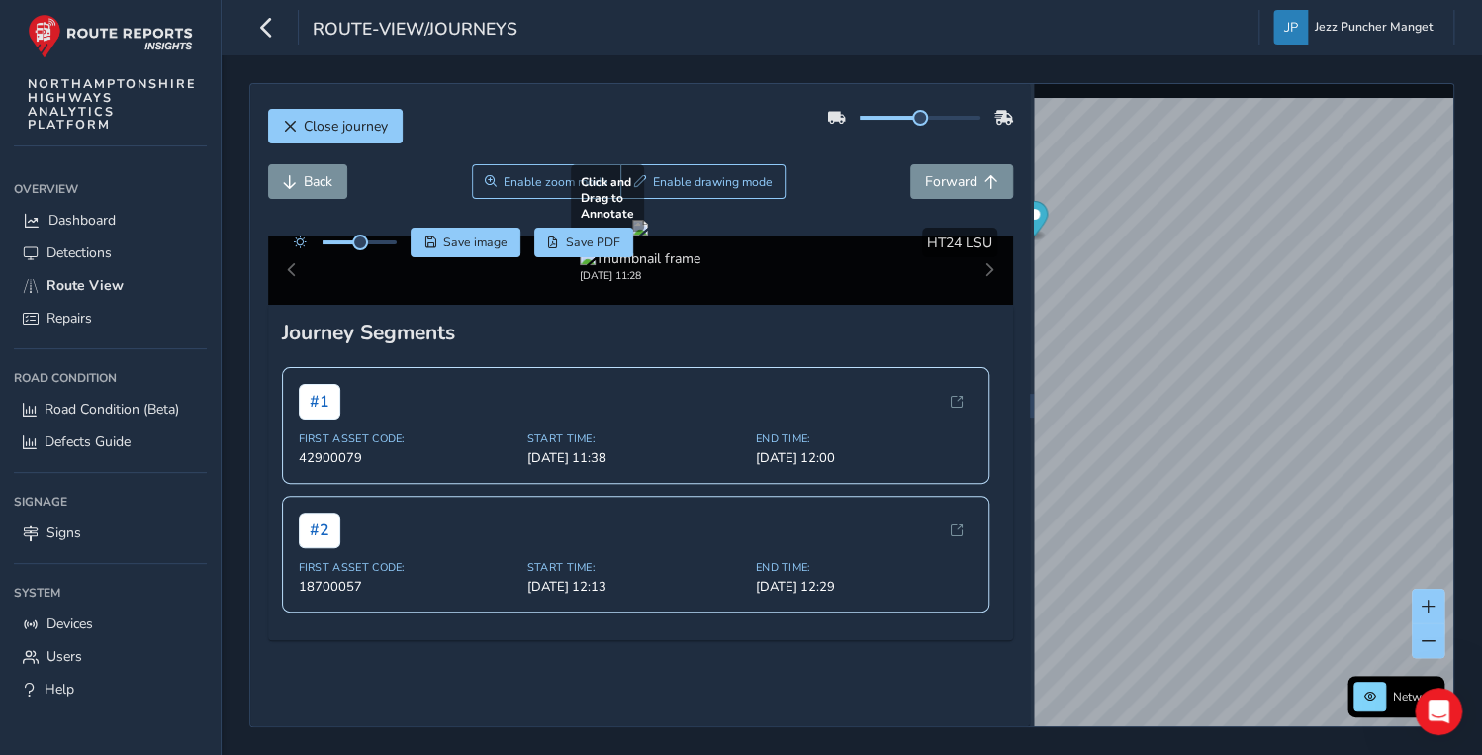
click at [975, 292] on div "Close journey Back Enable zoom mode Enable drawing mode Forward Click and Drag …" at bounding box center [851, 405] width 1205 height 644
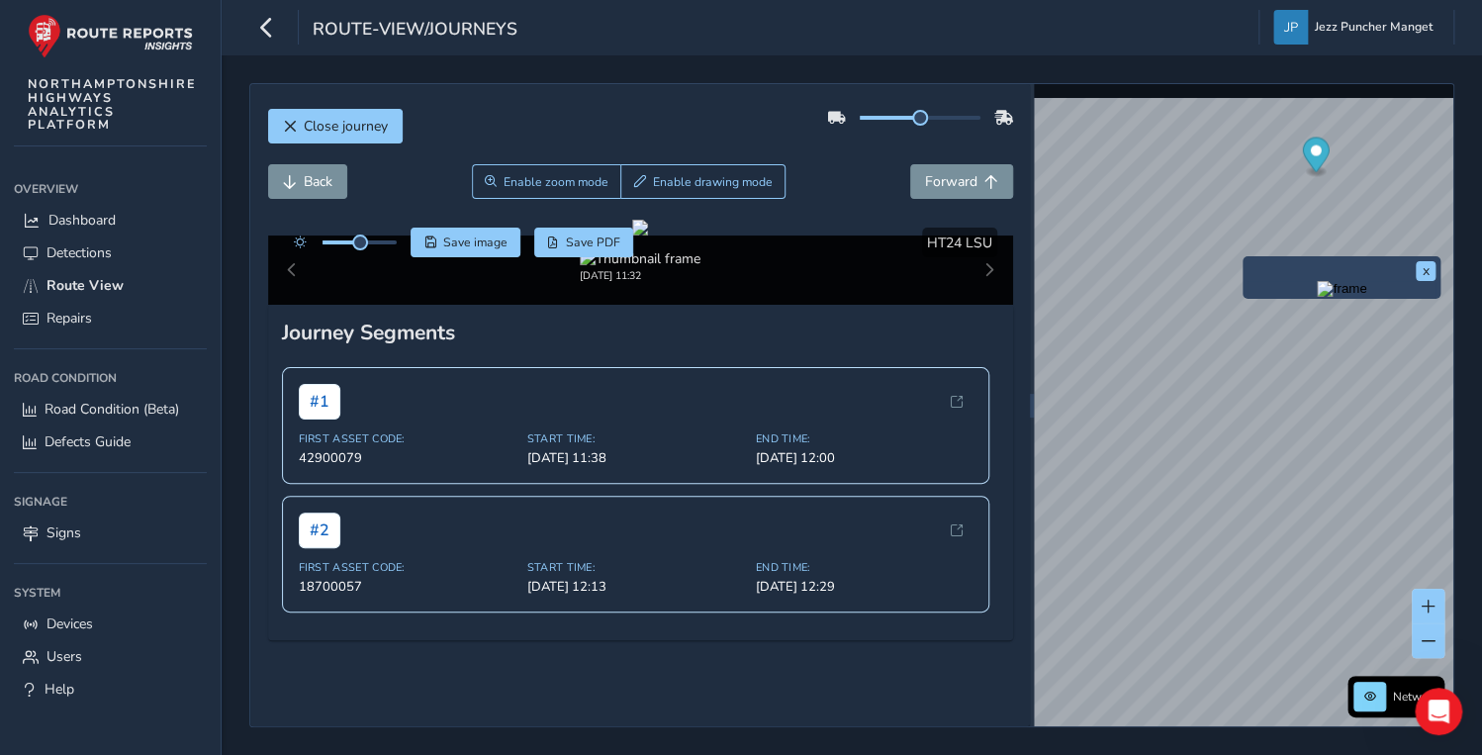
click at [1247, 257] on div "x" at bounding box center [1342, 277] width 198 height 43
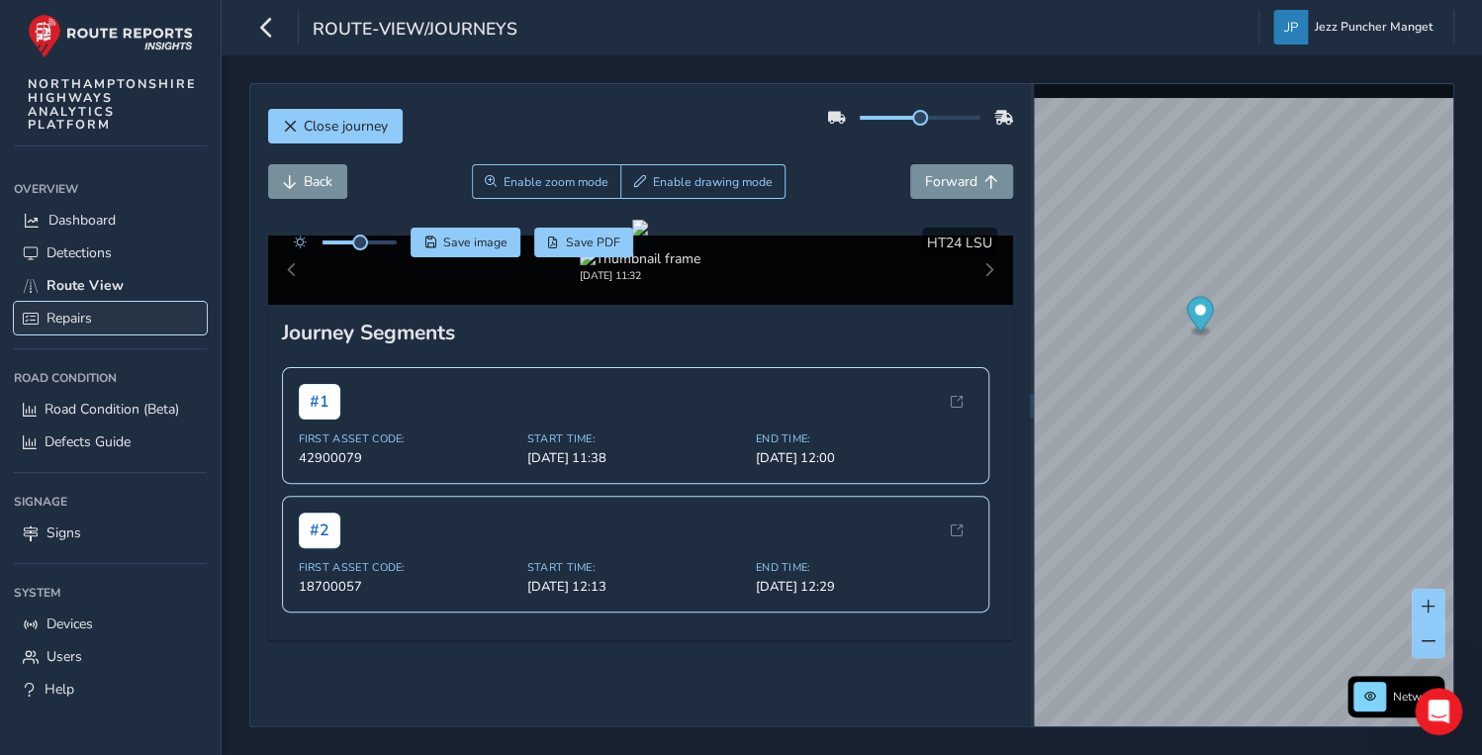
click at [55, 321] on span "Repairs" at bounding box center [70, 318] width 46 height 19
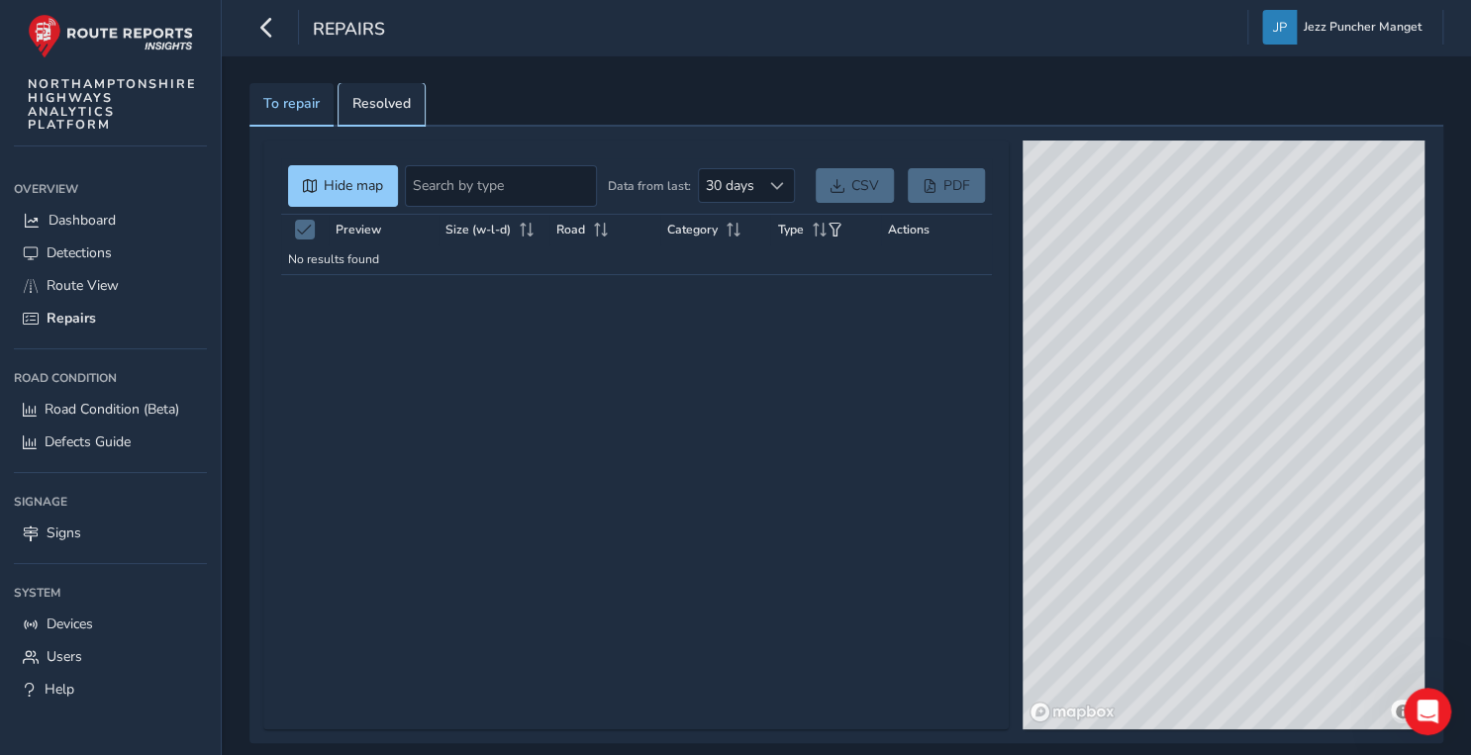
click at [339, 105] on link "Resolved" at bounding box center [381, 105] width 86 height 44
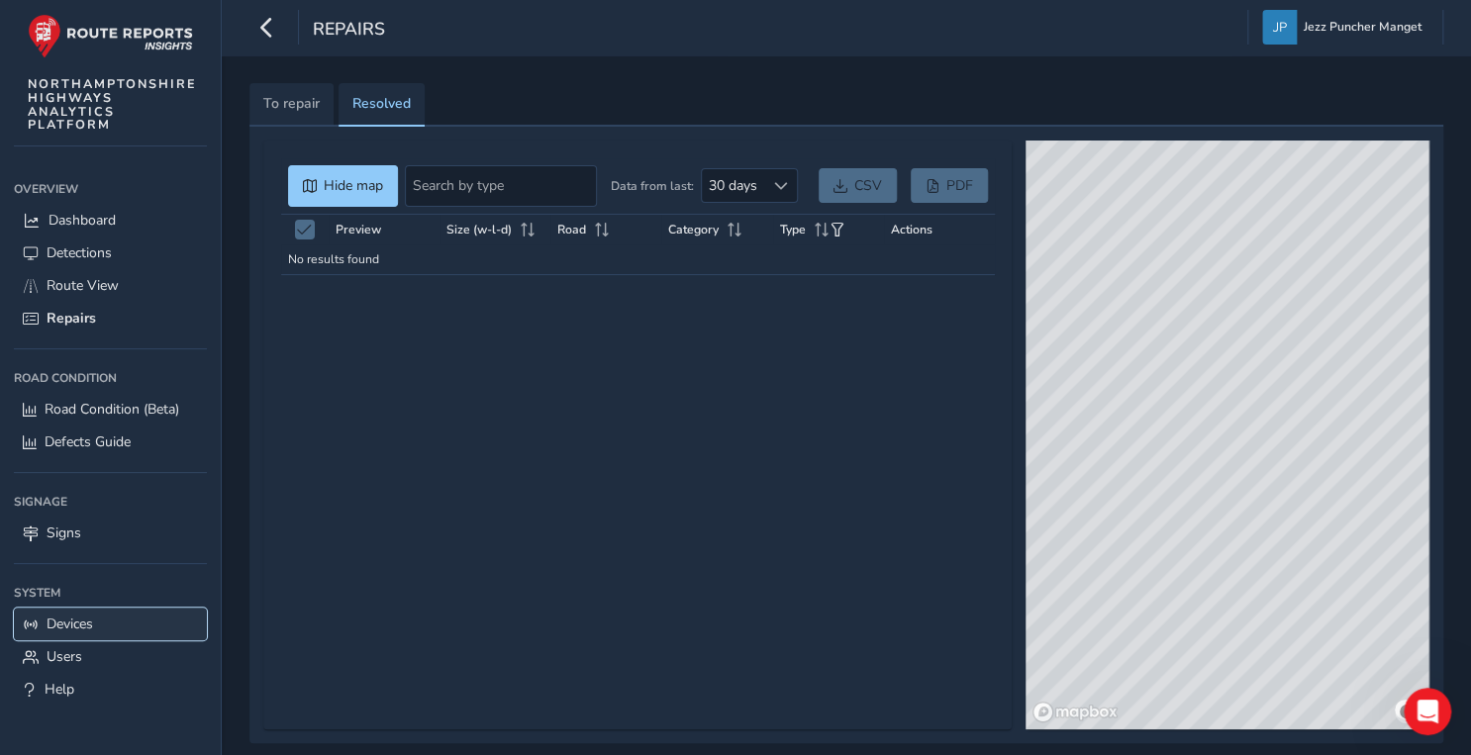
click at [102, 631] on link "Devices" at bounding box center [110, 624] width 193 height 33
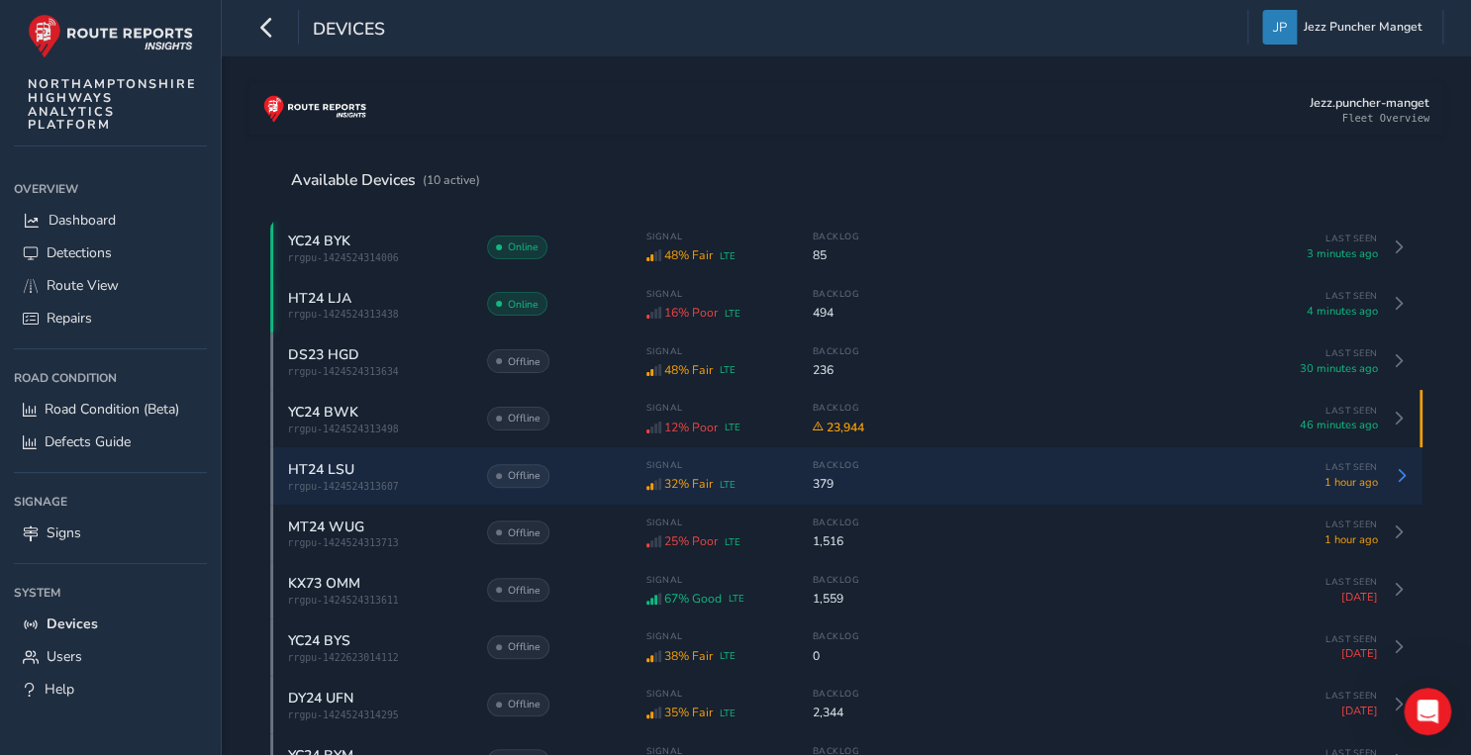
click at [346, 470] on span "HT24 LSU" at bounding box center [321, 469] width 66 height 19
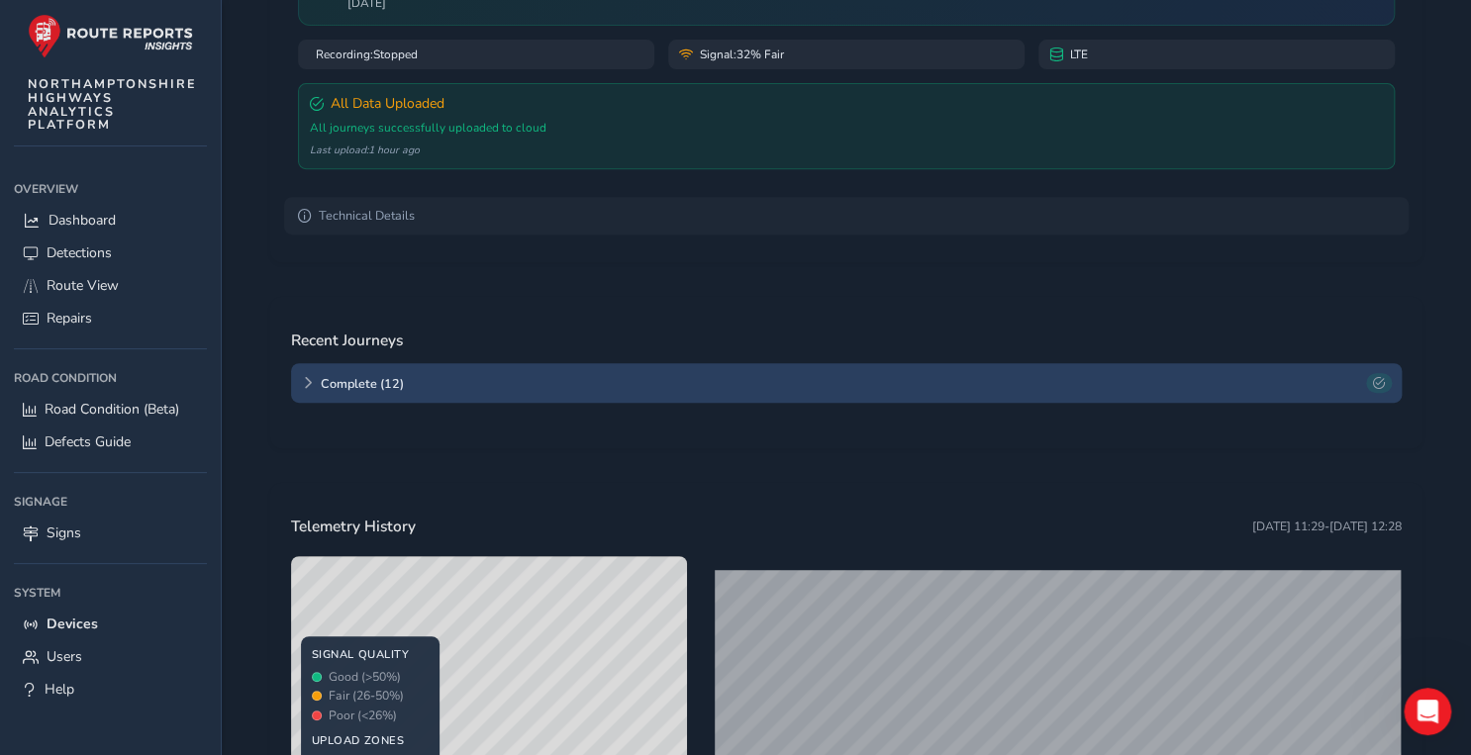
scroll to position [317, 0]
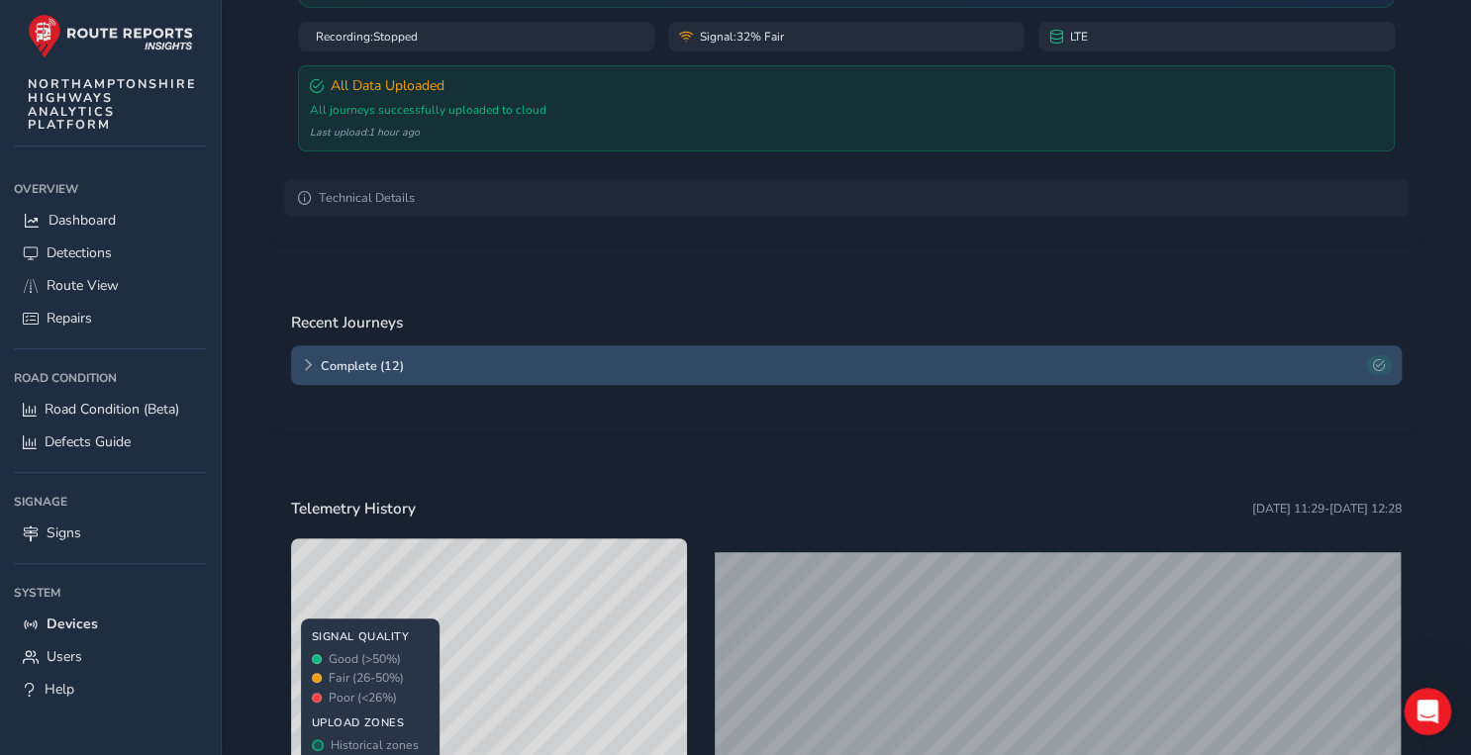
click at [492, 357] on span "Complete ( 12 )" at bounding box center [840, 365] width 1038 height 17
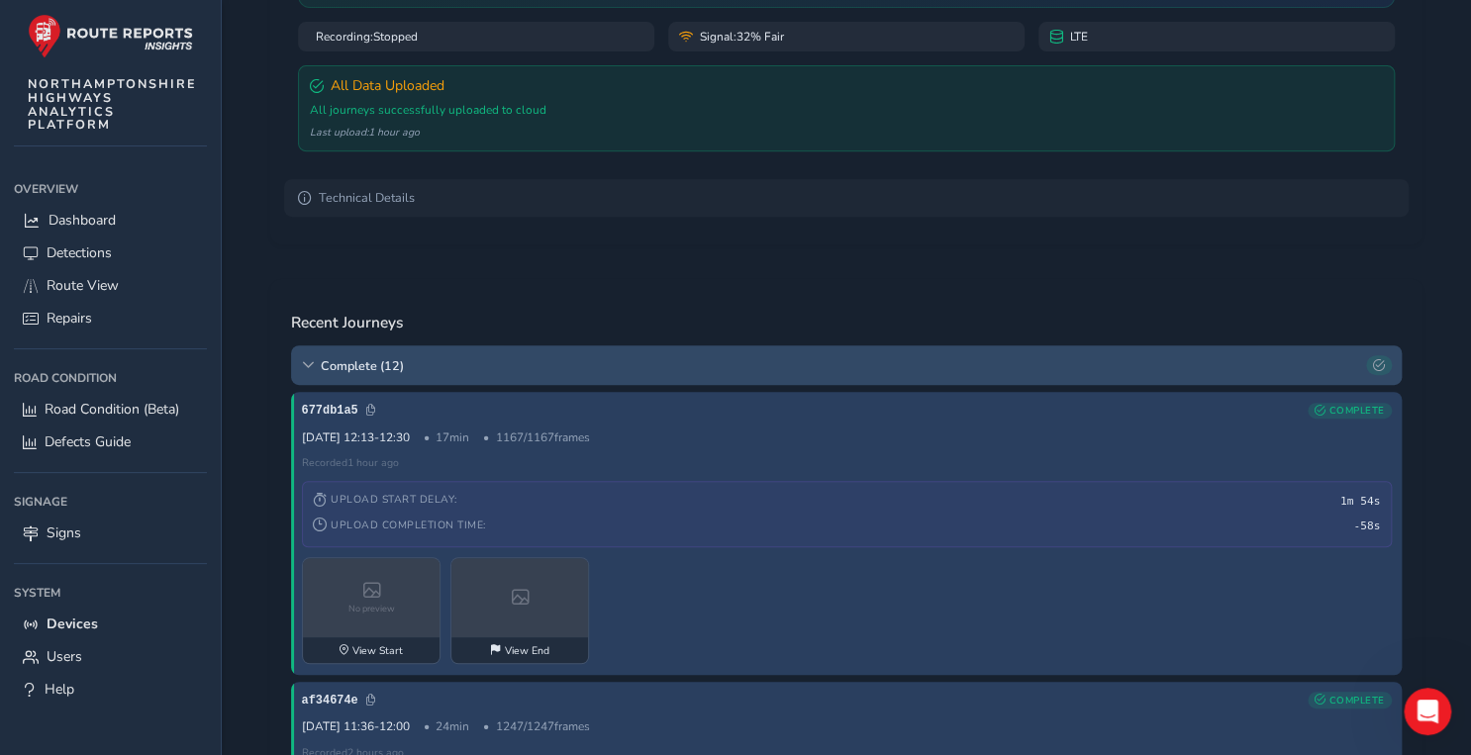
click at [526, 372] on span "Complete ( 12 )" at bounding box center [840, 365] width 1038 height 17
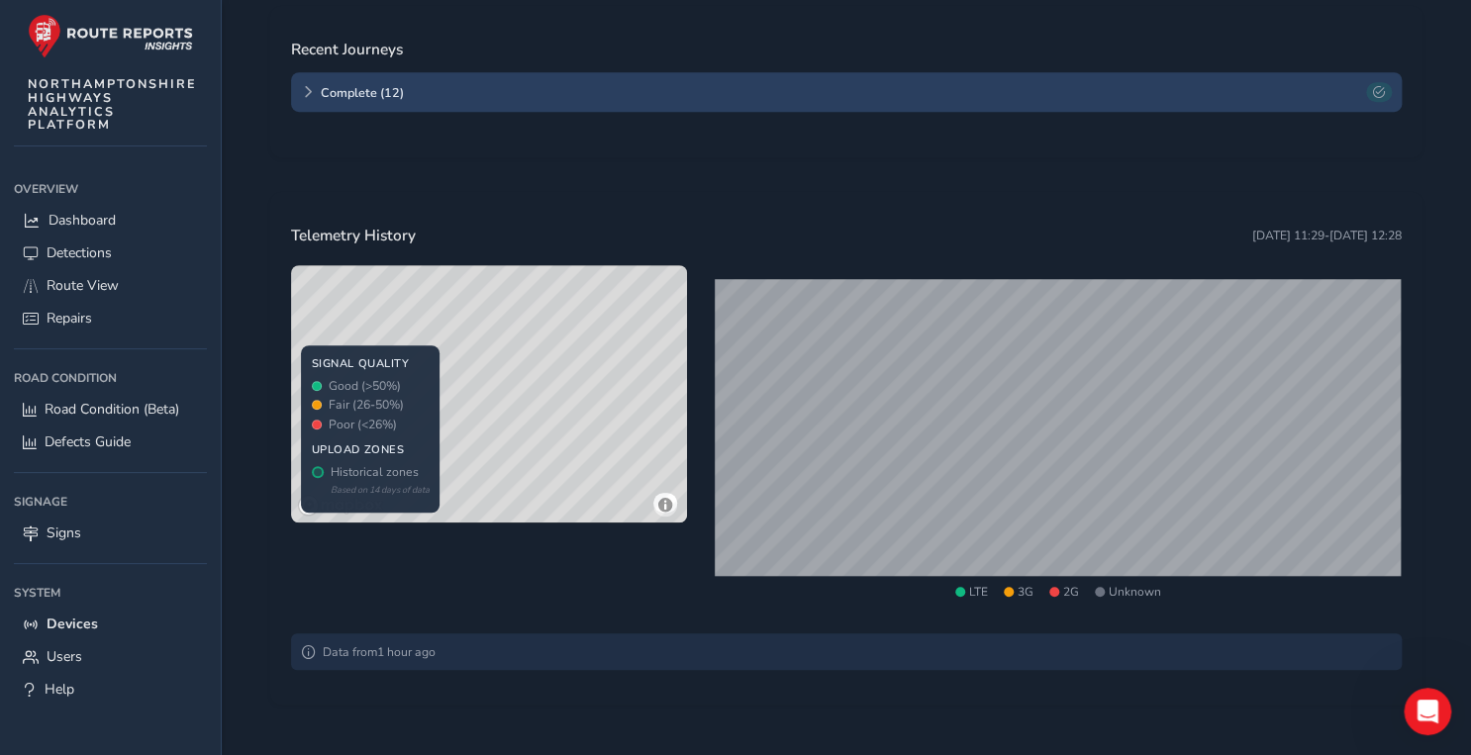
scroll to position [609, 0]
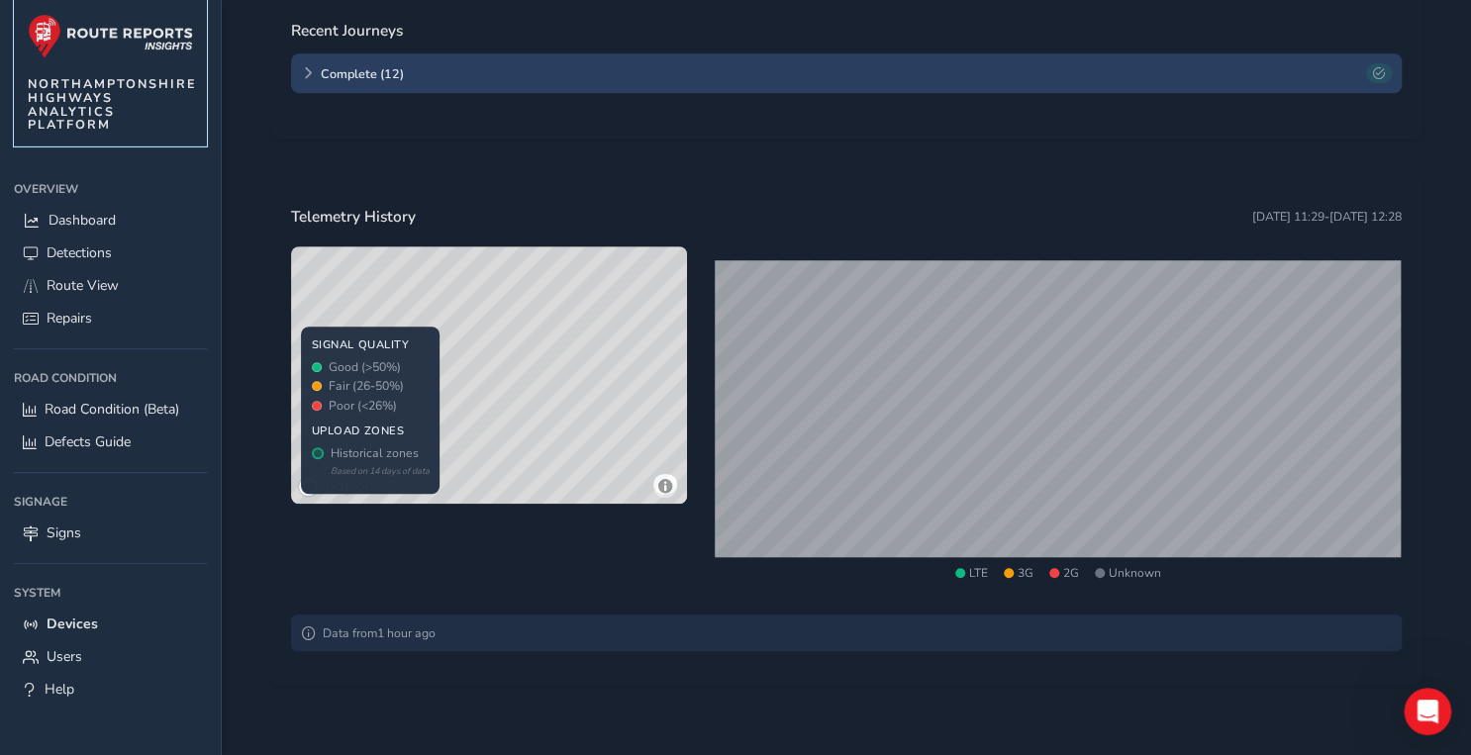
click at [131, 55] on img at bounding box center [110, 36] width 165 height 45
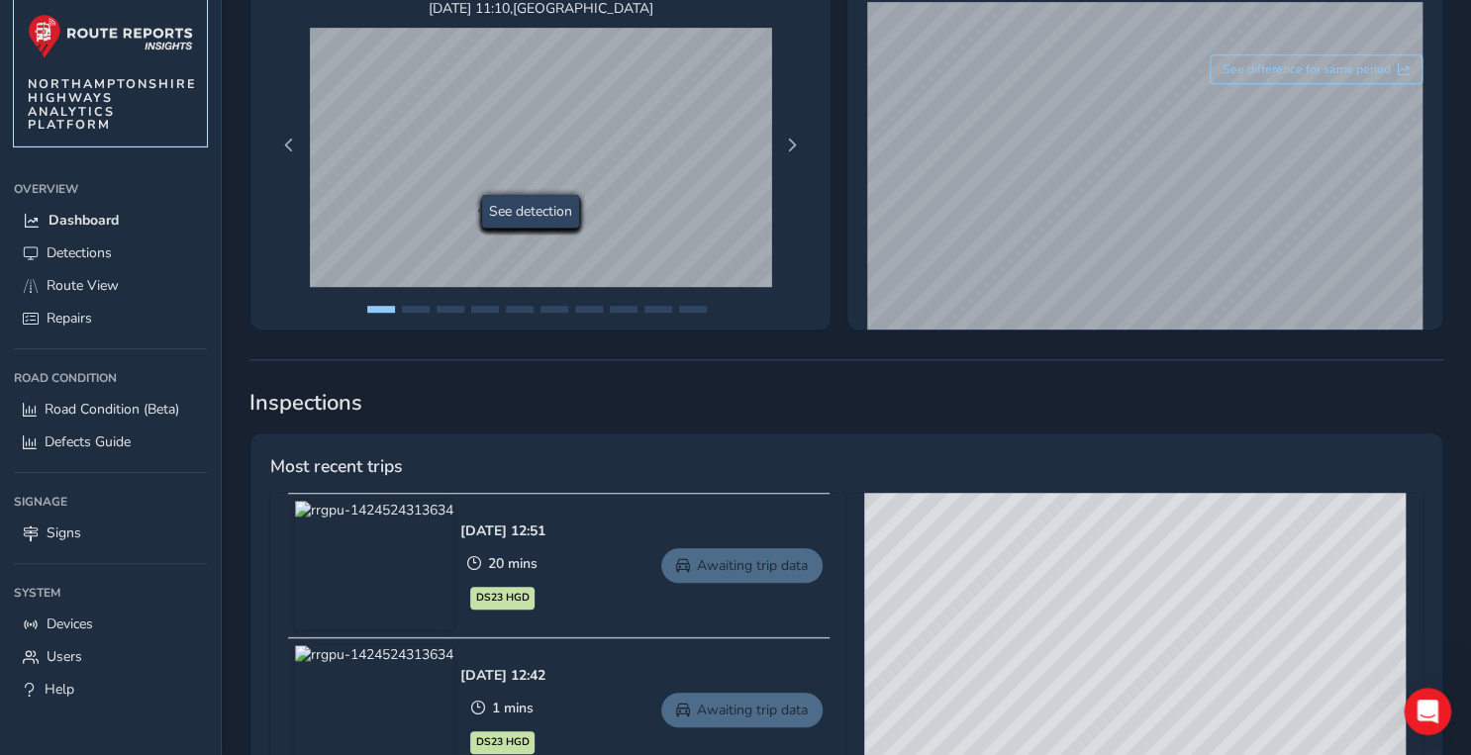
scroll to position [79, 0]
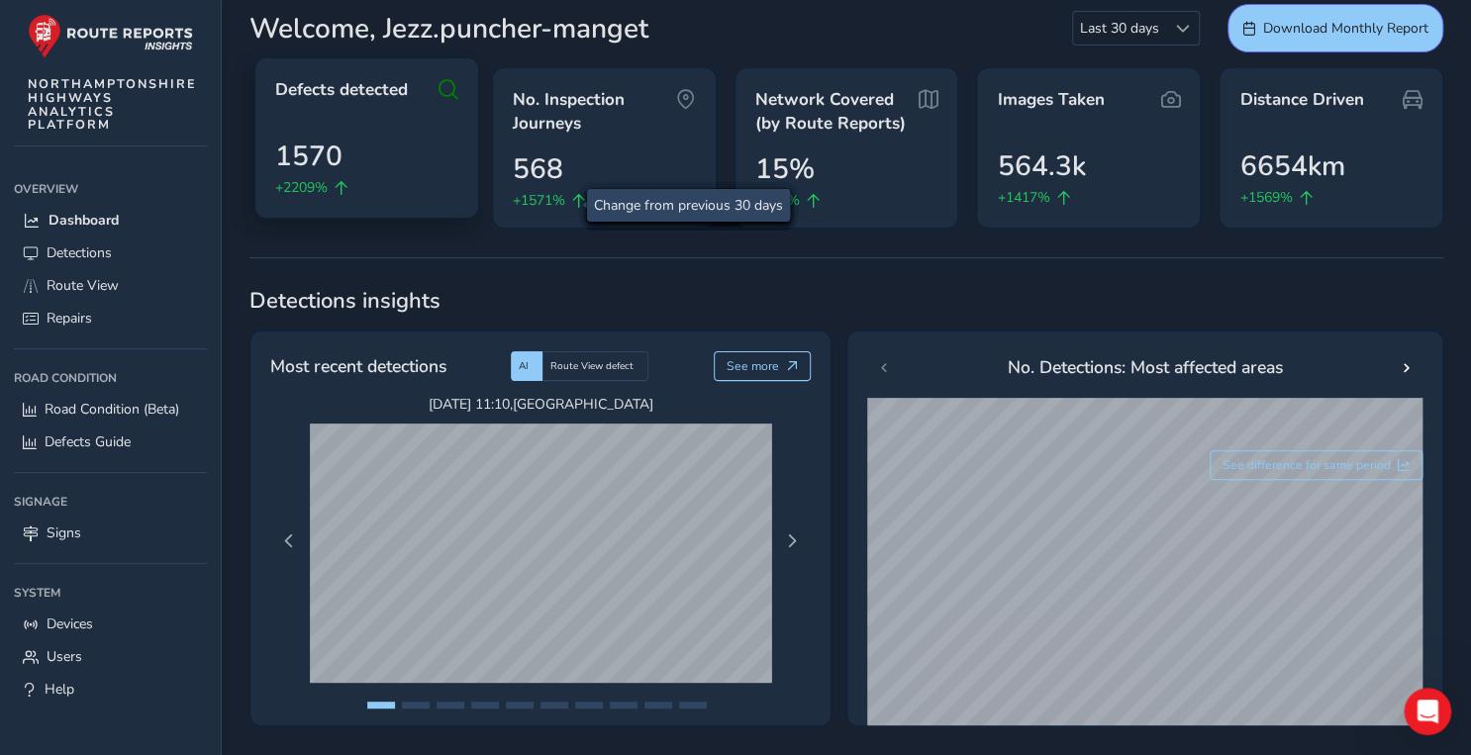
drag, startPoint x: 362, startPoint y: 141, endPoint x: 336, endPoint y: 153, distance: 28.8
click at [362, 141] on div "1570 +2209%" at bounding box center [366, 167] width 183 height 62
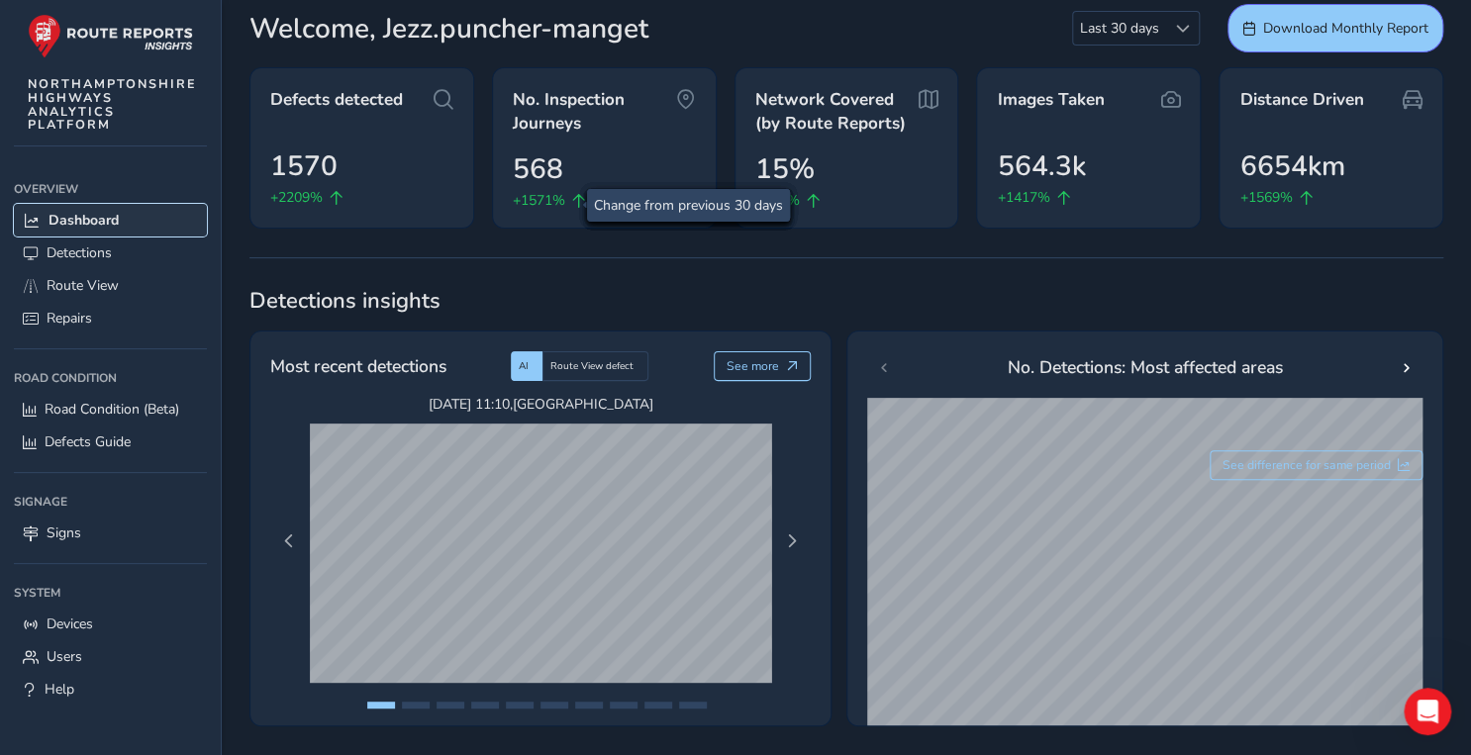
click at [108, 234] on link "Dashboard" at bounding box center [110, 220] width 193 height 33
